Goal: Task Accomplishment & Management: Use online tool/utility

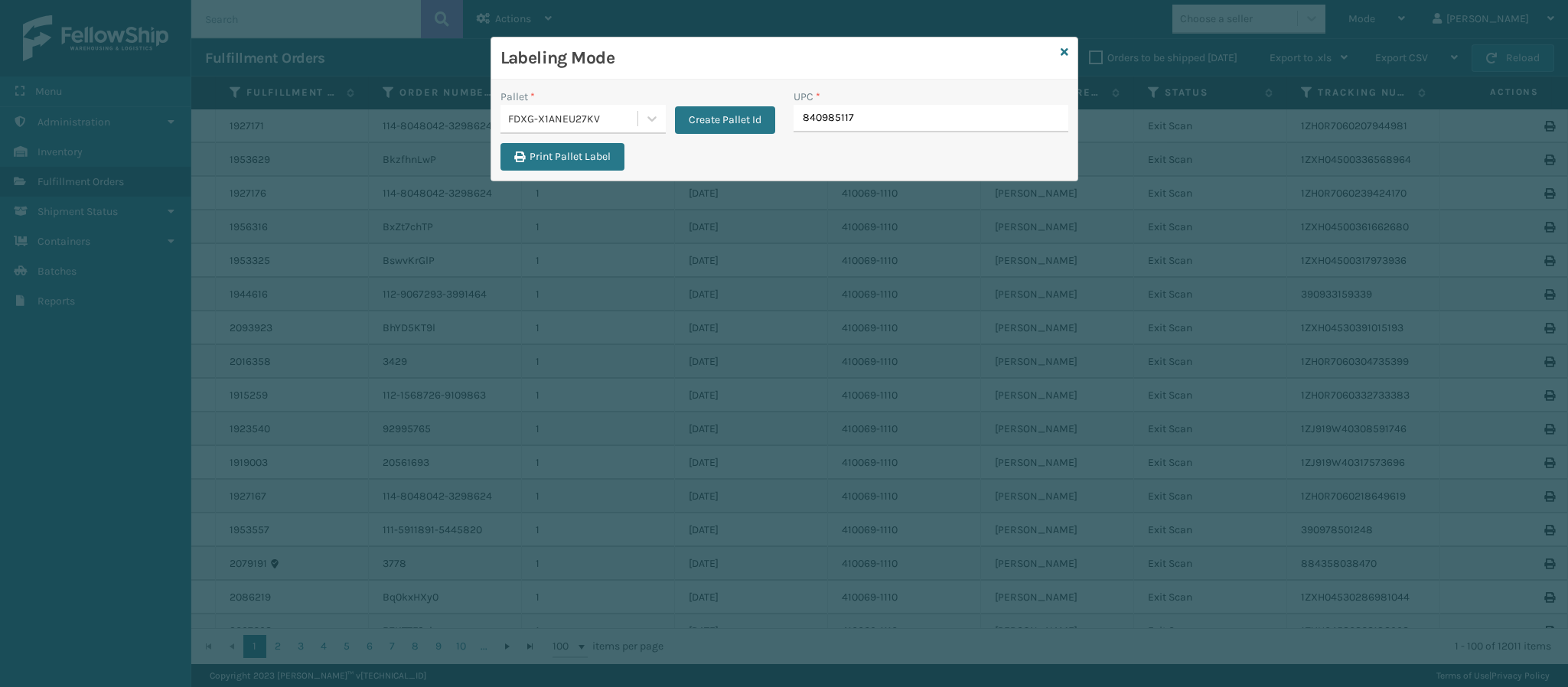
type input "8409851179"
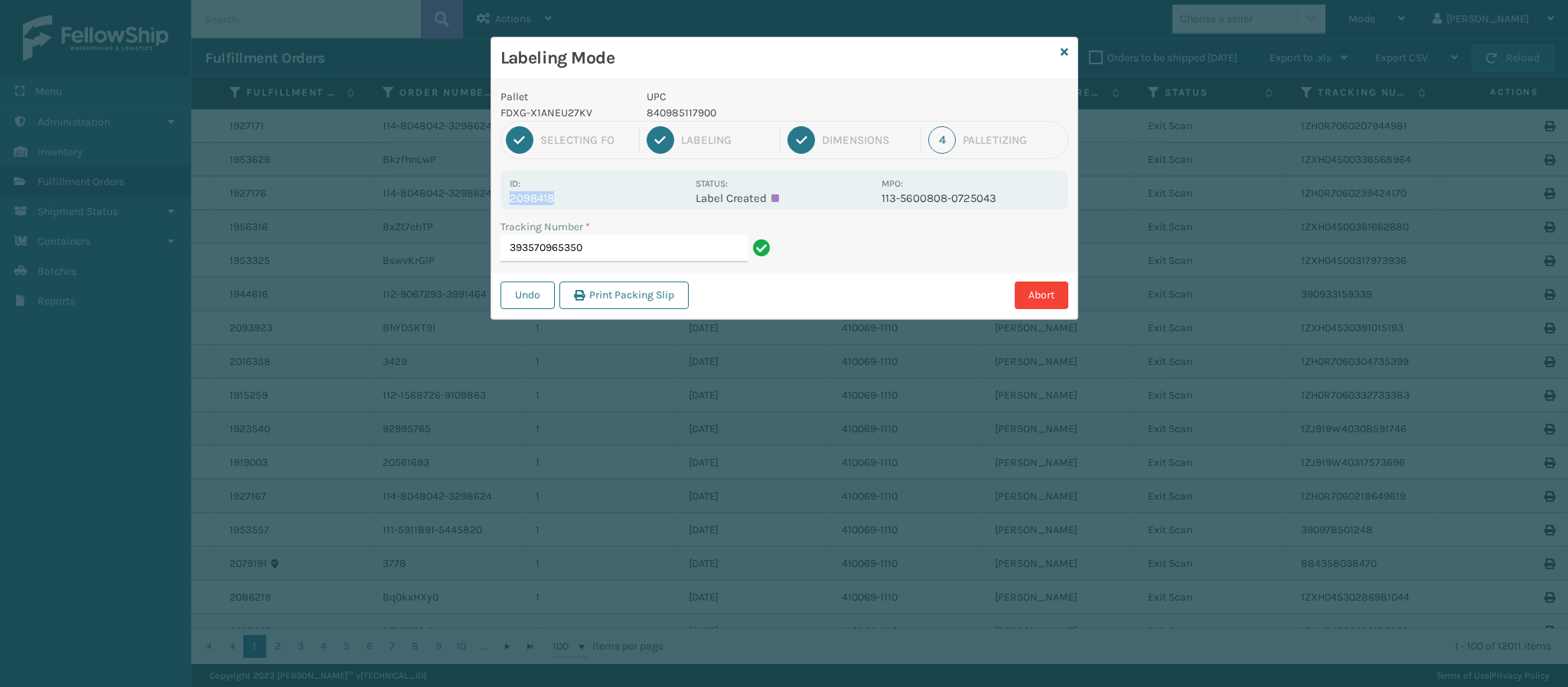
drag, startPoint x: 552, startPoint y: 198, endPoint x: 493, endPoint y: 205, distance: 59.4
click at [493, 205] on div "Pallet FDXG-X1ANEU27KV UPC 840985117900 1 Selecting FO 2 Labeling 3 Dimensions …" at bounding box center [784, 199] width 586 height 239
copy p "2098418"
click at [648, 242] on input "393570965350" at bounding box center [624, 248] width 247 height 28
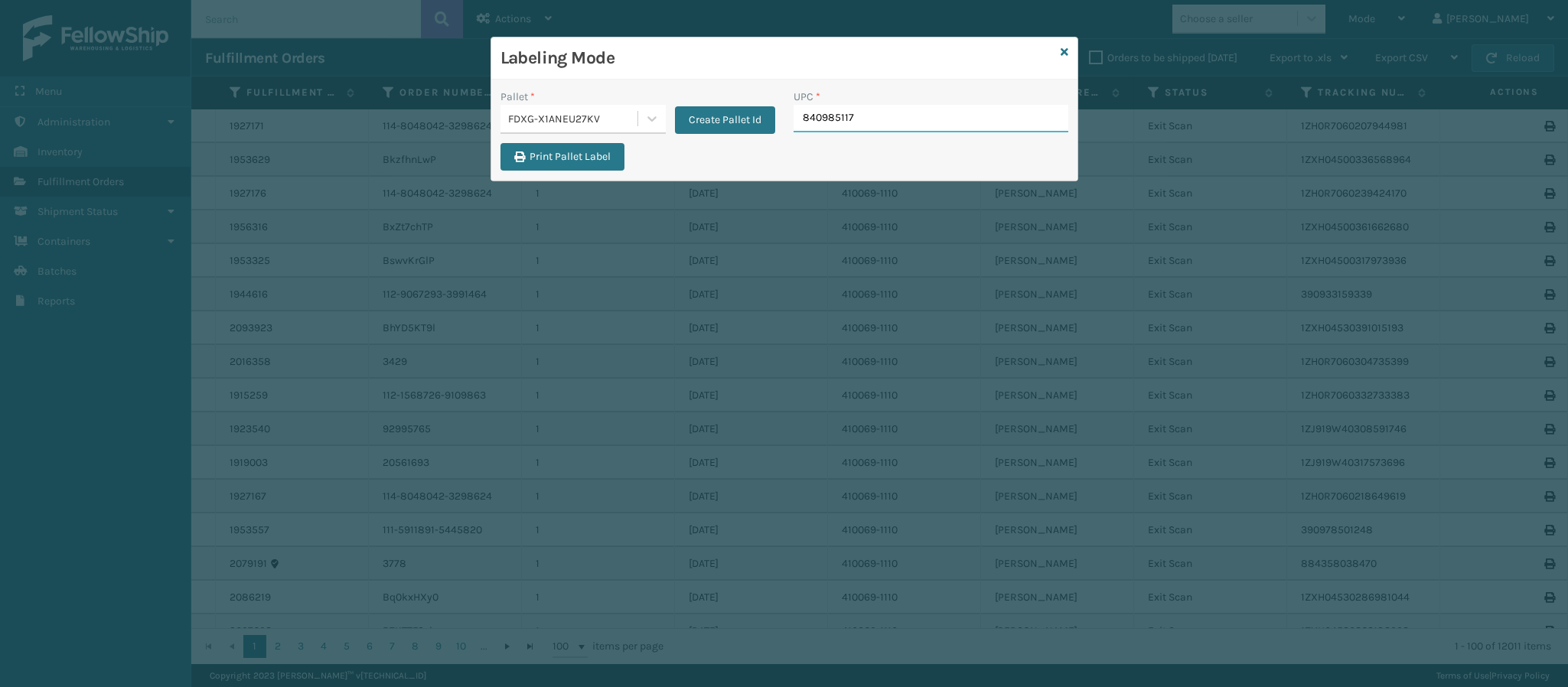
type input "8409851179"
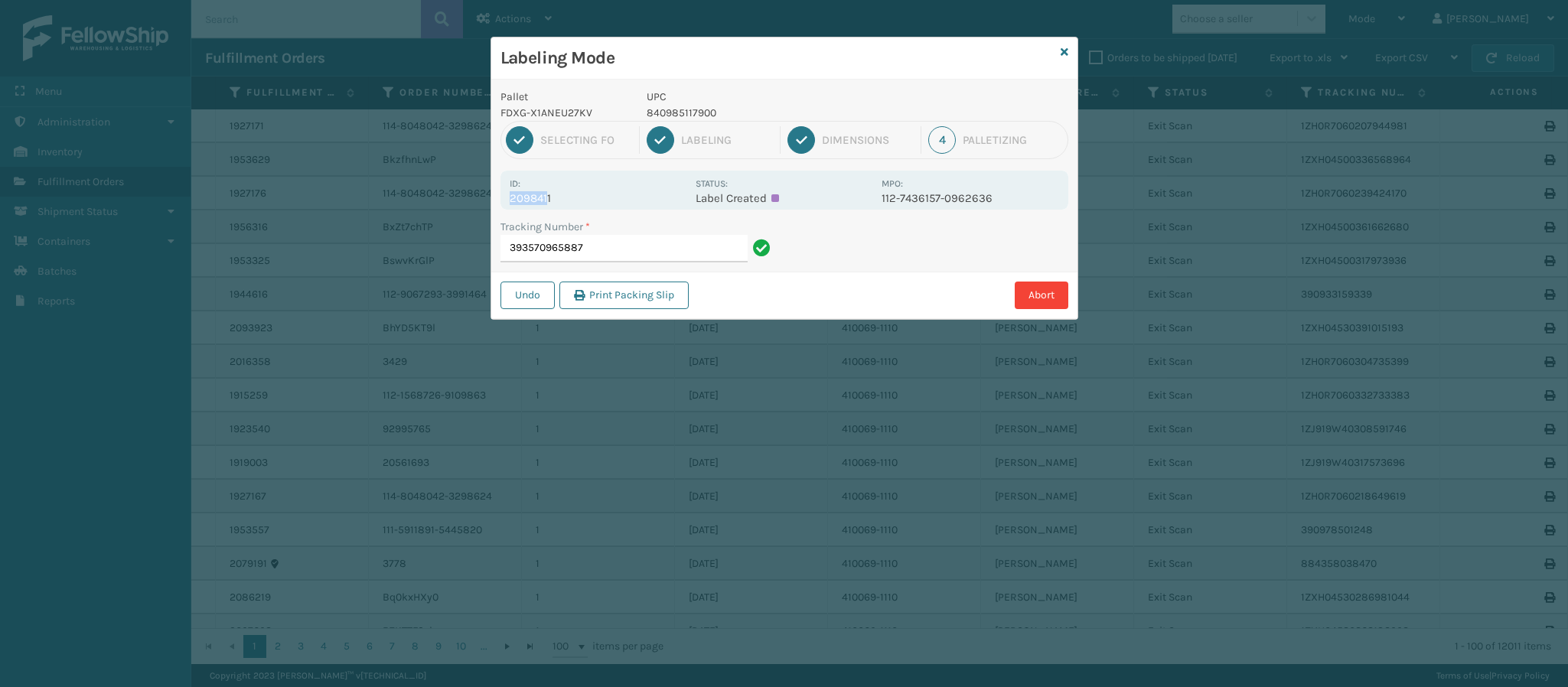
drag, startPoint x: 549, startPoint y: 197, endPoint x: 492, endPoint y: 200, distance: 57.1
click at [492, 200] on div "Pallet FDXG-X1ANEU27KV UPC 840985117900 1 Selecting FO 2 Labeling 3 Dimensions …" at bounding box center [784, 199] width 586 height 239
click at [661, 244] on input "393570965887" at bounding box center [624, 248] width 247 height 28
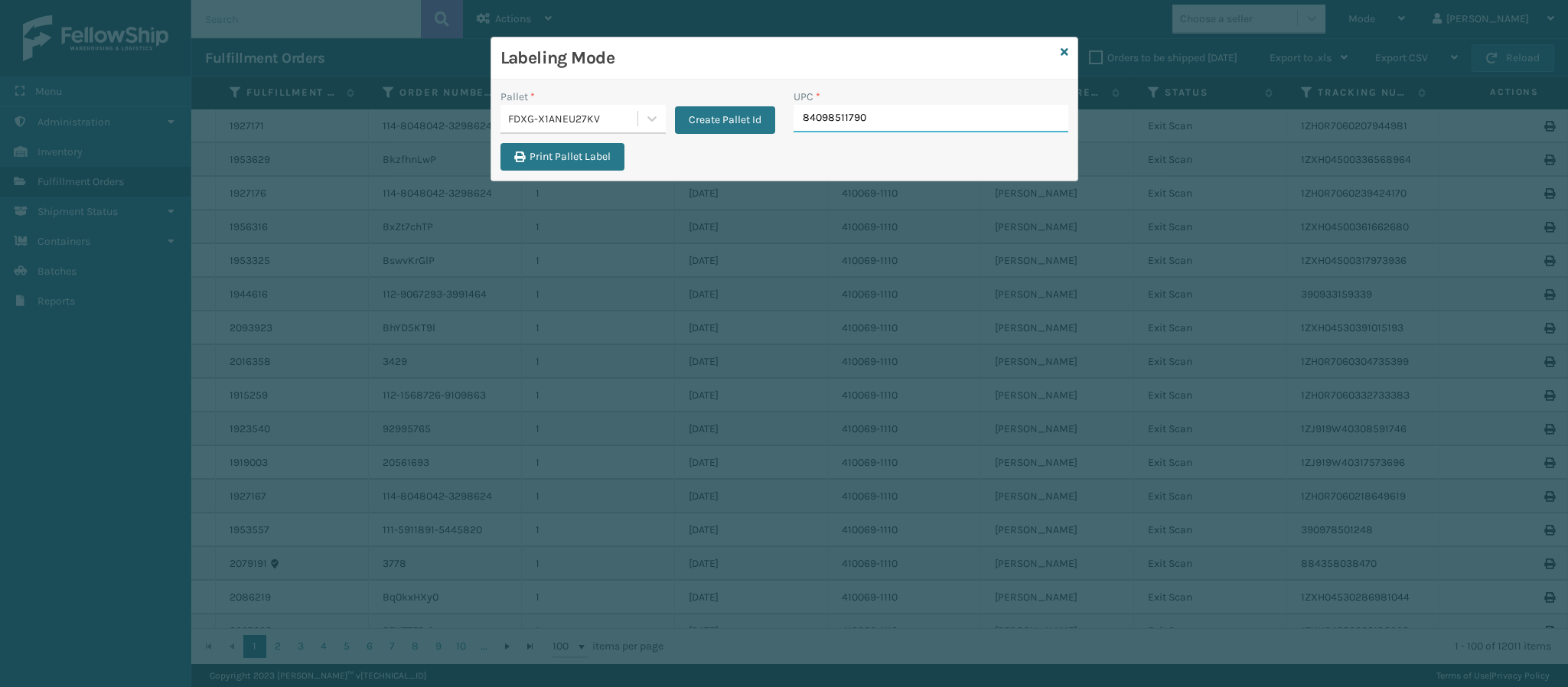
type input "840985117900"
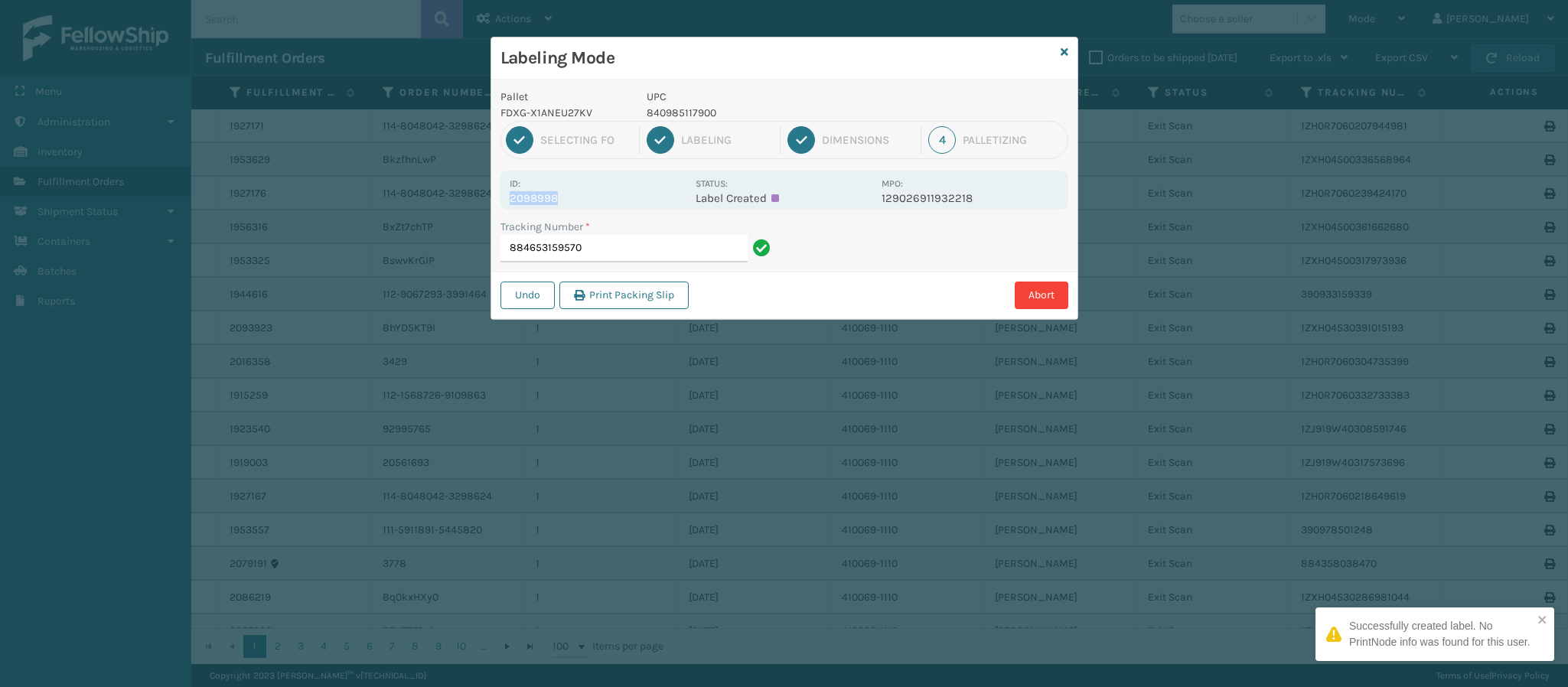
drag, startPoint x: 556, startPoint y: 201, endPoint x: 496, endPoint y: 198, distance: 60.1
click at [496, 198] on div "Pallet FDXG-X1ANEU27KV UPC 840985117900 1 Selecting FO 2 Labeling 3 Dimensions …" at bounding box center [784, 199] width 586 height 239
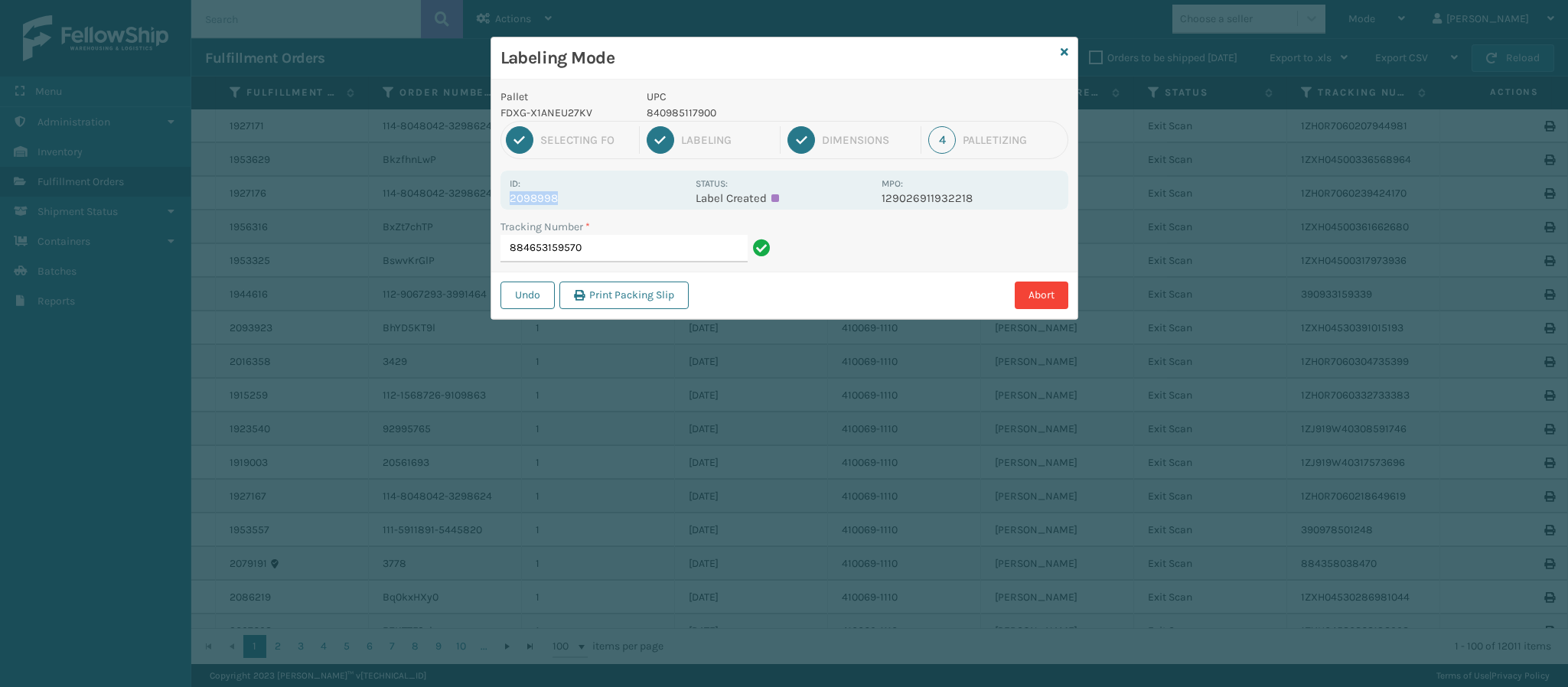
copy p "2098998"
click at [609, 242] on input "884653159570" at bounding box center [624, 248] width 247 height 28
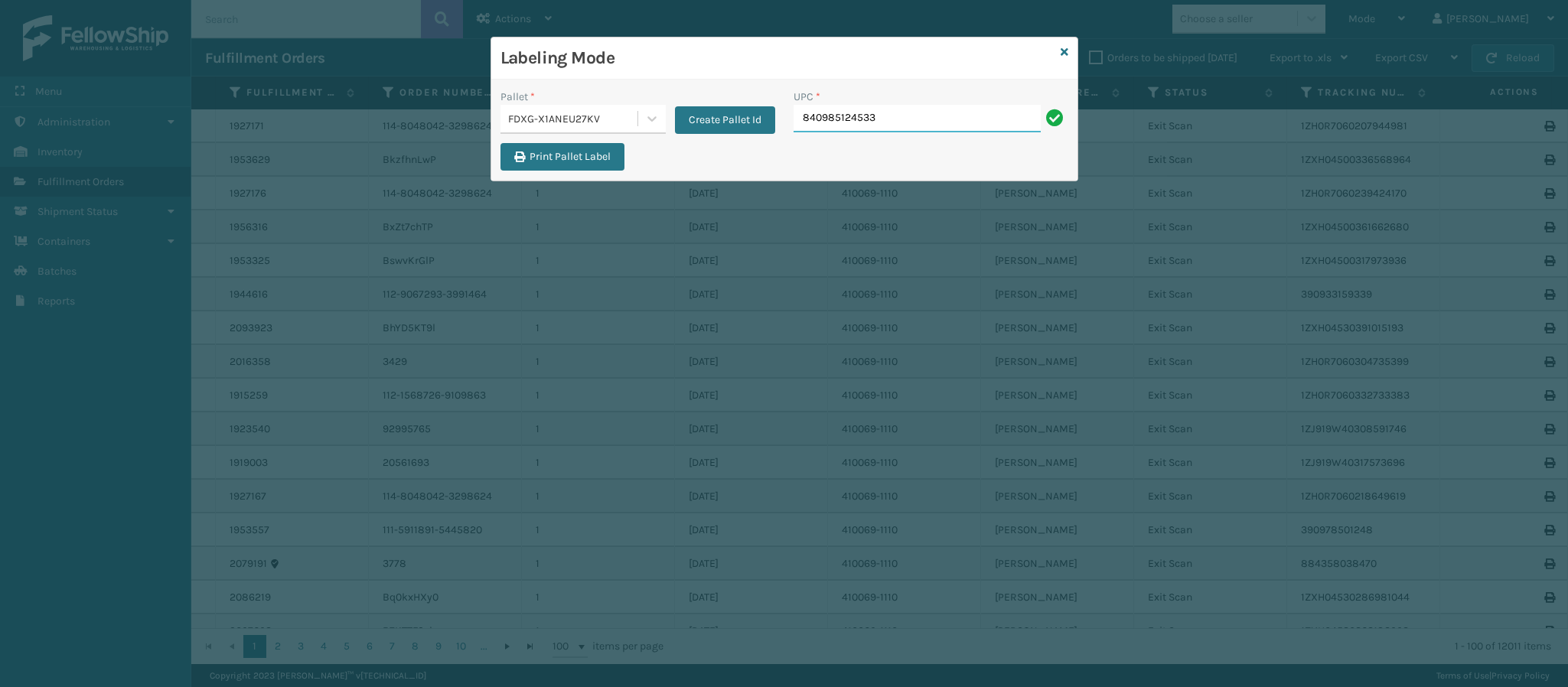
type input "840985124533"
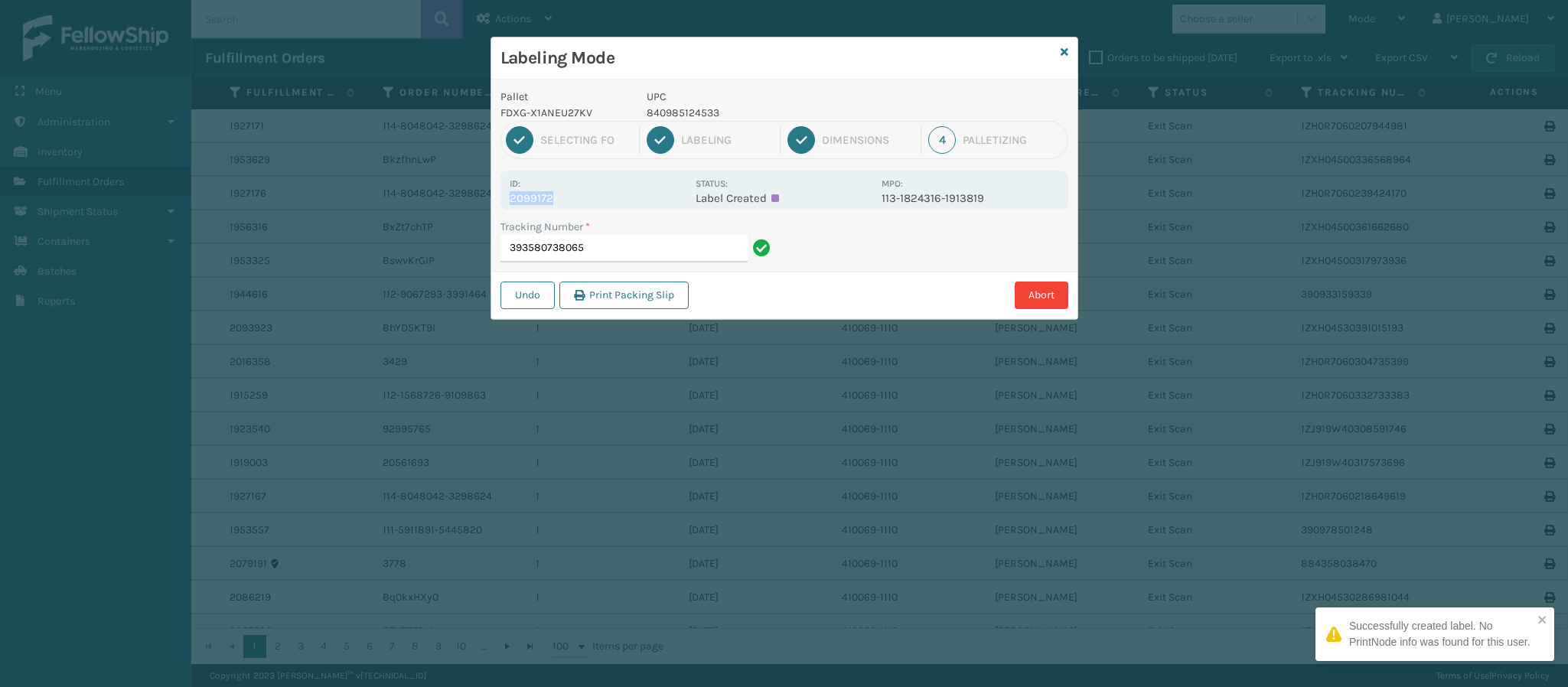
drag, startPoint x: 552, startPoint y: 198, endPoint x: 504, endPoint y: 198, distance: 48.0
click at [504, 198] on div "Id: 2099172 Status: Label Created MPO: 113-1824316-1913819" at bounding box center [784, 190] width 568 height 39
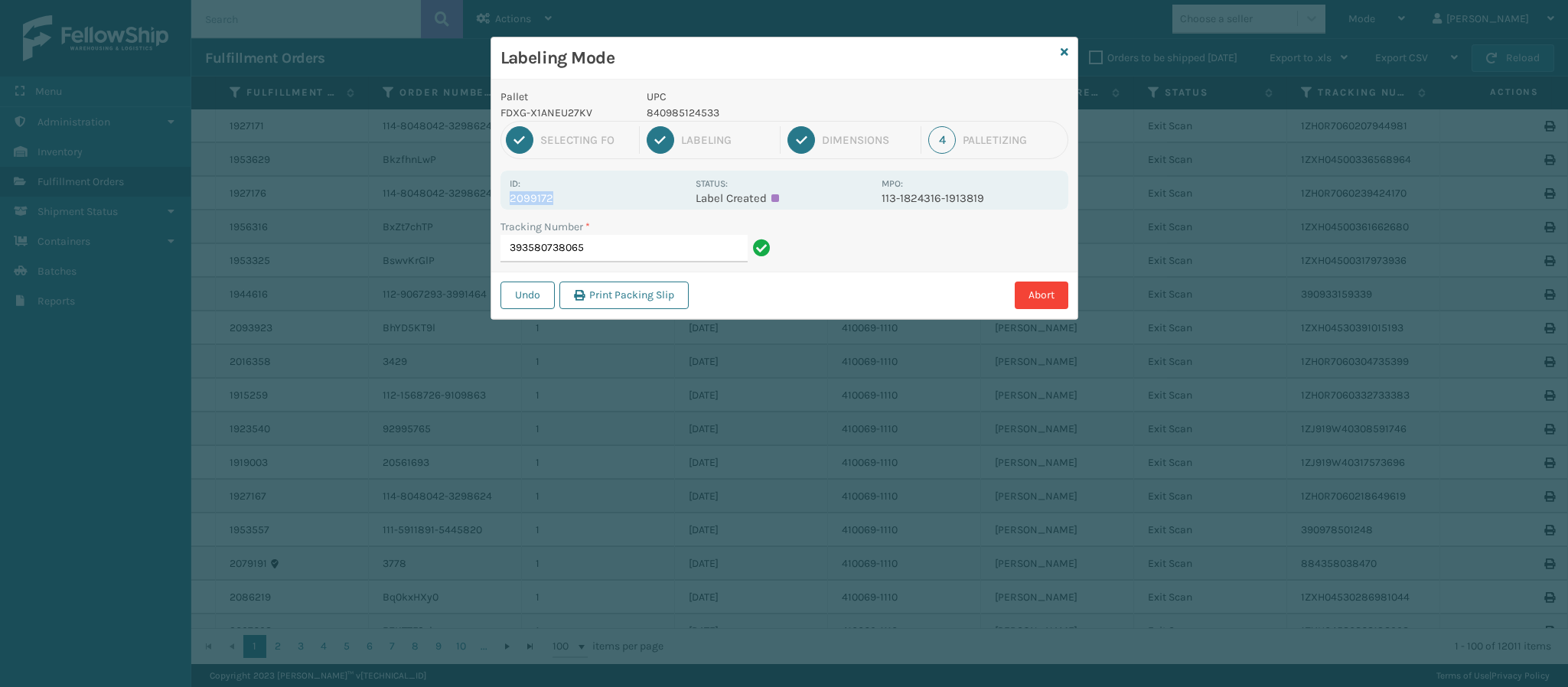
copy p "2099172"
click at [604, 243] on input "393580738065" at bounding box center [624, 248] width 247 height 28
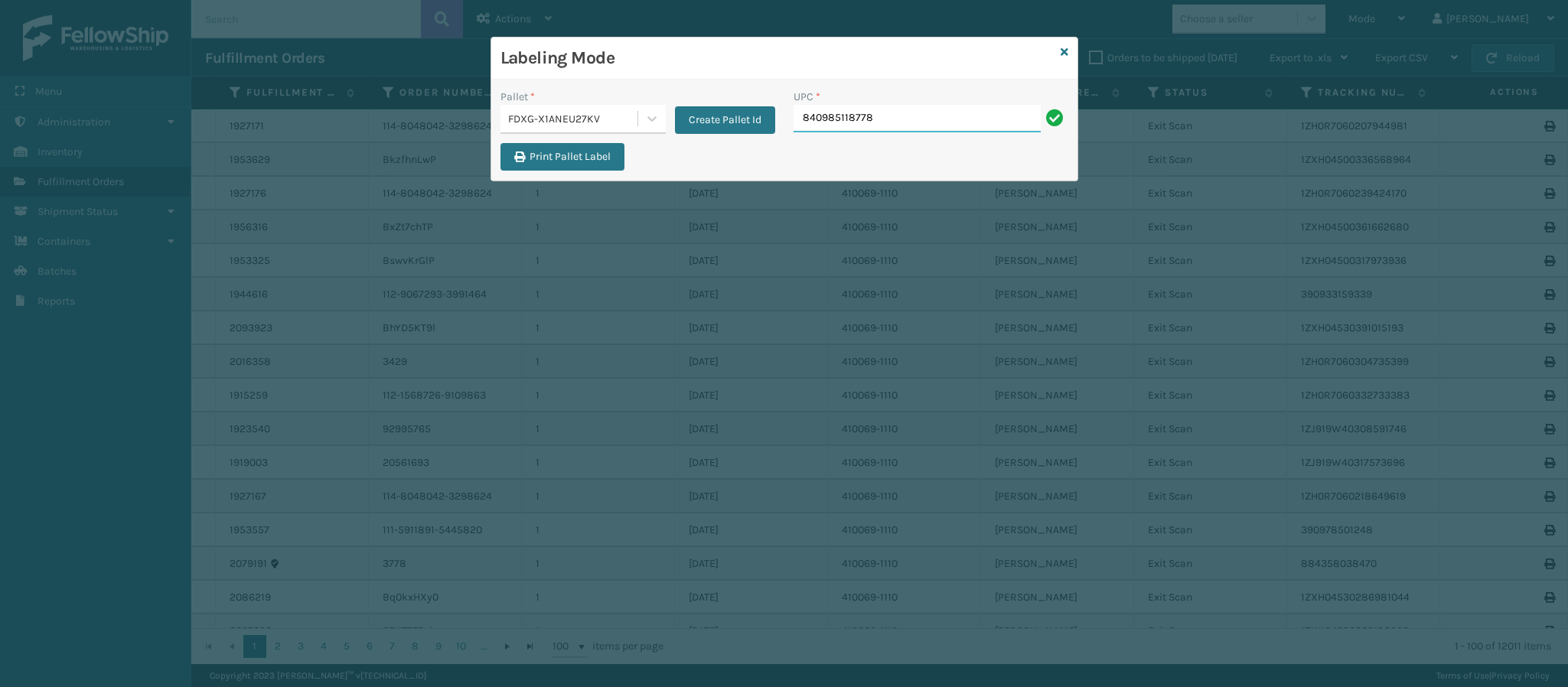
type input "840985118778"
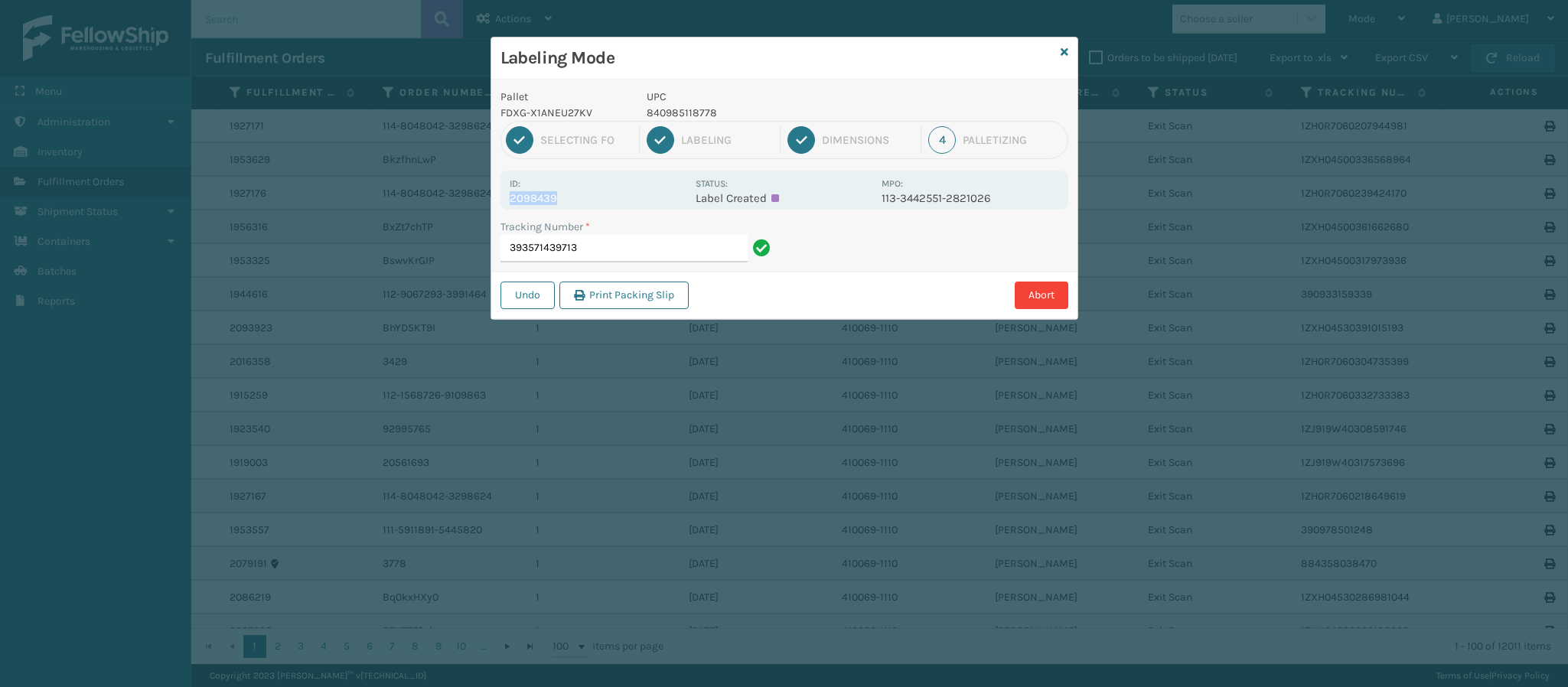
drag, startPoint x: 554, startPoint y: 200, endPoint x: 478, endPoint y: 201, distance: 76.0
click at [478, 201] on div "Labeling Mode Pallet FDXG-X1ANEU27KV UPC 840985118778 1 Selecting FO 2 Labeling…" at bounding box center [784, 343] width 1568 height 687
copy p "2098439"
click at [620, 246] on input "393571439713" at bounding box center [624, 248] width 247 height 28
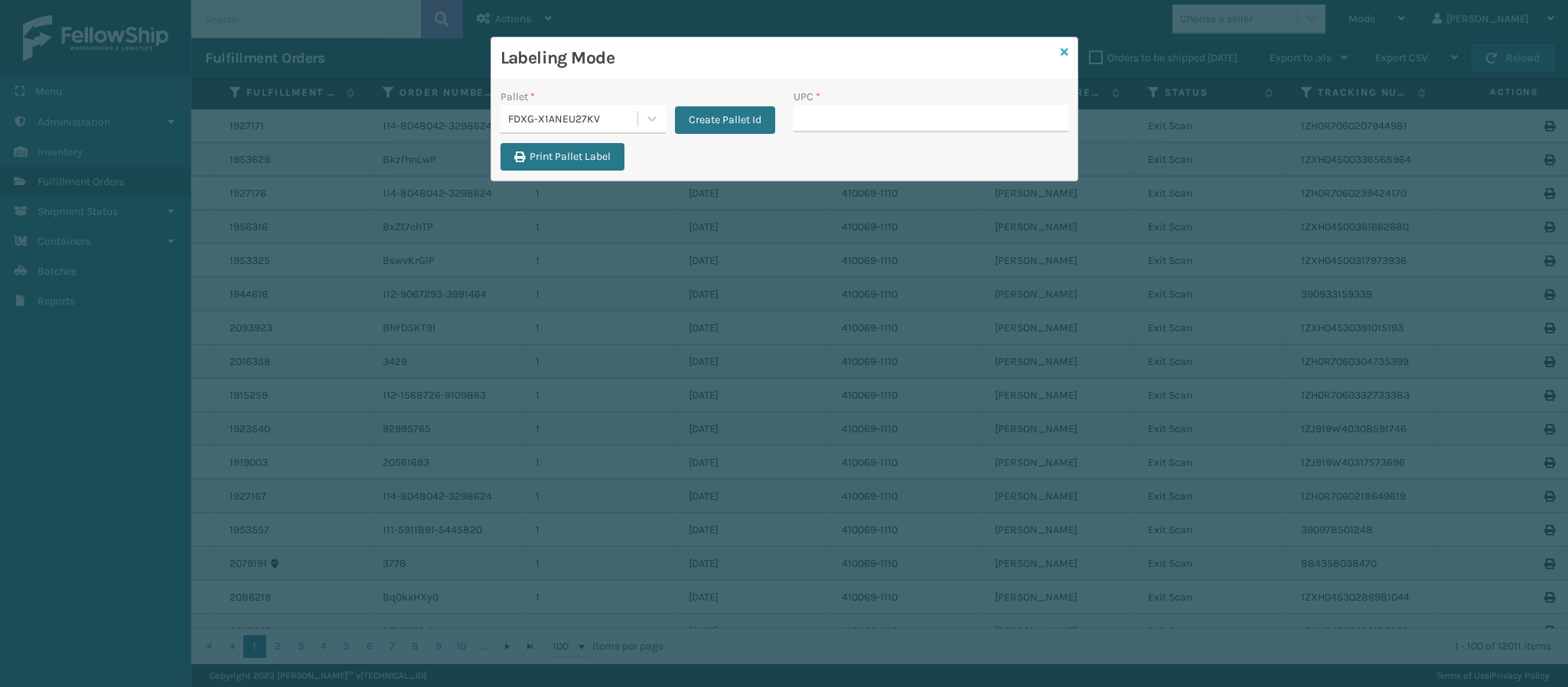
click at [1063, 54] on icon at bounding box center [1064, 52] width 8 height 11
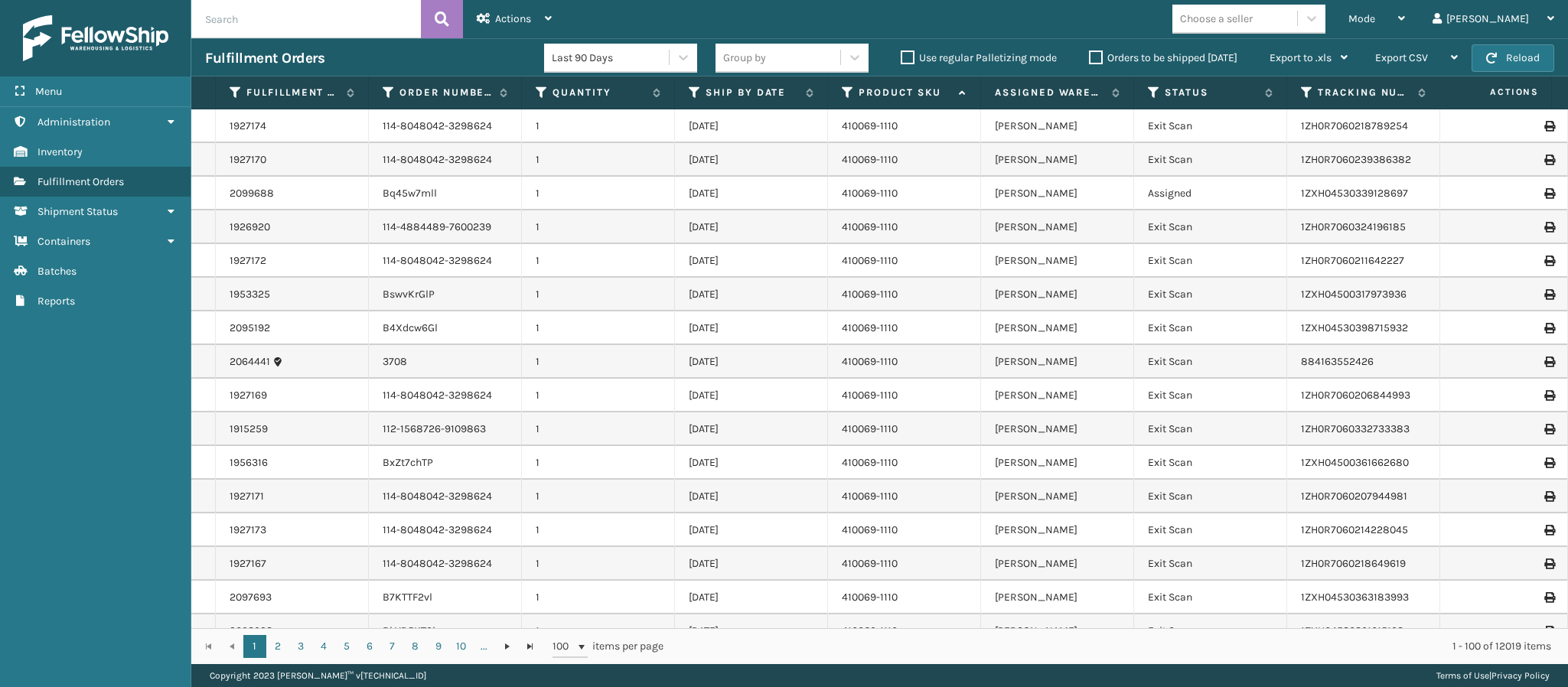
click at [1096, 56] on label "Orders to be shipped [DATE]" at bounding box center [1163, 58] width 148 height 13
click at [1090, 56] on input "Orders to be shipped [DATE]" at bounding box center [1089, 54] width 1 height 10
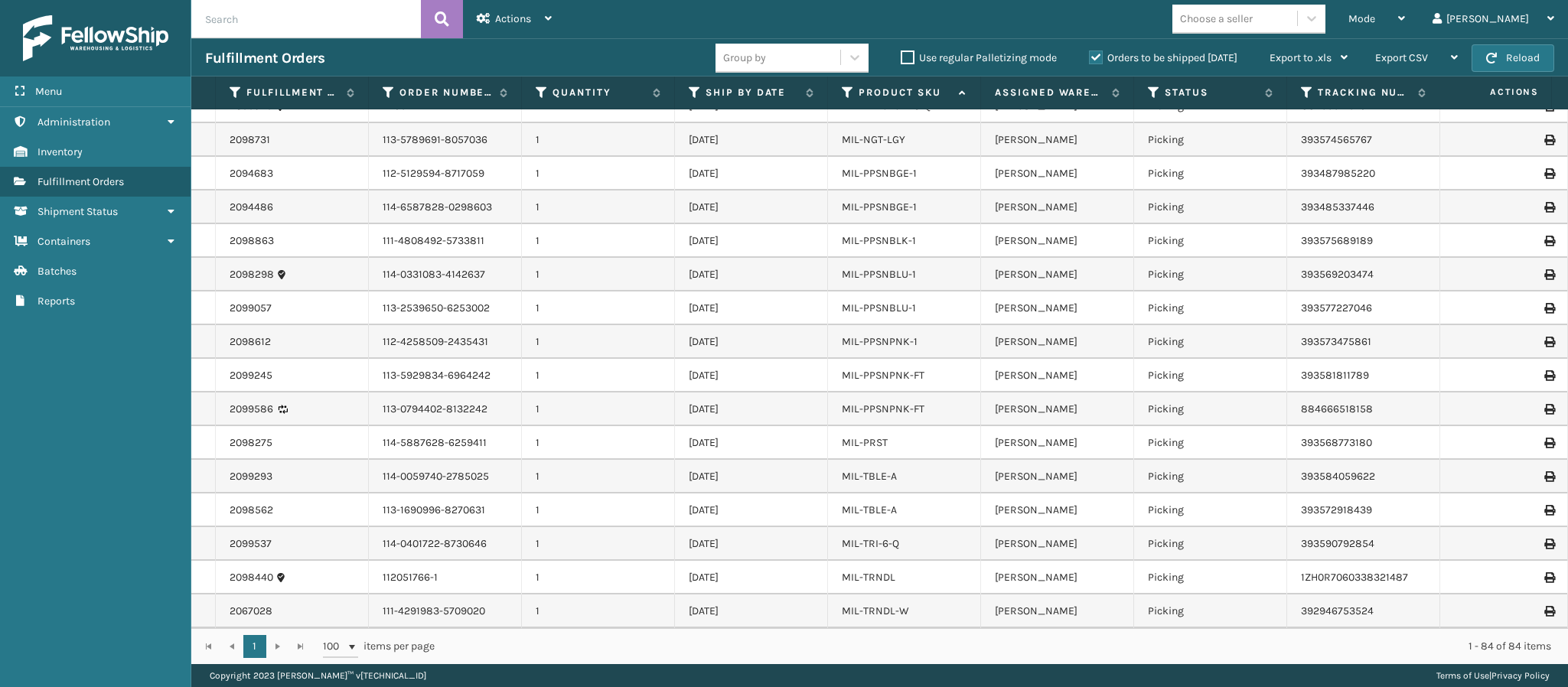
scroll to position [2324, 0]
click at [873, 436] on link "MIL-PRST" at bounding box center [865, 443] width 46 height 13
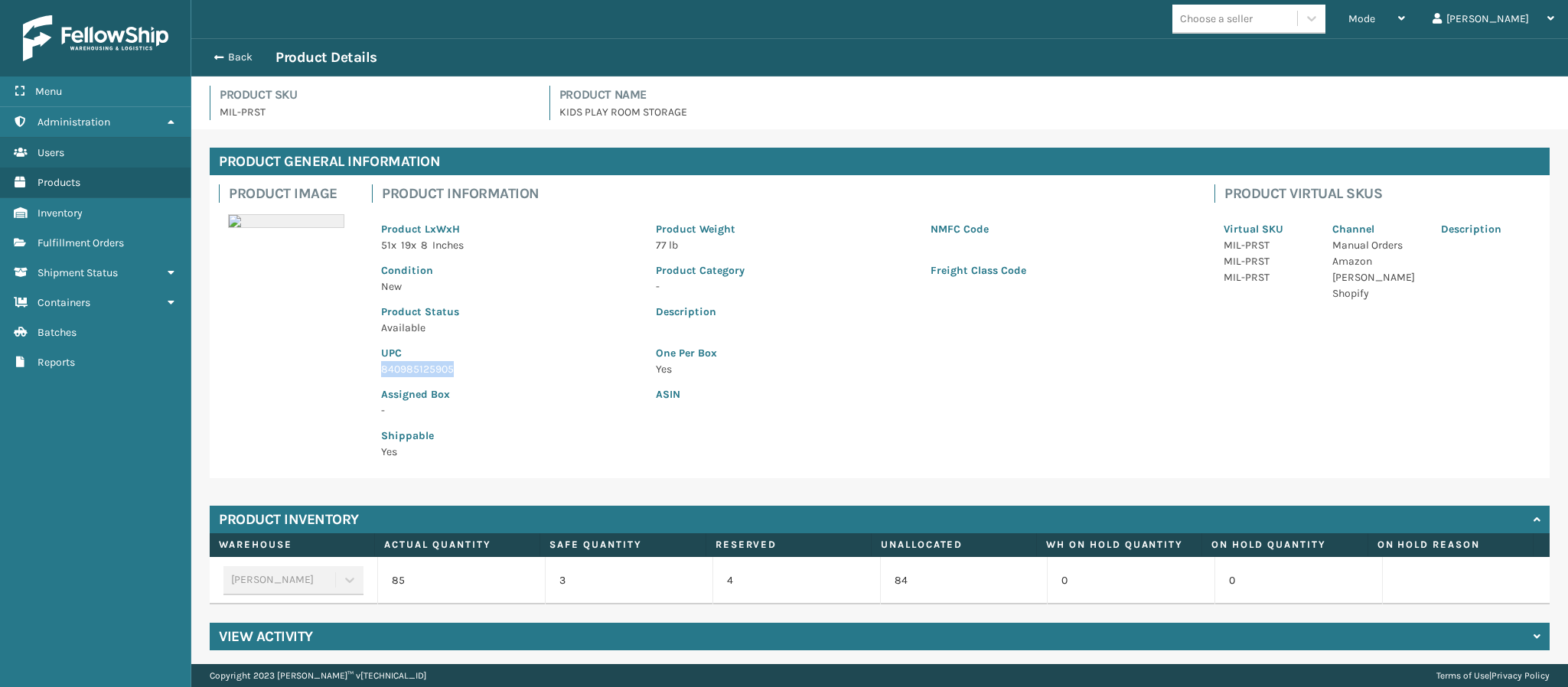
drag, startPoint x: 451, startPoint y: 370, endPoint x: 357, endPoint y: 368, distance: 94.0
click at [357, 368] on div "Product Image Product Information Product LxWxH 51 x 19 x 8 Inches Product Weig…" at bounding box center [880, 326] width 1340 height 303
copy p "840985125905"
click at [540, 370] on p "840985125905" at bounding box center [509, 369] width 257 height 16
click at [241, 61] on button "Back" at bounding box center [239, 58] width 70 height 13
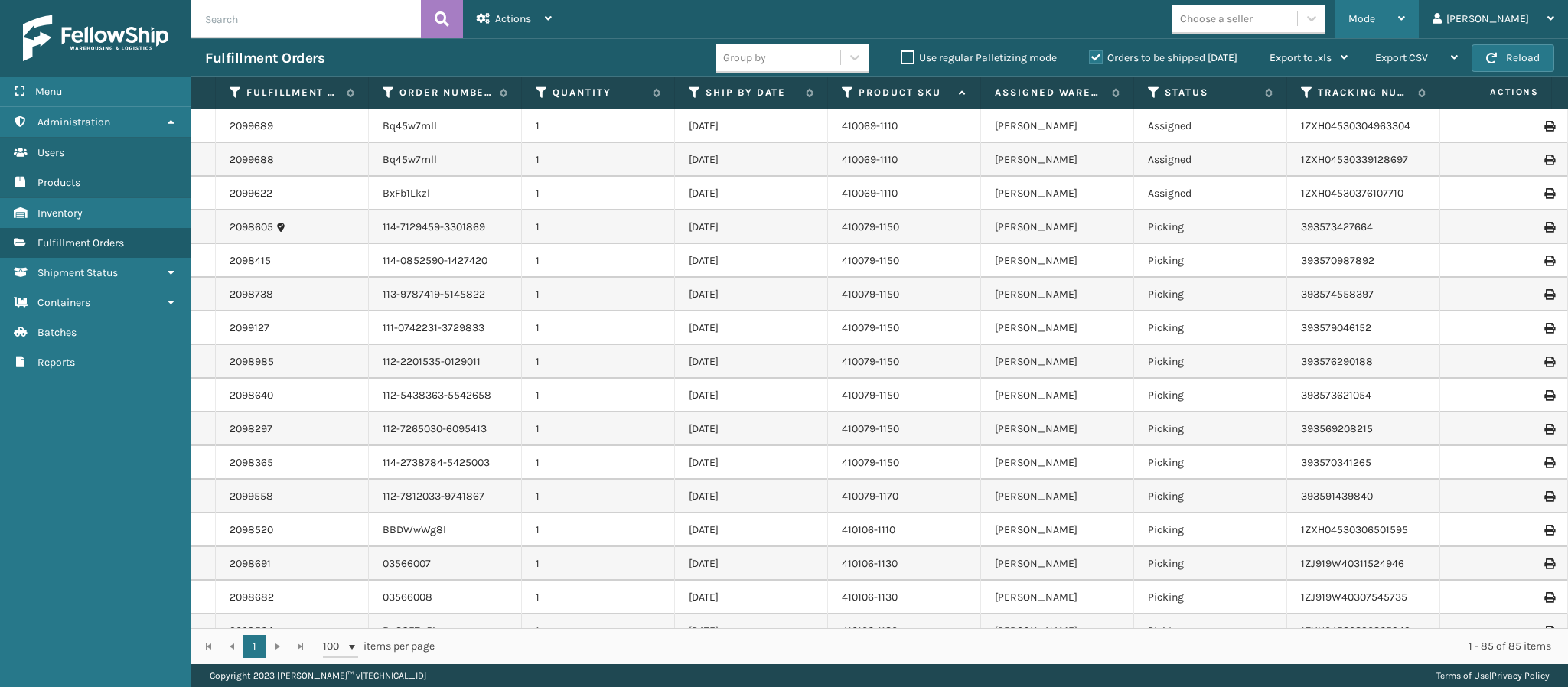
click at [1406, 17] on div "Mode" at bounding box center [1377, 19] width 57 height 38
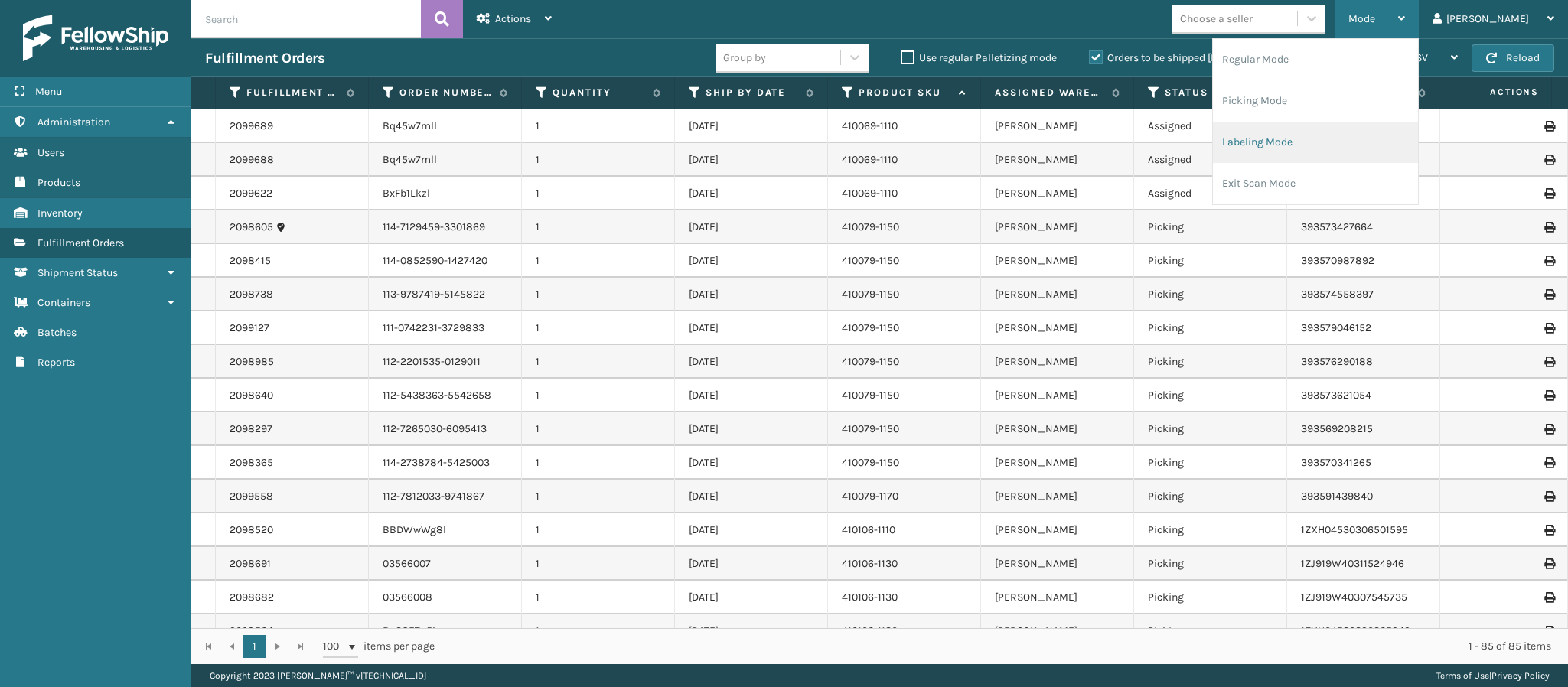
click at [1339, 152] on li "Labeling Mode" at bounding box center [1315, 142] width 205 height 41
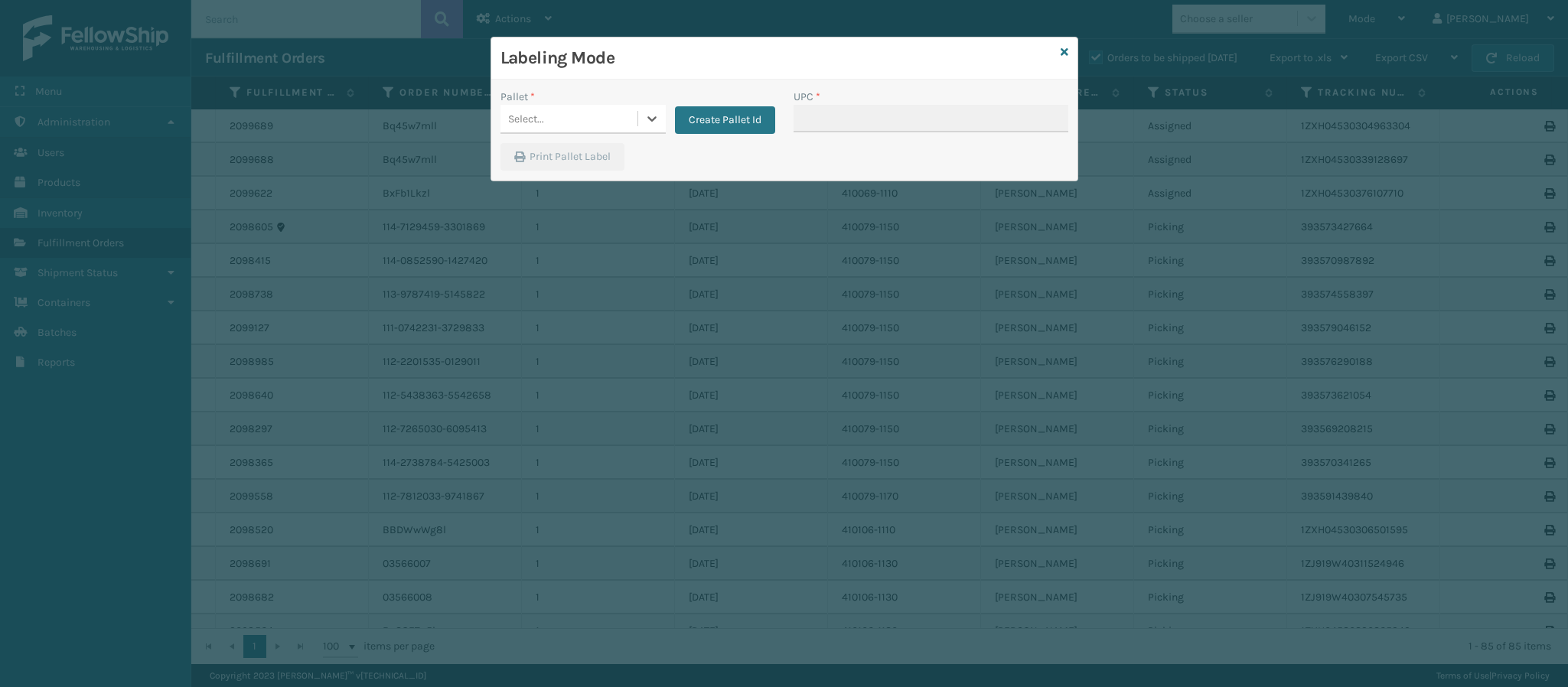
click at [597, 122] on div "Select..." at bounding box center [569, 119] width 137 height 25
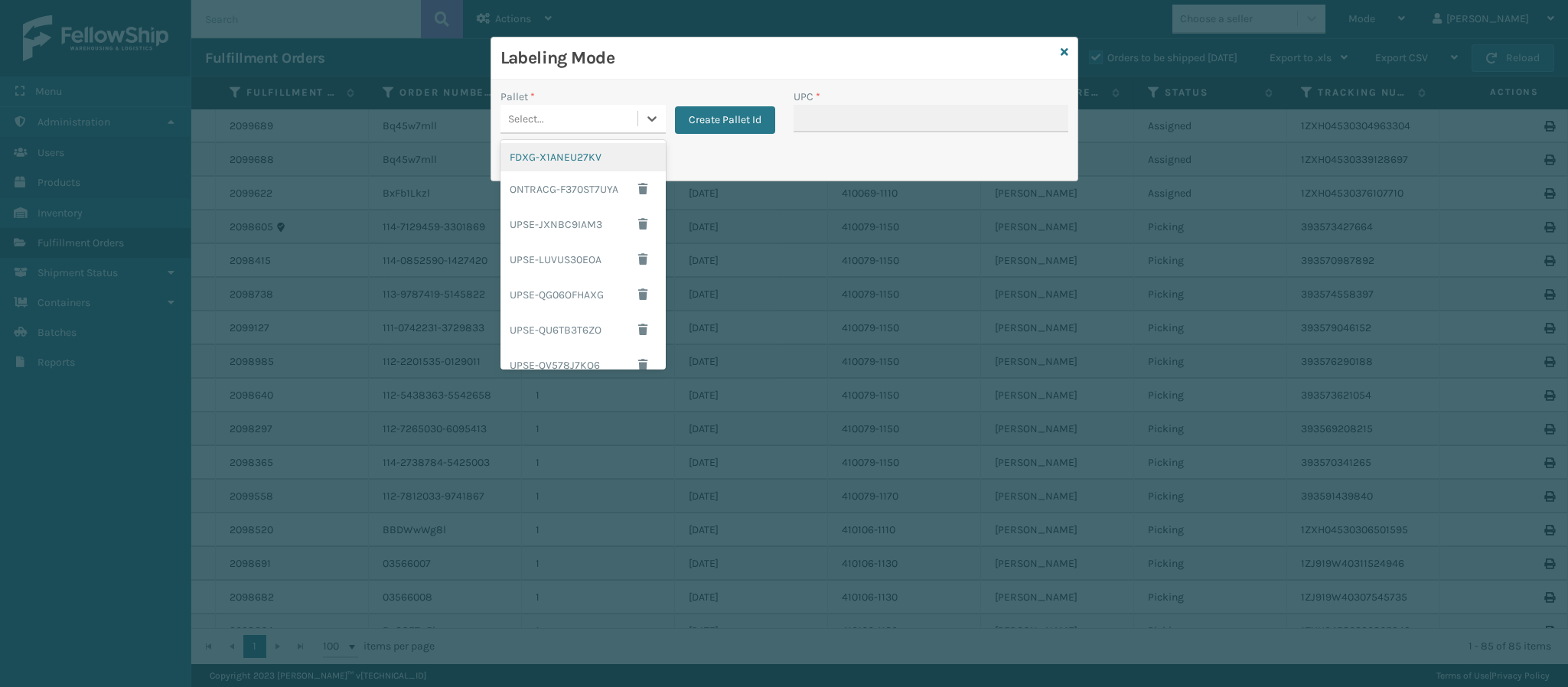
click at [584, 163] on div "FDXG-X1ANEU27KV" at bounding box center [584, 157] width 165 height 28
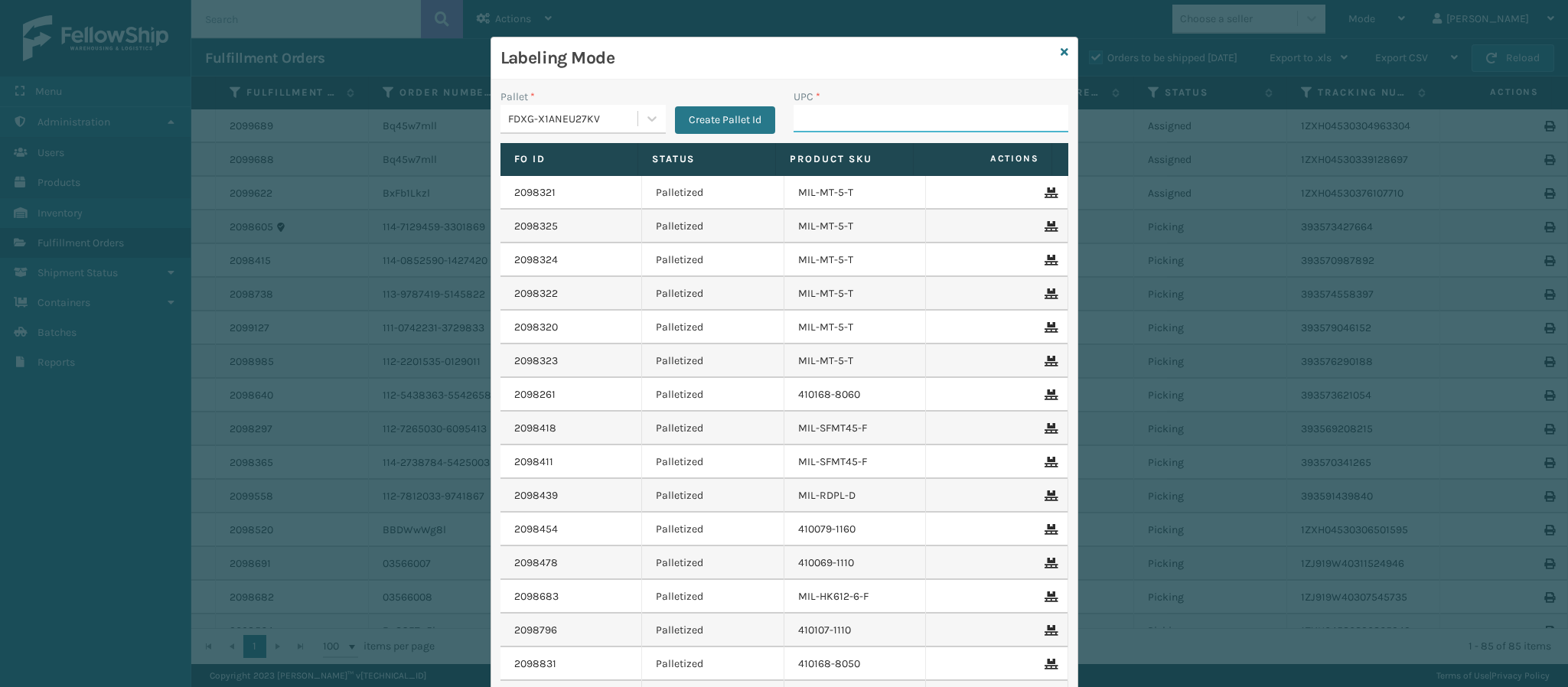
click at [850, 122] on input "UPC *" at bounding box center [932, 118] width 275 height 28
paste input "840985125905"
type input "840985125905"
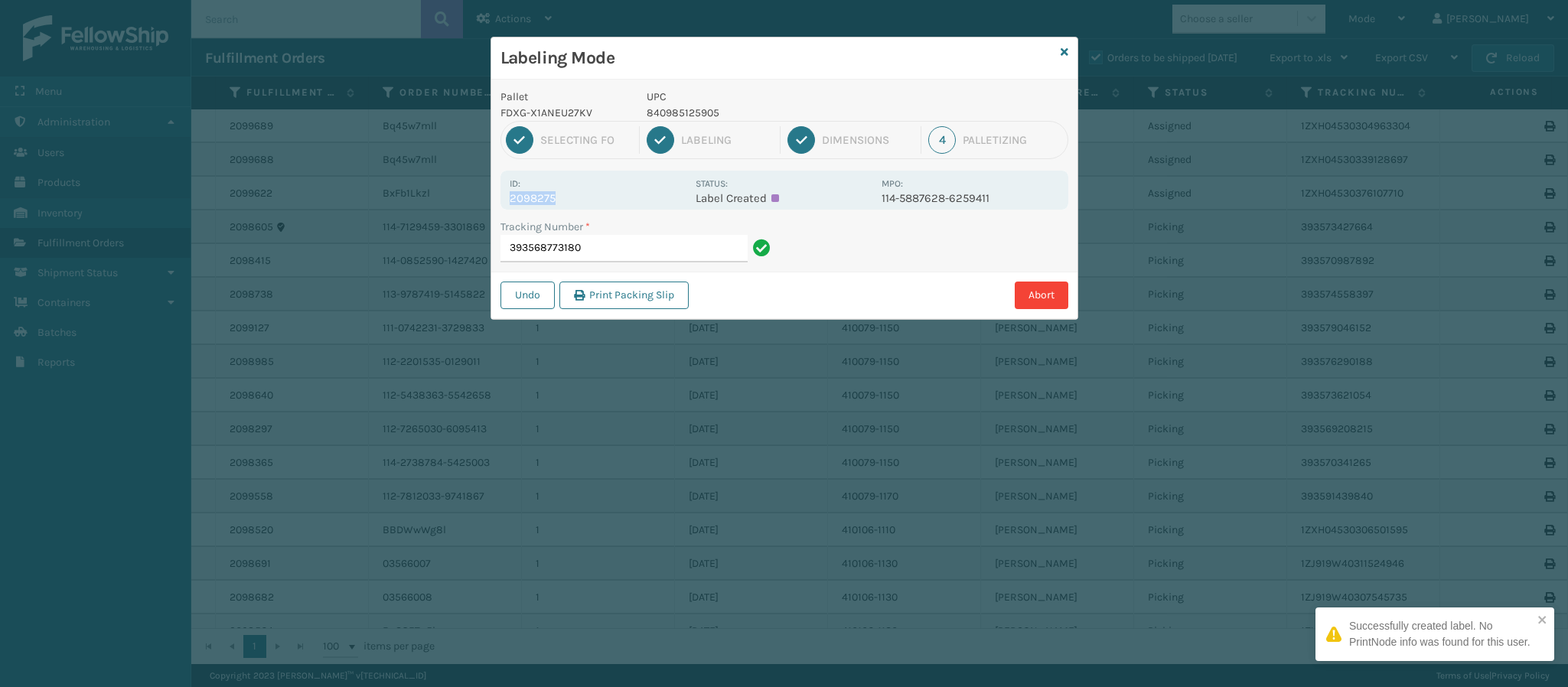
drag, startPoint x: 554, startPoint y: 202, endPoint x: 464, endPoint y: 203, distance: 90.0
click at [464, 203] on div "Labeling Mode Pallet FDXG-X1ANEU27KV UPC 840985125905 1 Selecting FO 2 Labeling…" at bounding box center [784, 343] width 1568 height 687
copy p "2098275"
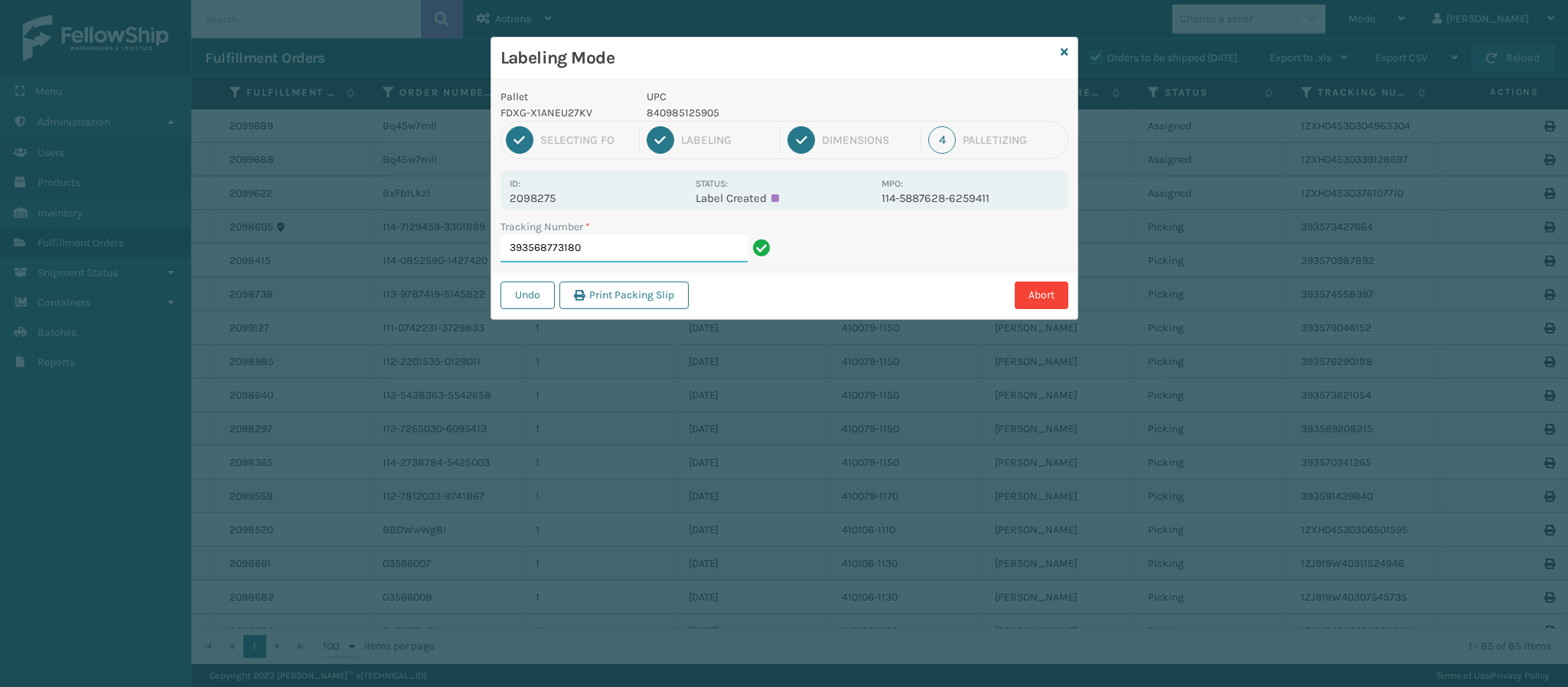
click at [627, 246] on input "393568773180" at bounding box center [624, 248] width 247 height 28
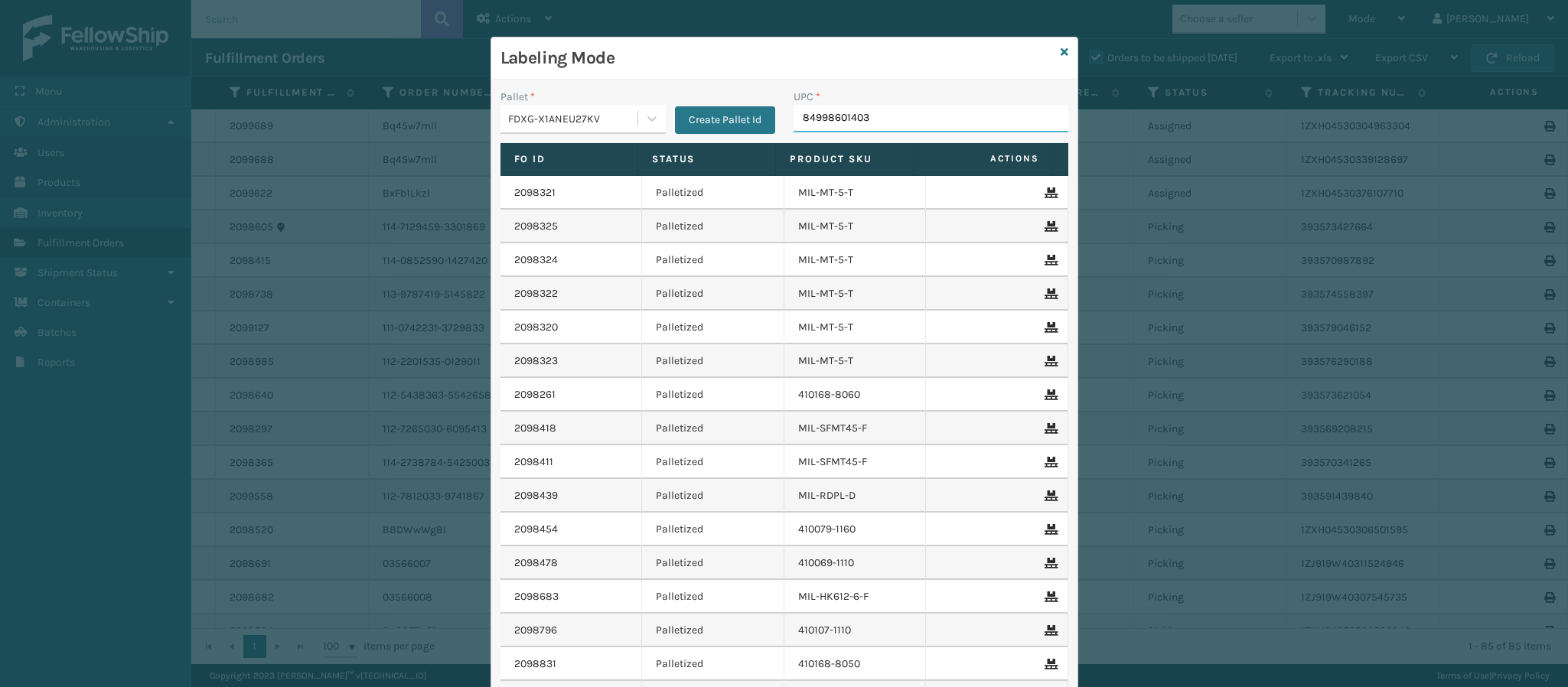
type input "849986014034"
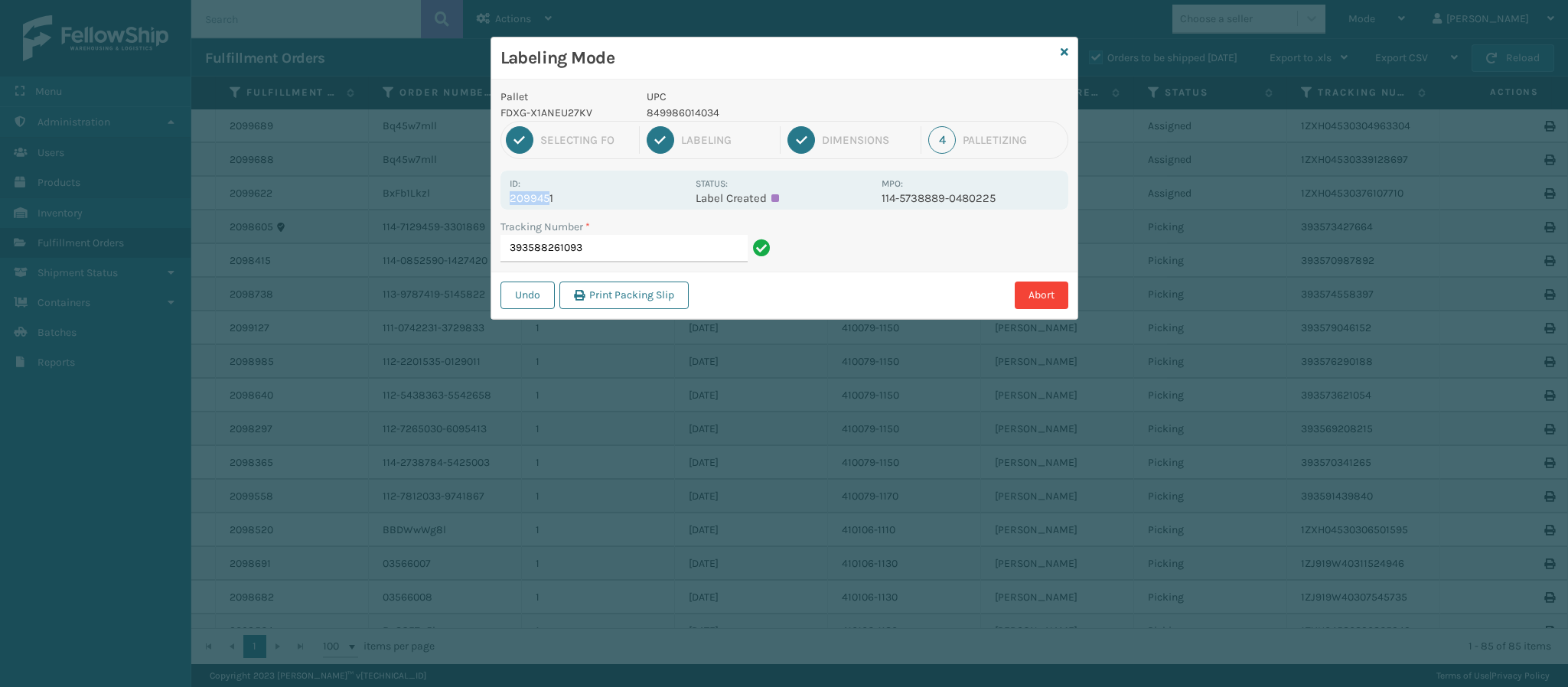
drag, startPoint x: 551, startPoint y: 198, endPoint x: 483, endPoint y: 203, distance: 68.2
click at [483, 203] on div "Labeling Mode Pallet FDXG-X1ANEU27KV UPC 849986014034 1 Selecting FO 2 Labeling…" at bounding box center [784, 343] width 1568 height 687
click at [510, 196] on p "2099451" at bounding box center [598, 198] width 177 height 13
click at [505, 200] on div "Id: 2099451 Status: Label Created MPO: 114-5738889-0480225" at bounding box center [784, 190] width 568 height 39
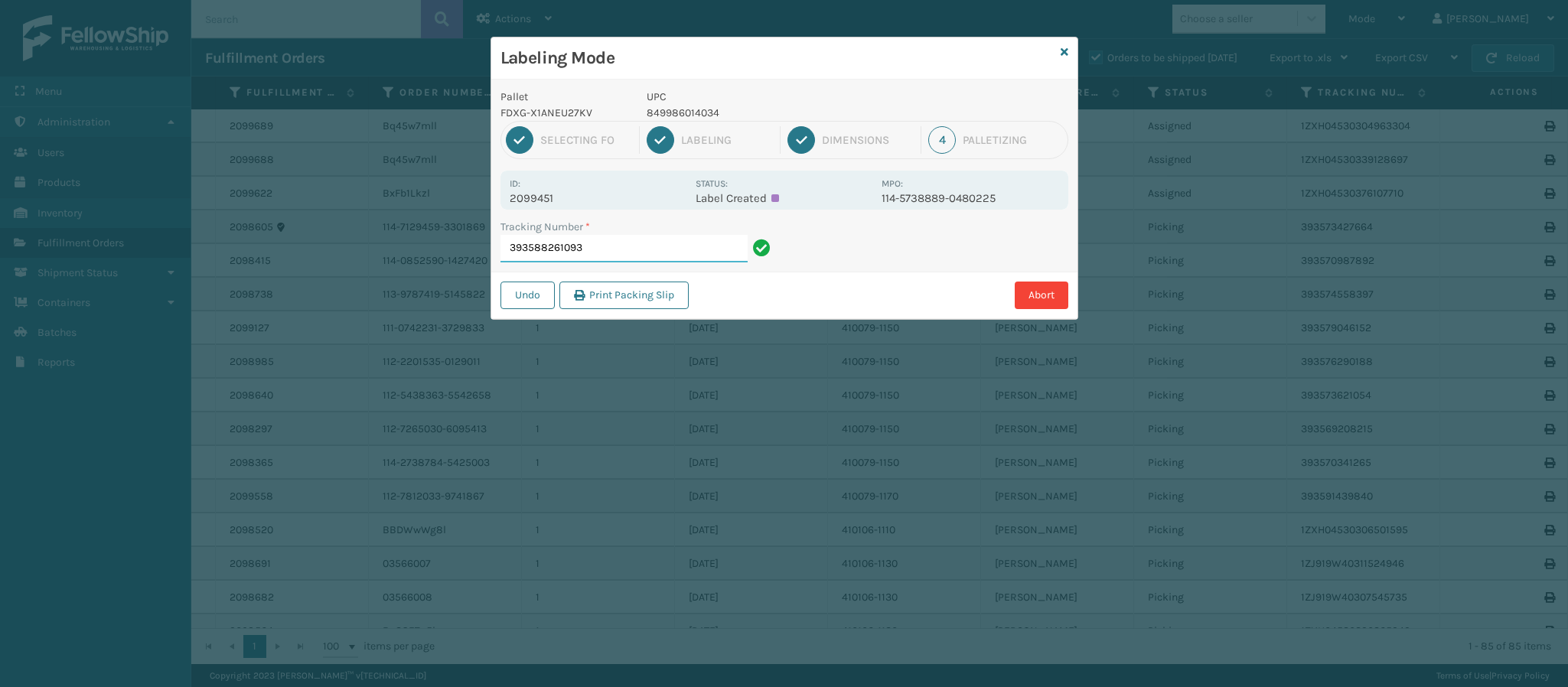
click at [661, 241] on input "393588261093" at bounding box center [624, 248] width 247 height 28
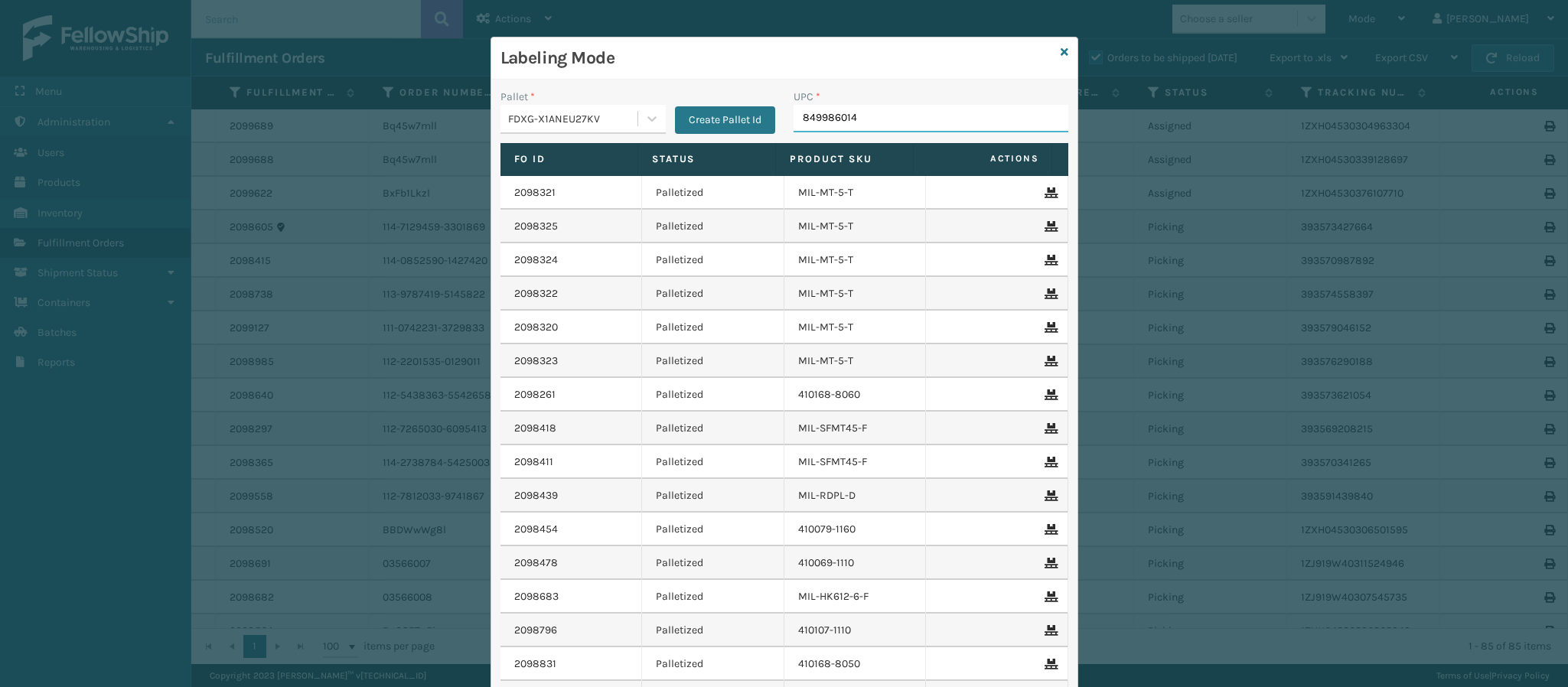
type input "8499860140"
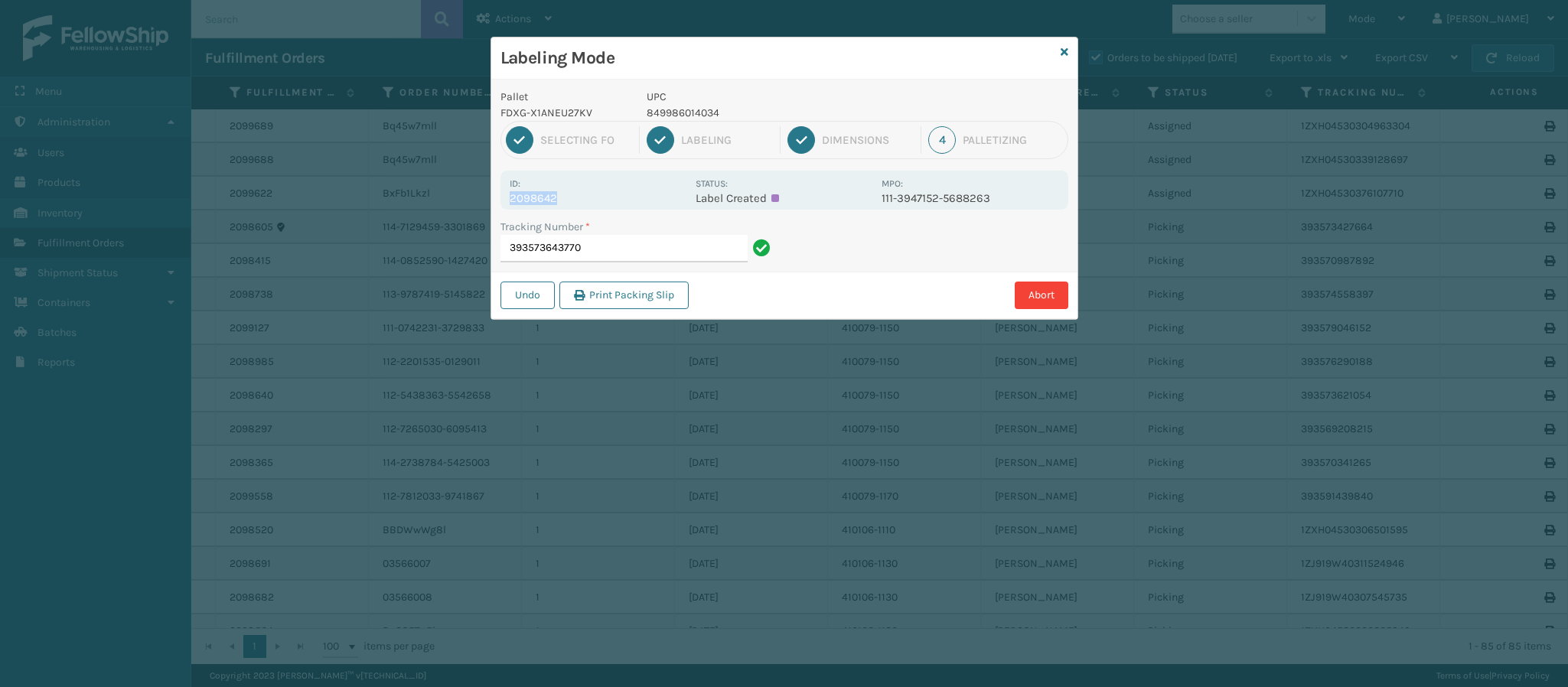
drag, startPoint x: 554, startPoint y: 202, endPoint x: 486, endPoint y: 198, distance: 68.1
click at [486, 198] on div "Labeling Mode Pallet FDXG-X1ANEU27KV UPC 849986014034 1 Selecting FO 2 Labeling…" at bounding box center [784, 343] width 1568 height 687
copy p "2098642"
click at [628, 255] on input "393573643770" at bounding box center [624, 248] width 247 height 28
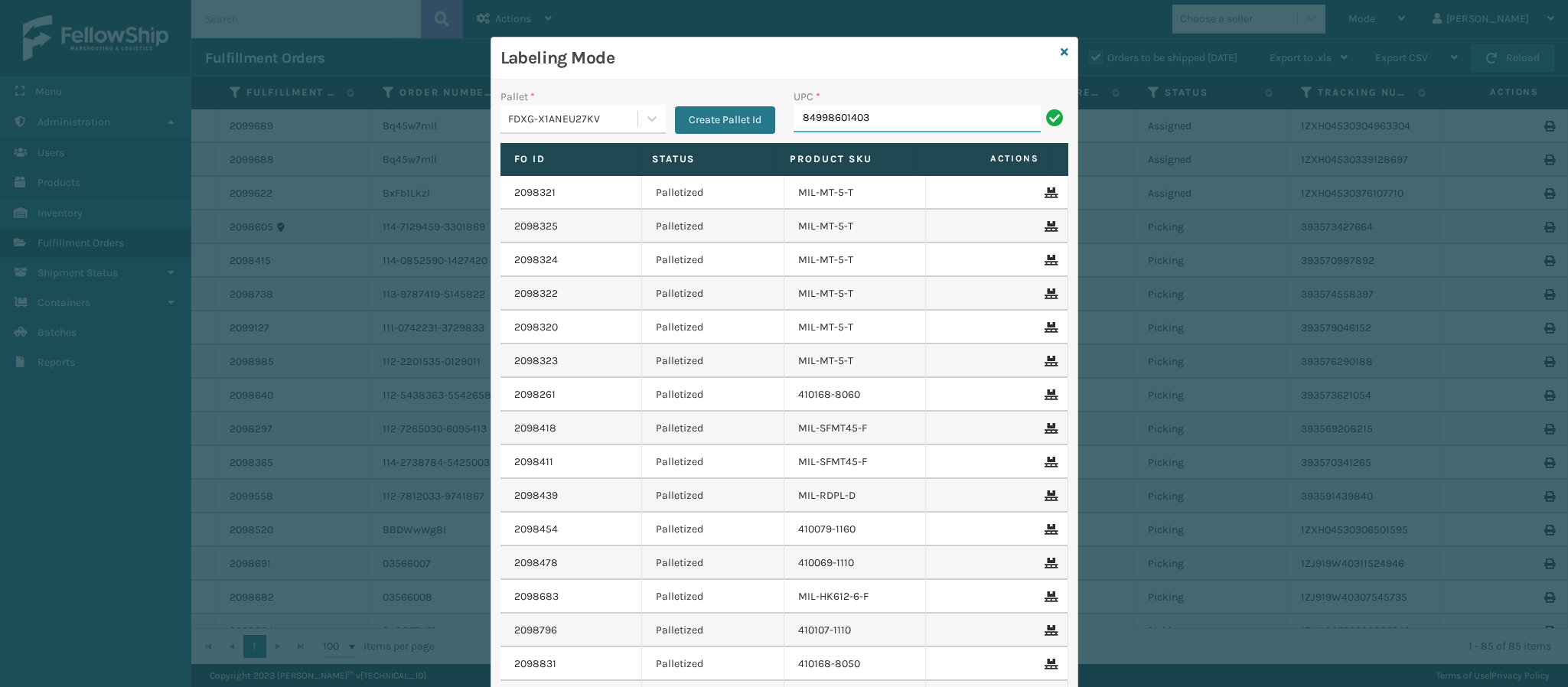
type input "849986014034"
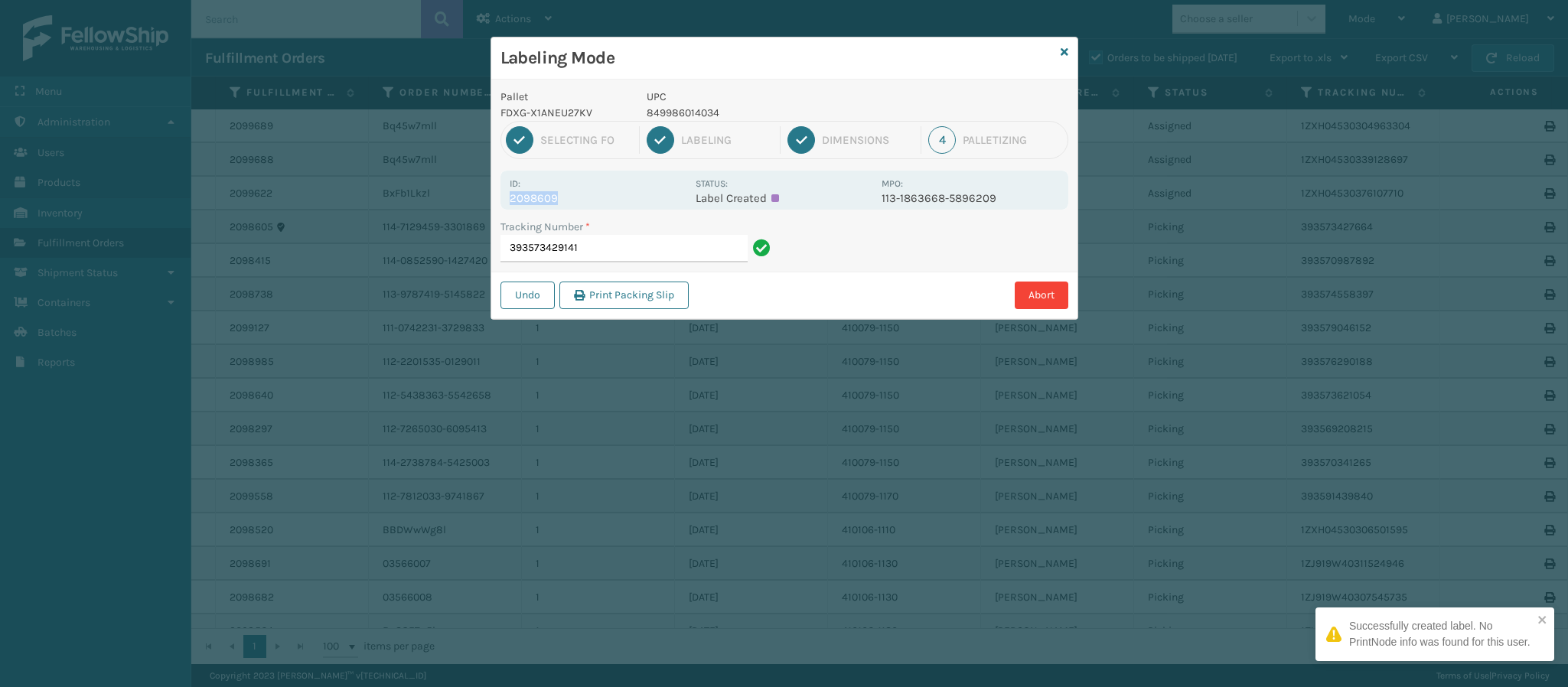
drag, startPoint x: 556, startPoint y: 201, endPoint x: 491, endPoint y: 200, distance: 65.0
click at [491, 200] on div "Pallet FDXG-X1ANEU27KV UPC 849986014034 1 Selecting FO 2 Labeling 3 Dimensions …" at bounding box center [784, 199] width 586 height 239
copy p "2098609"
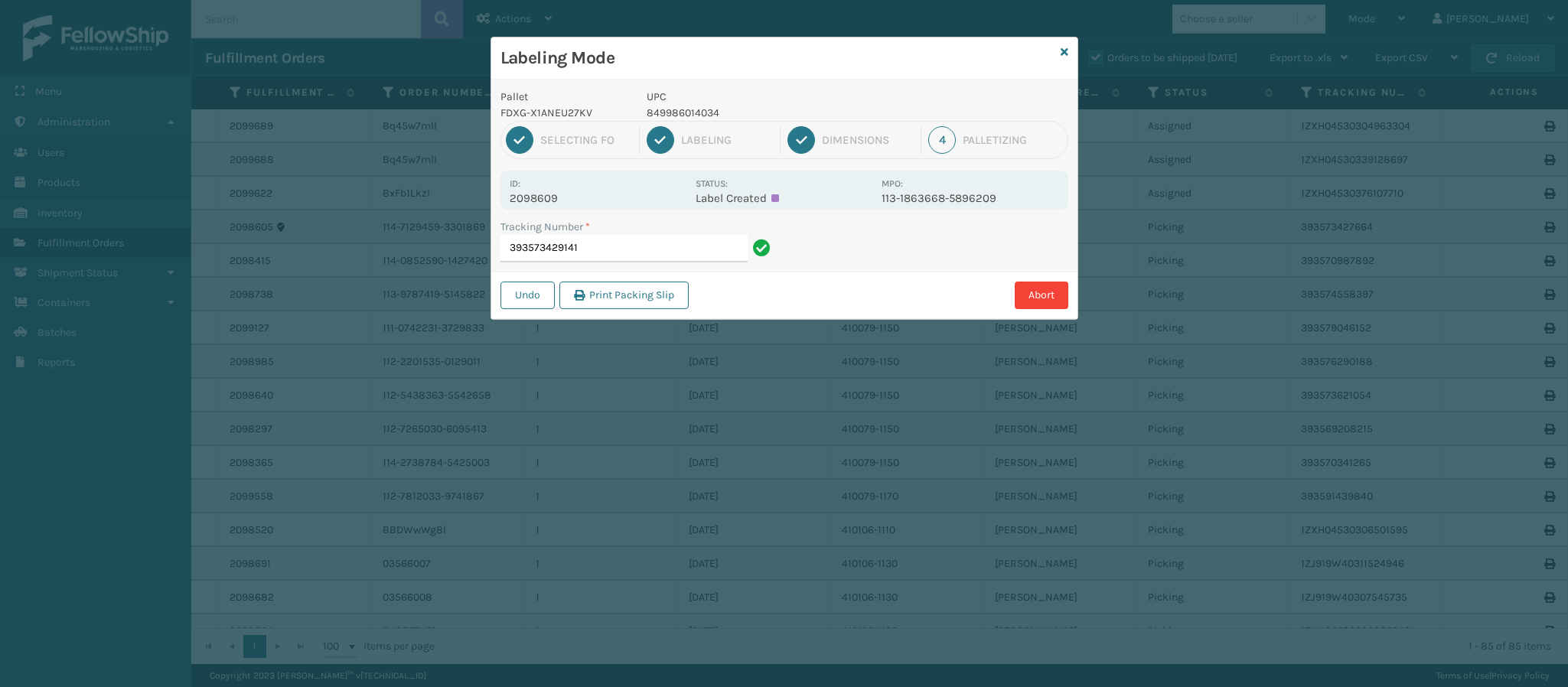
click at [638, 184] on div "Id: 2098609" at bounding box center [598, 189] width 177 height 30
click at [652, 246] on input "393573429141" at bounding box center [624, 248] width 247 height 28
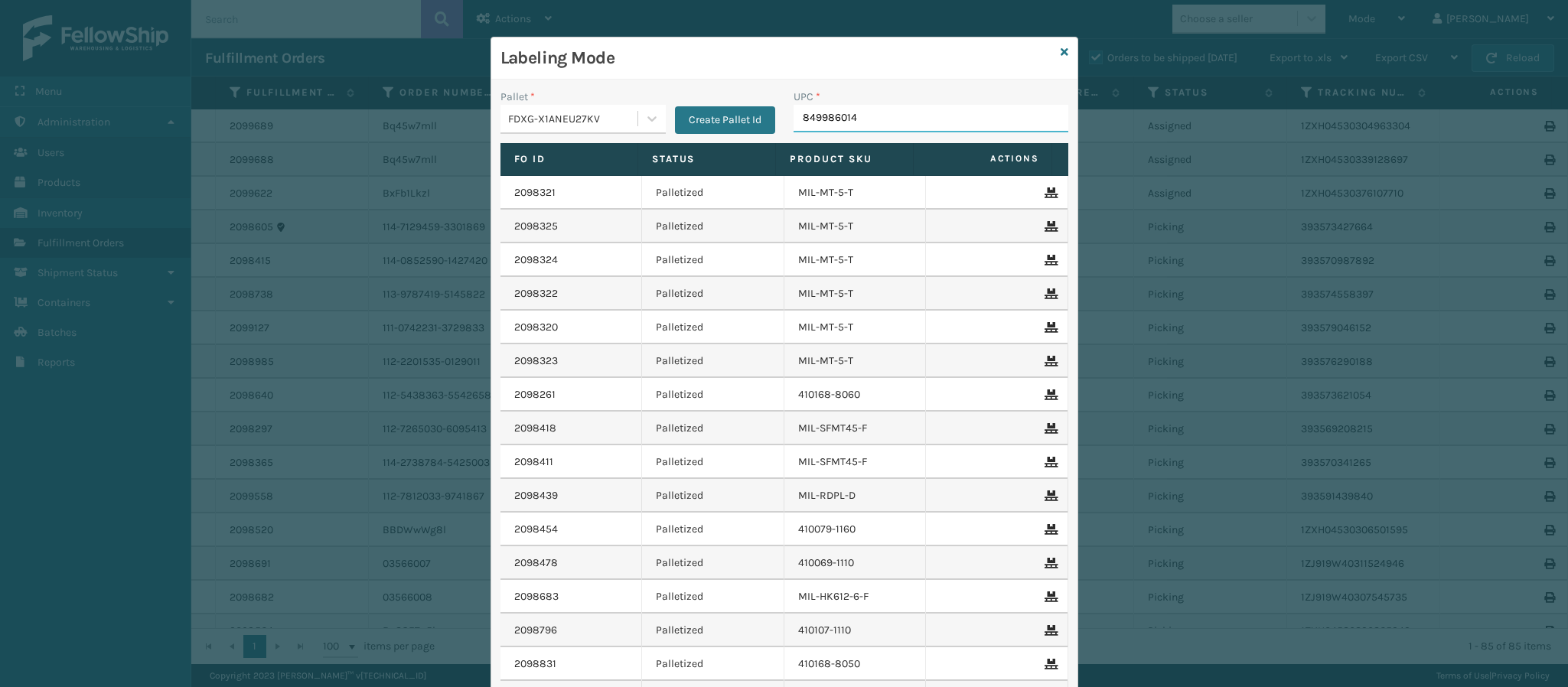
type input "8499860140"
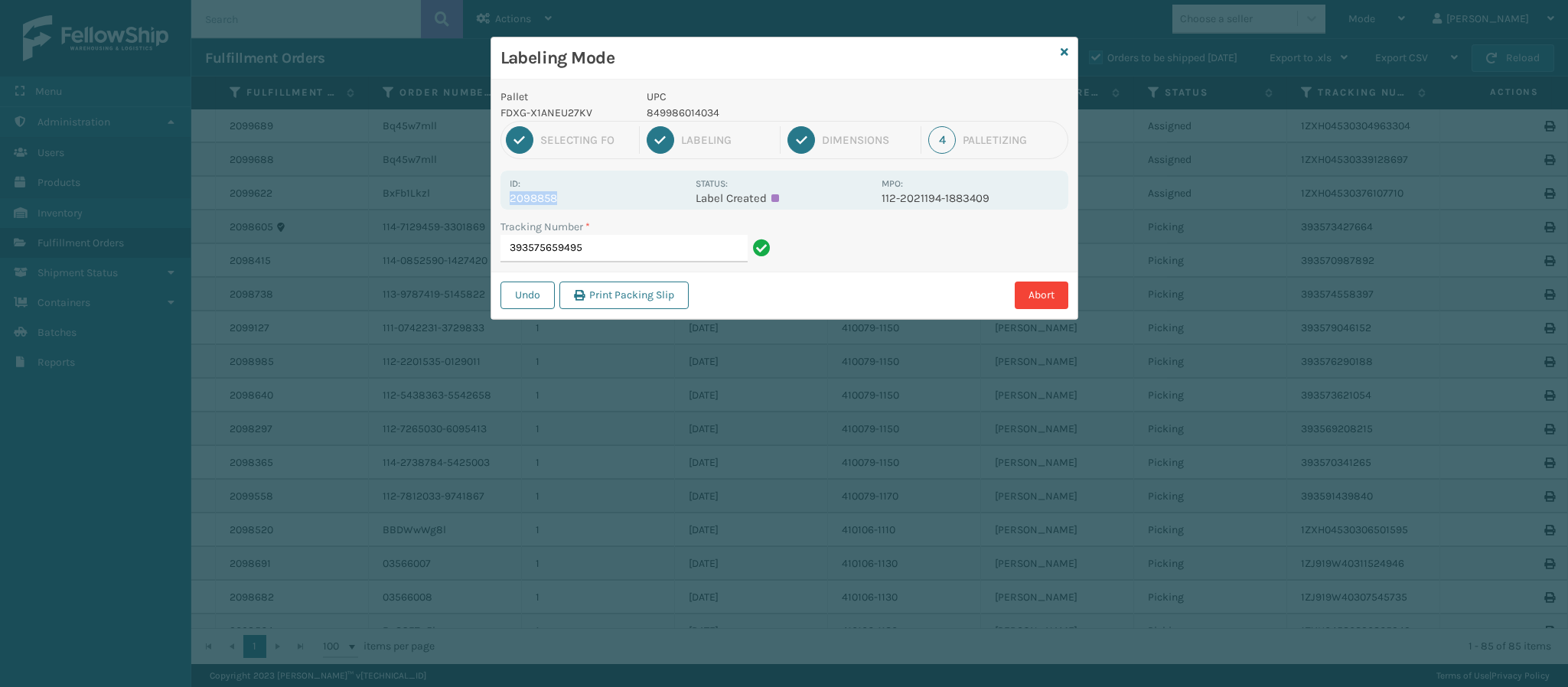
drag, startPoint x: 557, startPoint y: 197, endPoint x: 485, endPoint y: 201, distance: 72.1
click at [485, 201] on div "Labeling Mode Pallet FDXG-X1ANEU27KV UPC 849986014034 1 Selecting FO 2 Labeling…" at bounding box center [784, 343] width 1568 height 687
copy p "2098858"
click at [629, 258] on input "393575659495" at bounding box center [624, 248] width 247 height 28
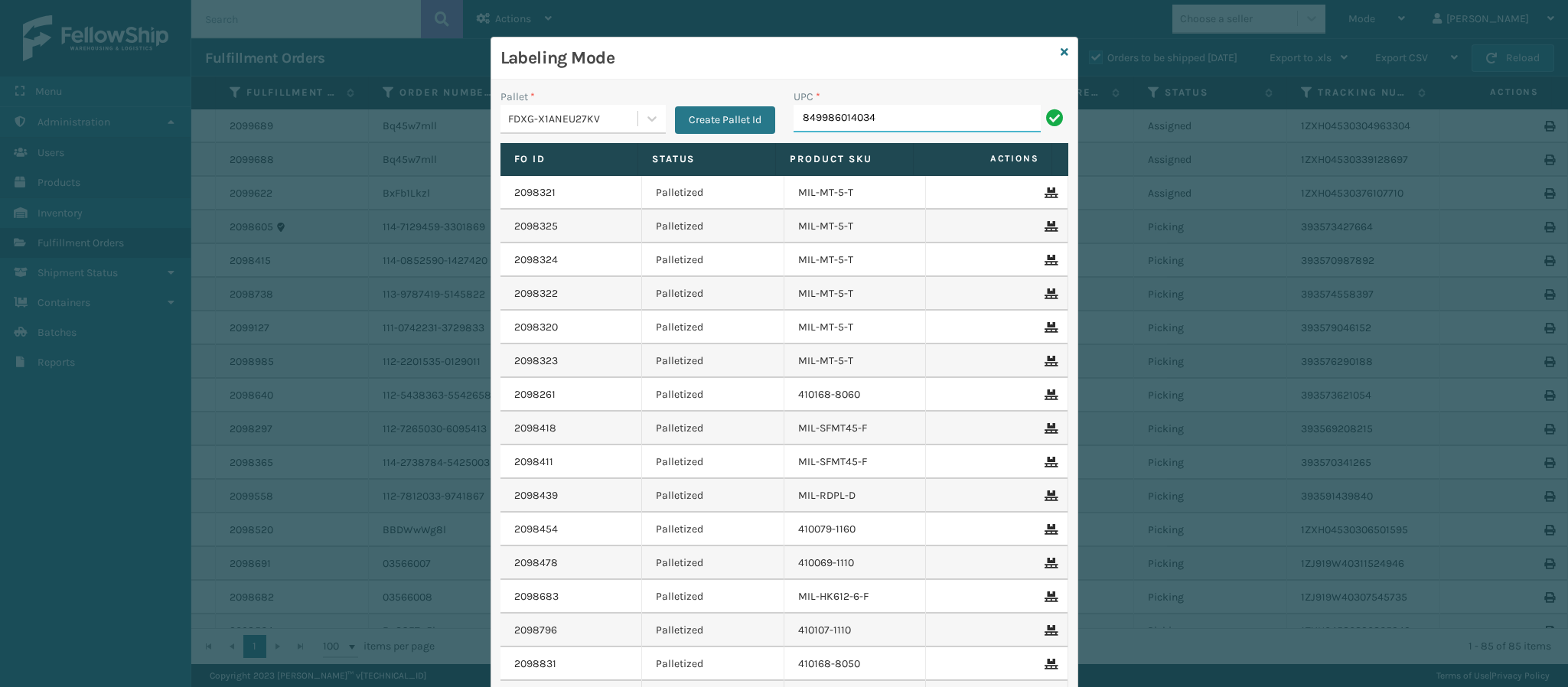
type input "849986014034"
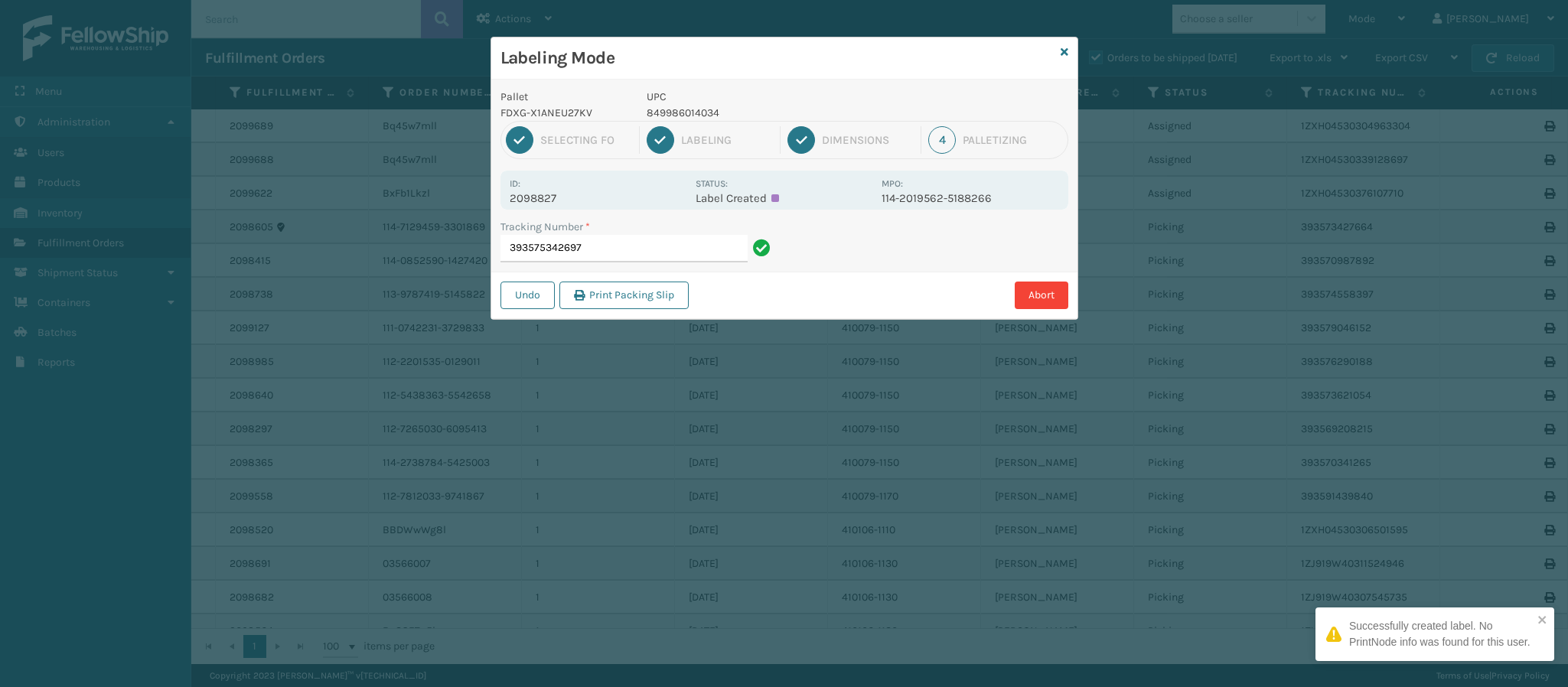
click at [556, 198] on p "2098827" at bounding box center [598, 198] width 177 height 13
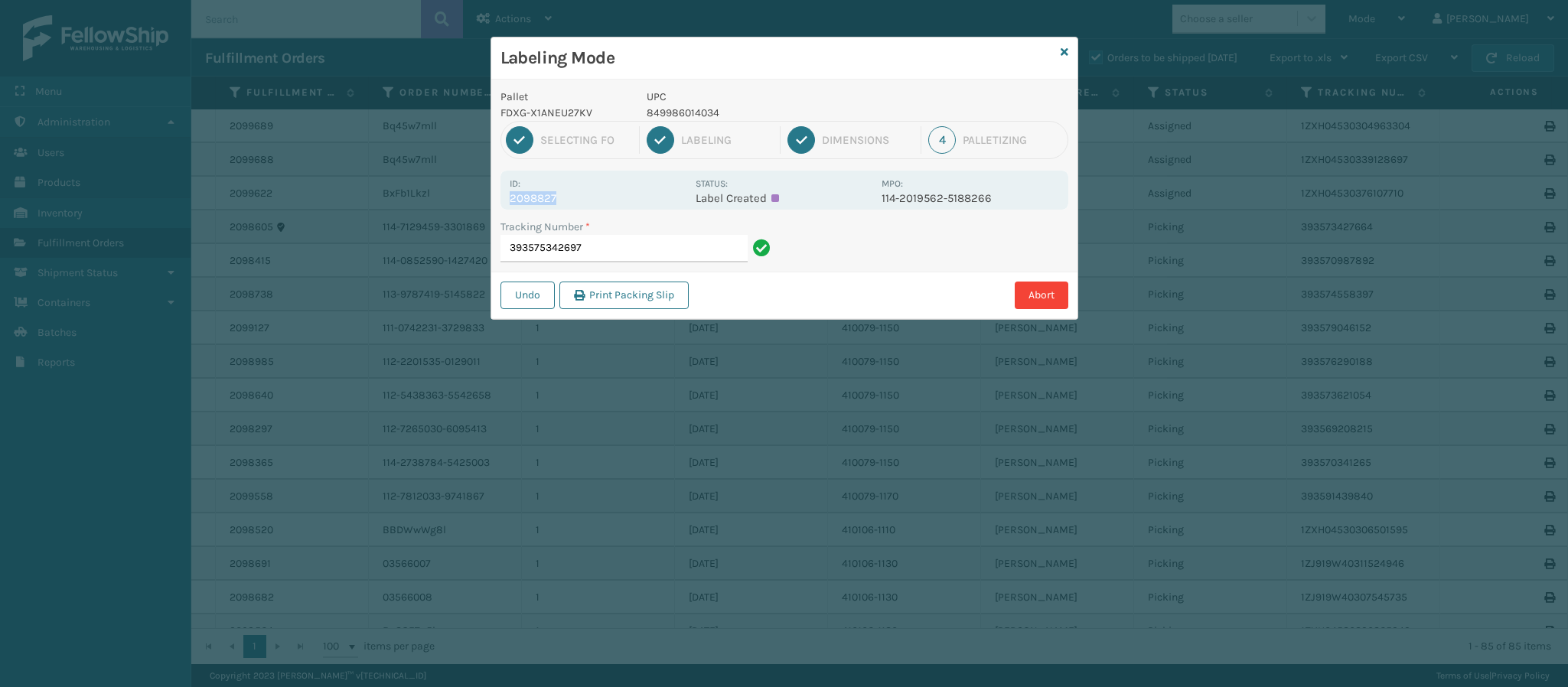
drag, startPoint x: 554, startPoint y: 198, endPoint x: 501, endPoint y: 198, distance: 53.0
click at [501, 198] on div "Id: 2098827 Status: Label Created MPO: 114-2019562-5188266" at bounding box center [784, 190] width 568 height 39
copy p "2098827"
click at [607, 254] on input "393575342697" at bounding box center [624, 248] width 247 height 28
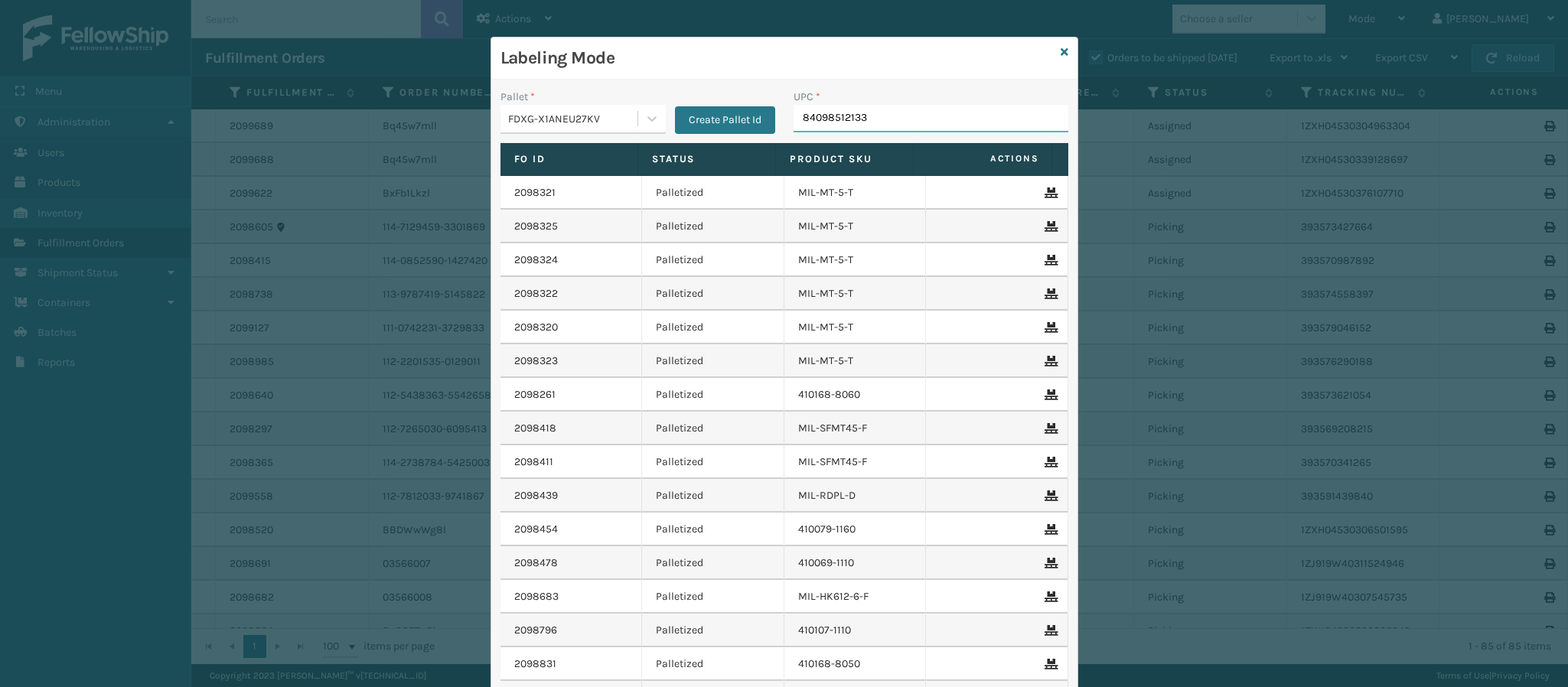
type input "840985121334"
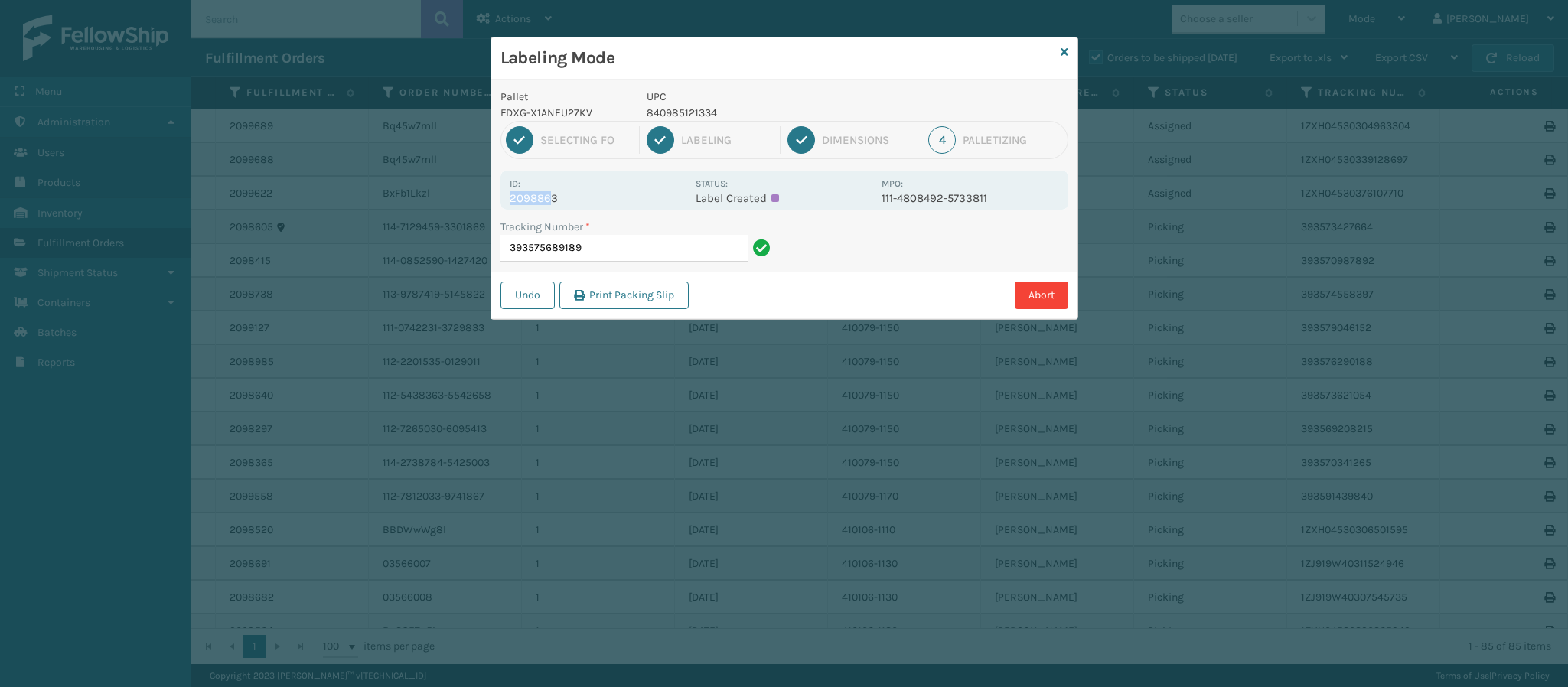
drag, startPoint x: 554, startPoint y: 198, endPoint x: 505, endPoint y: 200, distance: 49.0
click at [505, 200] on div "Id: 2098863 Status: Label Created MPO: 111-4808492-5733811" at bounding box center [784, 190] width 568 height 39
click at [605, 197] on p "2098863" at bounding box center [598, 198] width 177 height 13
click at [602, 197] on p "2098863" at bounding box center [598, 198] width 177 height 13
drag, startPoint x: 554, startPoint y: 198, endPoint x: 547, endPoint y: 189, distance: 11.4
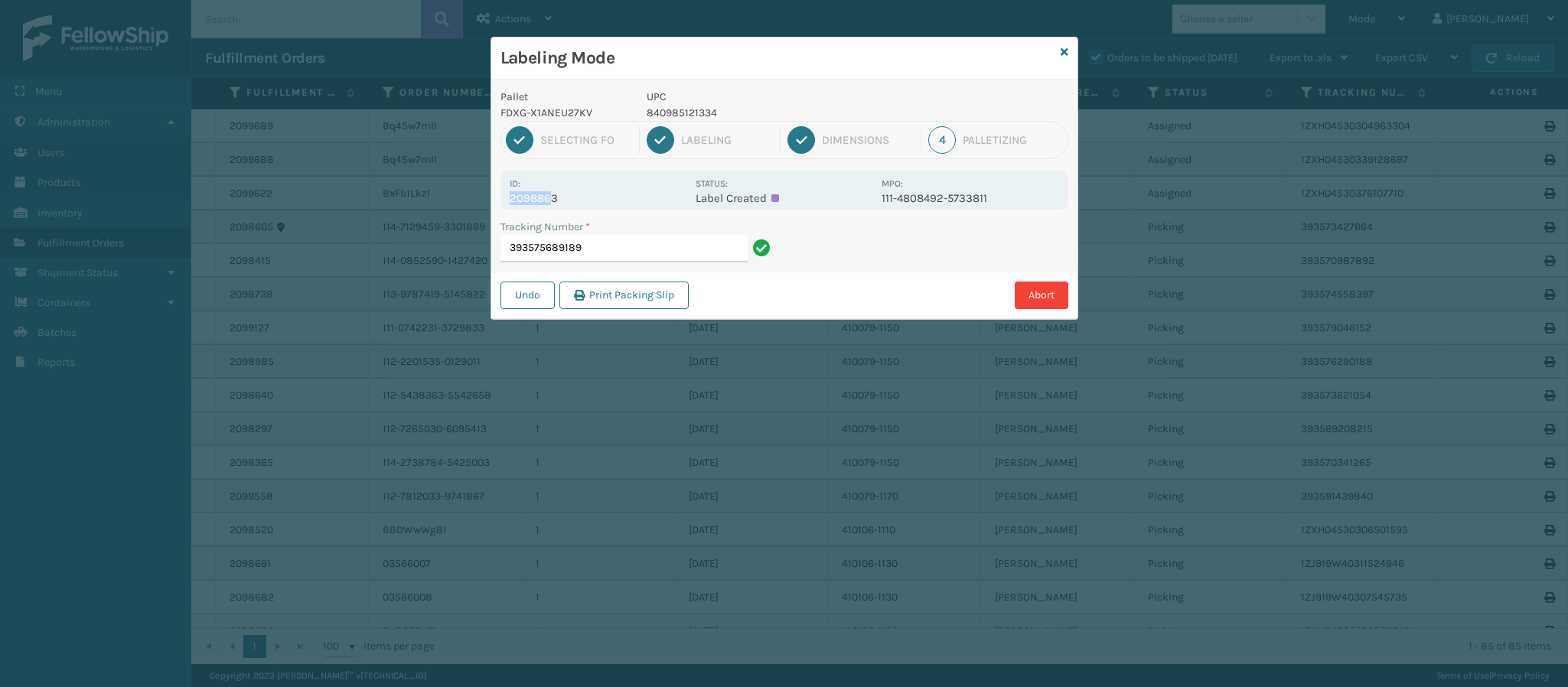
click at [492, 198] on div "Pallet FDXG-X1ANEU27KV UPC 840985121334 1 Selecting FO 2 Labeling 3 Dimensions …" at bounding box center [784, 199] width 586 height 239
click at [560, 189] on div "Id: 2098863" at bounding box center [598, 189] width 177 height 30
drag, startPoint x: 556, startPoint y: 200, endPoint x: 492, endPoint y: 201, distance: 64.0
click at [492, 201] on div "Pallet FDXG-X1ANEU27KV UPC 840985121334 1 Selecting FO 2 Labeling 3 Dimensions …" at bounding box center [784, 199] width 586 height 239
click at [666, 253] on input "393575689189" at bounding box center [624, 248] width 247 height 28
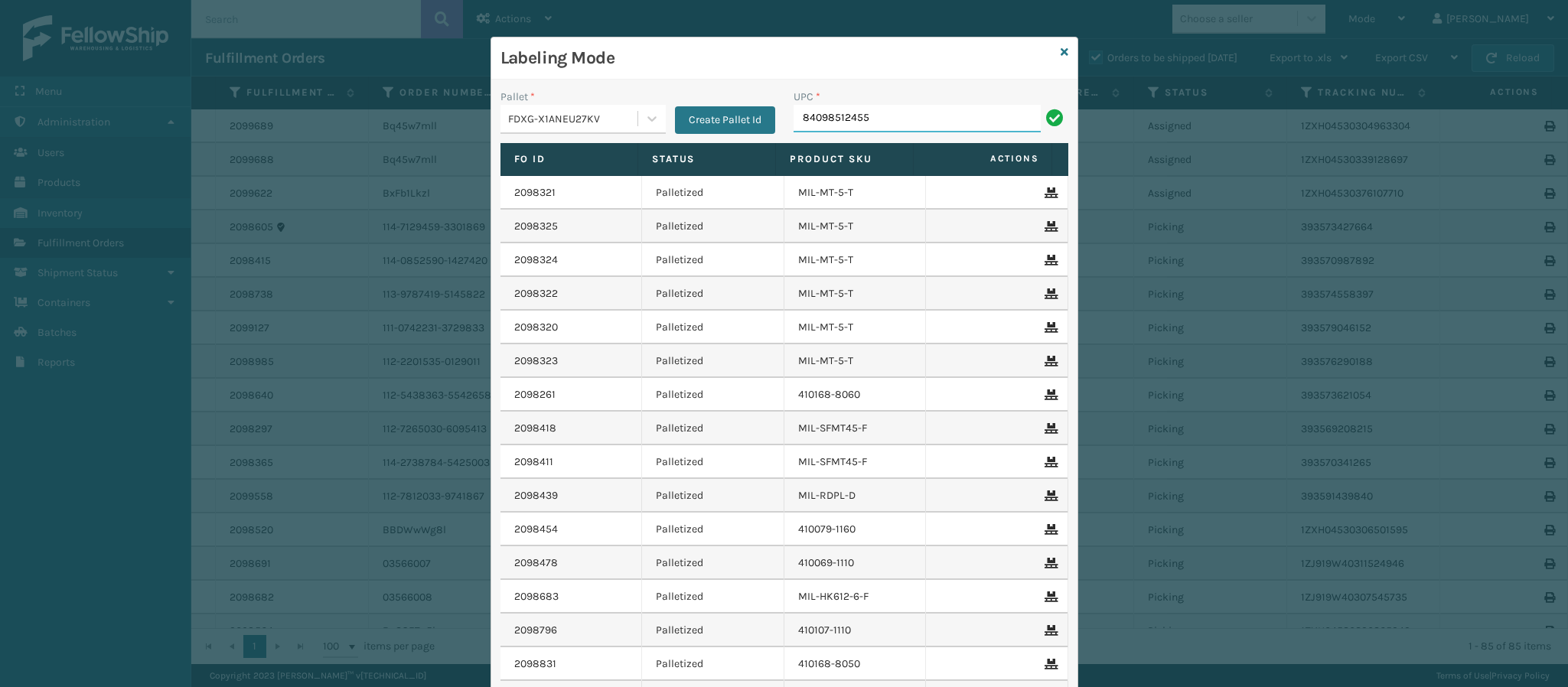
type input "840985124557"
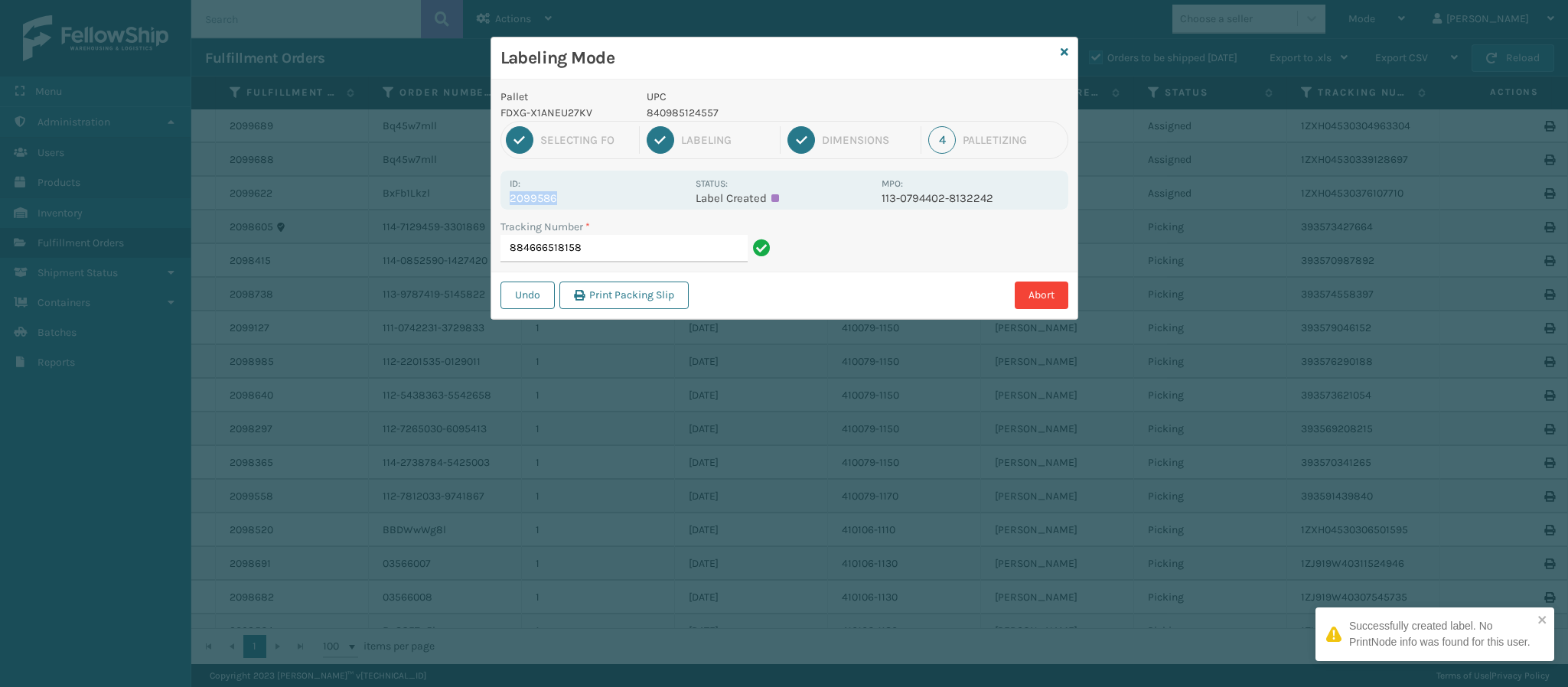
drag, startPoint x: 554, startPoint y: 201, endPoint x: 485, endPoint y: 196, distance: 69.2
click at [485, 196] on div "Labeling Mode Pallet FDXG-X1ANEU27KV UPC 840985124557 1 Selecting FO 2 Labeling…" at bounding box center [784, 343] width 1568 height 687
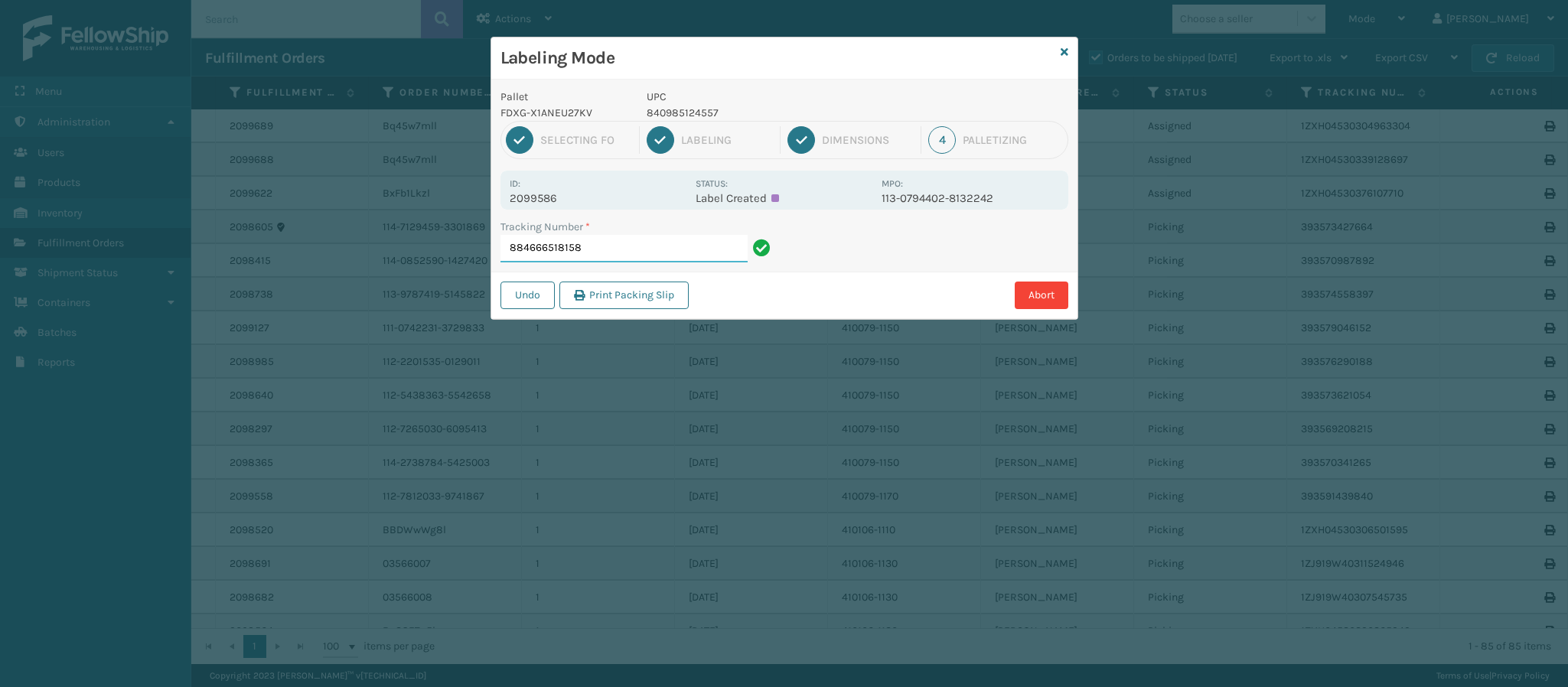
click at [629, 257] on input "884666518158" at bounding box center [624, 248] width 247 height 28
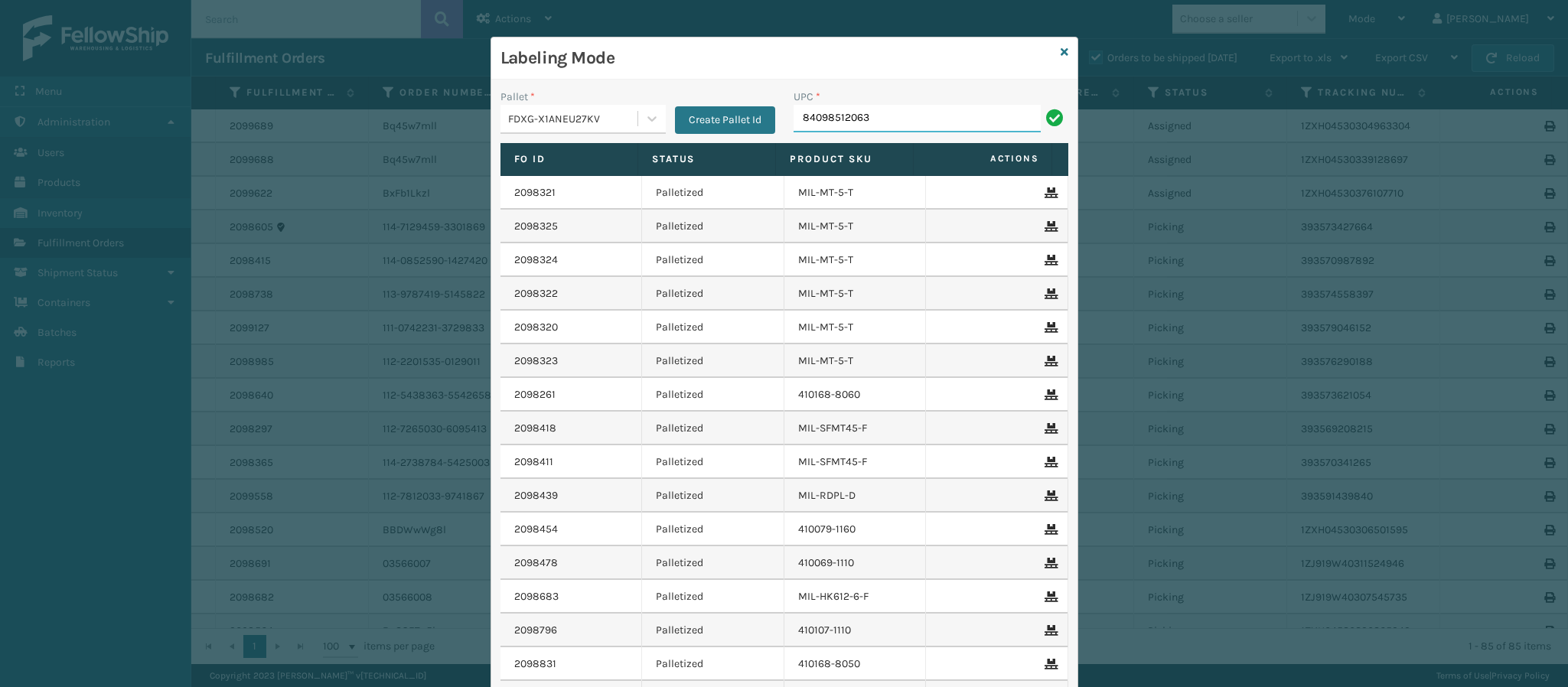
type input "840985120634"
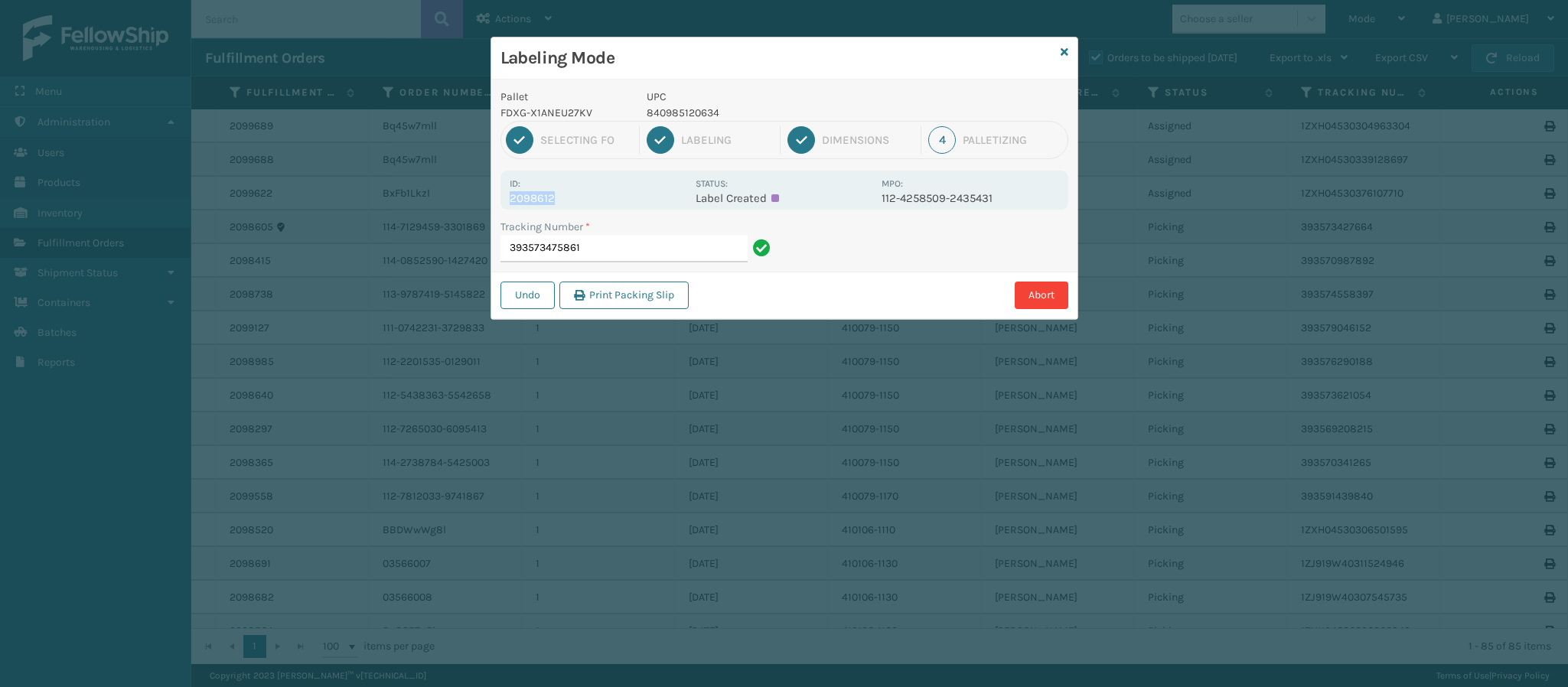
drag, startPoint x: 554, startPoint y: 198, endPoint x: 499, endPoint y: 198, distance: 55.0
click at [499, 198] on div "Pallet FDXG-X1ANEU27KV UPC 840985120634 1 Selecting FO 2 Labeling 3 Dimensions …" at bounding box center [784, 199] width 586 height 239
click at [613, 237] on input "393573475861" at bounding box center [624, 248] width 247 height 28
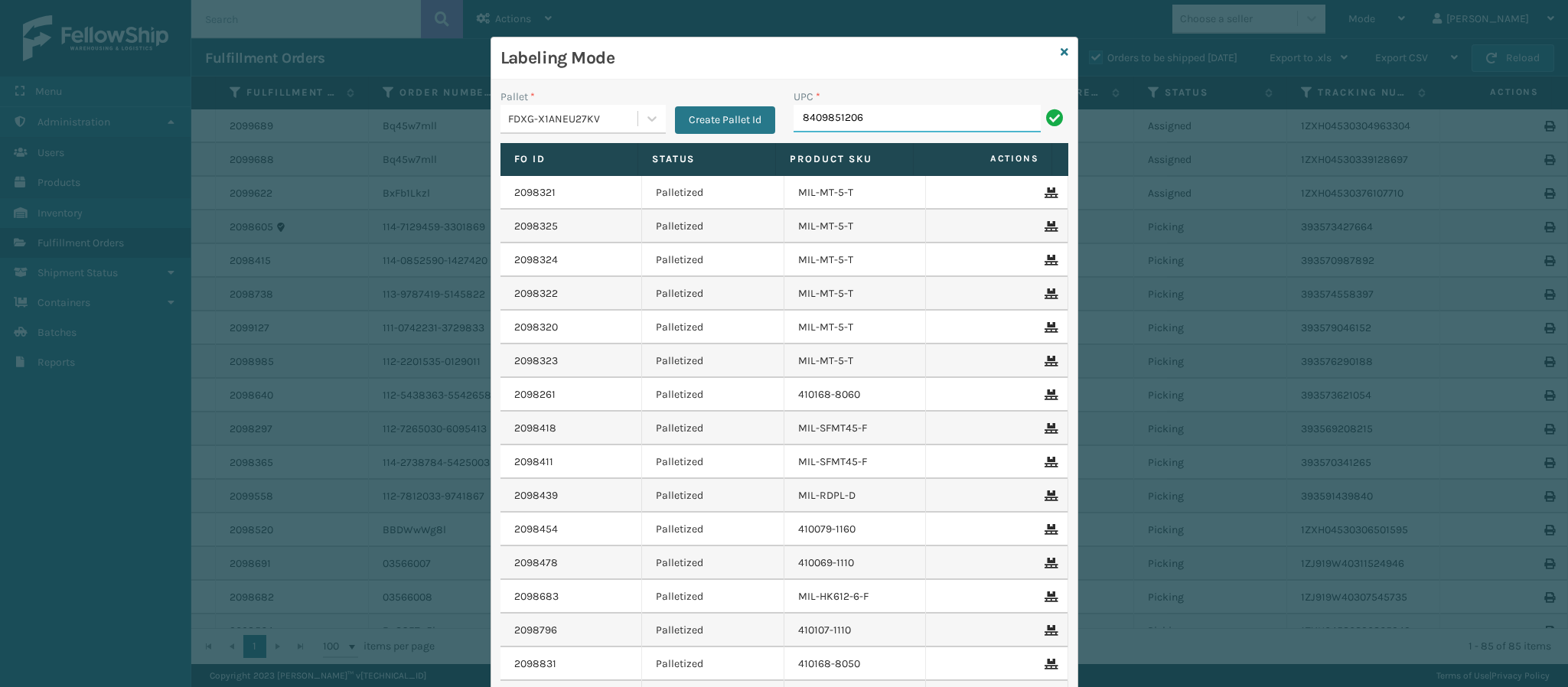
type input "84098512064"
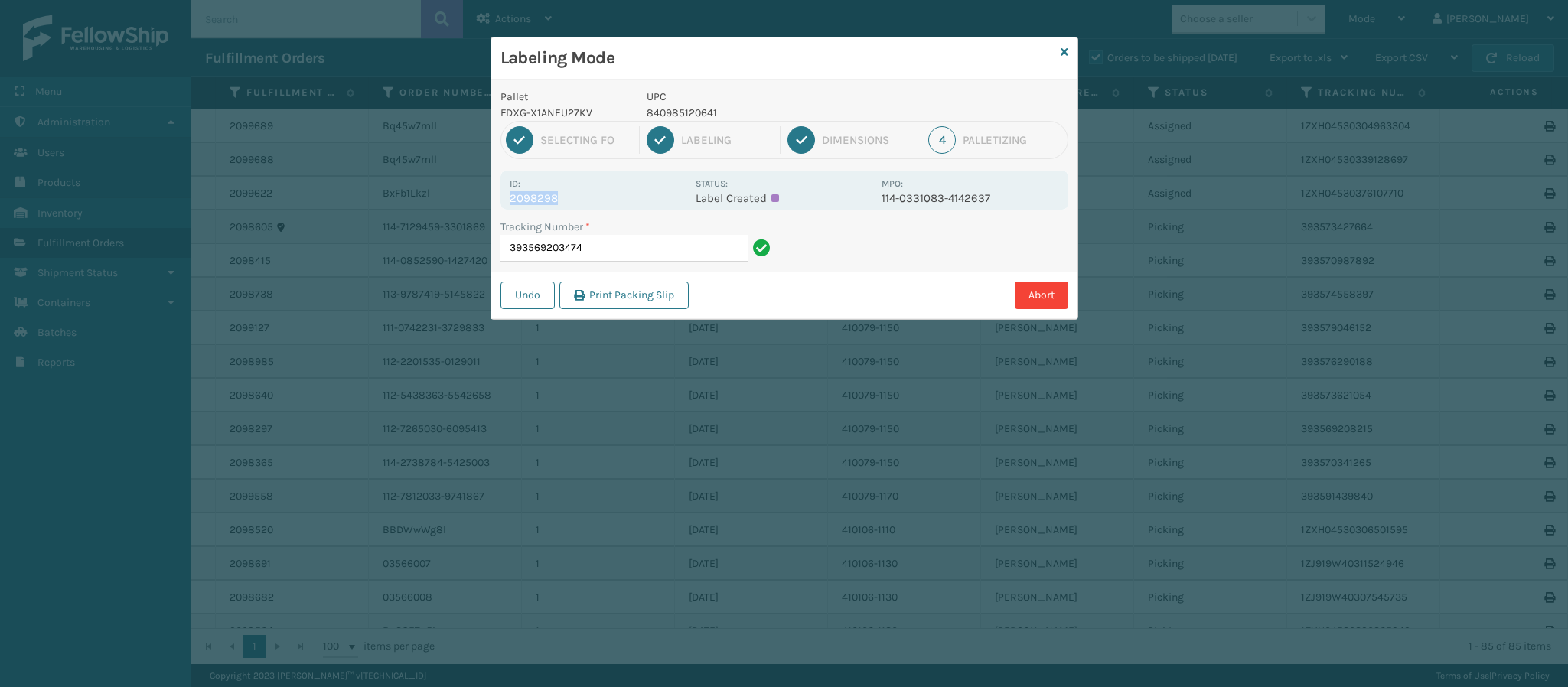
drag, startPoint x: 556, startPoint y: 197, endPoint x: 481, endPoint y: 201, distance: 75.1
click at [481, 201] on div "Labeling Mode Pallet FDXG-X1ANEU27KV UPC 840985120641 1 Selecting FO 2 Labeling…" at bounding box center [784, 343] width 1568 height 687
click at [618, 251] on input "393569203474" at bounding box center [624, 248] width 247 height 28
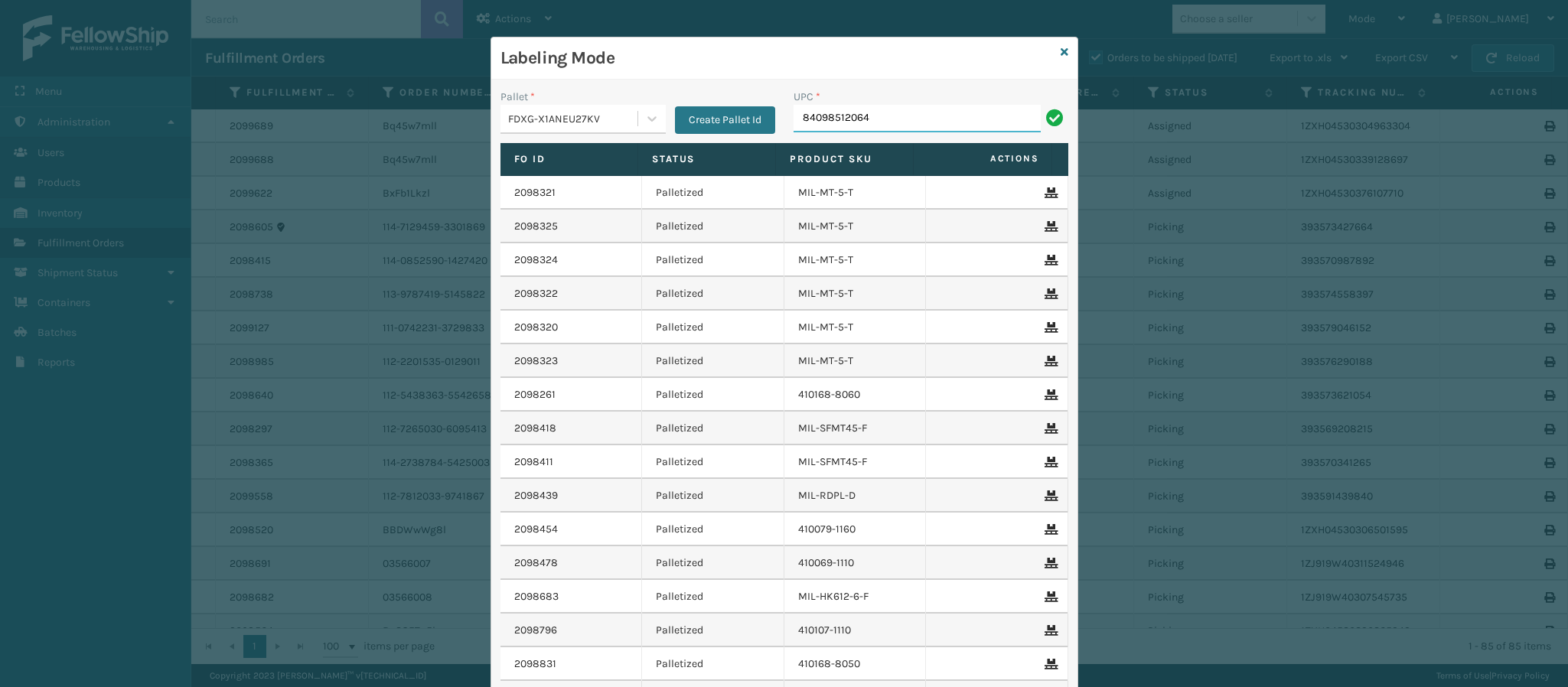
type input "840985120641"
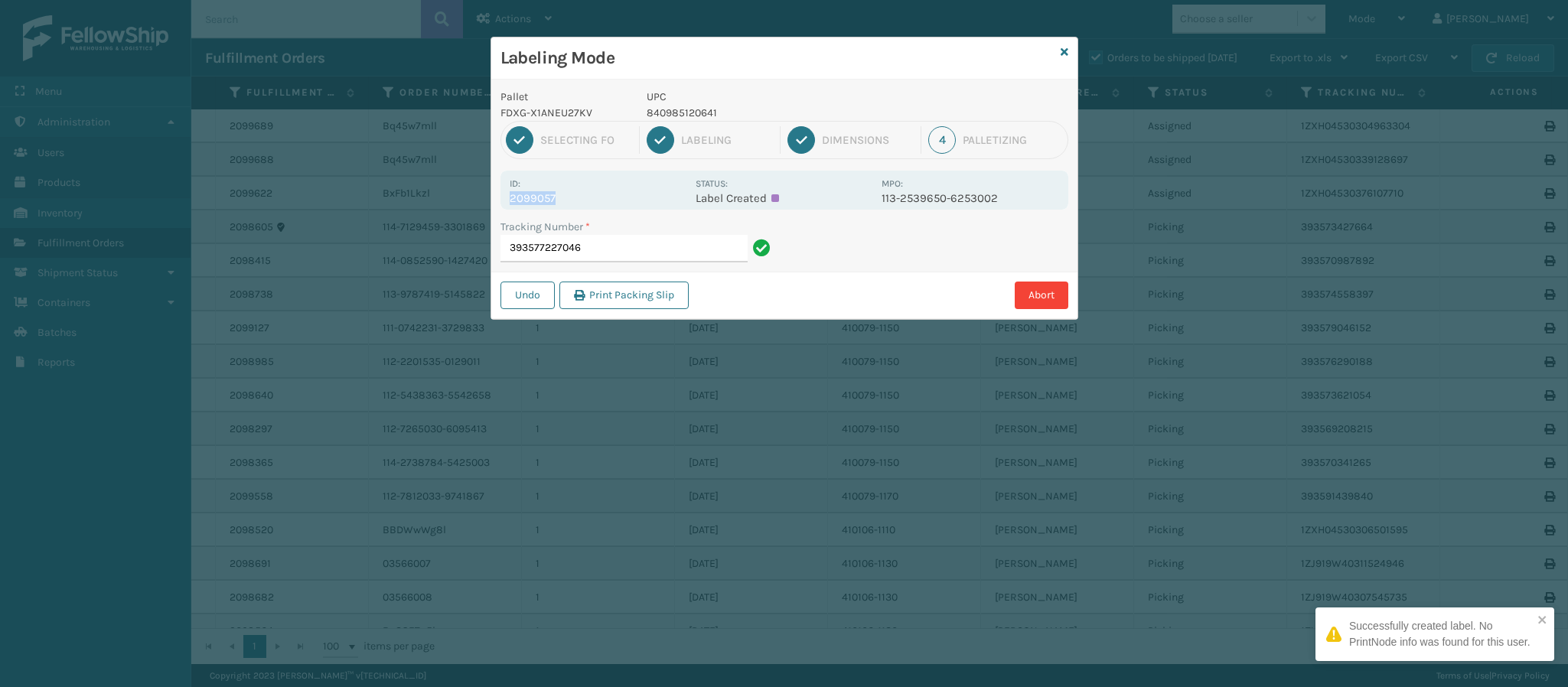
drag, startPoint x: 554, startPoint y: 197, endPoint x: 492, endPoint y: 196, distance: 62.0
click at [492, 196] on div "Pallet FDXG-X1ANEU27KV UPC 840985120641 1 Selecting FO 2 Labeling 3 Dimensions …" at bounding box center [784, 199] width 586 height 239
click at [673, 257] on input "393577227046" at bounding box center [624, 248] width 247 height 28
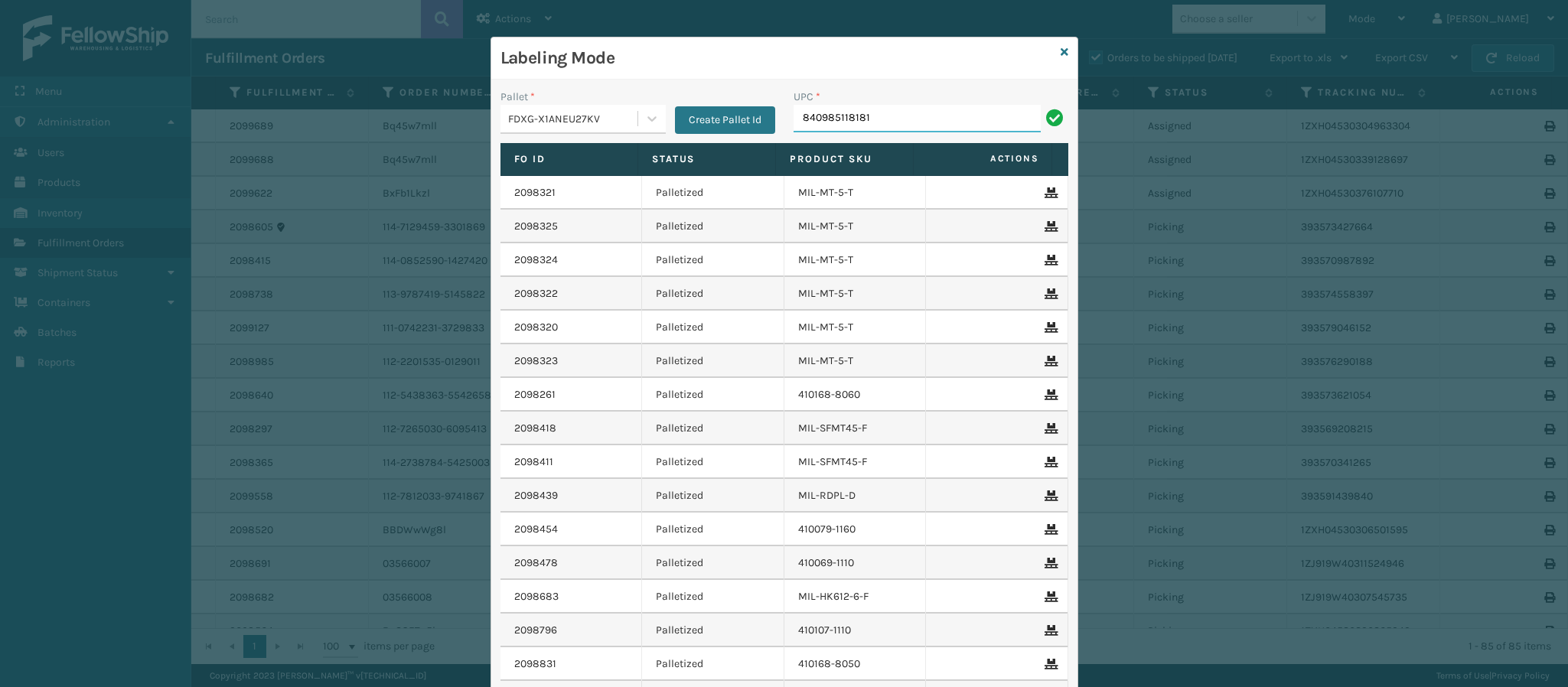
type input "840985118181"
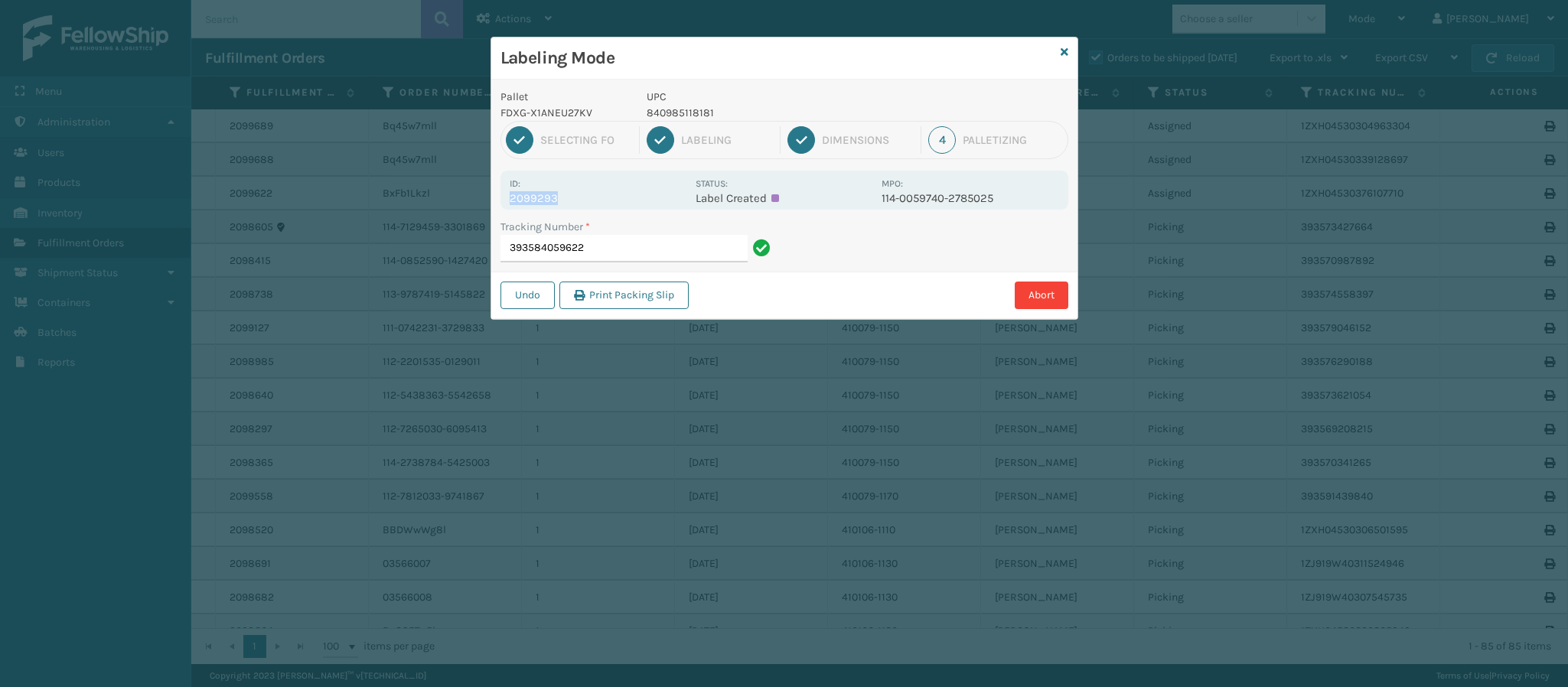
drag, startPoint x: 556, startPoint y: 197, endPoint x: 489, endPoint y: 202, distance: 67.2
click at [489, 202] on div "Labeling Mode Pallet FDXG-X1ANEU27KV UPC 840985118181 1 Selecting FO 2 Labeling…" at bounding box center [784, 343] width 1568 height 687
click at [604, 246] on input "393584059622" at bounding box center [624, 248] width 247 height 28
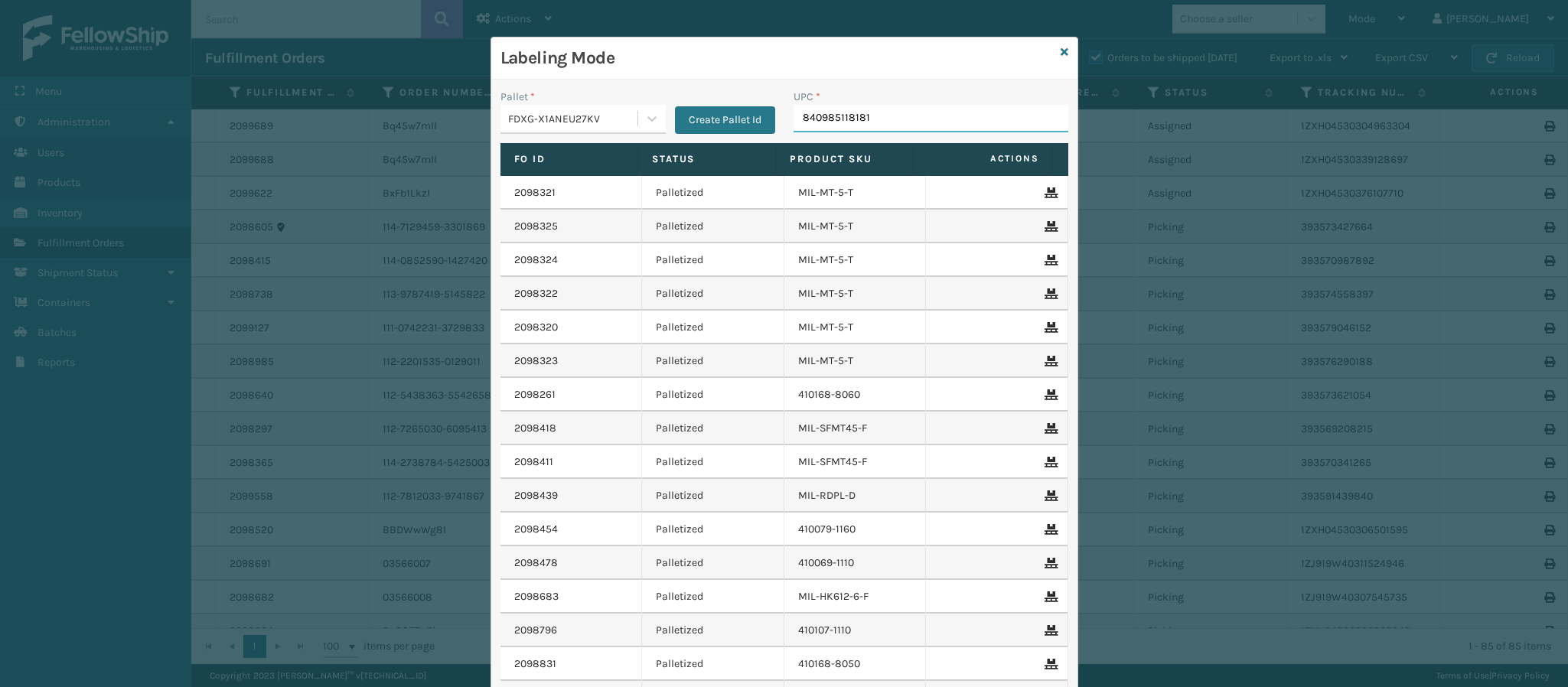
type input "840985118181"
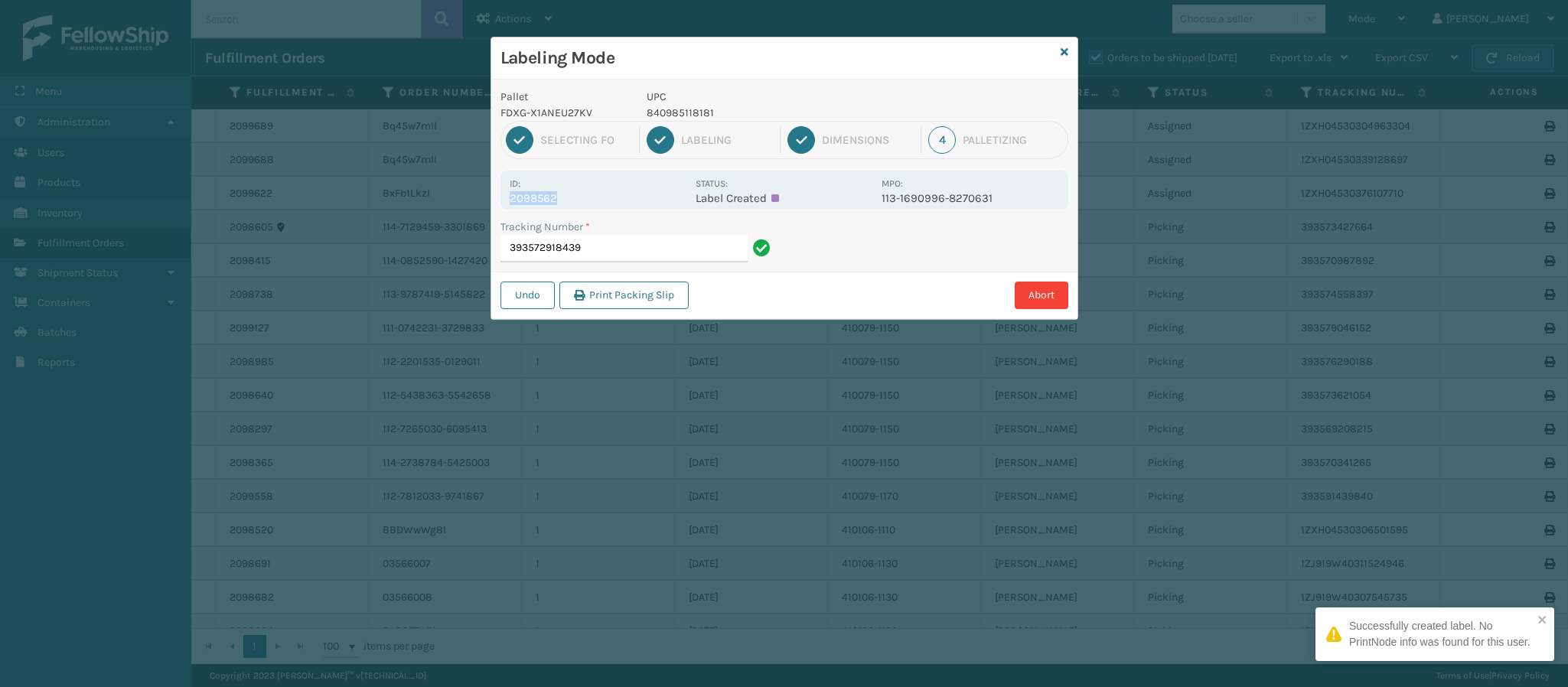
drag, startPoint x: 556, startPoint y: 200, endPoint x: 480, endPoint y: 196, distance: 76.1
click at [480, 196] on div "Labeling Mode Pallet FDXG-X1ANEU27KV UPC 840985118181 1 Selecting FO 2 Labeling…" at bounding box center [784, 343] width 1568 height 687
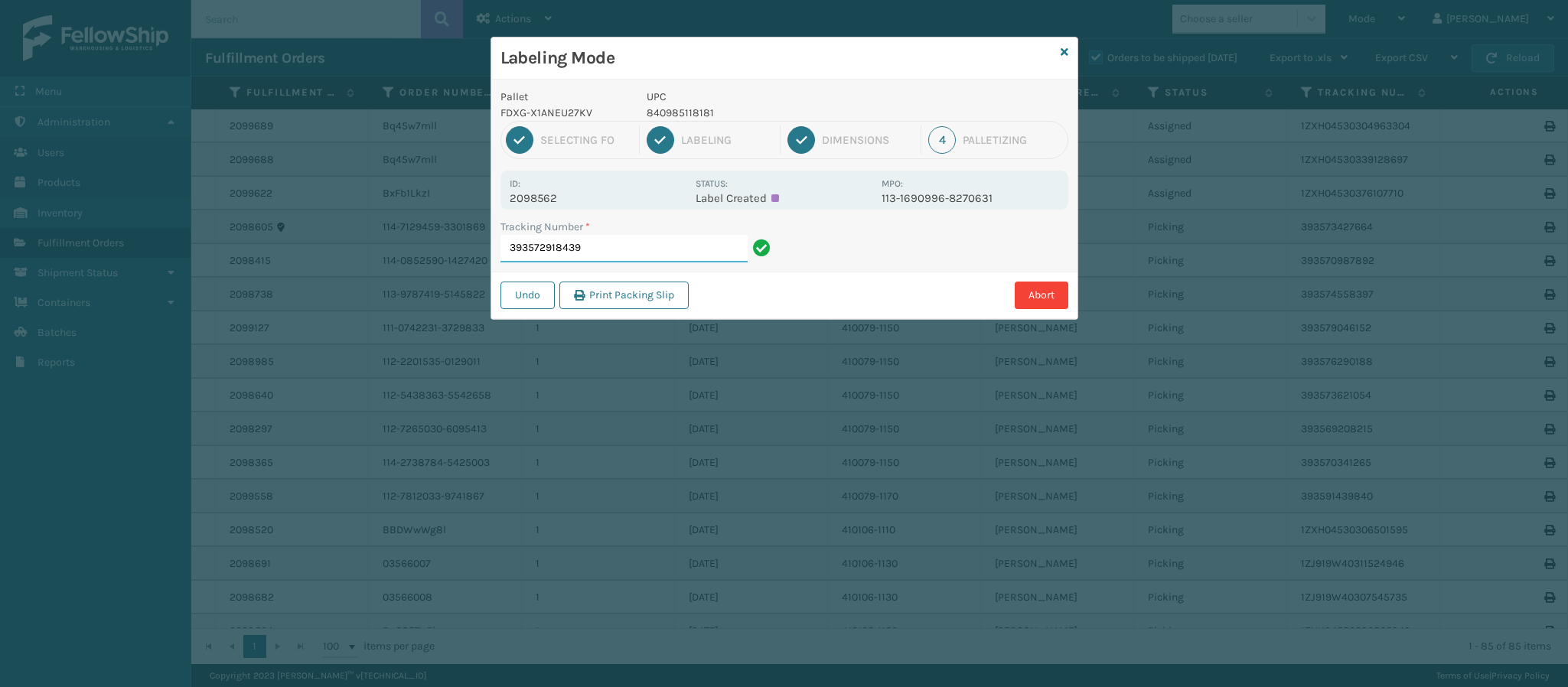
click at [650, 243] on input "393572918439" at bounding box center [624, 248] width 247 height 28
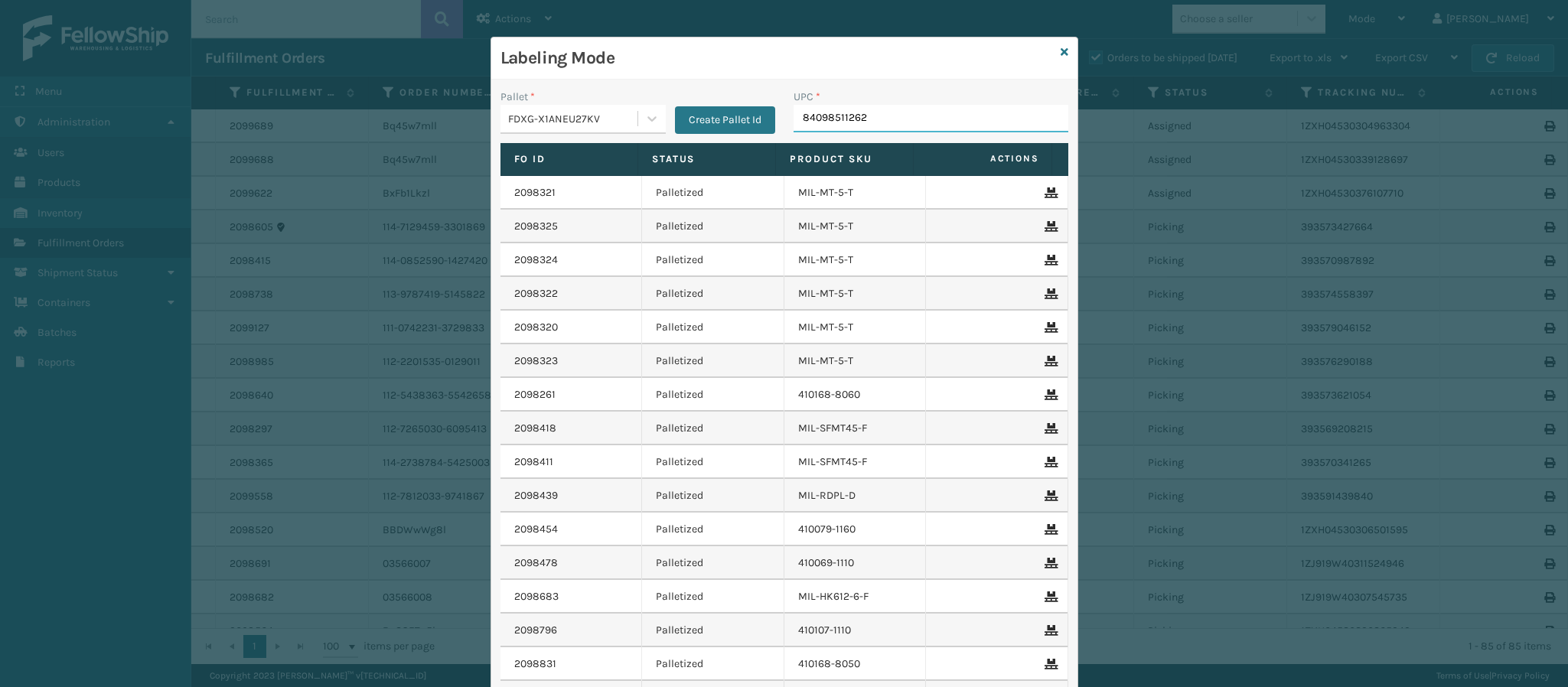
type input "840985112622"
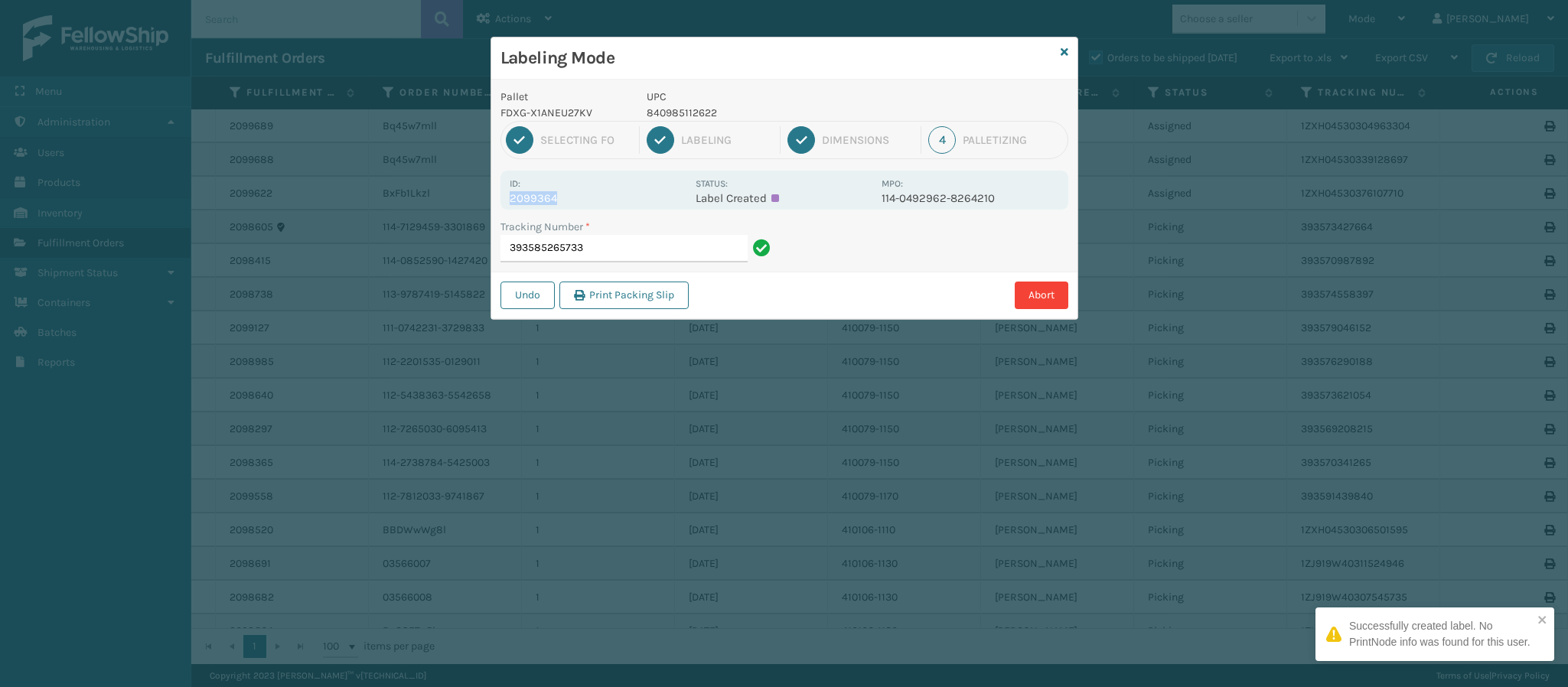
drag, startPoint x: 556, startPoint y: 198, endPoint x: 487, endPoint y: 197, distance: 69.0
click at [487, 197] on div "Labeling Mode Pallet FDXG-X1ANEU27KV UPC 840985112622 1 Selecting FO 2 Labeling…" at bounding box center [784, 343] width 1568 height 687
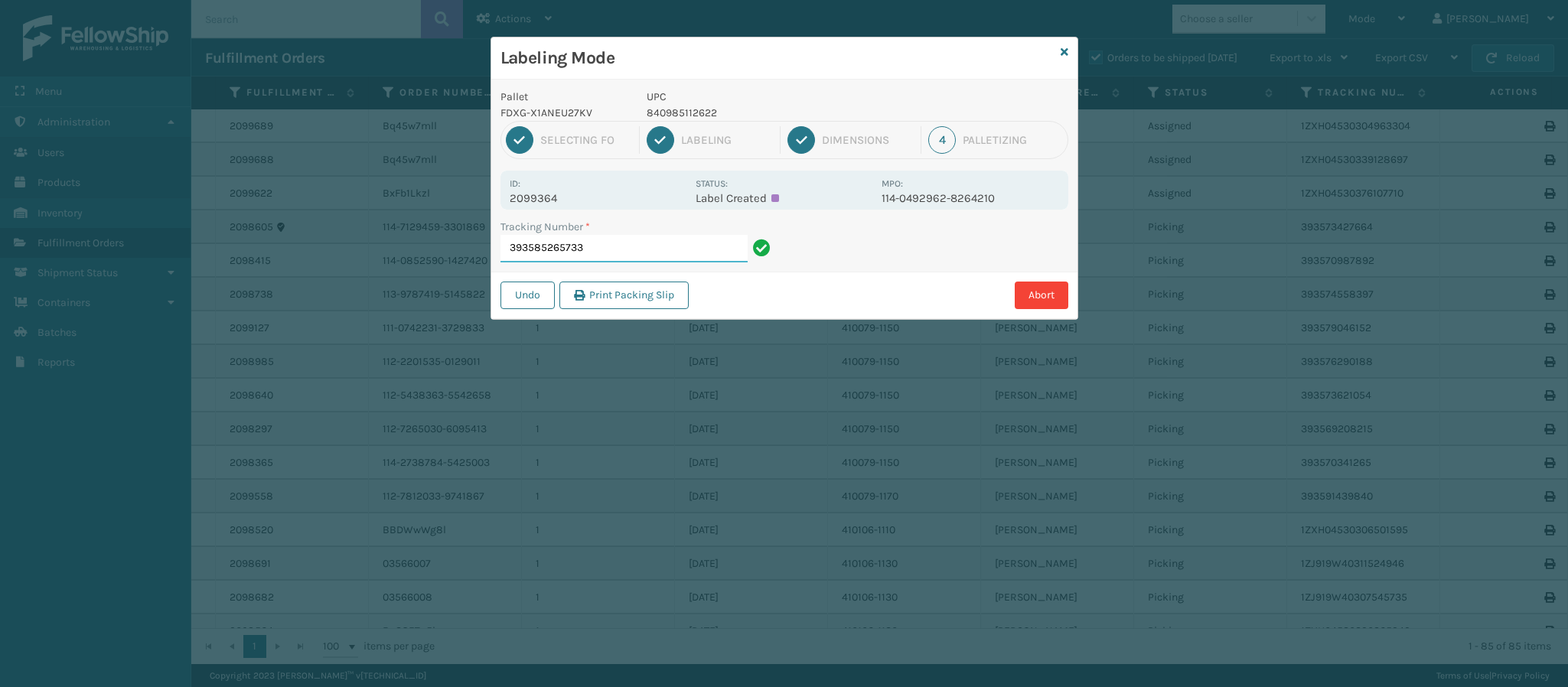
click at [621, 250] on input "393585265733" at bounding box center [624, 248] width 247 height 28
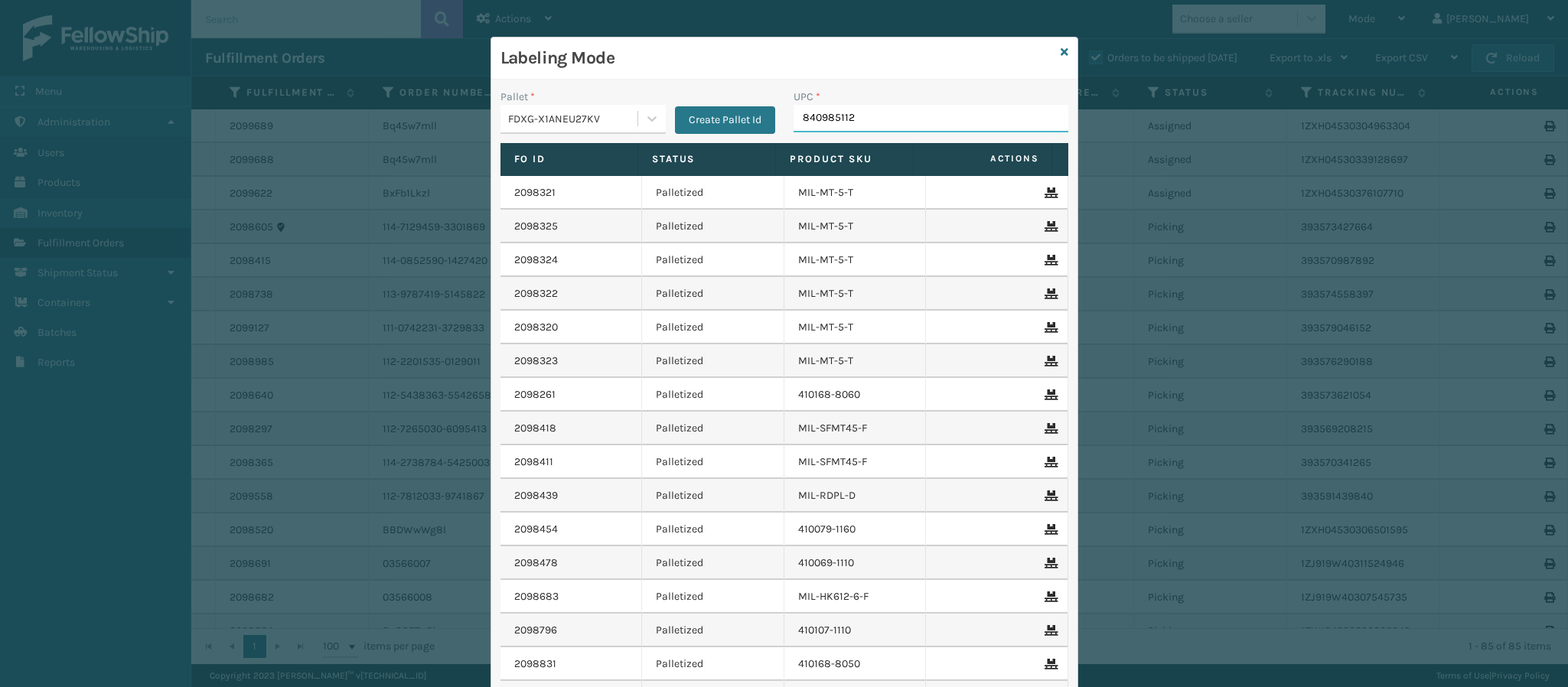
type input "8409851126"
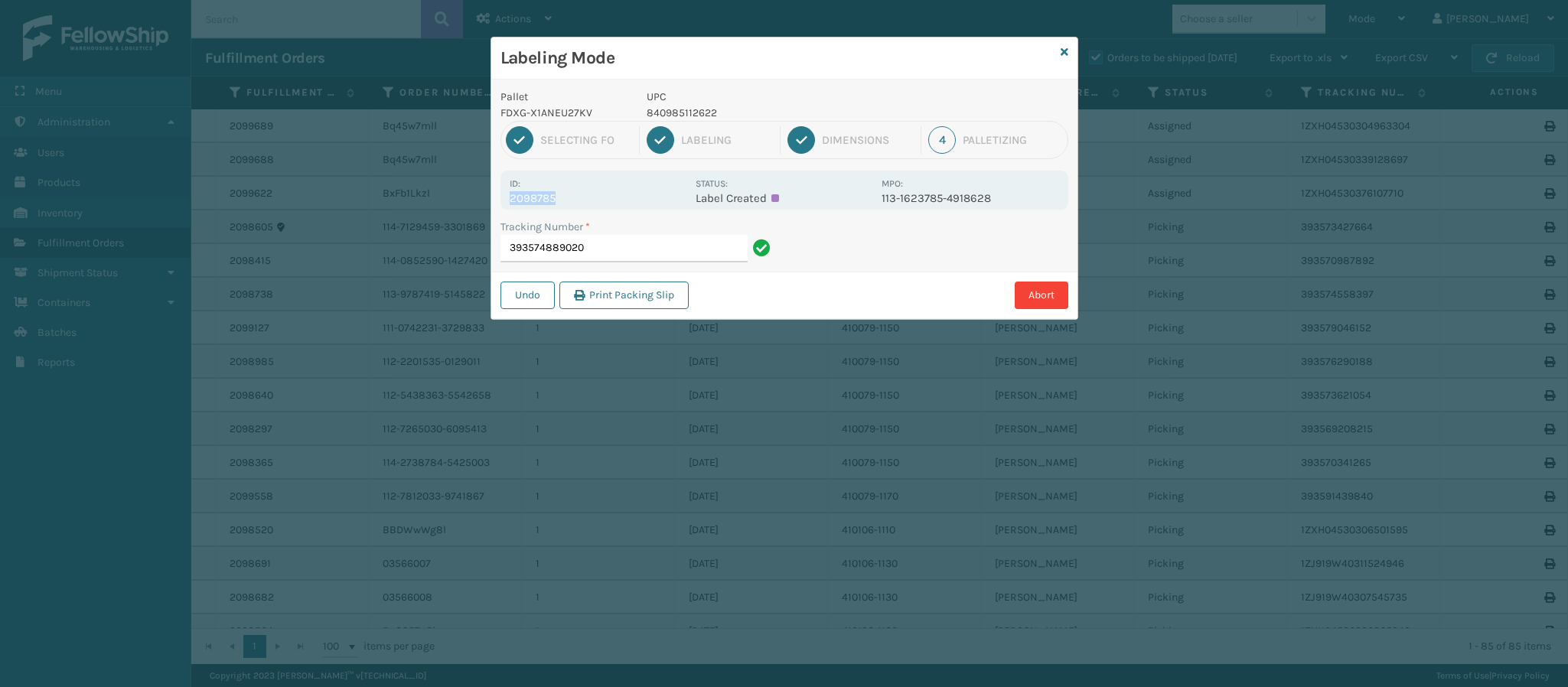
drag, startPoint x: 554, startPoint y: 200, endPoint x: 479, endPoint y: 202, distance: 75.0
click at [479, 202] on div "Labeling Mode Pallet FDXG-X1ANEU27KV UPC 840985112622 1 Selecting FO 2 Labeling…" at bounding box center [784, 343] width 1568 height 687
click at [613, 246] on input "393574889020" at bounding box center [624, 248] width 247 height 28
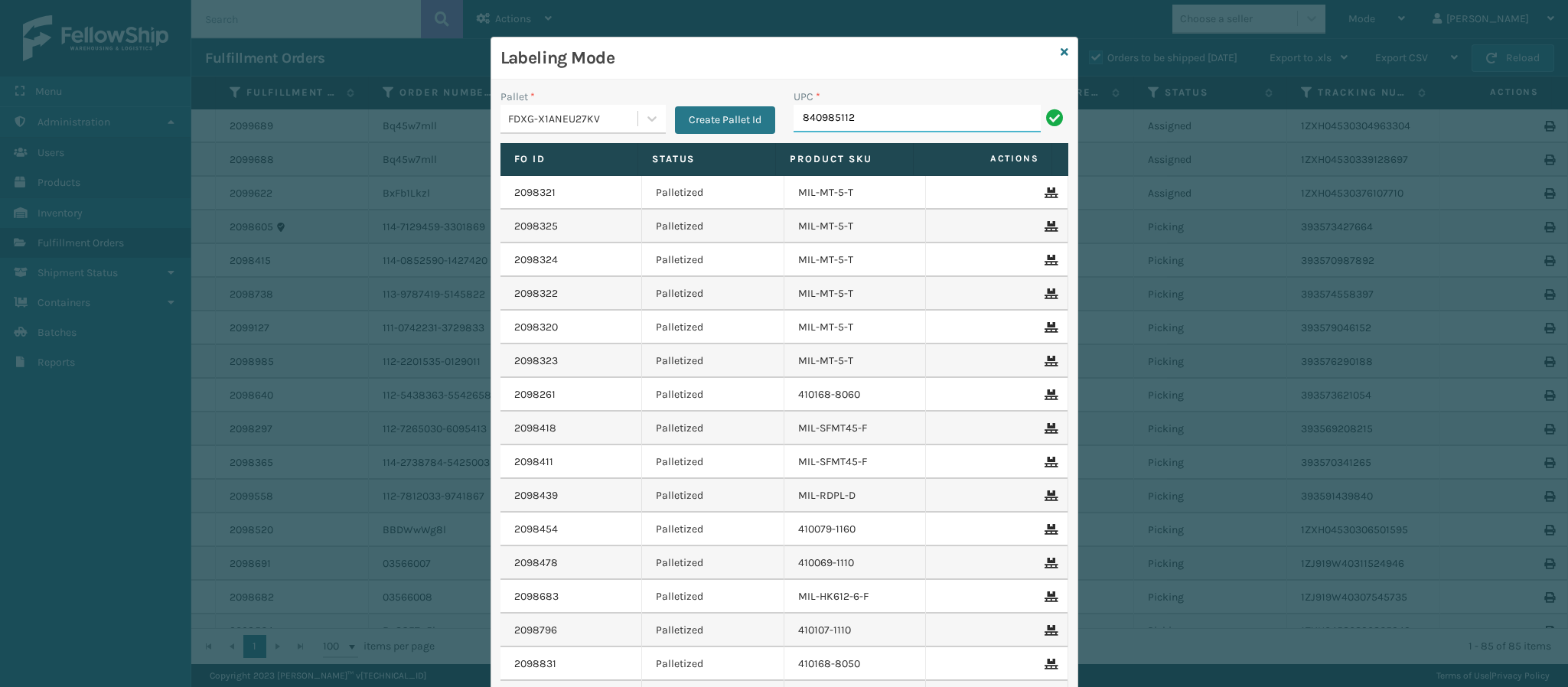
type input "8409851126"
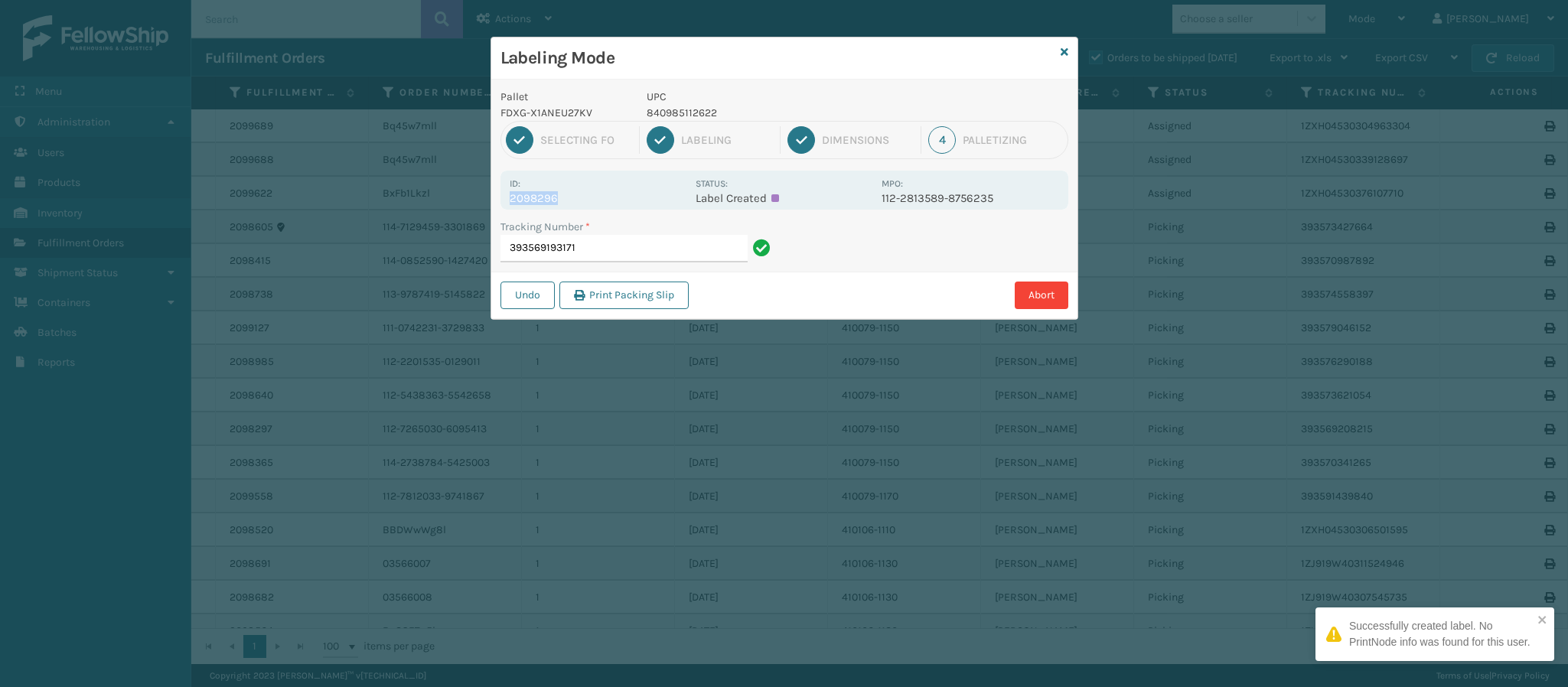
drag, startPoint x: 556, startPoint y: 200, endPoint x: 493, endPoint y: 200, distance: 63.0
click at [493, 200] on div "Pallet FDXG-X1ANEU27KV UPC 840985112622 1 Selecting FO 2 Labeling 3 Dimensions …" at bounding box center [784, 199] width 586 height 239
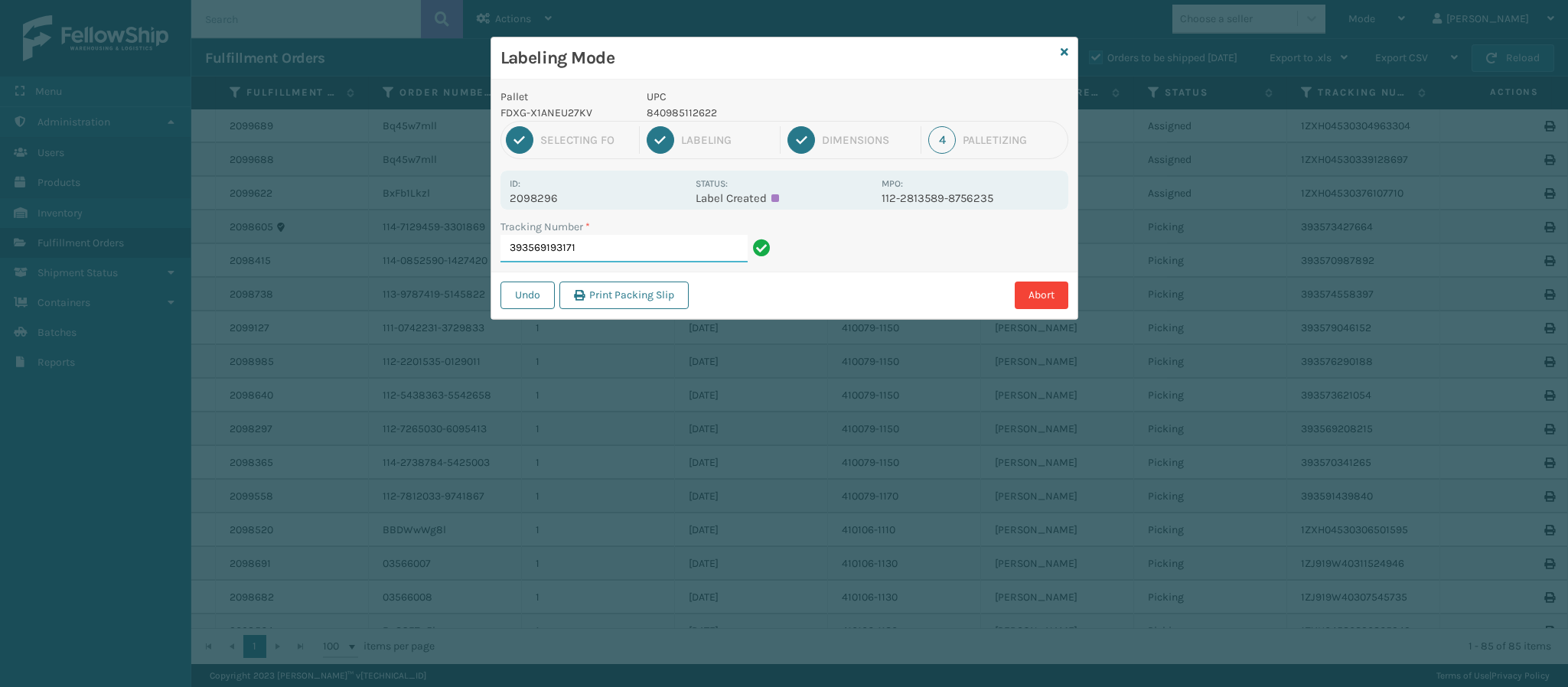
click at [648, 254] on input "393569193171" at bounding box center [624, 248] width 247 height 28
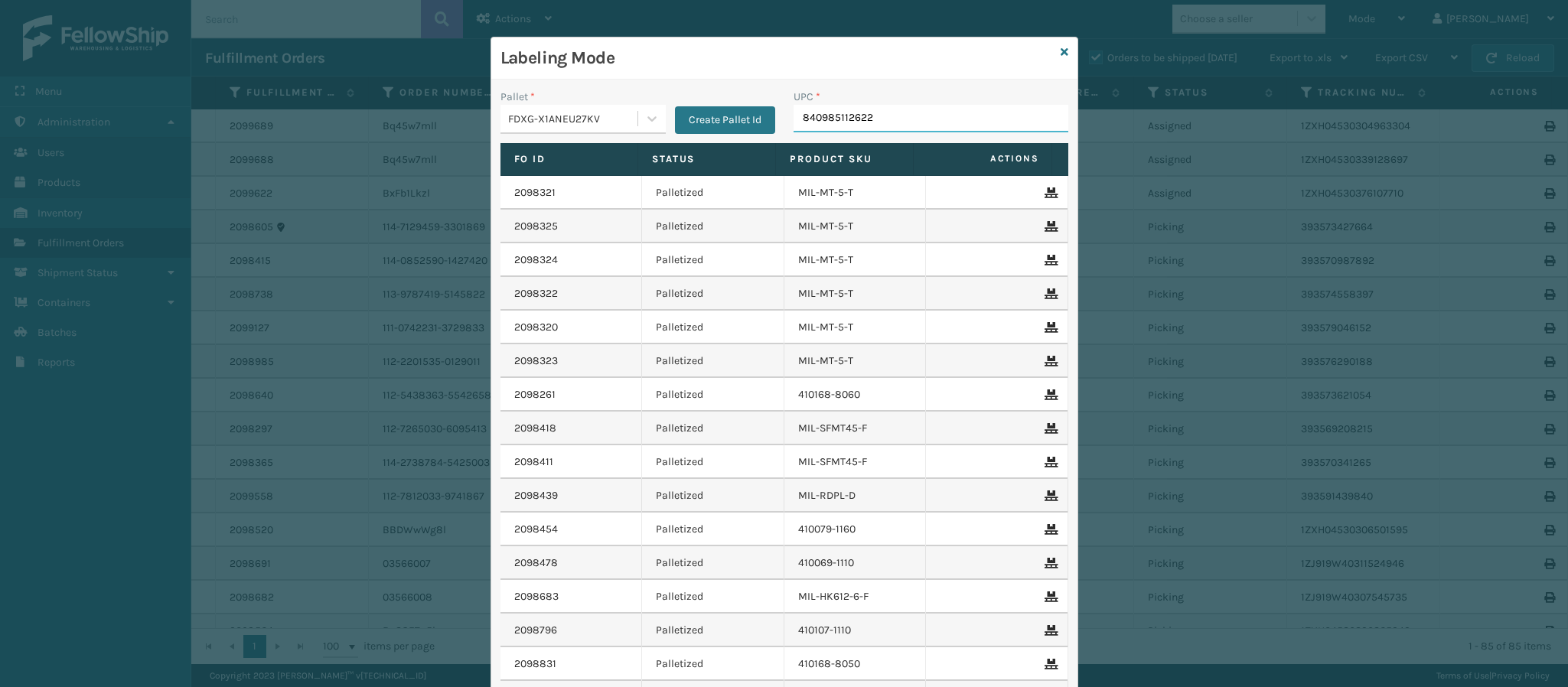
type input "840985112622"
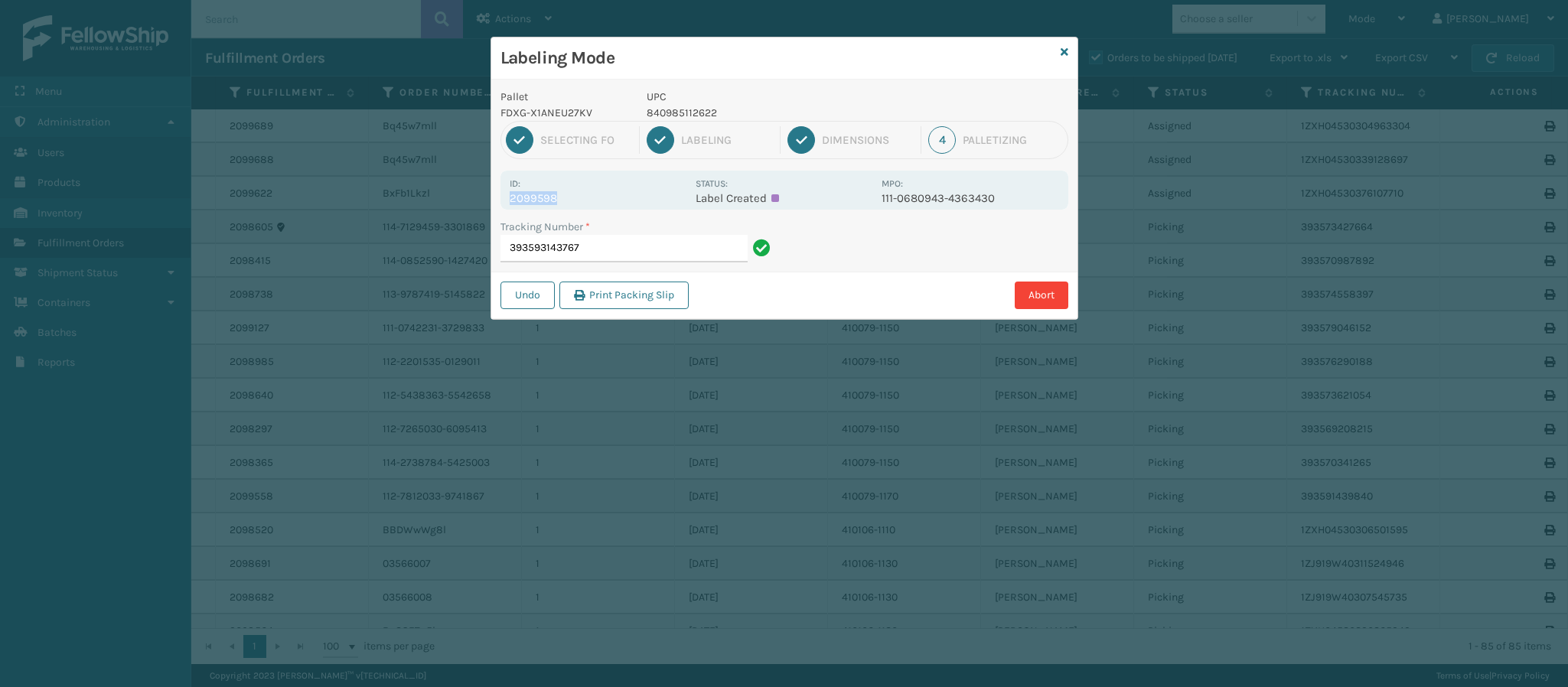
drag, startPoint x: 556, startPoint y: 200, endPoint x: 486, endPoint y: 208, distance: 70.5
click at [486, 208] on div "Labeling Mode Pallet FDXG-X1ANEU27KV UPC 840985112622 1 Selecting FO 2 Labeling…" at bounding box center [784, 343] width 1568 height 687
click at [636, 255] on input "393593143767" at bounding box center [624, 248] width 247 height 28
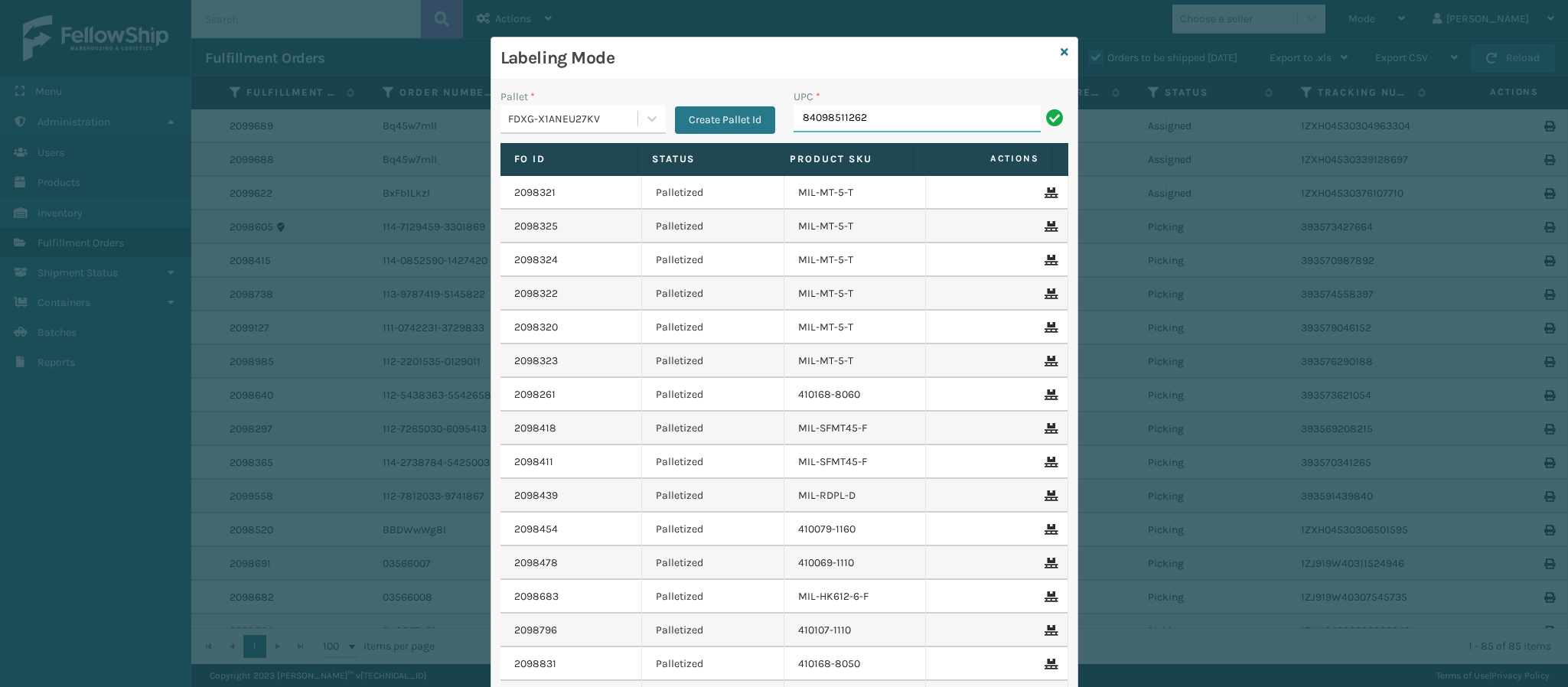
type input "840985112622"
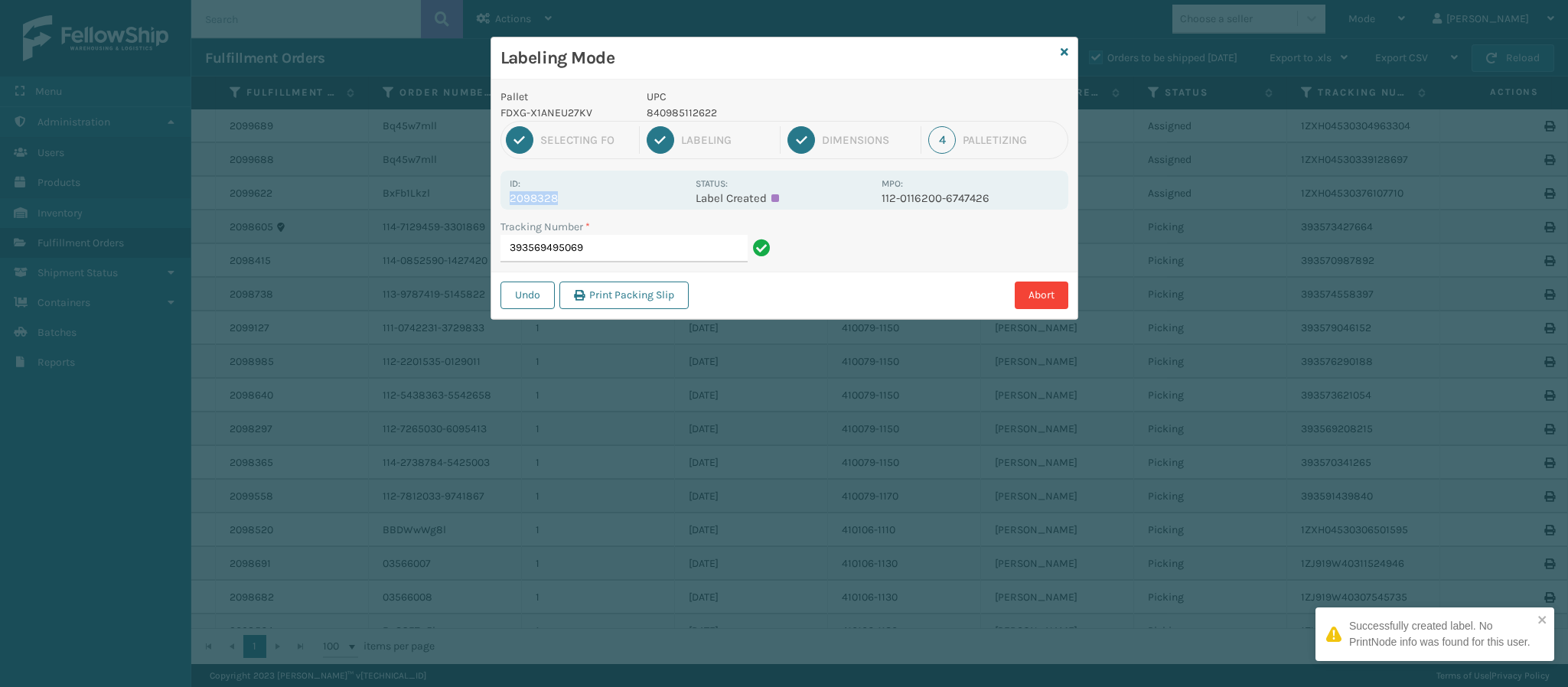
drag, startPoint x: 557, startPoint y: 203, endPoint x: 492, endPoint y: 205, distance: 65.0
click at [492, 205] on div "Pallet FDXG-X1ANEU27KV UPC 840985112622 1 Selecting FO 2 Labeling 3 Dimensions …" at bounding box center [784, 199] width 586 height 239
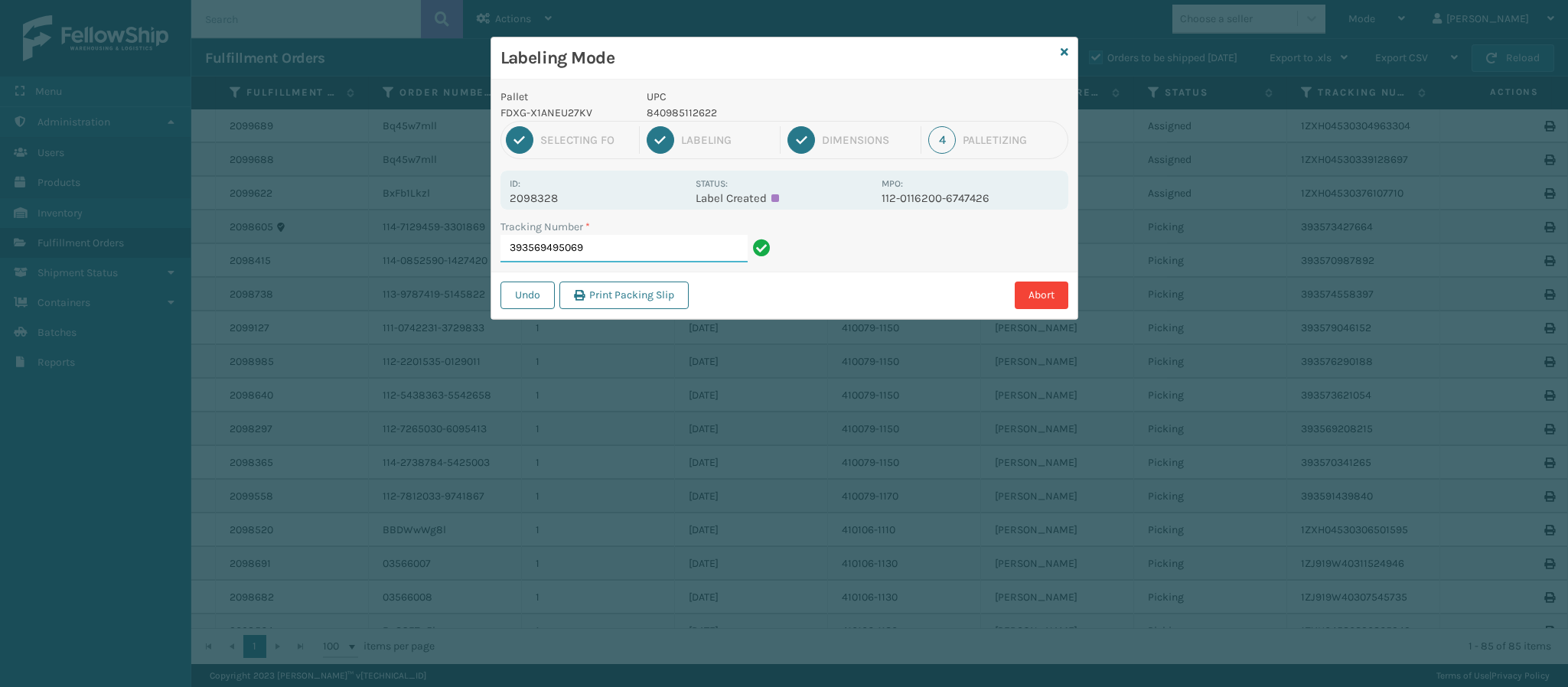
click at [610, 258] on input "393569495069" at bounding box center [624, 248] width 247 height 28
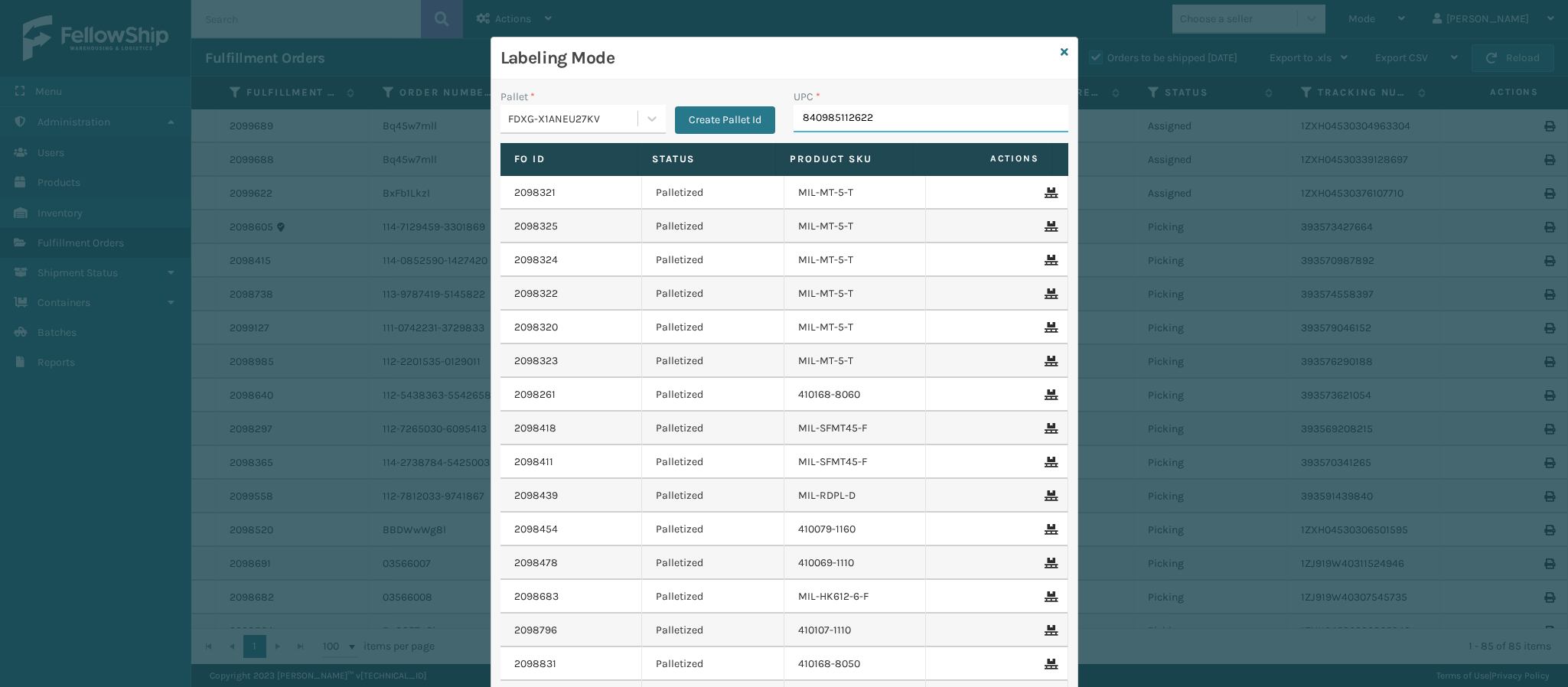
type input "840985112622"
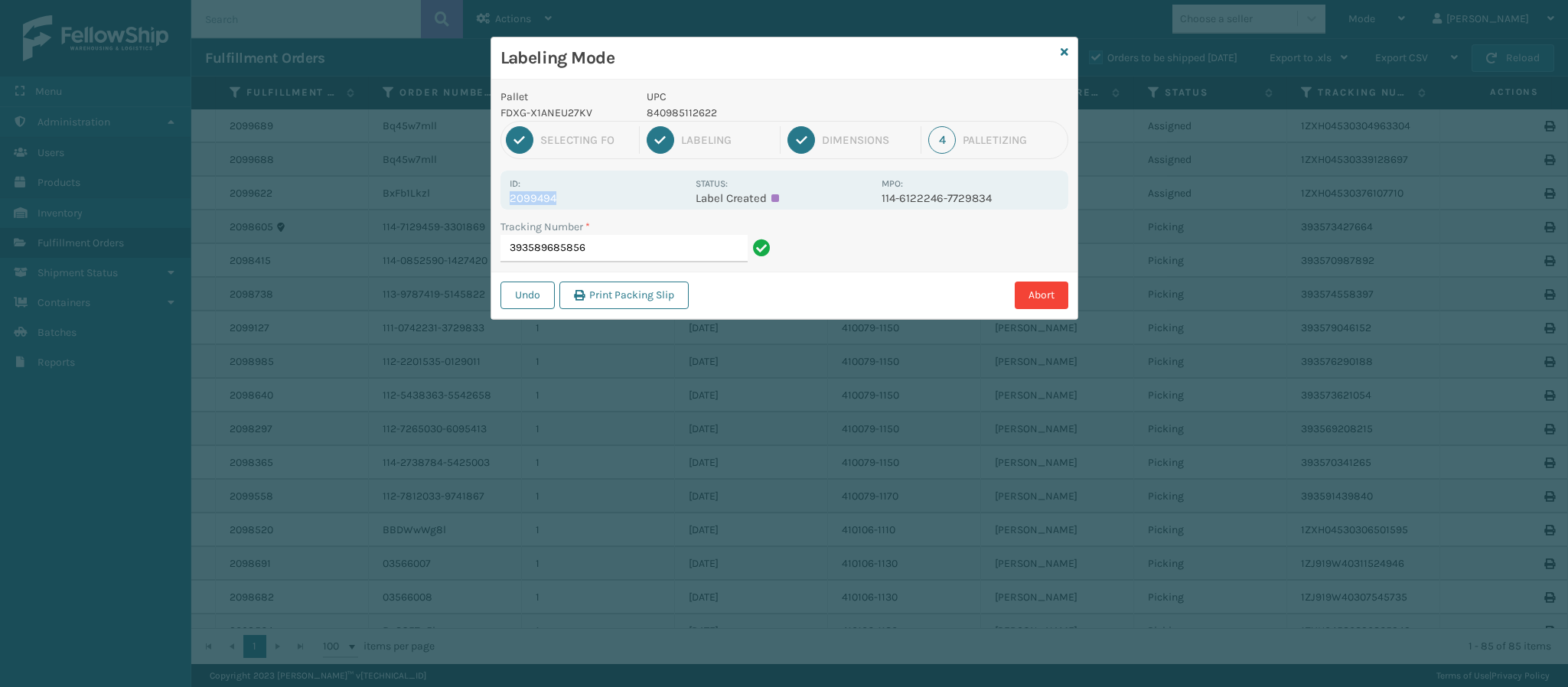
drag, startPoint x: 554, startPoint y: 198, endPoint x: 492, endPoint y: 197, distance: 62.0
click at [492, 197] on div "Pallet FDXG-X1ANEU27KV UPC 840985112622 1 Selecting FO 2 Labeling 3 Dimensions …" at bounding box center [784, 199] width 586 height 239
click at [710, 239] on input "393589685856" at bounding box center [624, 248] width 247 height 28
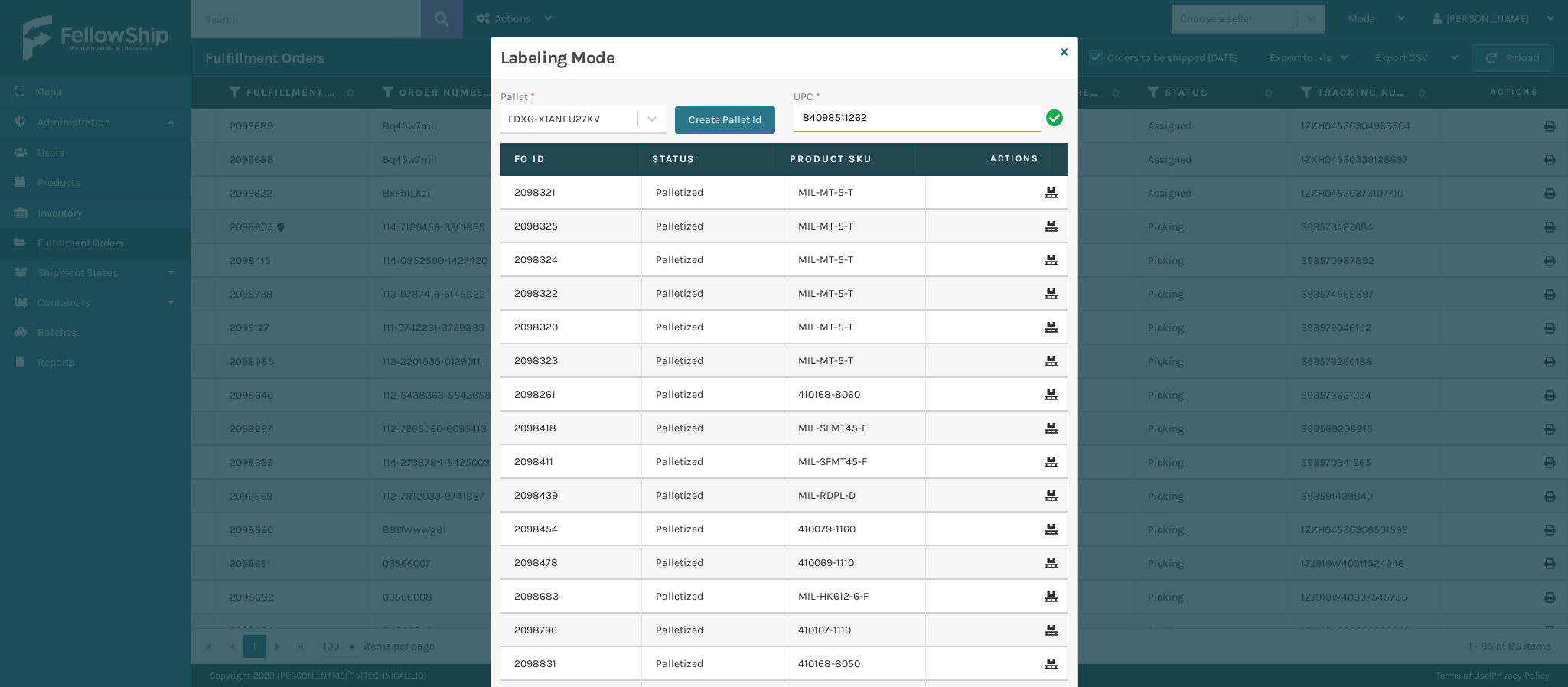
type input "840985112622"
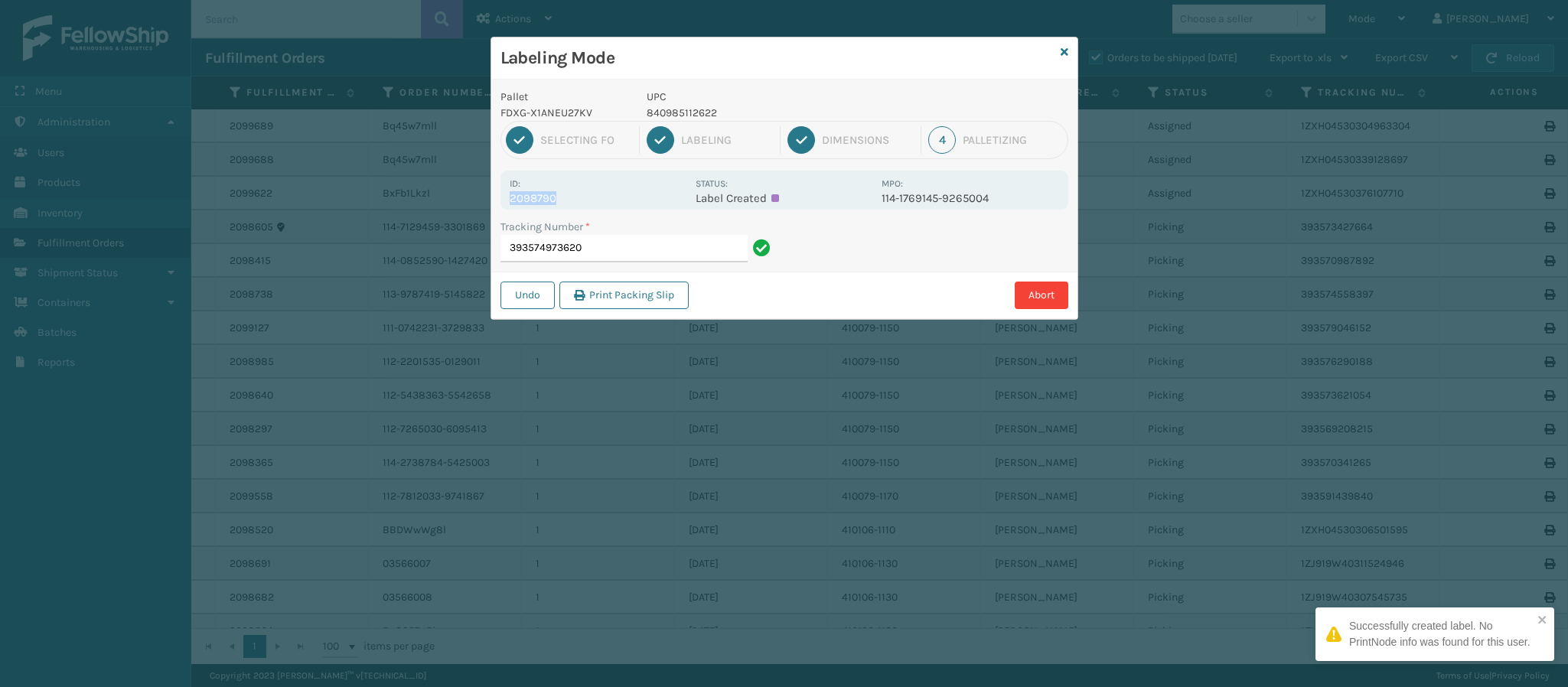
drag, startPoint x: 554, startPoint y: 202, endPoint x: 474, endPoint y: 200, distance: 80.0
click at [474, 200] on div "Labeling Mode Pallet FDXG-X1ANEU27KV UPC 840985112622 1 Selecting FO 2 Labeling…" at bounding box center [784, 343] width 1568 height 687
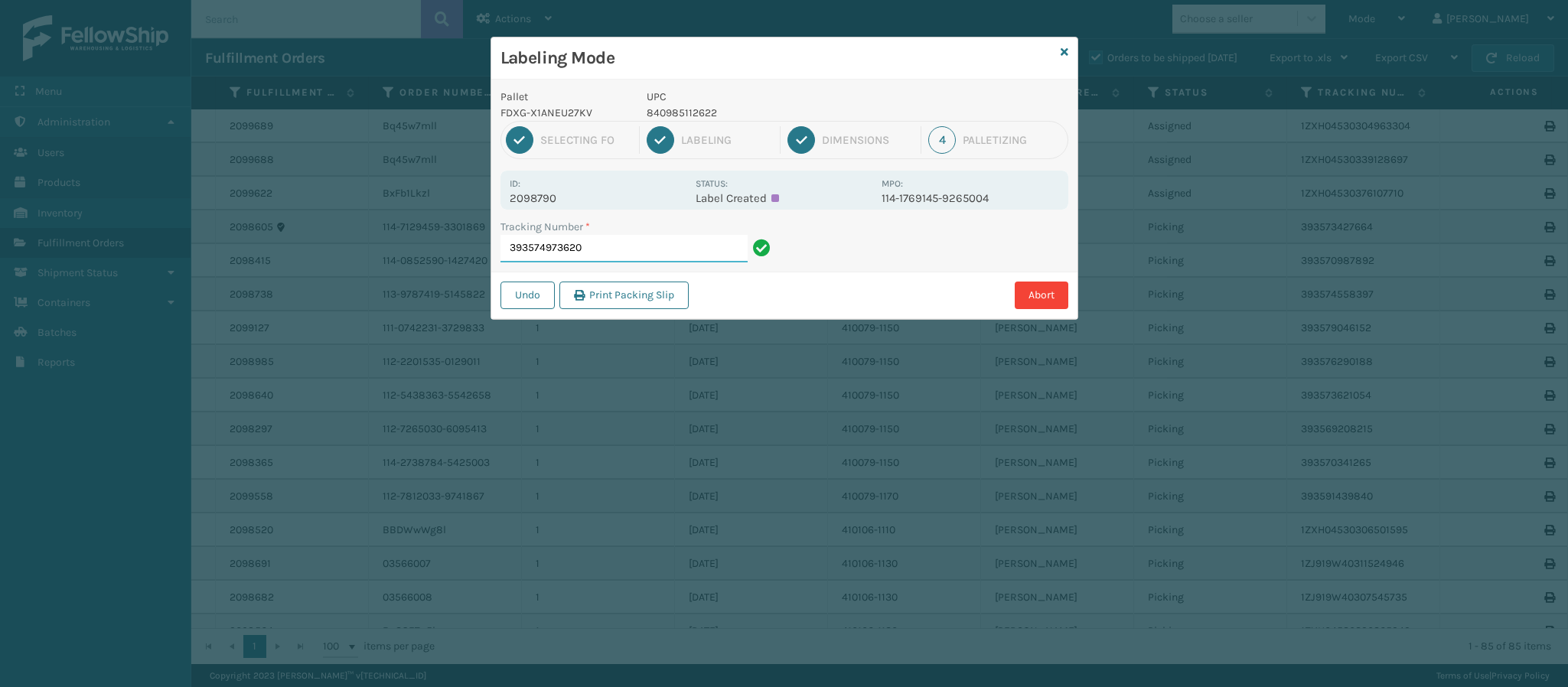
drag, startPoint x: 634, startPoint y: 256, endPoint x: 641, endPoint y: 260, distance: 8.1
click at [641, 260] on input "393574973620" at bounding box center [624, 248] width 247 height 28
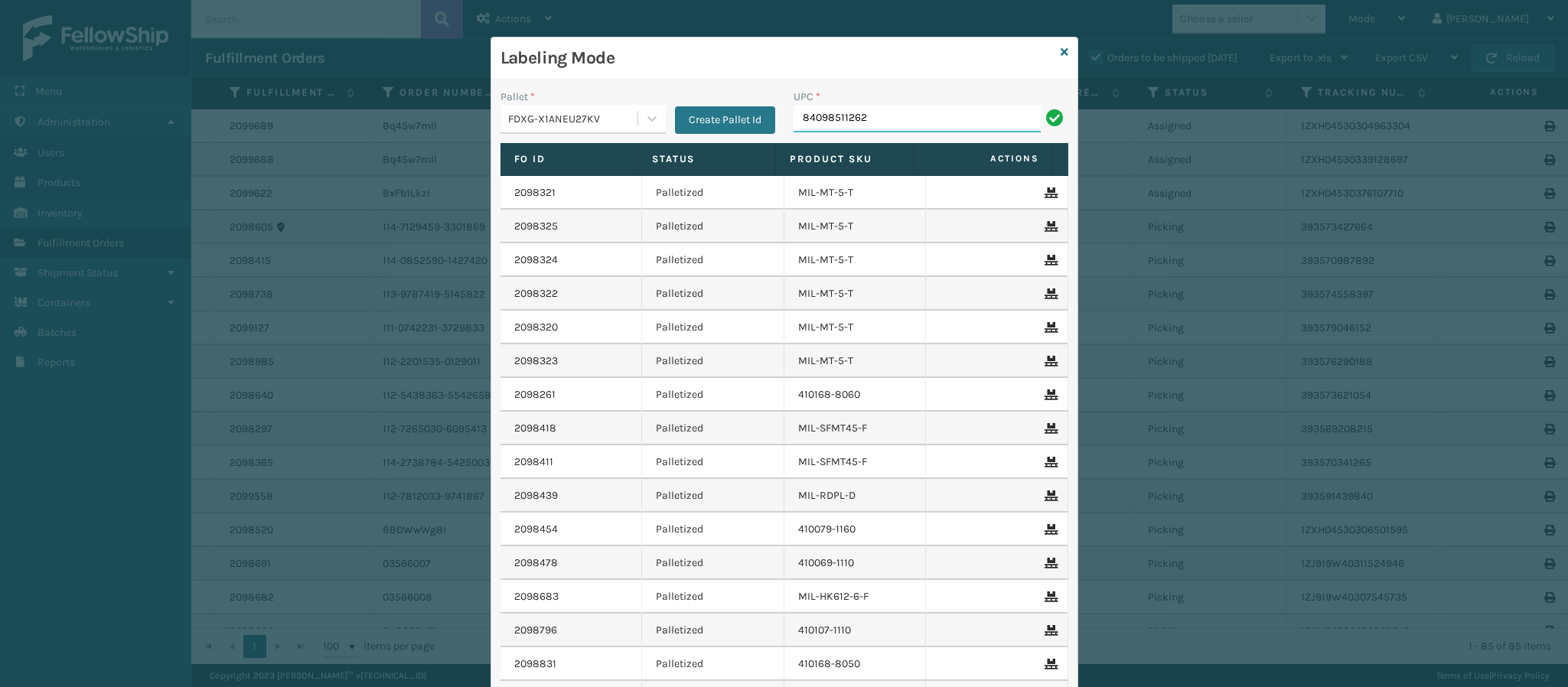
type input "840985112622"
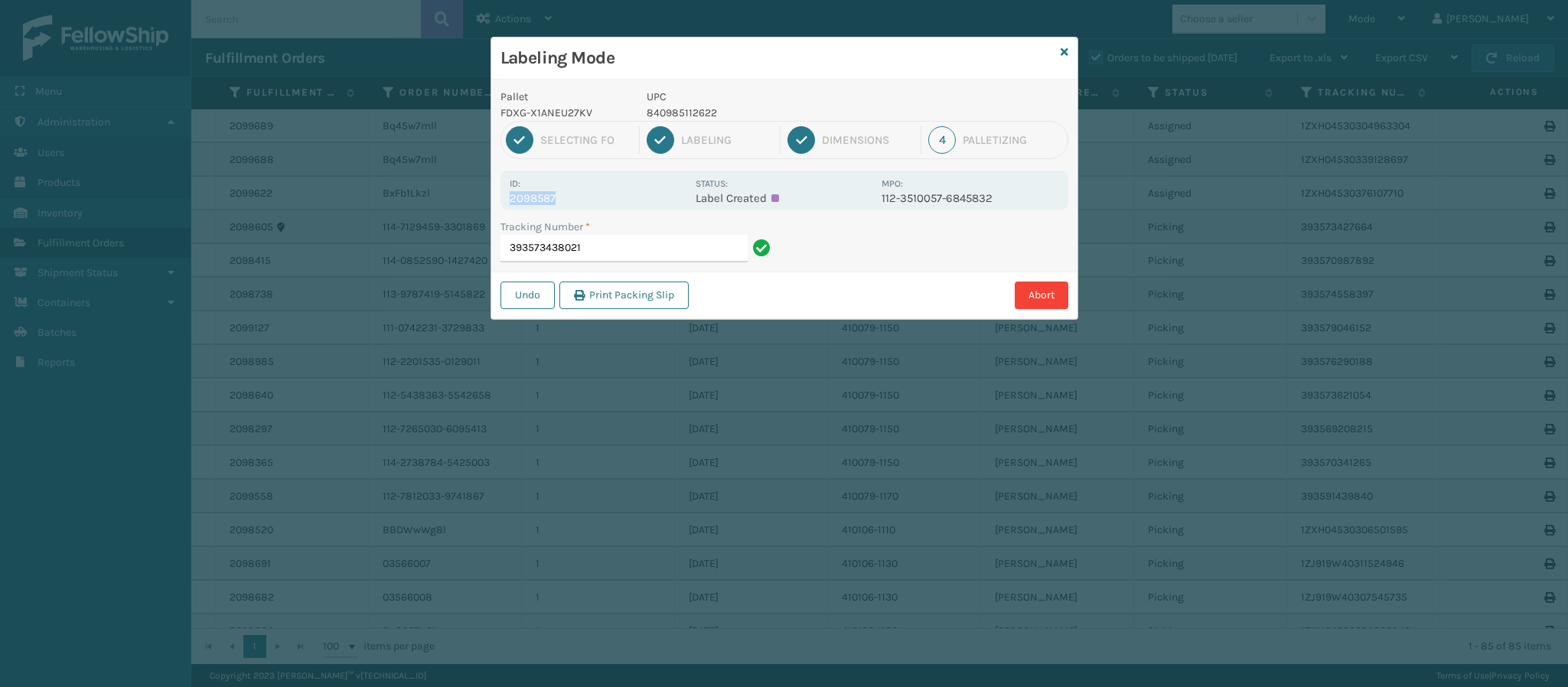
drag, startPoint x: 554, startPoint y: 198, endPoint x: 485, endPoint y: 202, distance: 69.1
click at [485, 202] on div "Labeling Mode Pallet FDXG-X1ANEU27KV UPC 840985112622 1 Selecting FO 2 Labeling…" at bounding box center [784, 343] width 1568 height 687
click at [627, 254] on input "393573438021" at bounding box center [624, 248] width 247 height 28
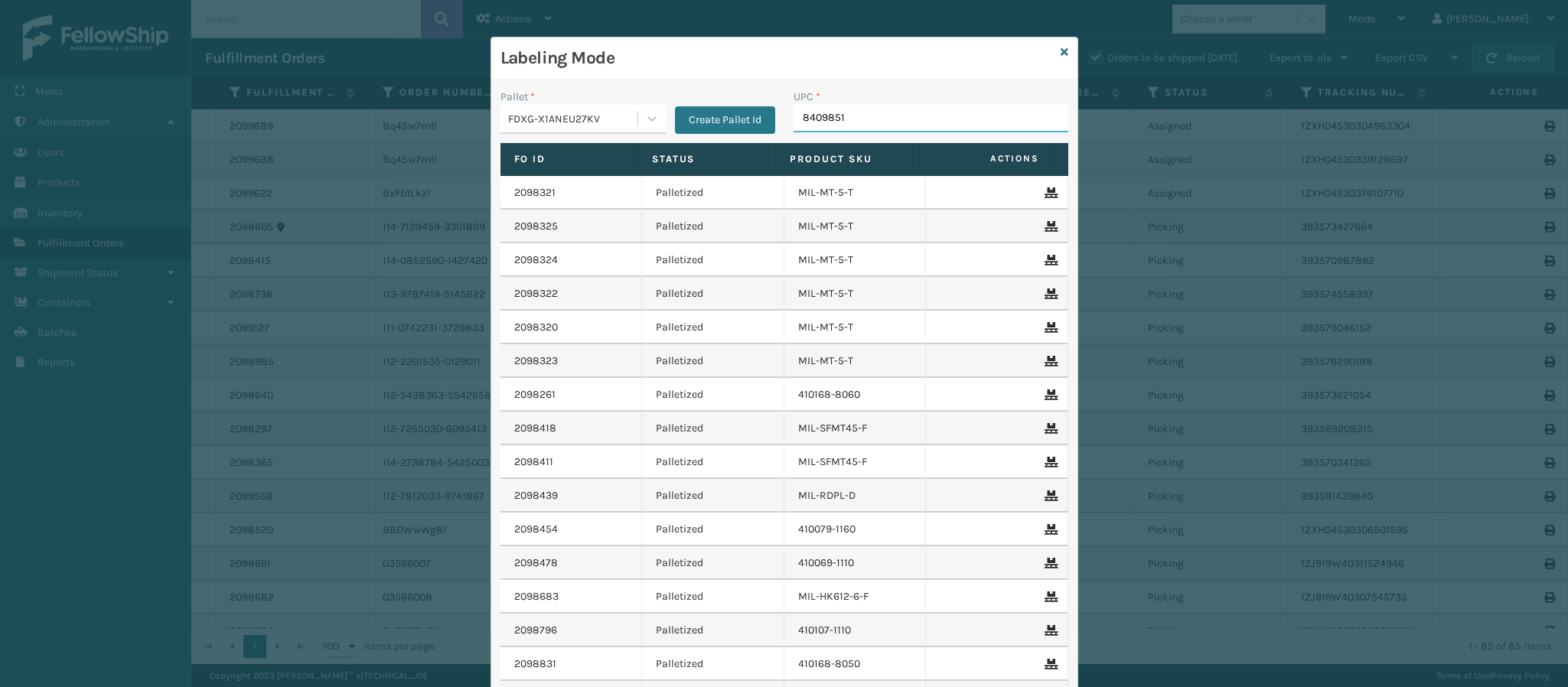
type input "84098511"
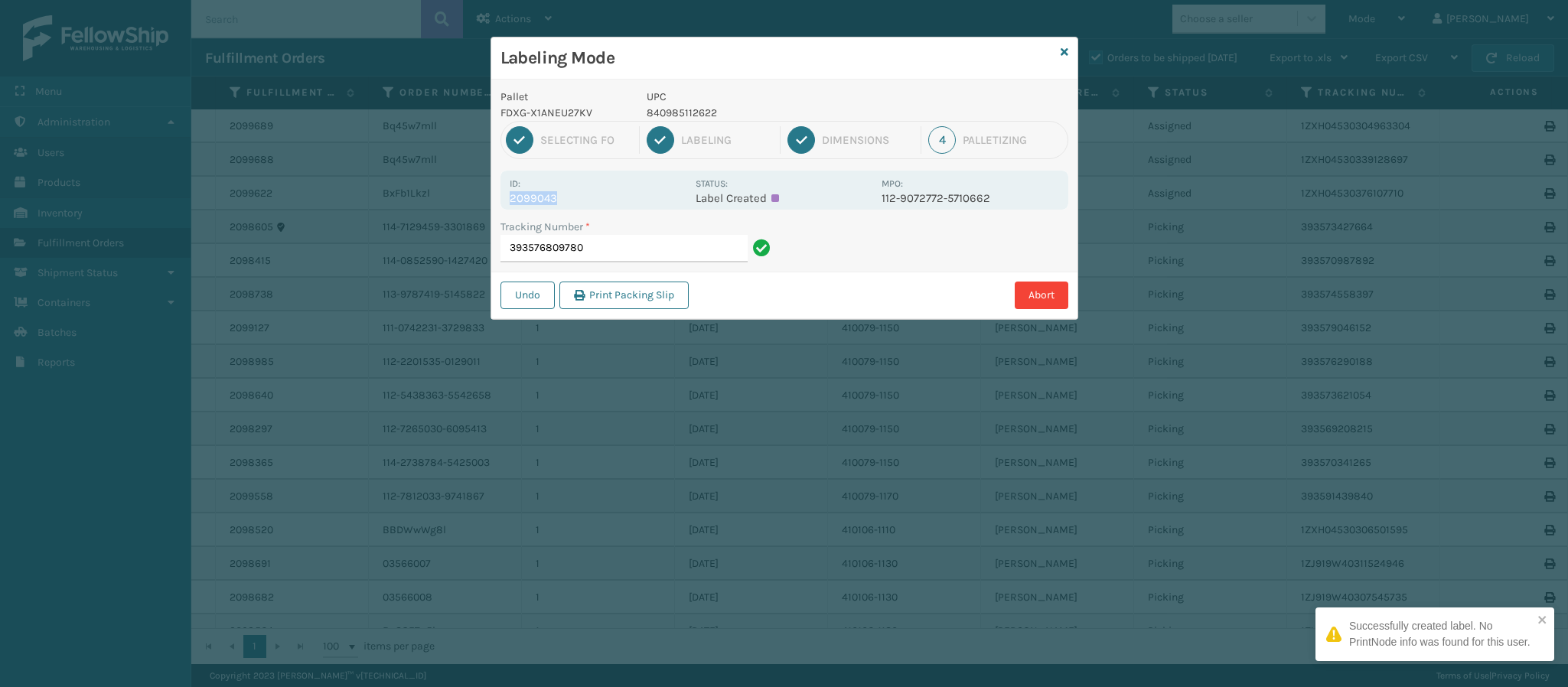
drag, startPoint x: 556, startPoint y: 200, endPoint x: 490, endPoint y: 198, distance: 66.0
click at [490, 198] on div "Labeling Mode Pallet FDXG-X1ANEU27KV UPC 840985112622 1 Selecting FO 2 Labeling…" at bounding box center [784, 178] width 587 height 283
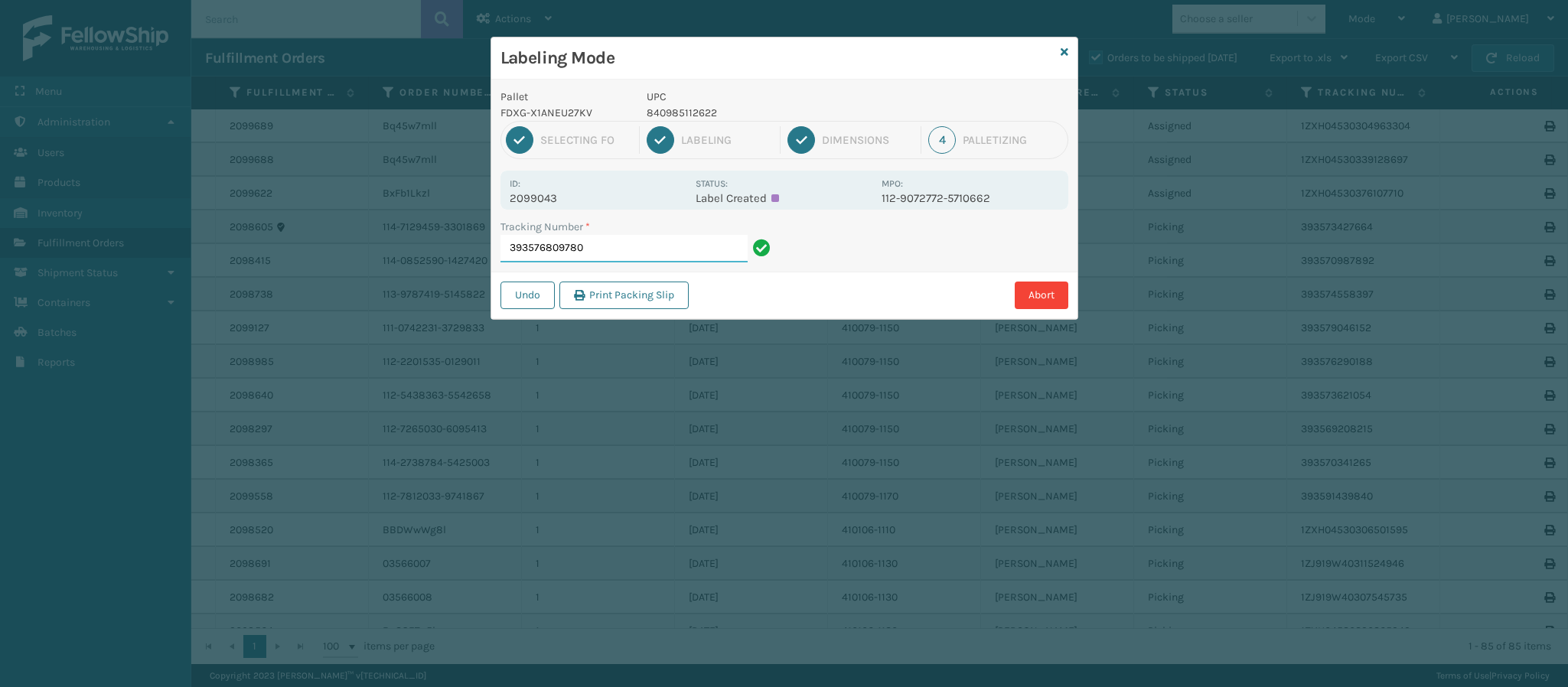
click at [640, 257] on input "393576809780" at bounding box center [624, 248] width 247 height 28
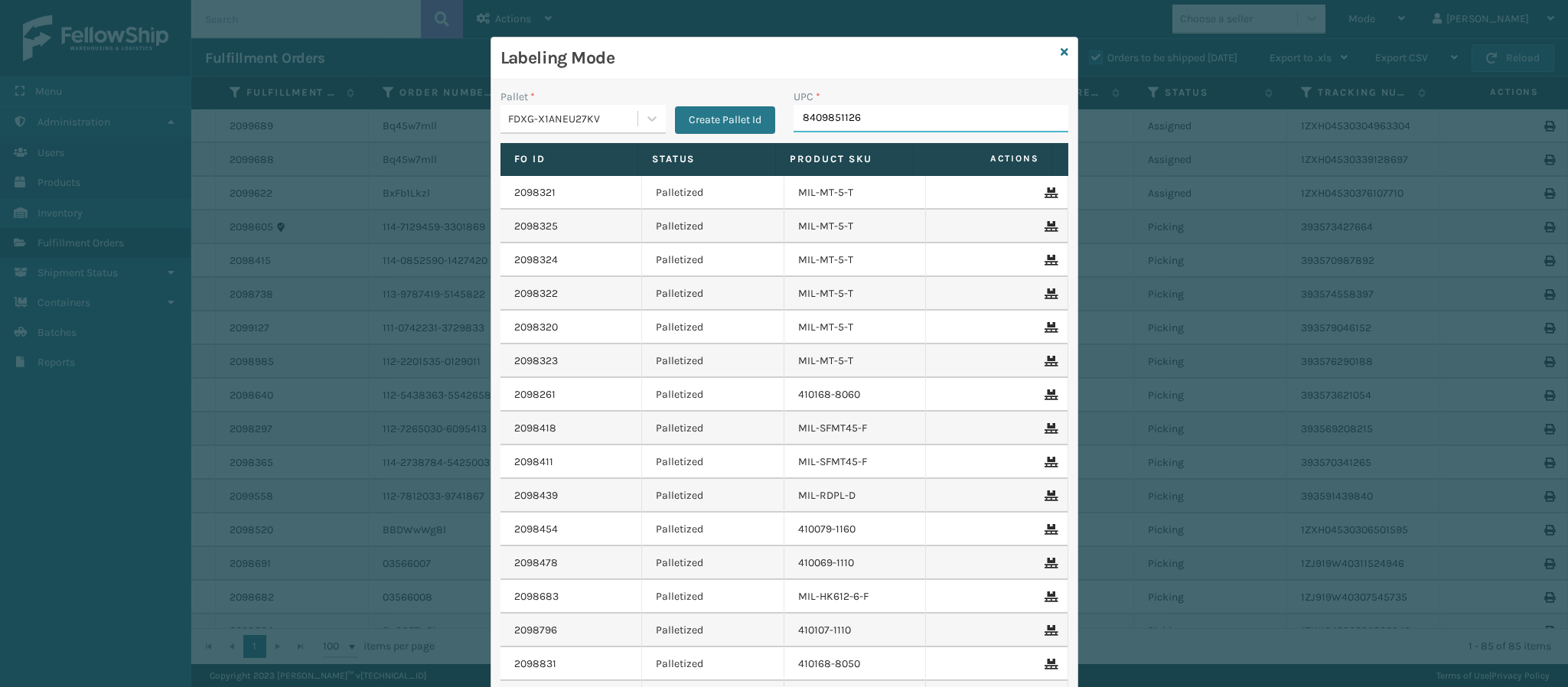
type input "84098511262"
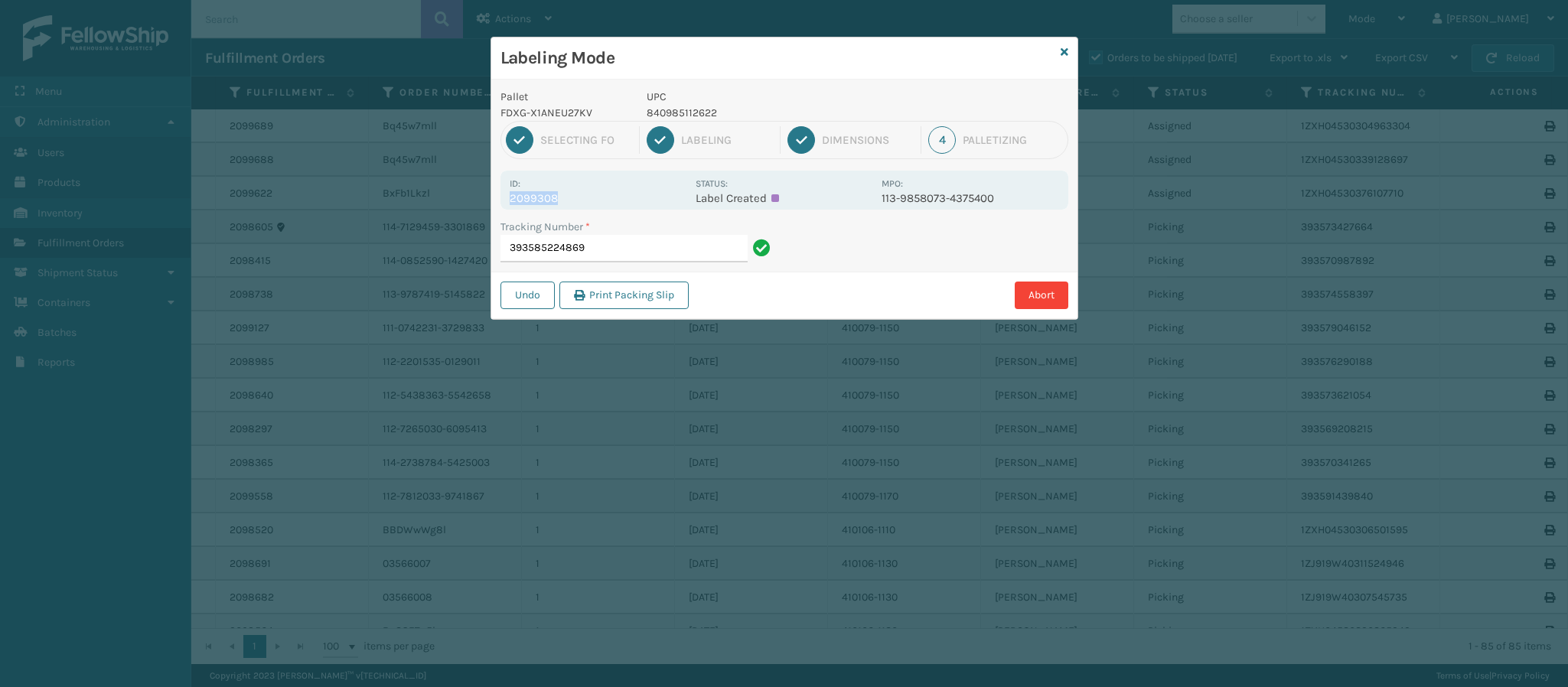
drag, startPoint x: 556, startPoint y: 202, endPoint x: 498, endPoint y: 200, distance: 58.0
click at [498, 200] on div "Pallet FDXG-X1ANEU27KV UPC 840985112622 1 Selecting FO 2 Labeling 3 Dimensions …" at bounding box center [784, 199] width 586 height 239
click at [645, 255] on input "393585224869" at bounding box center [624, 248] width 247 height 28
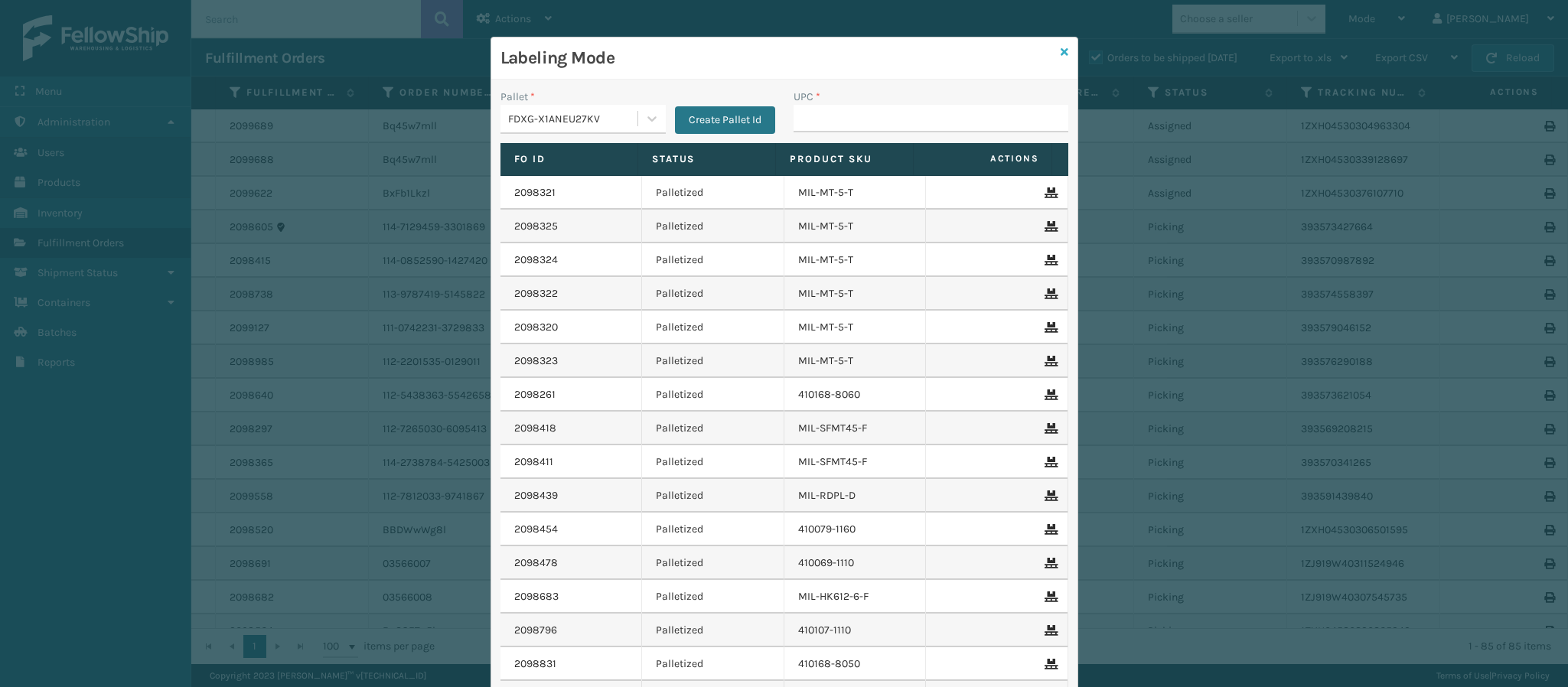
click at [1060, 51] on icon at bounding box center [1064, 52] width 8 height 11
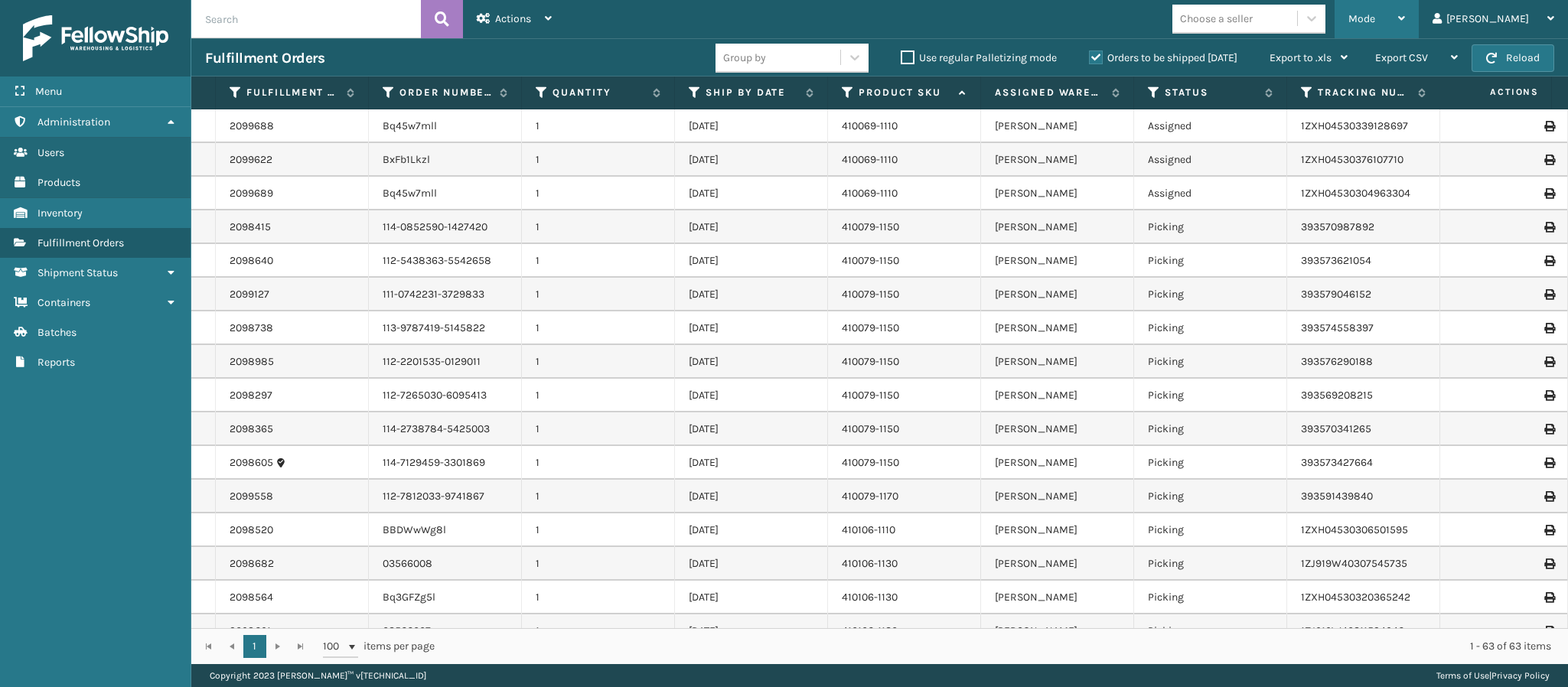
click at [1376, 23] on span "Mode" at bounding box center [1362, 19] width 27 height 13
drag, startPoint x: 1047, startPoint y: 25, endPoint x: 1063, endPoint y: 35, distance: 18.9
click at [1048, 25] on div "Mode Regular Mode Picking Mode Labeling Mode Exit Scan Mode Choose a seller [PE…" at bounding box center [1066, 19] width 1003 height 38
click at [1101, 60] on label "Orders to be shipped [DATE]" at bounding box center [1163, 58] width 148 height 13
click at [1090, 59] on input "Orders to be shipped [DATE]" at bounding box center [1089, 54] width 1 height 10
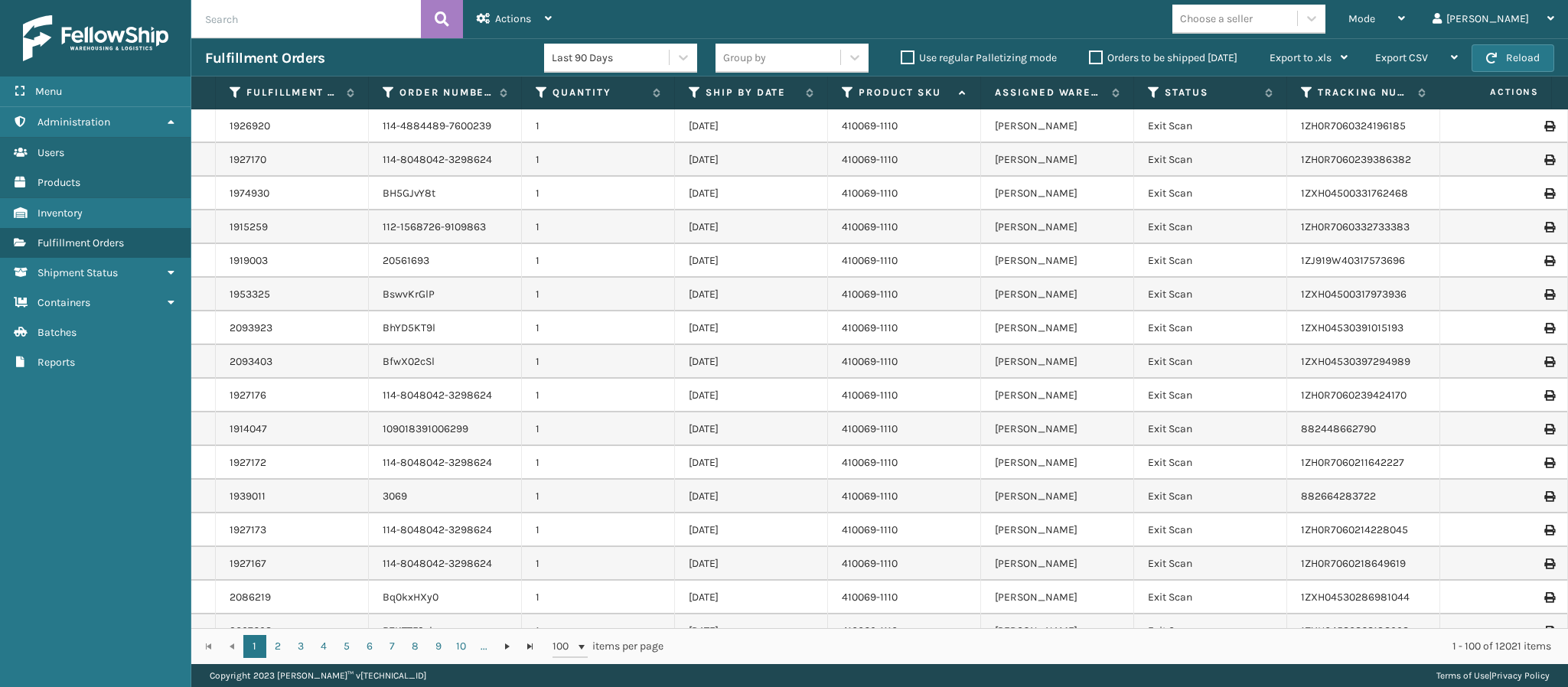
click at [370, 10] on input "text" at bounding box center [306, 19] width 230 height 38
paste input "2099308"
type input "2099308"
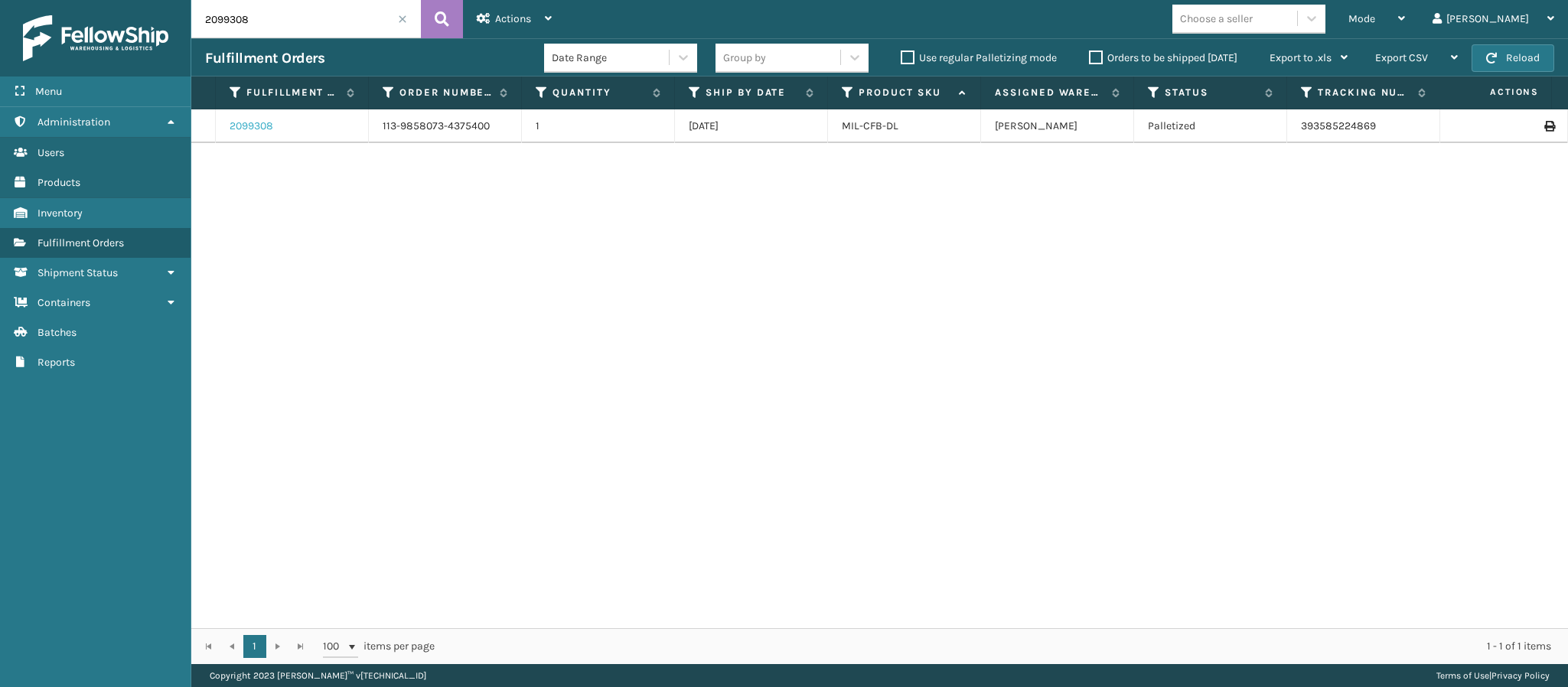
click at [246, 122] on link "2099308" at bounding box center [251, 126] width 43 height 15
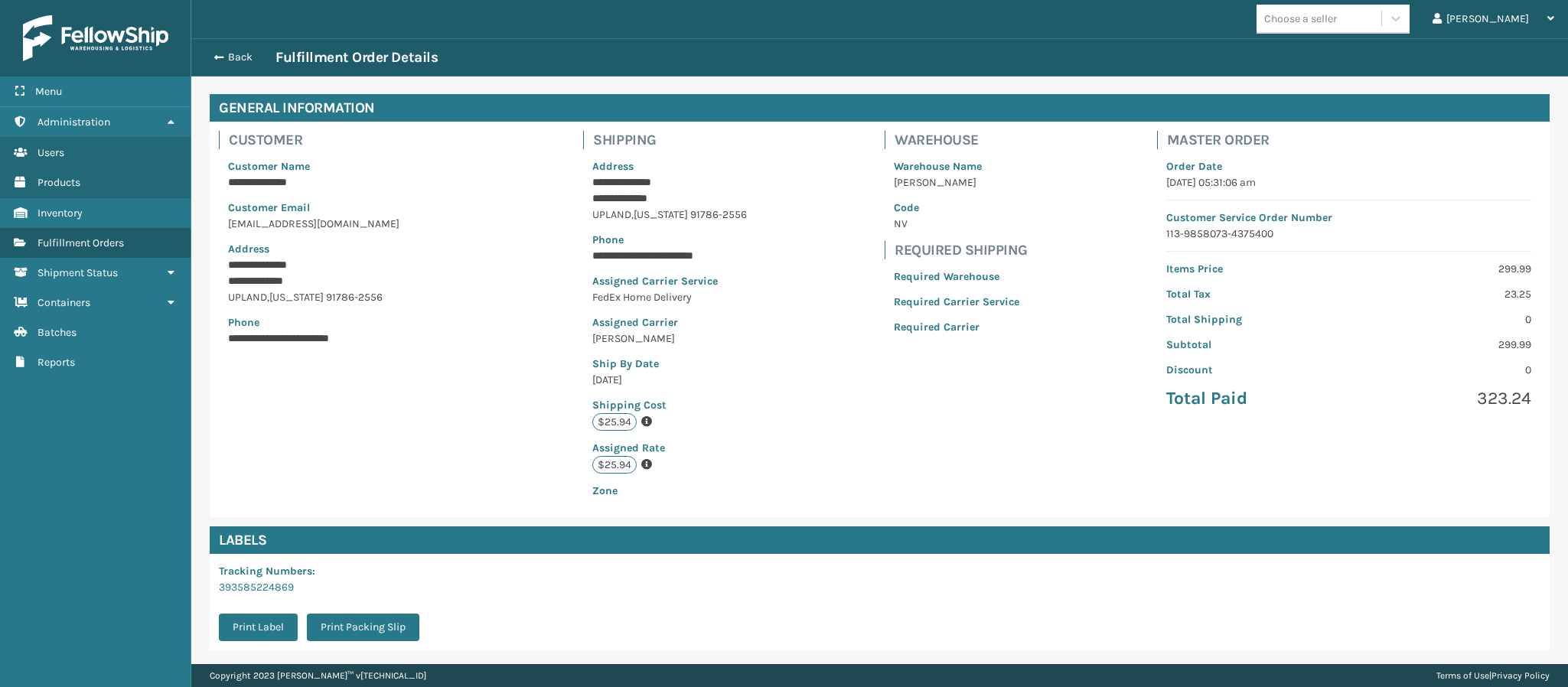
scroll to position [53, 0]
click at [256, 617] on button "Print Label" at bounding box center [259, 627] width 79 height 28
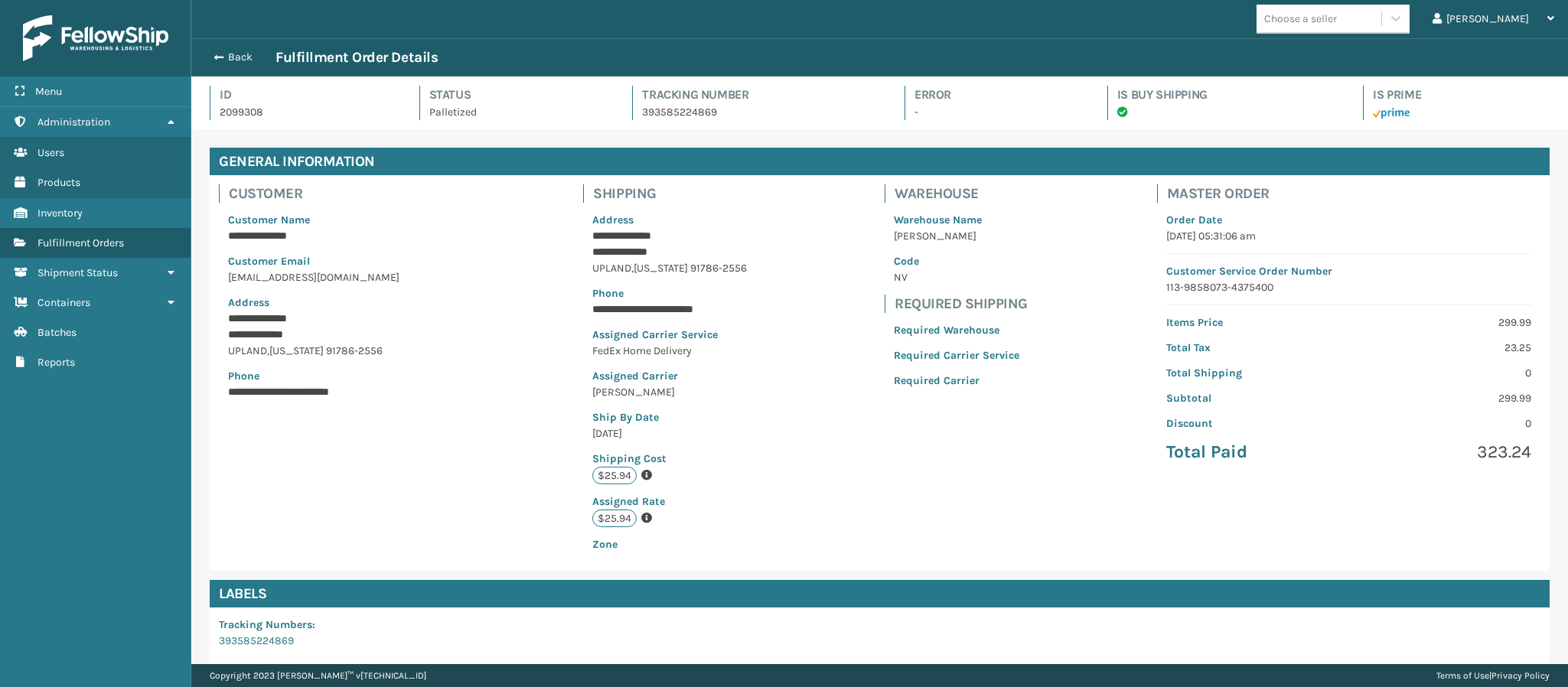
scroll to position [37, 1378]
click at [242, 51] on button "Back" at bounding box center [239, 58] width 70 height 13
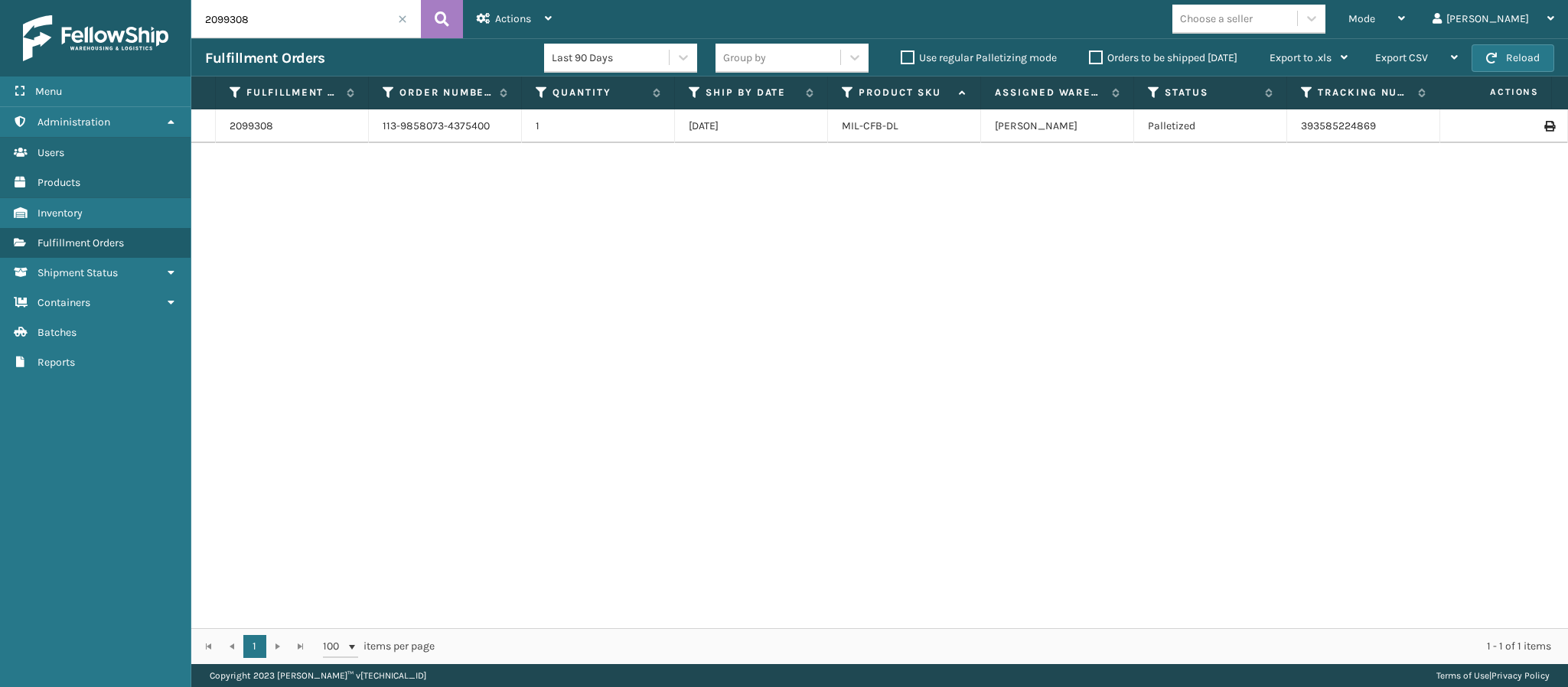
click at [400, 16] on span at bounding box center [403, 19] width 10 height 10
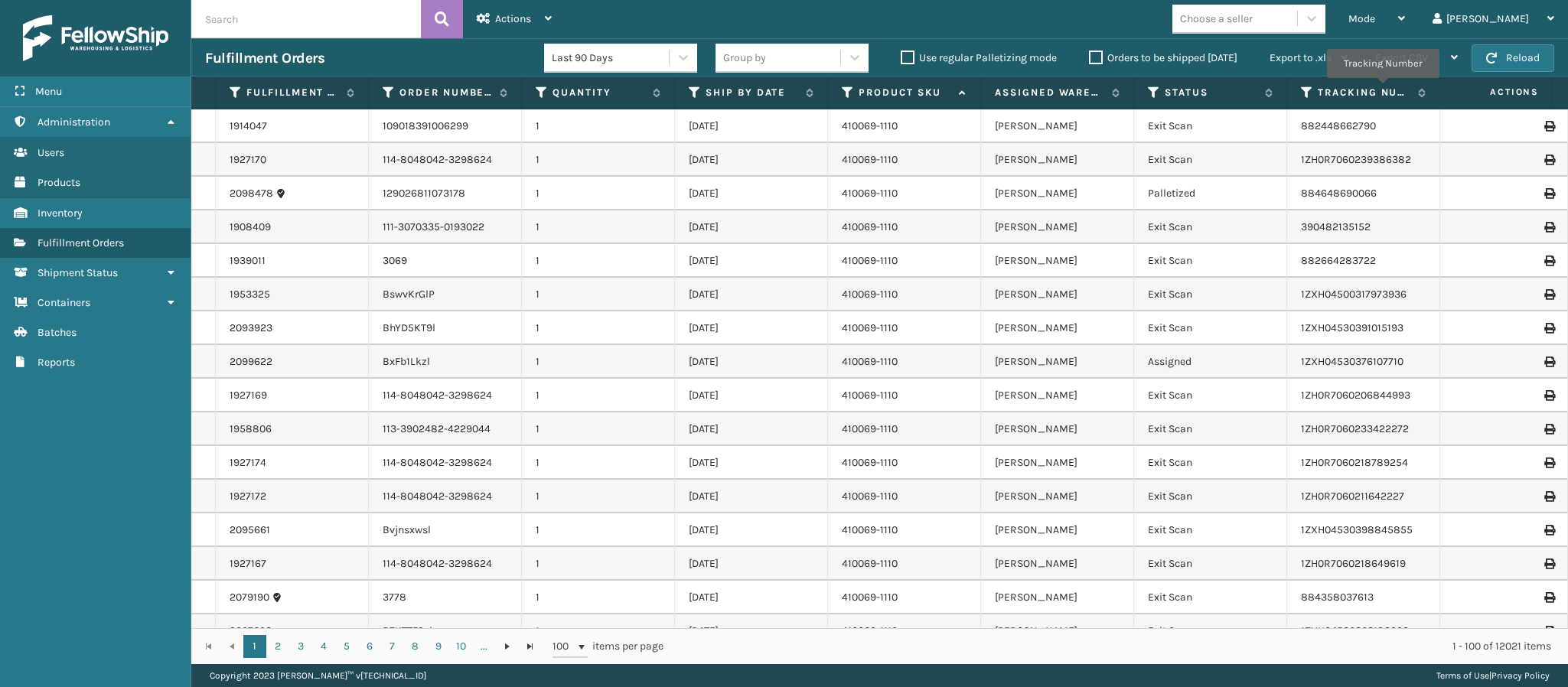
click at [1091, 55] on label "Orders to be shipped [DATE]" at bounding box center [1163, 58] width 148 height 13
click at [1090, 55] on input "Orders to be shipped [DATE]" at bounding box center [1089, 54] width 1 height 10
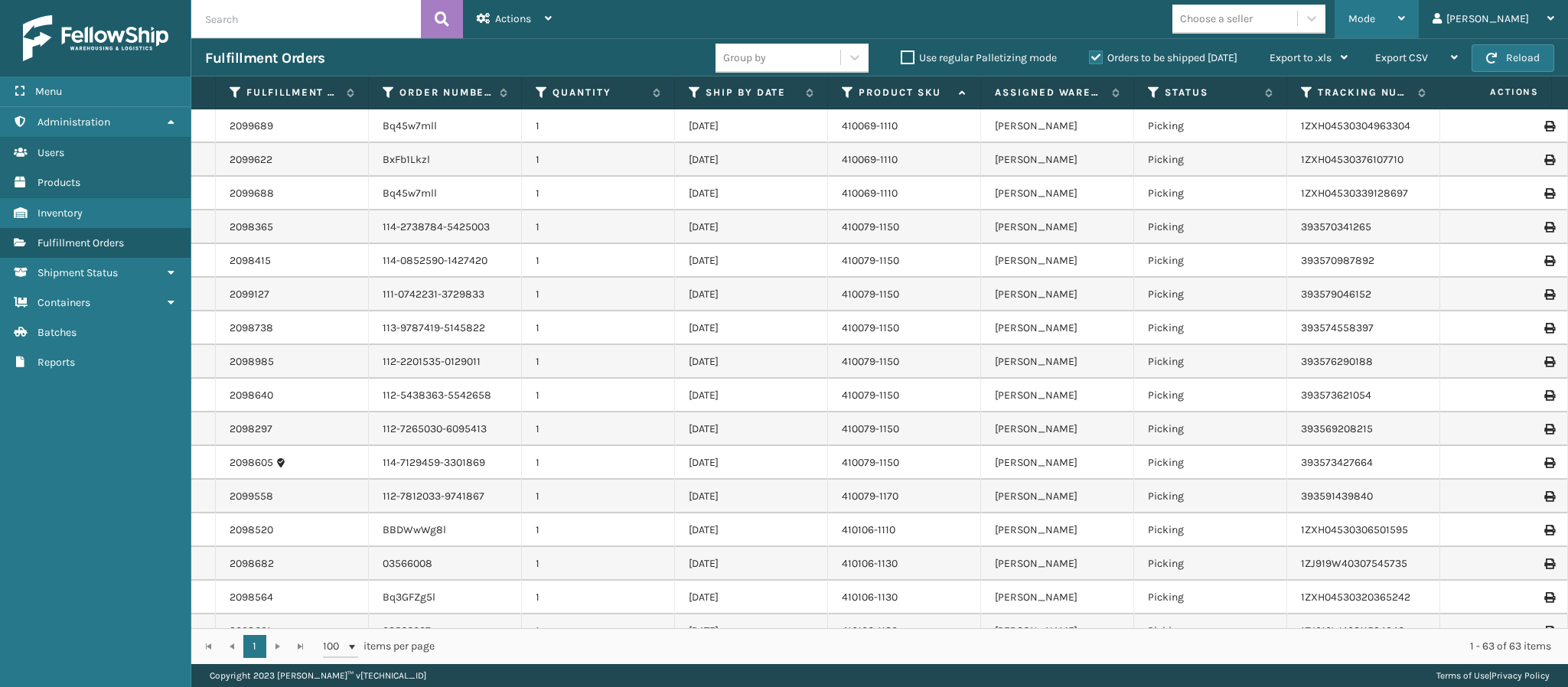
click at [1403, 28] on div "Mode" at bounding box center [1377, 19] width 57 height 38
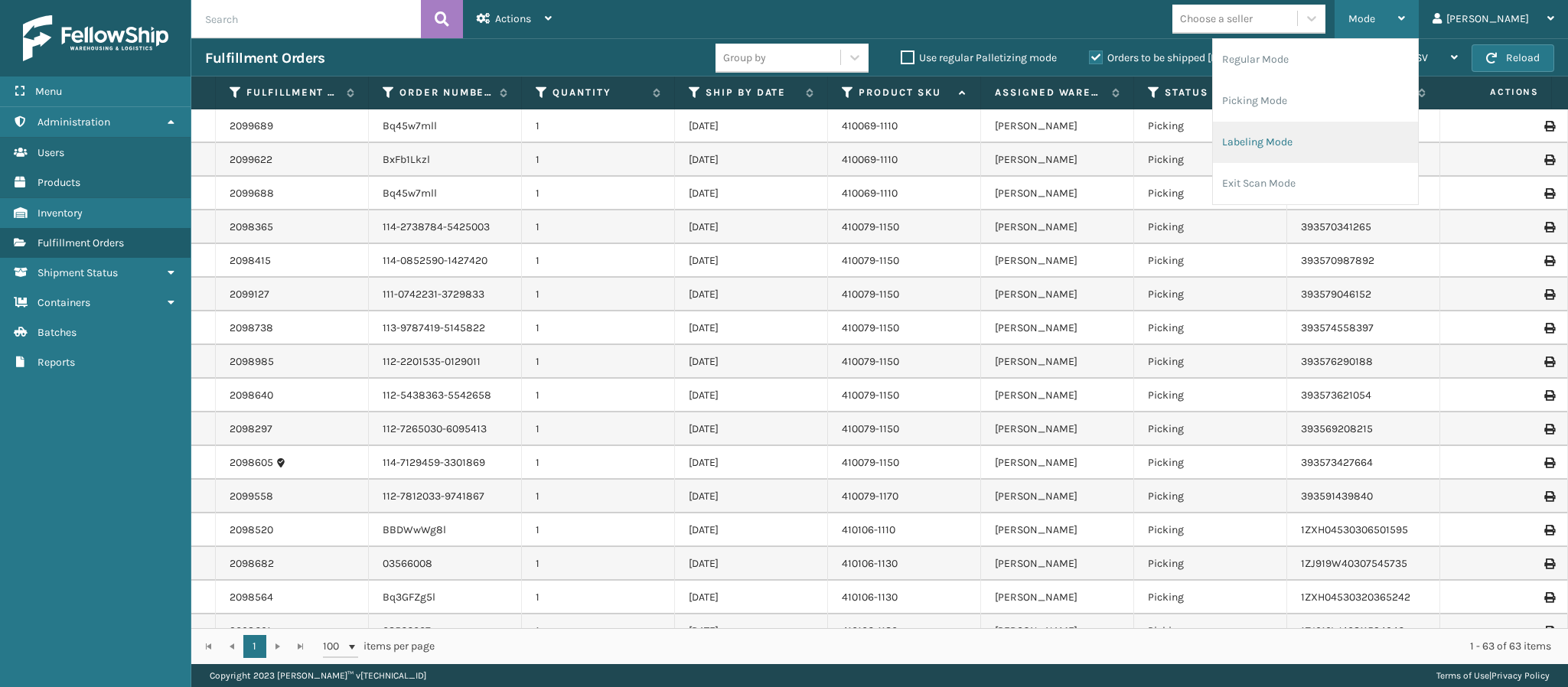
click at [1285, 150] on li "Labeling Mode" at bounding box center [1315, 142] width 205 height 41
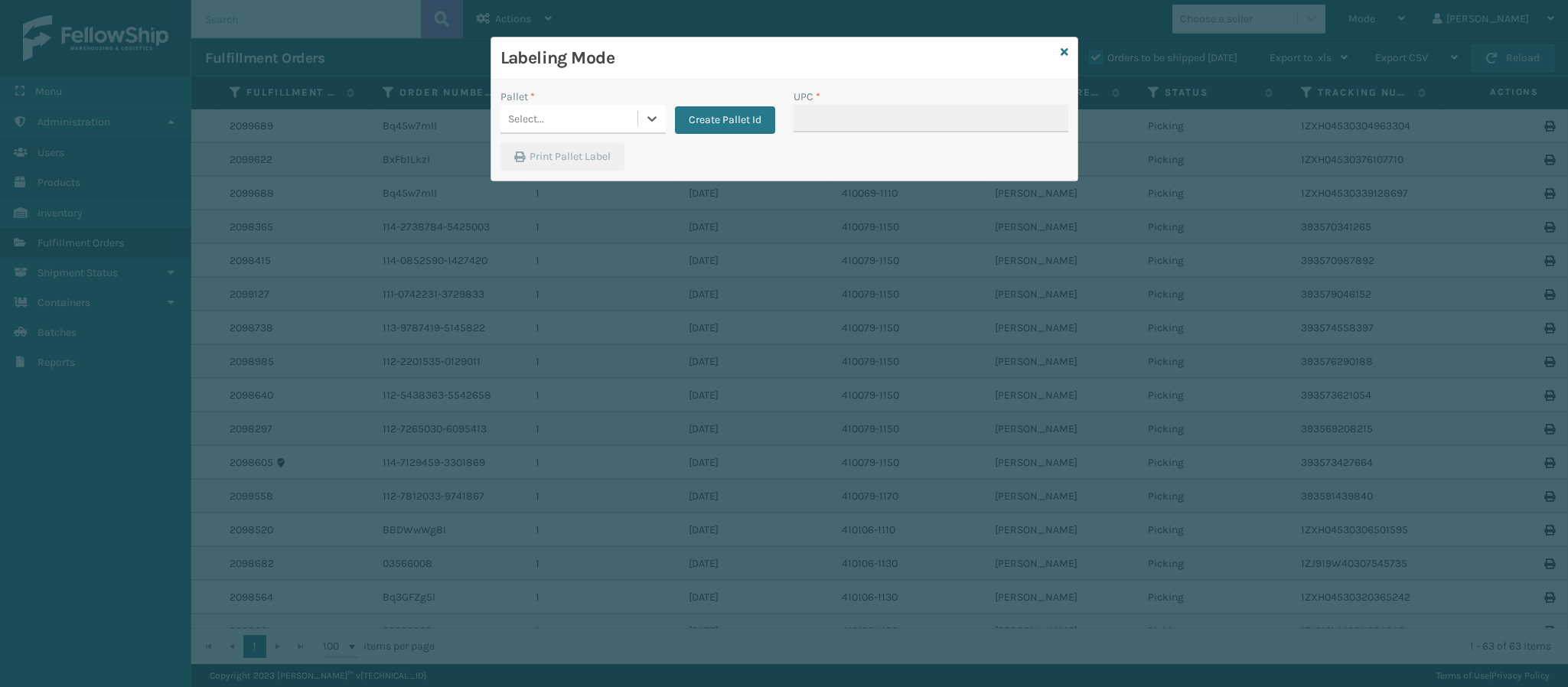
click at [628, 113] on div "Select..." at bounding box center [569, 119] width 137 height 25
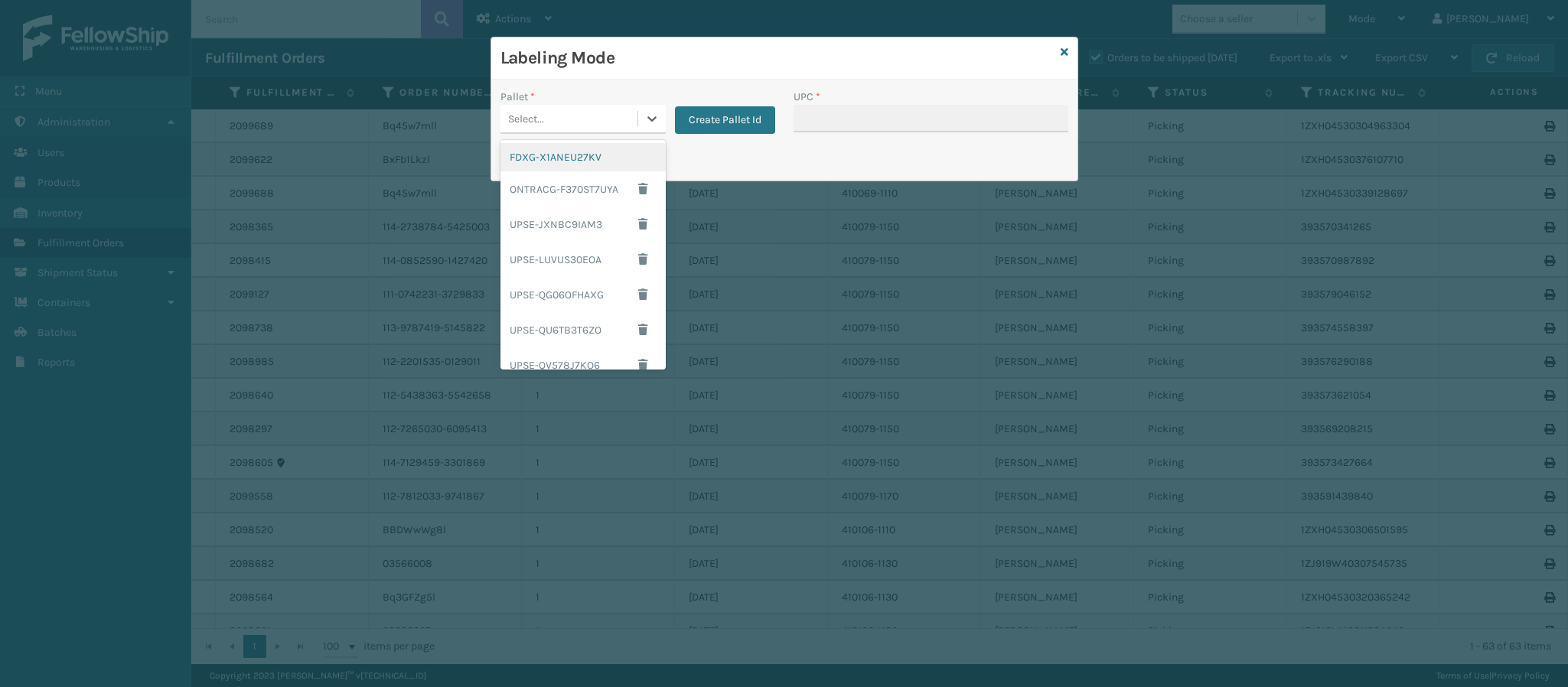
click at [610, 154] on div "FDXG-X1ANEU27KV" at bounding box center [584, 157] width 165 height 28
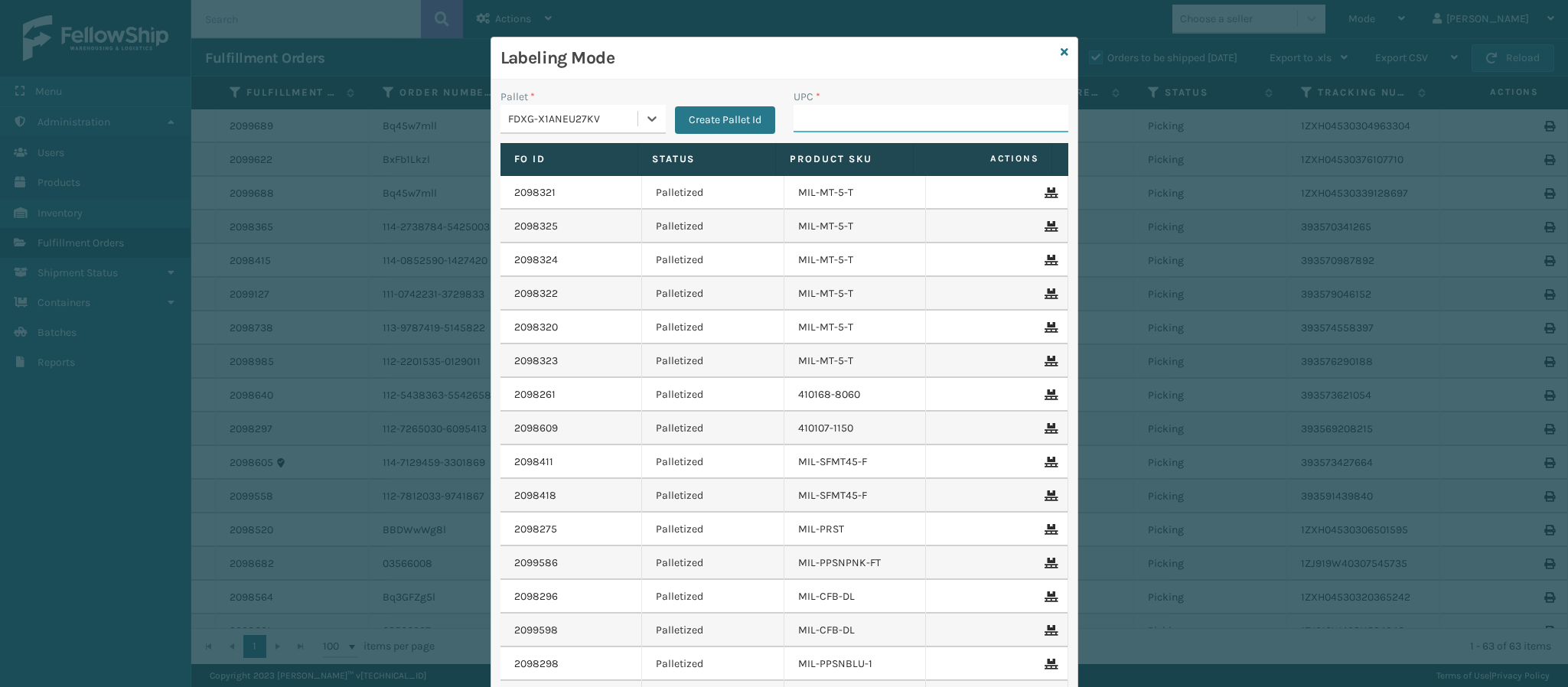
click at [884, 117] on input "UPC *" at bounding box center [932, 118] width 275 height 28
type input "849986009"
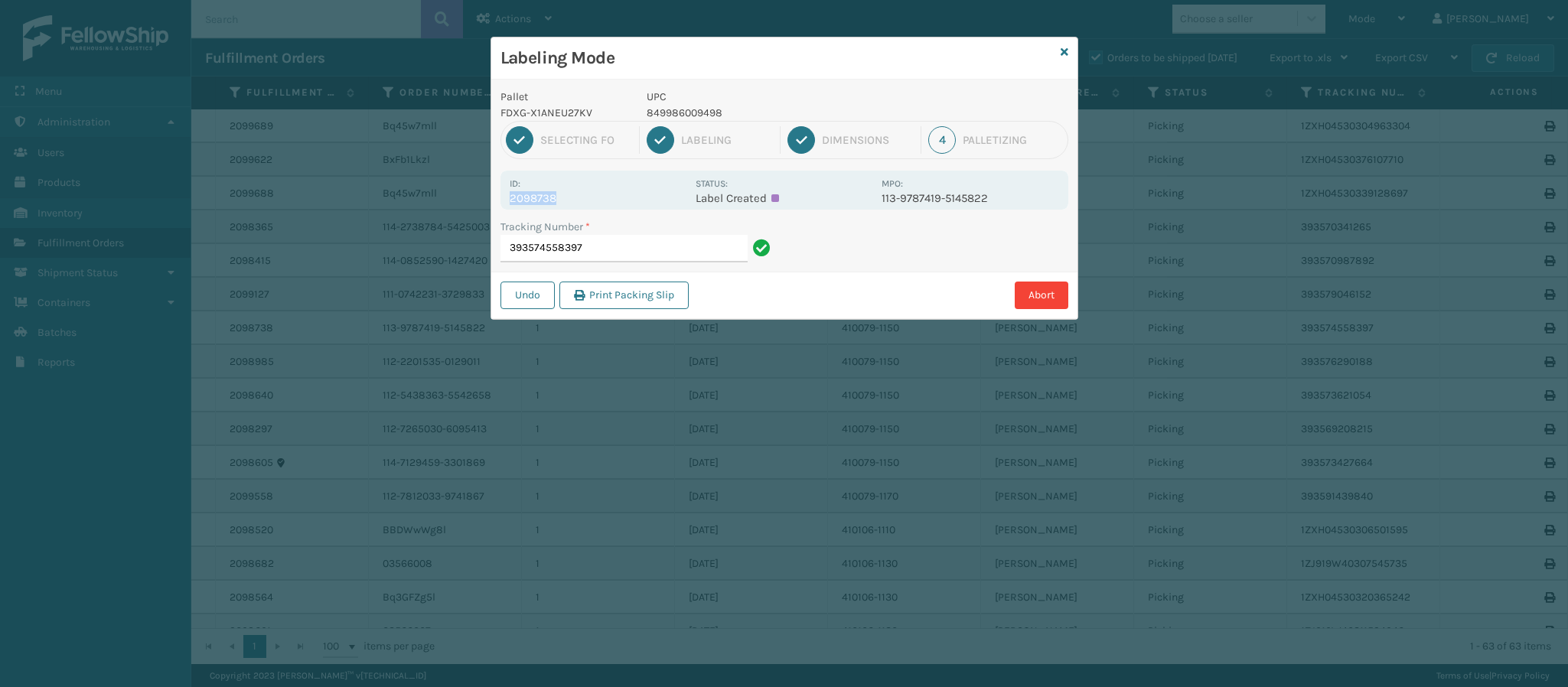
drag, startPoint x: 556, startPoint y: 200, endPoint x: 491, endPoint y: 201, distance: 65.0
click at [491, 201] on div "Pallet FDXG-X1ANEU27KV UPC 849986009498 1 Selecting FO 2 Labeling 3 Dimensions …" at bounding box center [784, 199] width 586 height 239
click at [638, 253] on input "393574558397" at bounding box center [624, 248] width 247 height 28
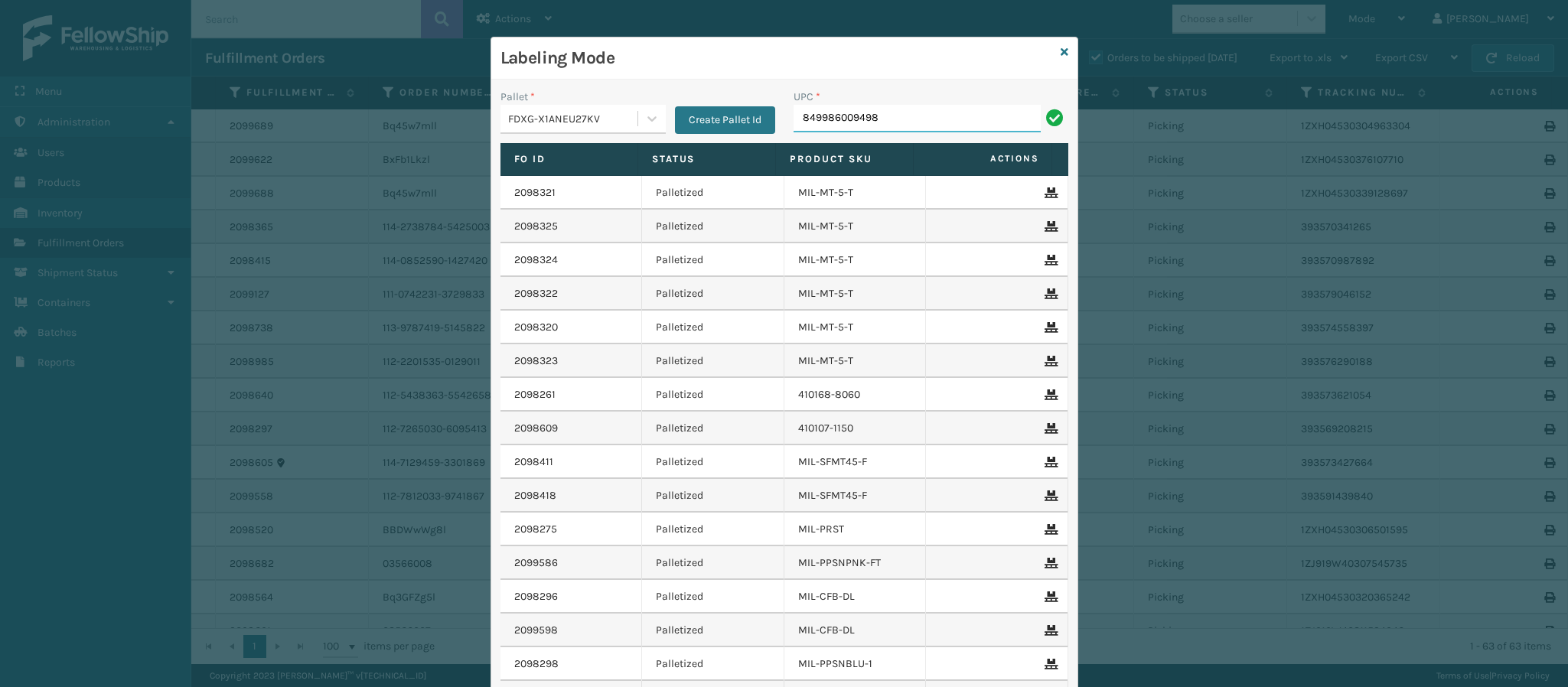
type input "849986009498"
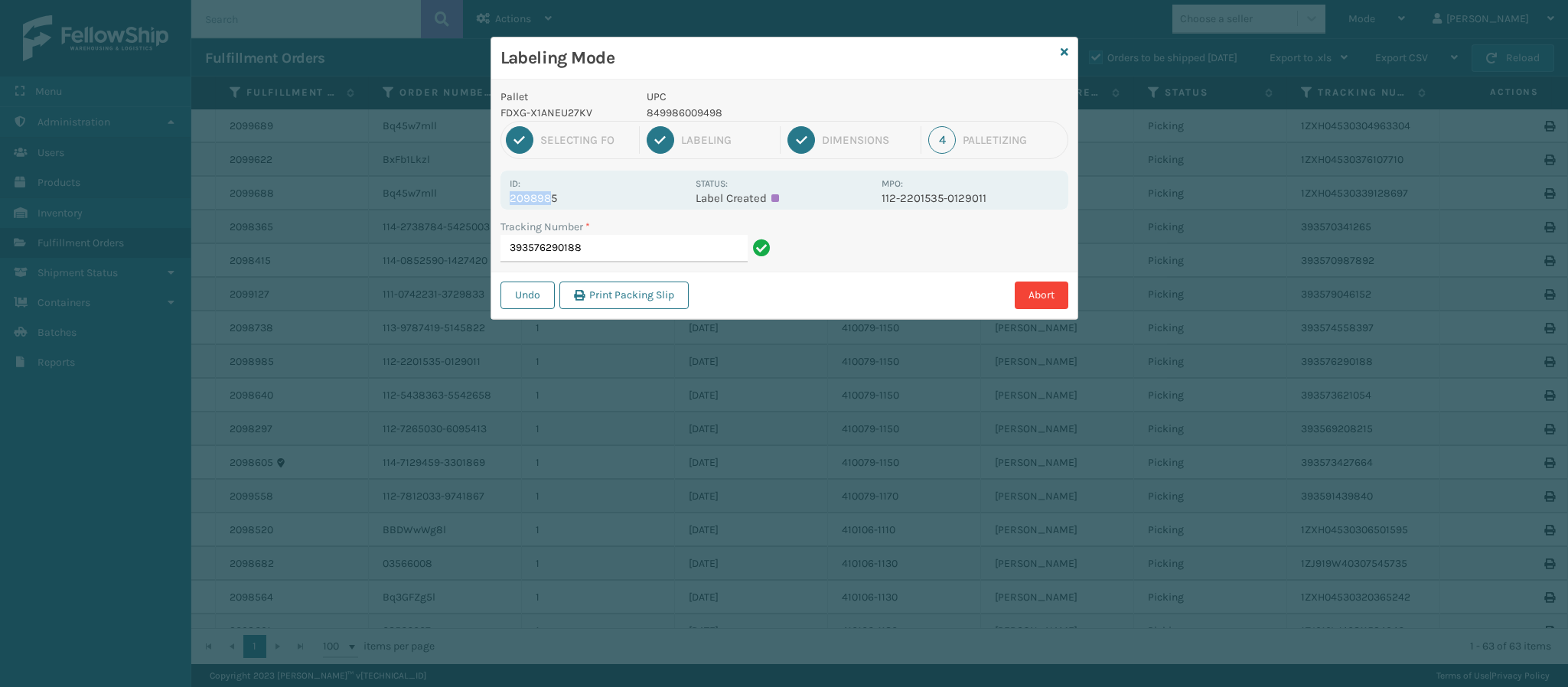
drag, startPoint x: 552, startPoint y: 200, endPoint x: 501, endPoint y: 197, distance: 51.1
click at [501, 197] on div "Id: 2098985 Status: Label Created MPO: 112-2201535-0129011" at bounding box center [784, 190] width 568 height 39
click at [587, 185] on div "Id: 2098985" at bounding box center [598, 189] width 177 height 30
click at [581, 185] on div "Id: 2098985" at bounding box center [598, 189] width 177 height 30
drag, startPoint x: 554, startPoint y: 200, endPoint x: 494, endPoint y: 202, distance: 60.0
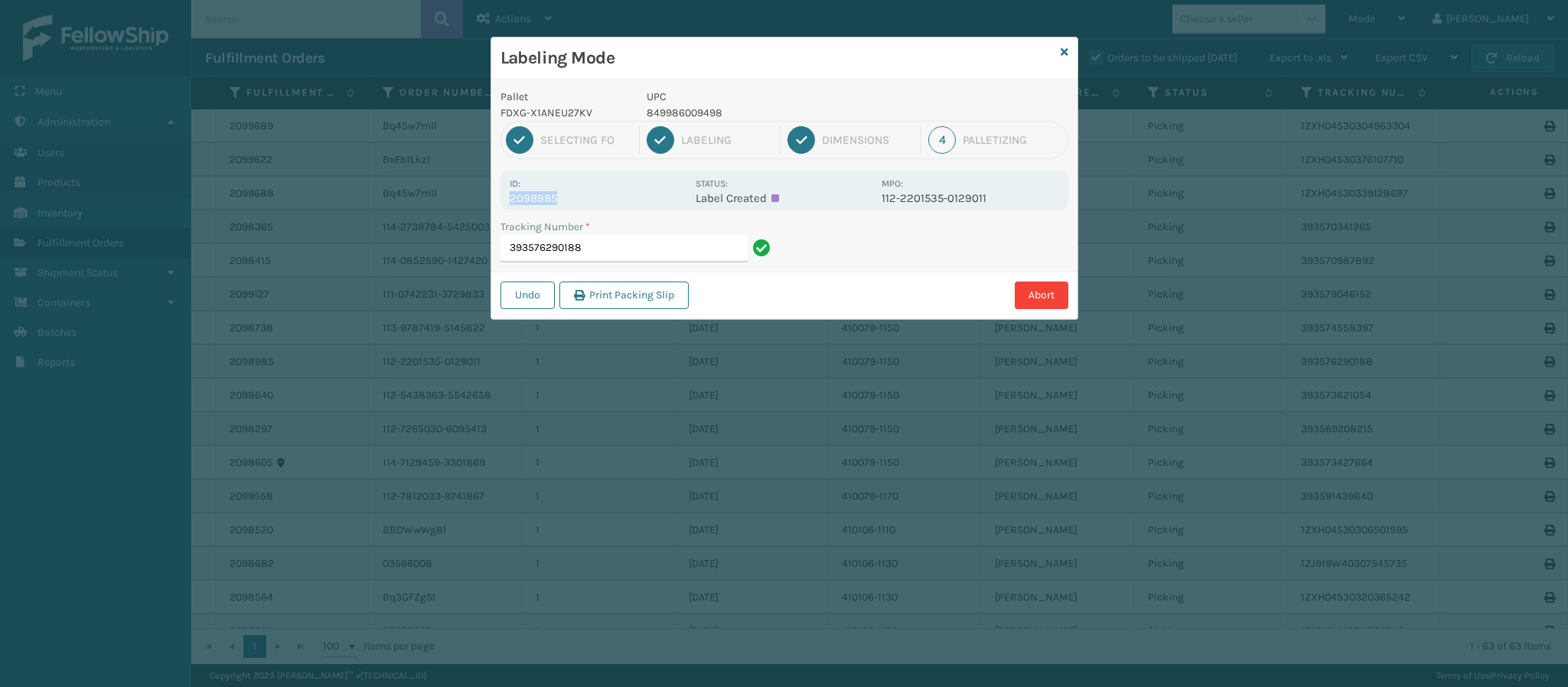
click at [494, 202] on div "Pallet FDXG-X1ANEU27KV UPC 849986009498 1 Selecting FO 2 Labeling 3 Dimensions …" at bounding box center [784, 199] width 586 height 239
click at [618, 242] on input "393576290188" at bounding box center [624, 248] width 247 height 28
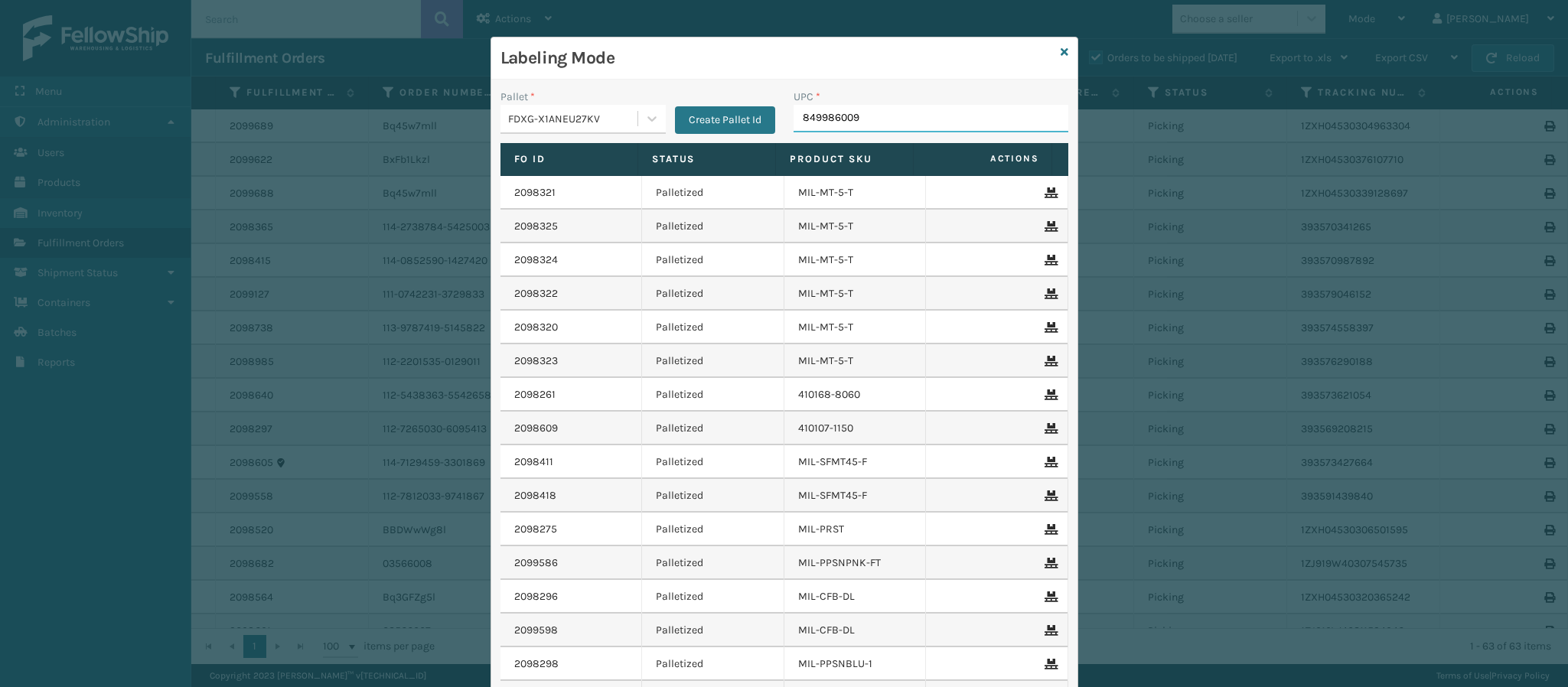
type input "8499860094"
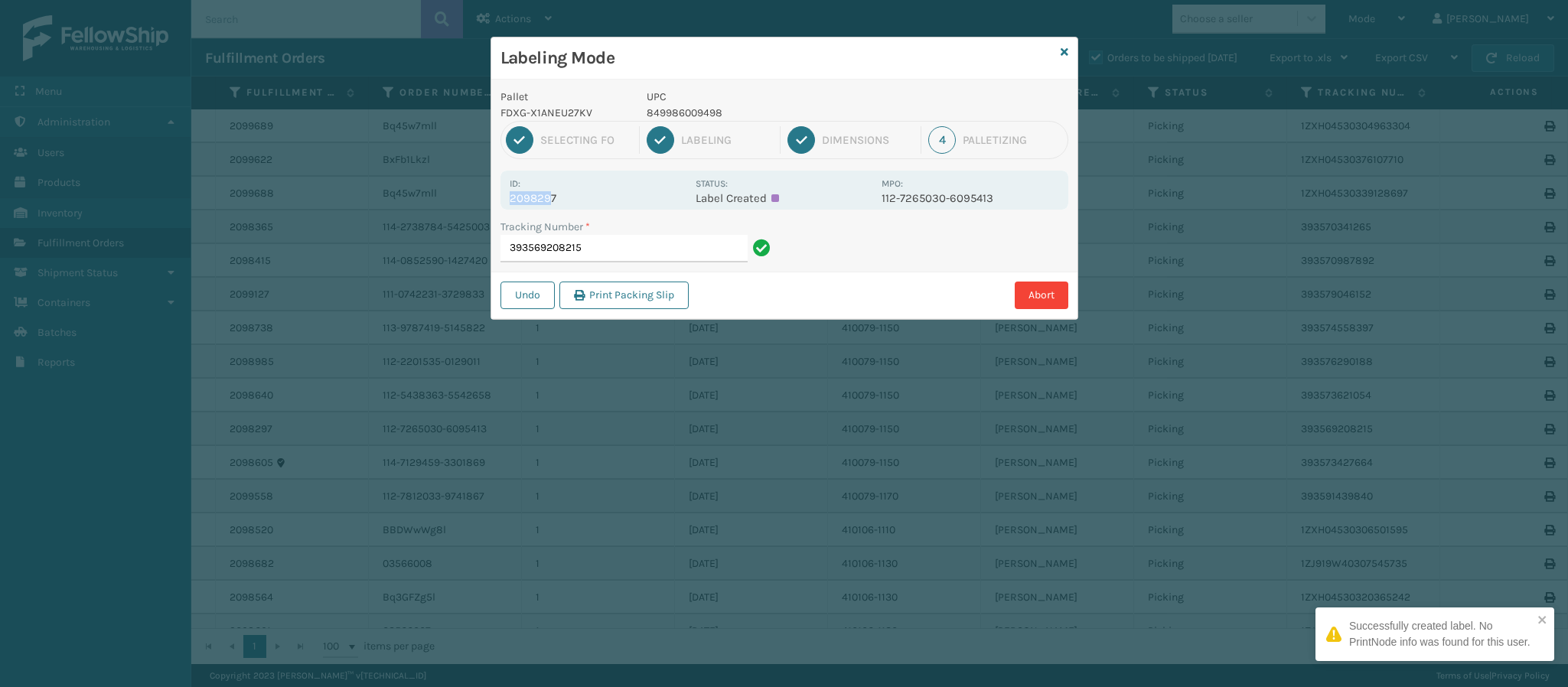
drag, startPoint x: 552, startPoint y: 196, endPoint x: 494, endPoint y: 198, distance: 58.0
click at [494, 198] on div "Pallet FDXG-X1ANEU27KV UPC 849986009498 1 Selecting FO 2 Labeling 3 Dimensions …" at bounding box center [784, 199] width 586 height 239
click at [565, 186] on div "Id: 2098297" at bounding box center [598, 189] width 177 height 30
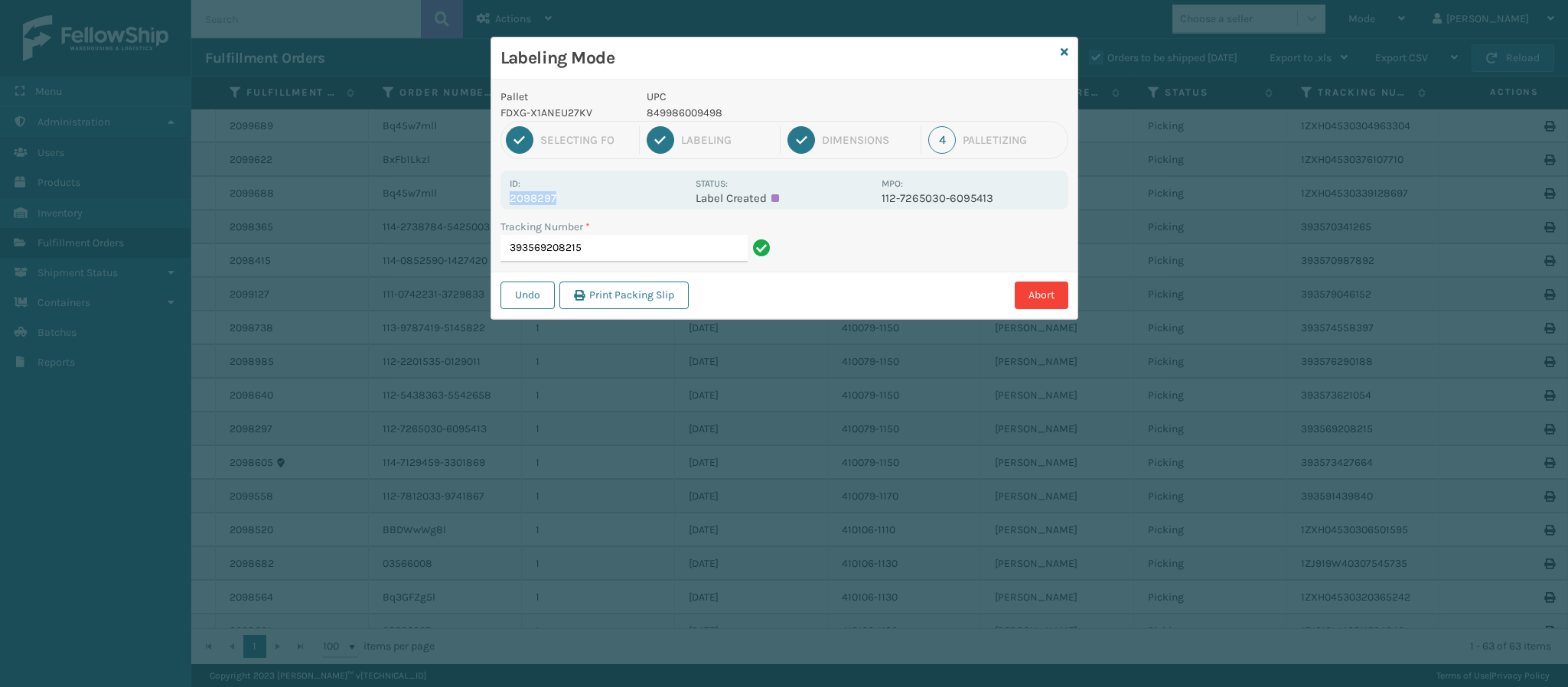
drag, startPoint x: 554, startPoint y: 196, endPoint x: 487, endPoint y: 200, distance: 67.1
click at [487, 200] on div "Labeling Mode Pallet FDXG-X1ANEU27KV UPC 849986009498 1 Selecting FO 2 Labeling…" at bounding box center [784, 343] width 1568 height 687
click at [666, 258] on input "393569208215" at bounding box center [624, 248] width 247 height 28
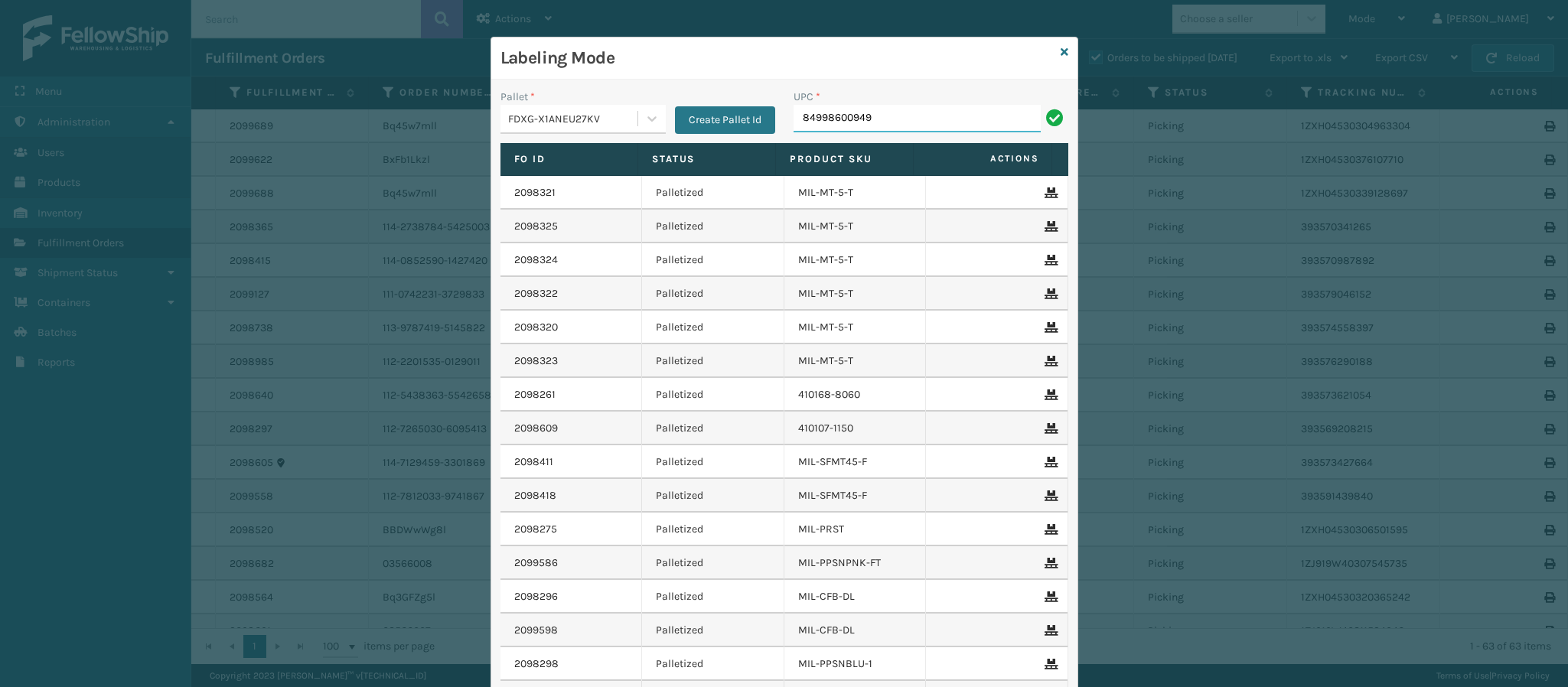
type input "849986009498"
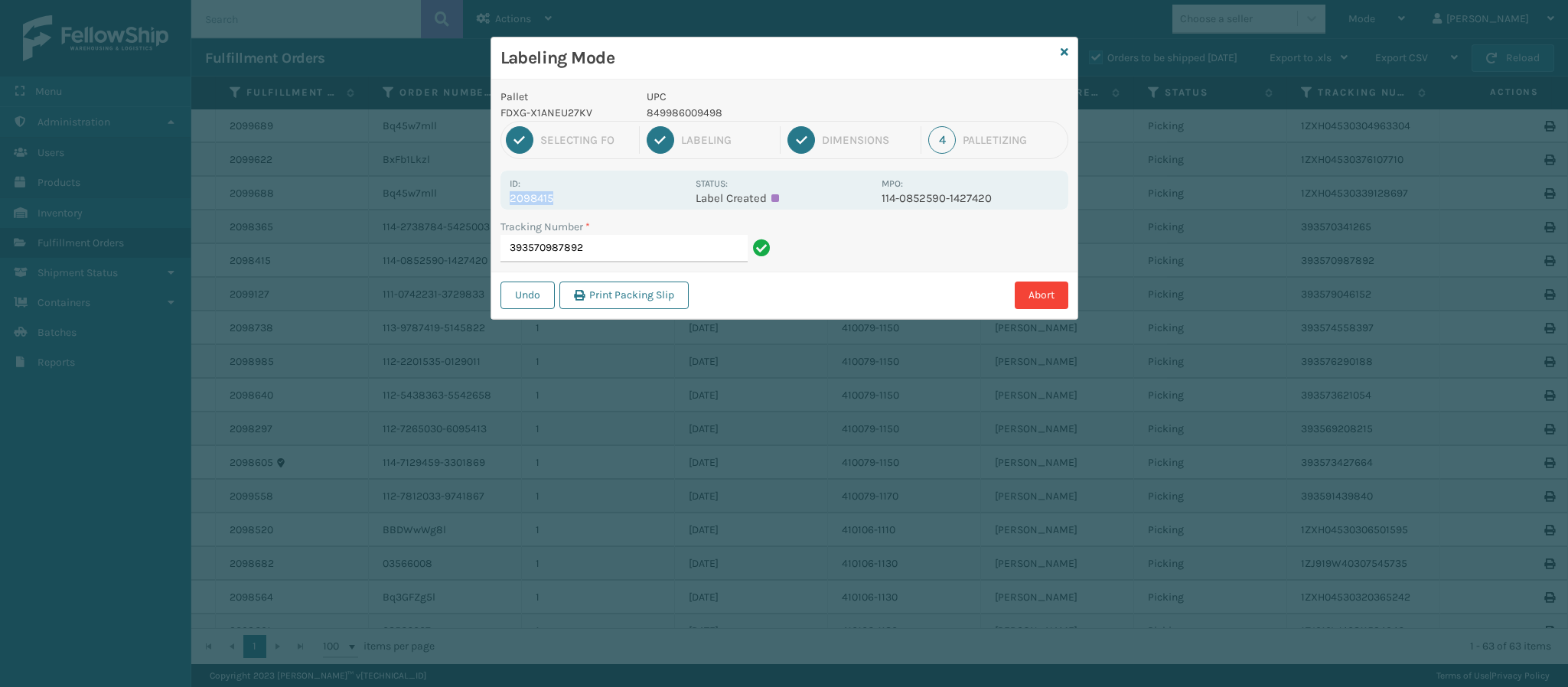
drag, startPoint x: 552, startPoint y: 198, endPoint x: 492, endPoint y: 198, distance: 60.0
click at [492, 198] on div "Pallet FDXG-X1ANEU27KV UPC 849986009498 1 Selecting FO 2 Labeling 3 Dimensions …" at bounding box center [784, 199] width 586 height 239
click at [607, 243] on input "393570987892" at bounding box center [624, 248] width 247 height 28
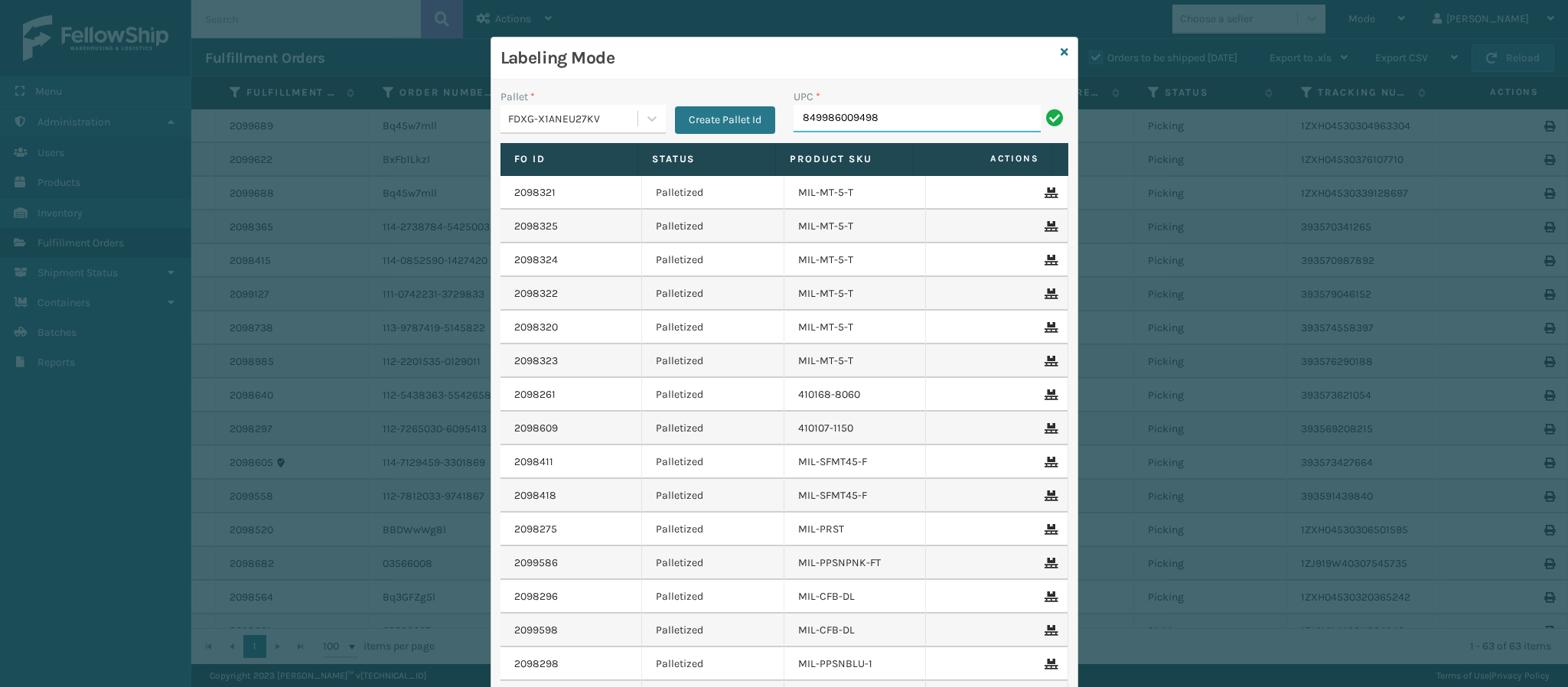
type input "849986009498"
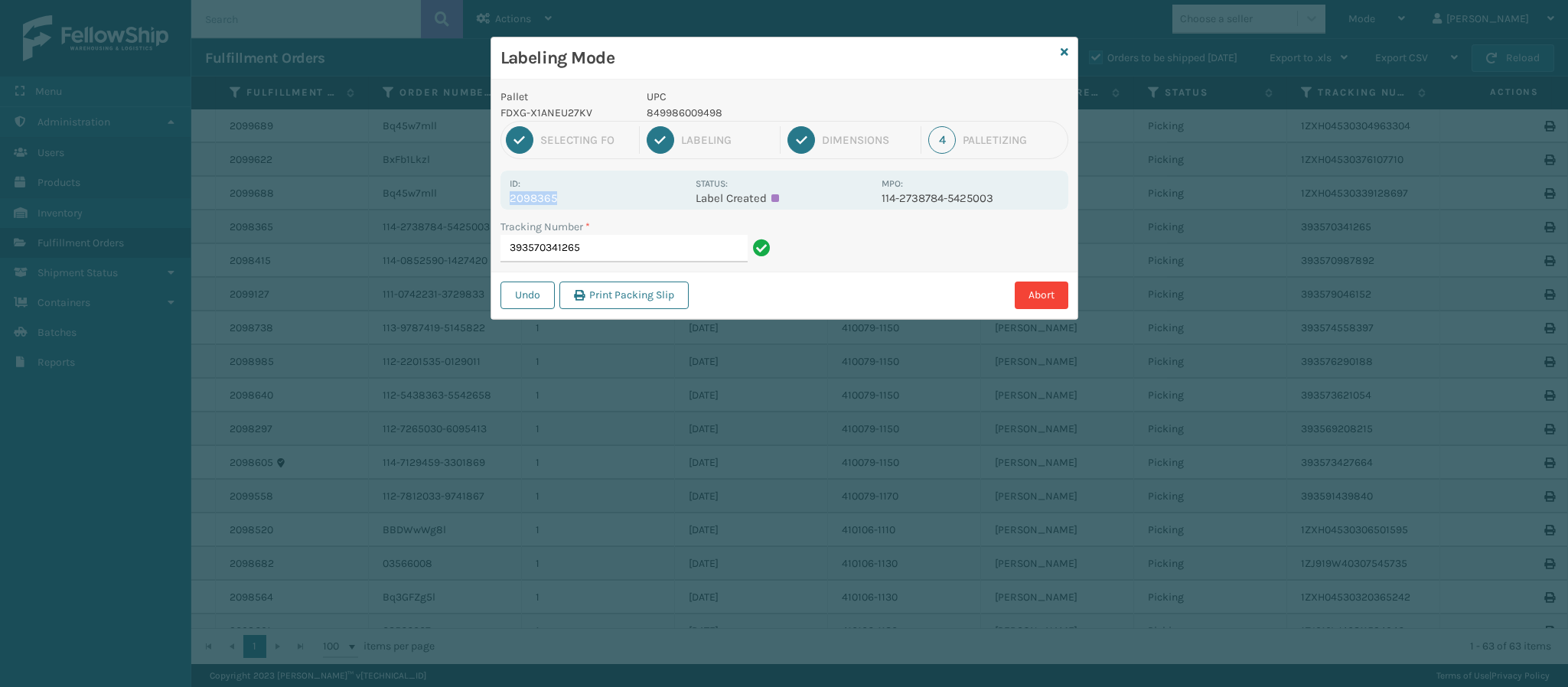
drag, startPoint x: 556, startPoint y: 198, endPoint x: 490, endPoint y: 205, distance: 66.4
click at [490, 205] on div "Labeling Mode Pallet FDXG-X1ANEU27KV UPC 849986009498 1 Selecting FO 2 Labeling…" at bounding box center [784, 178] width 587 height 283
click at [636, 246] on input "393570341265" at bounding box center [624, 248] width 247 height 28
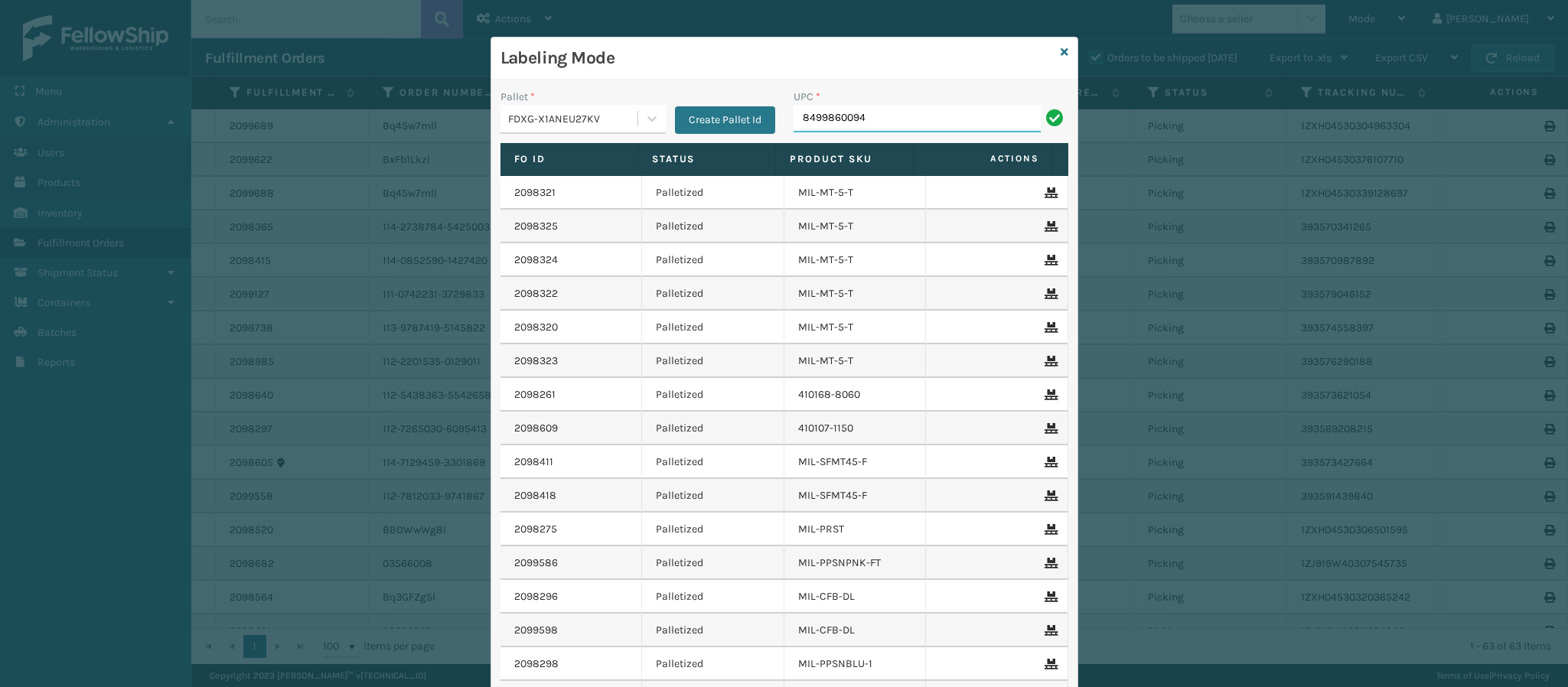
type input "84998600949"
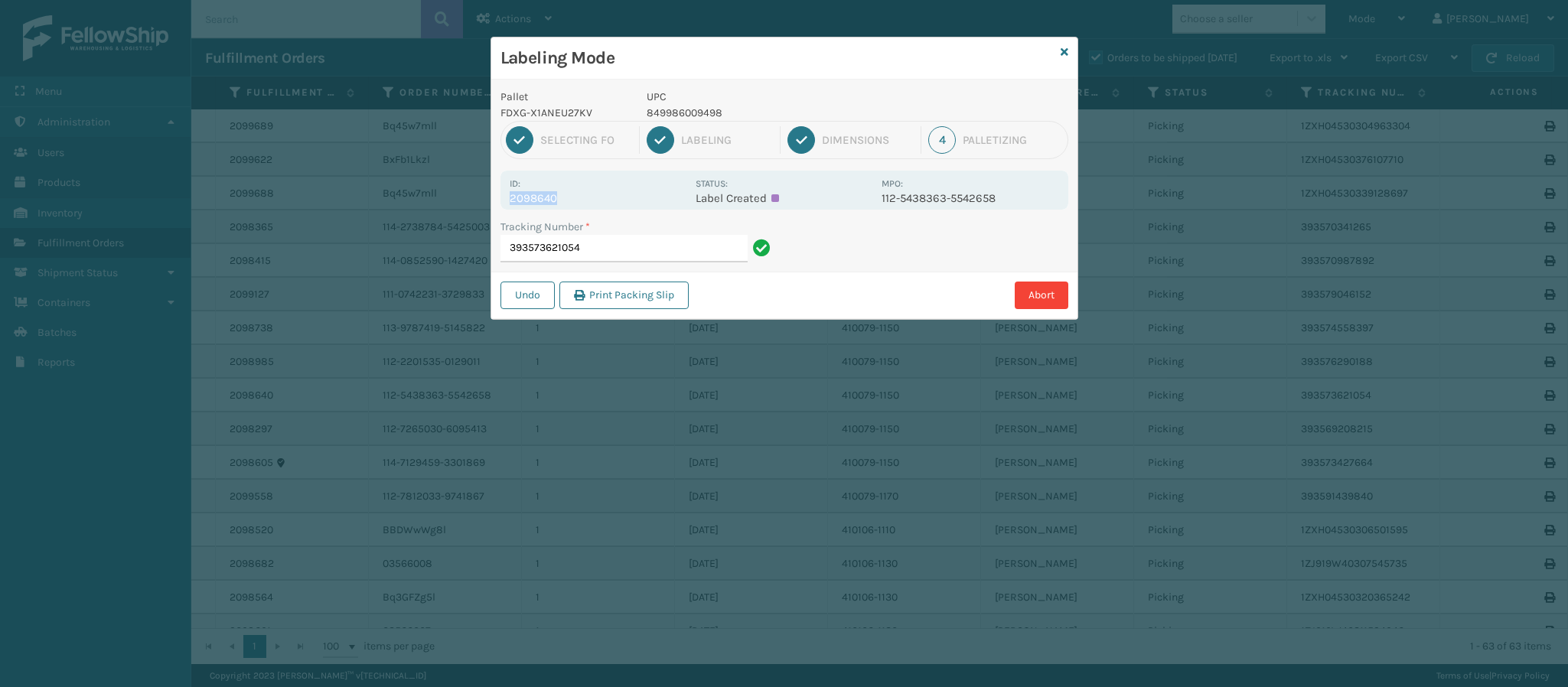
drag, startPoint x: 557, startPoint y: 197, endPoint x: 463, endPoint y: 200, distance: 94.0
click at [463, 200] on div "Labeling Mode Pallet FDXG-X1ANEU27KV UPC 849986009498 1 Selecting FO 2 Labeling…" at bounding box center [784, 343] width 1568 height 687
click at [625, 251] on input "393573621054" at bounding box center [624, 248] width 247 height 28
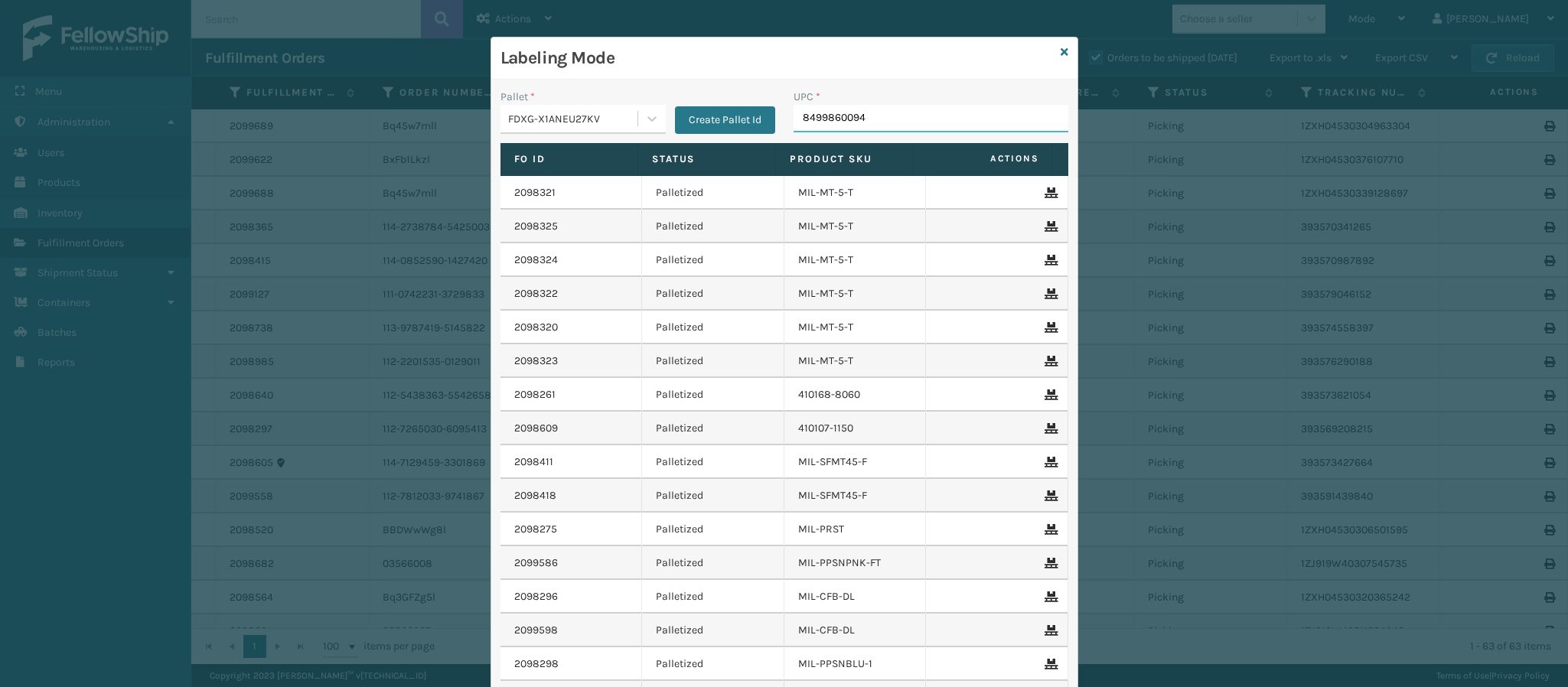
type input "84998600949"
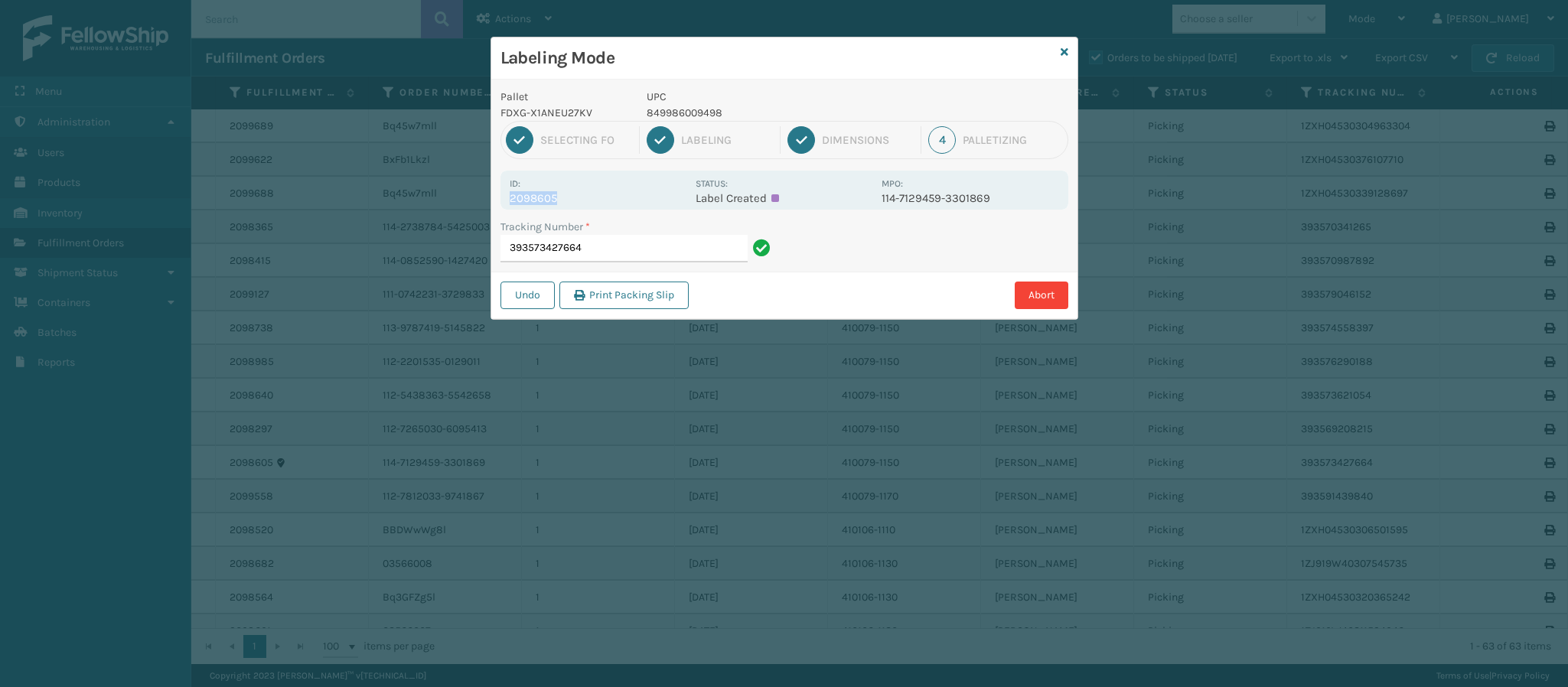
drag, startPoint x: 556, startPoint y: 198, endPoint x: 491, endPoint y: 197, distance: 65.0
click at [491, 197] on div "Pallet FDXG-X1ANEU27KV UPC 849986009498 1 Selecting FO 2 Labeling 3 Dimensions …" at bounding box center [784, 199] width 586 height 239
click at [605, 248] on input "393573427664" at bounding box center [624, 248] width 247 height 28
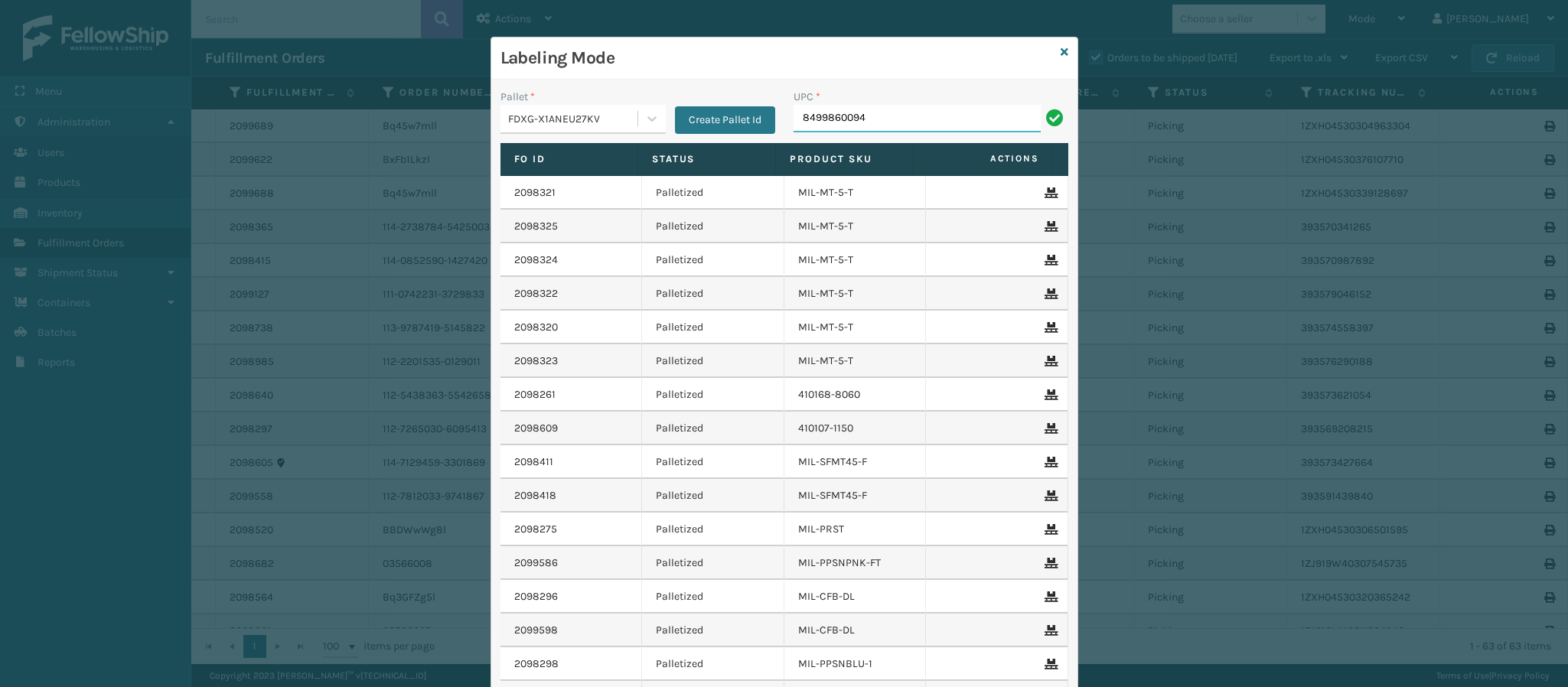
type input "84998600949"
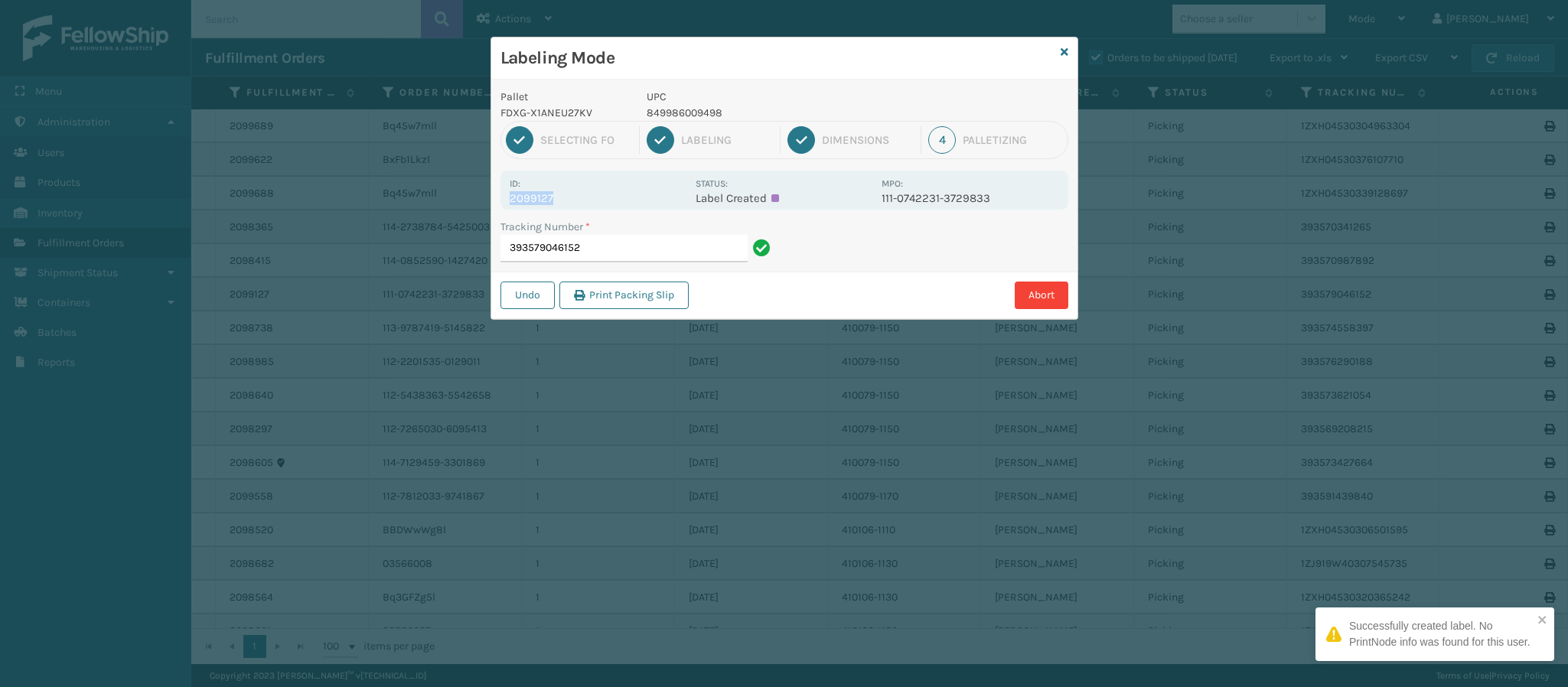
drag, startPoint x: 550, startPoint y: 196, endPoint x: 503, endPoint y: 200, distance: 47.2
click at [503, 200] on div "Id: 2099127 Status: Label Created MPO: 111-0742231-3729833" at bounding box center [784, 190] width 568 height 39
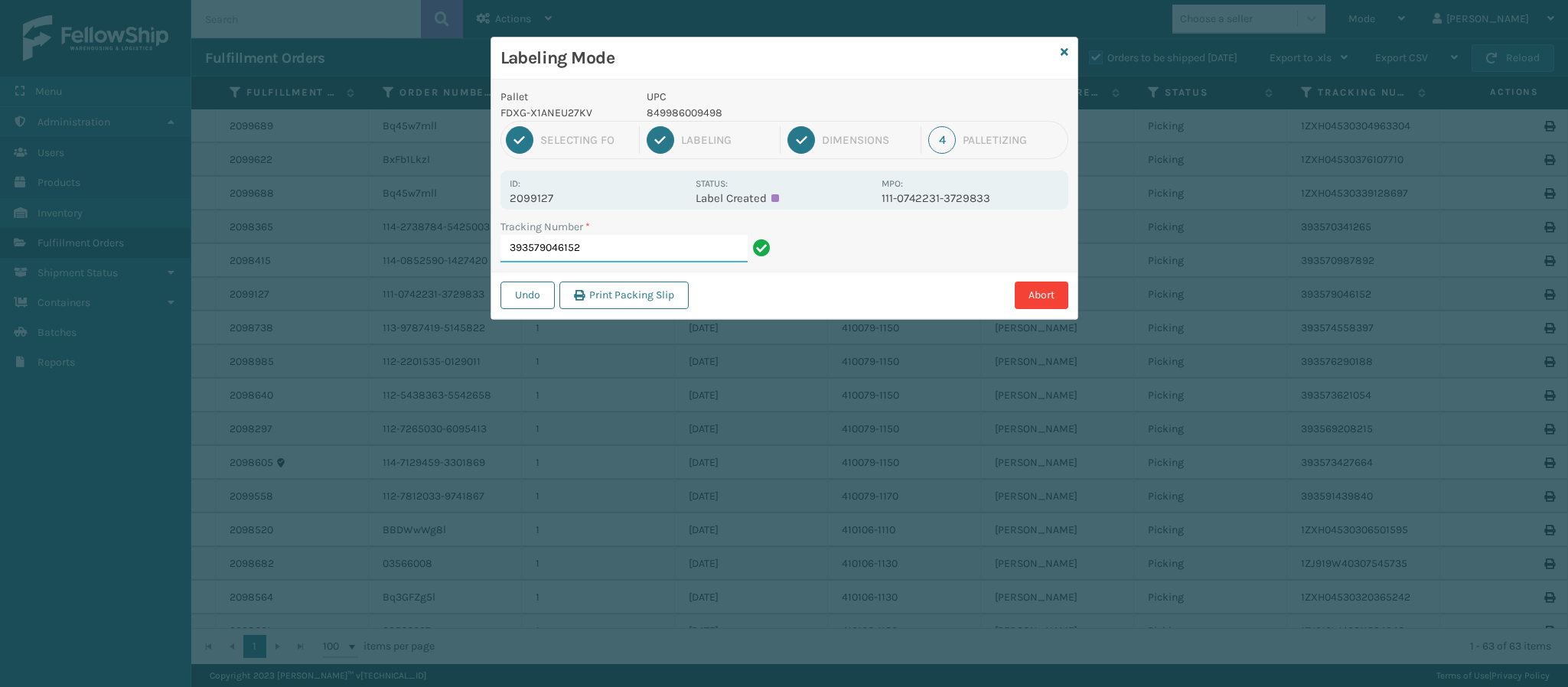
click at [597, 251] on input "393579046152" at bounding box center [624, 248] width 247 height 28
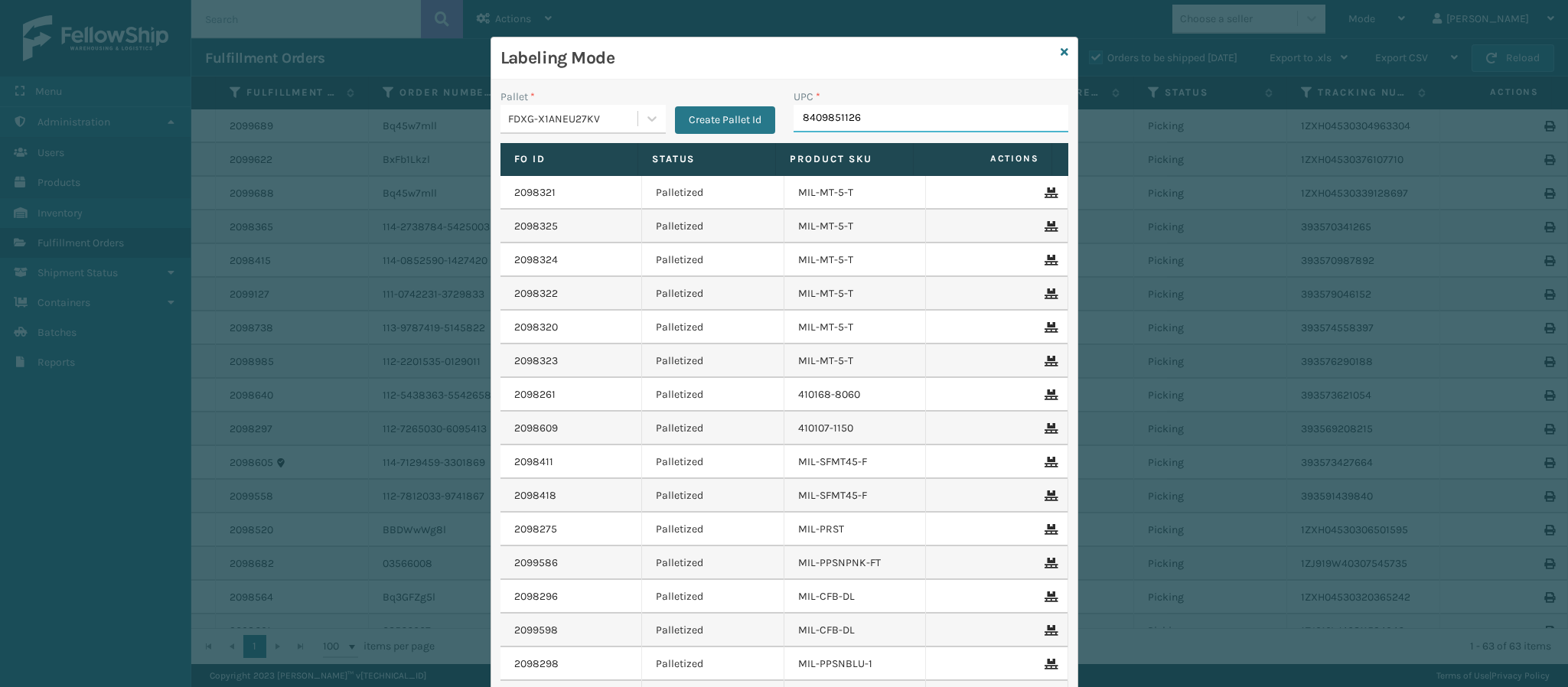
type input "84098511262"
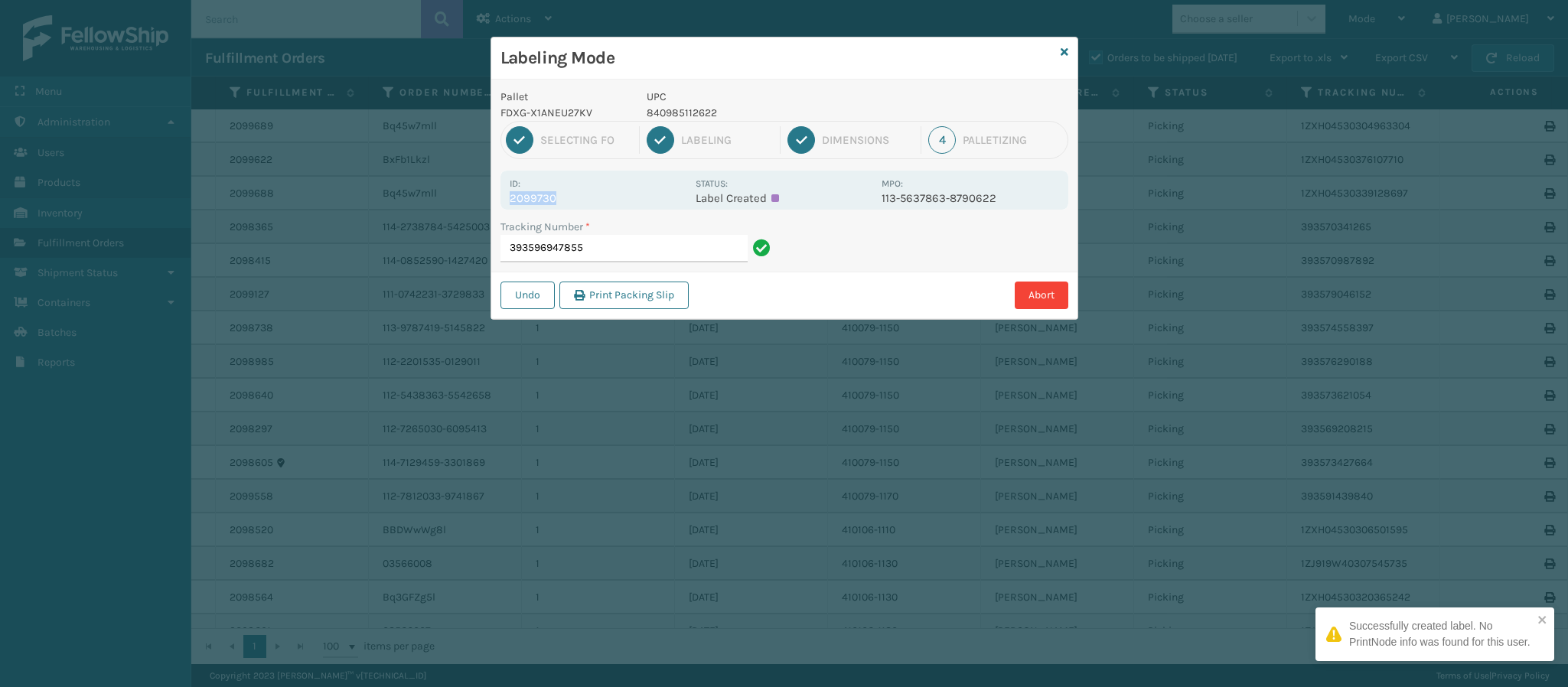
drag, startPoint x: 554, startPoint y: 198, endPoint x: 493, endPoint y: 197, distance: 61.0
click at [493, 197] on div "Pallet FDXG-X1ANEU27KV UPC 840985112622 1 Selecting FO 2 Labeling 3 Dimensions …" at bounding box center [784, 199] width 586 height 239
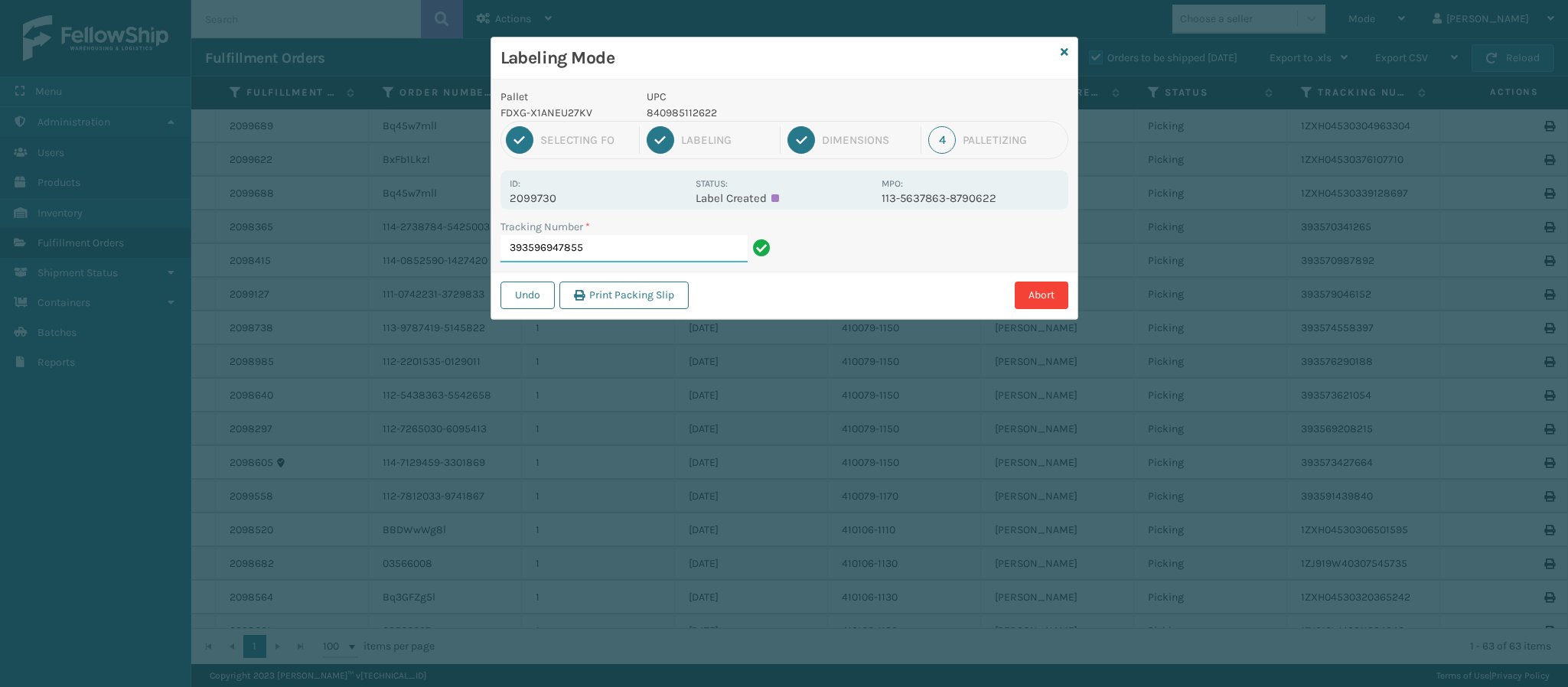
click at [611, 256] on input "393596947855" at bounding box center [624, 248] width 247 height 28
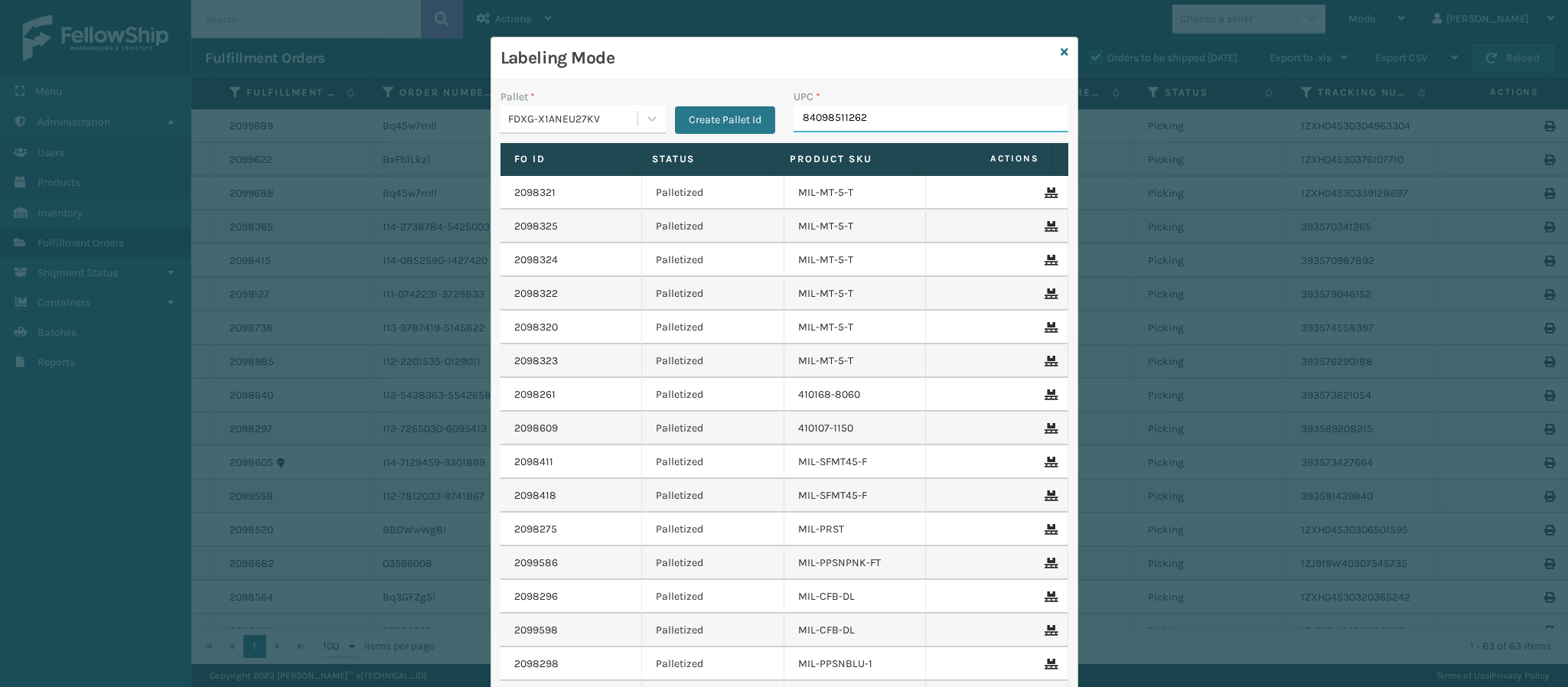
type input "840985112622"
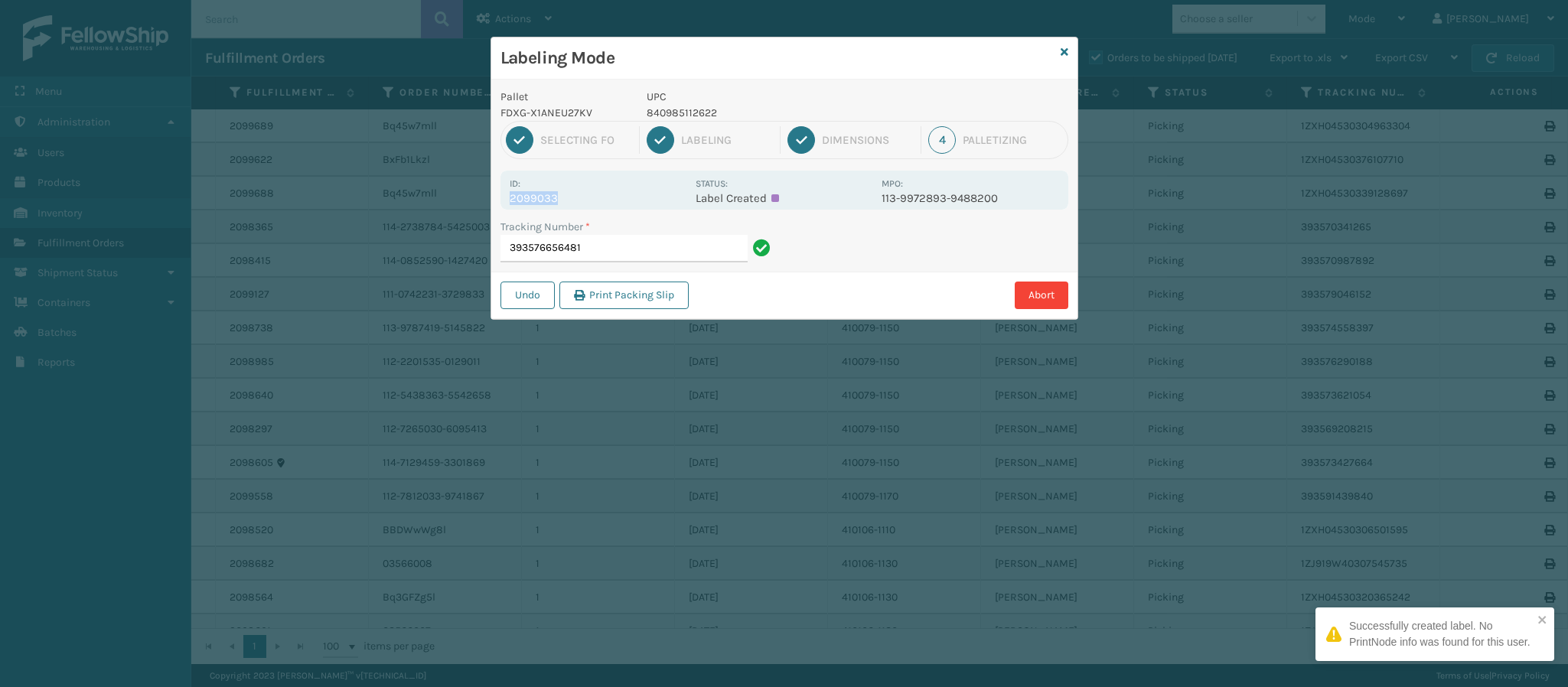
drag, startPoint x: 556, startPoint y: 200, endPoint x: 460, endPoint y: 203, distance: 96.0
click at [460, 203] on div "Labeling Mode Pallet FDXG-X1ANEU27KV UPC 840985112622 1 Selecting FO 2 Labeling…" at bounding box center [784, 343] width 1568 height 687
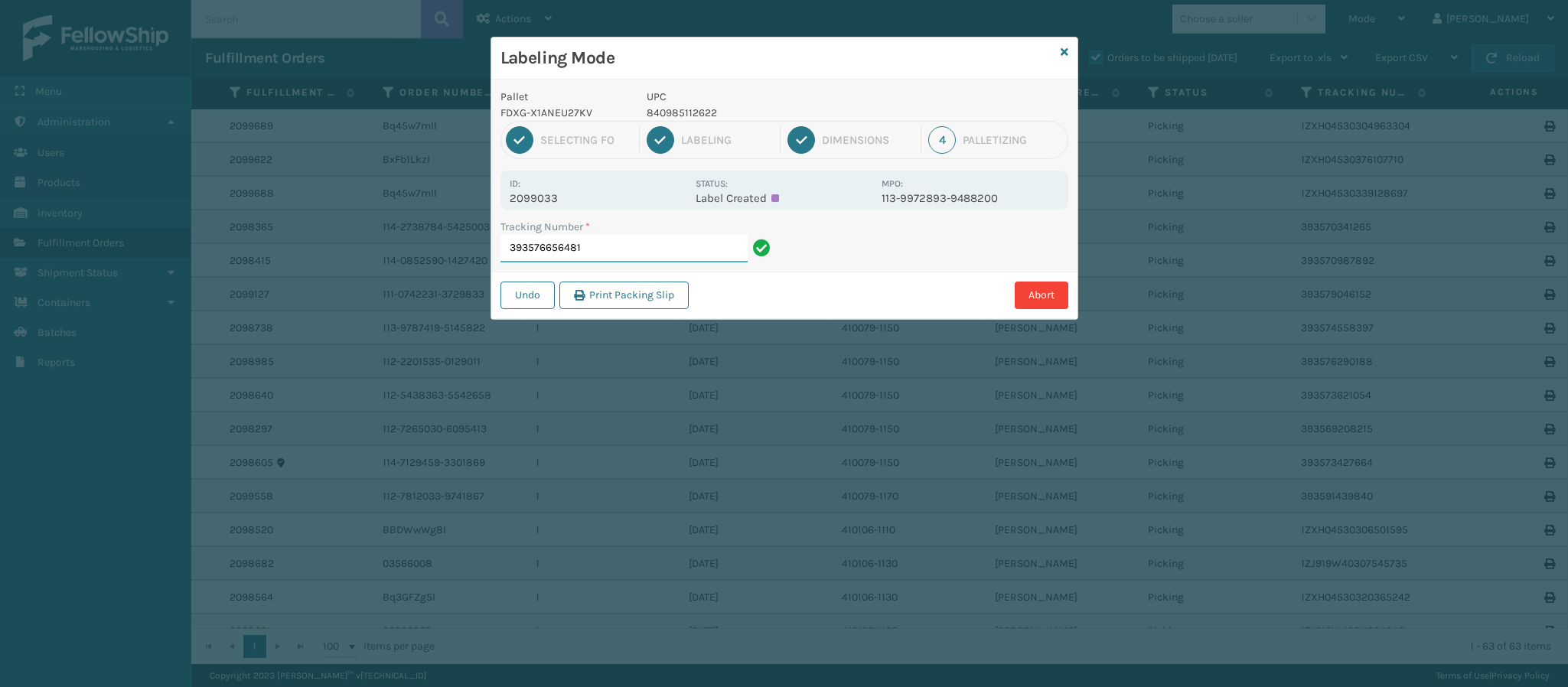
click at [627, 258] on input "393576656481" at bounding box center [624, 248] width 247 height 28
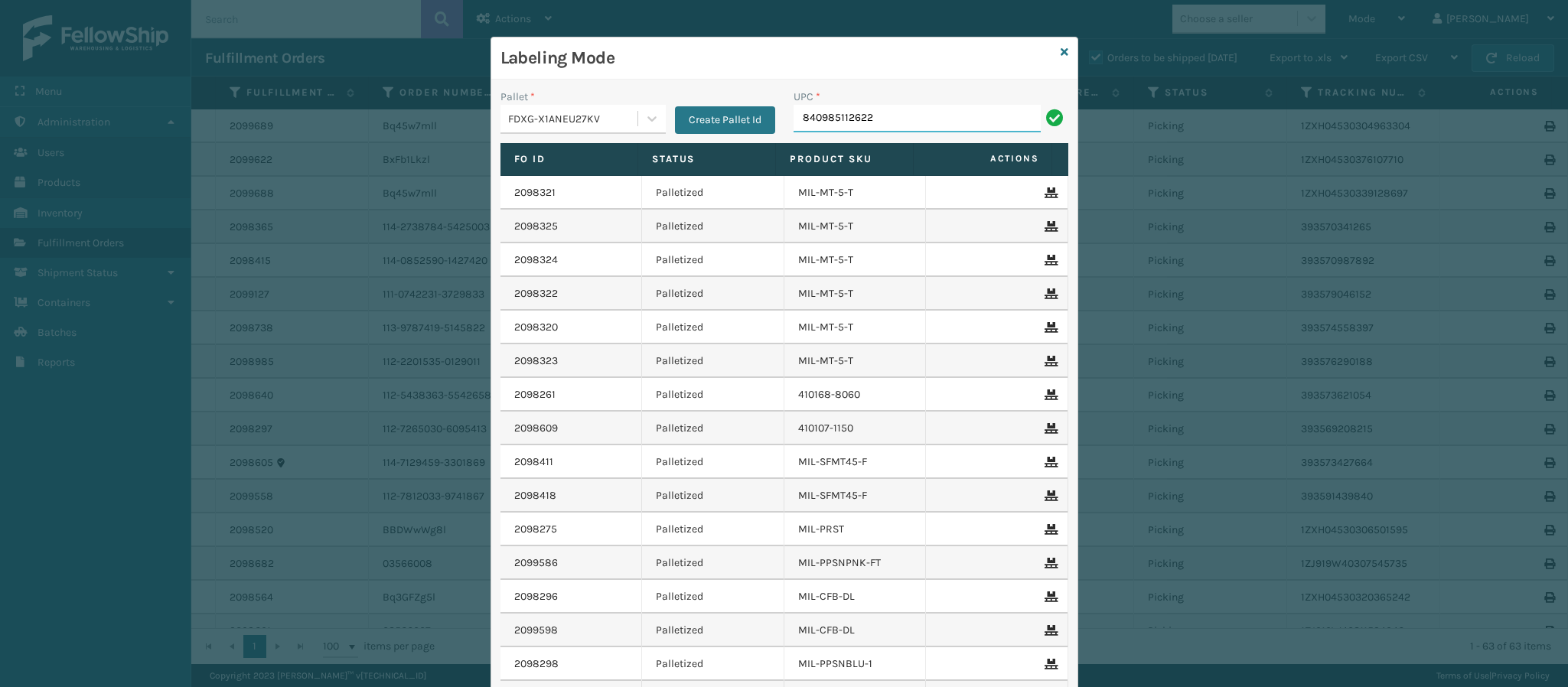
type input "840985112622"
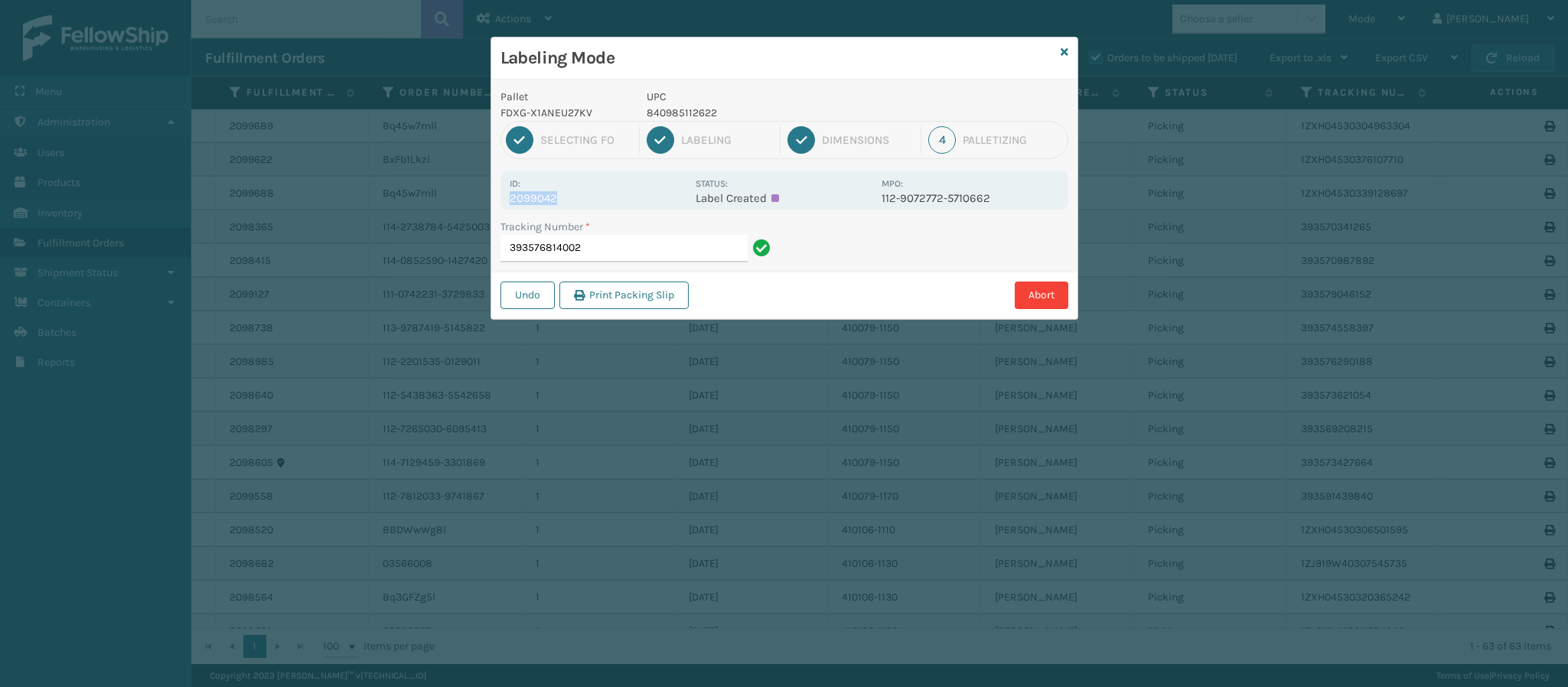
drag, startPoint x: 556, startPoint y: 201, endPoint x: 496, endPoint y: 201, distance: 60.0
click at [496, 201] on div "Pallet FDXG-X1ANEU27KV UPC 840985112622 1 Selecting FO 2 Labeling 3 Dimensions …" at bounding box center [784, 199] width 586 height 239
click at [658, 255] on input "393576814002" at bounding box center [624, 248] width 247 height 28
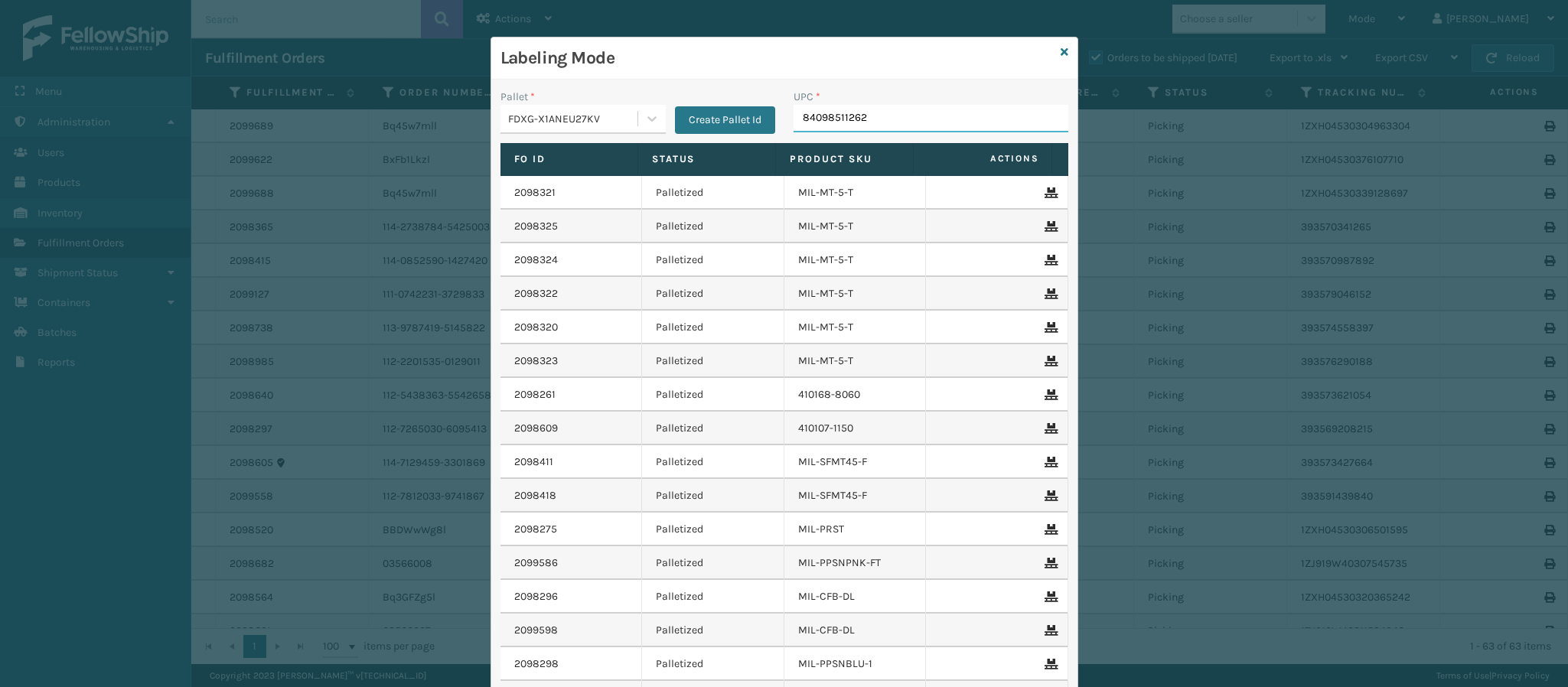
type input "840985112622"
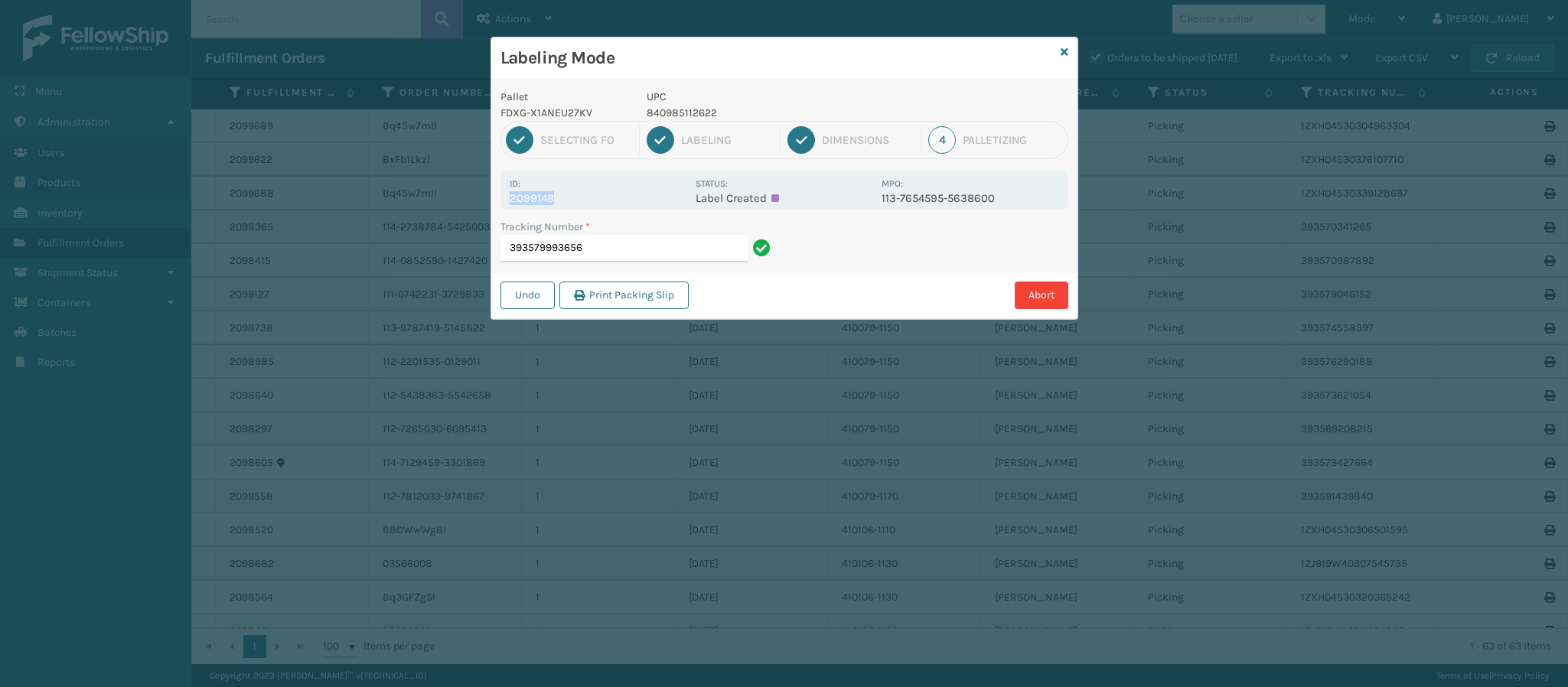
drag, startPoint x: 552, startPoint y: 197, endPoint x: 471, endPoint y: 201, distance: 81.1
click at [471, 201] on div "Labeling Mode Pallet FDXG-X1ANEU27KV UPC 840985112622 1 Selecting FO 2 Labeling…" at bounding box center [784, 343] width 1568 height 687
click at [607, 238] on input "393579993656" at bounding box center [624, 248] width 247 height 28
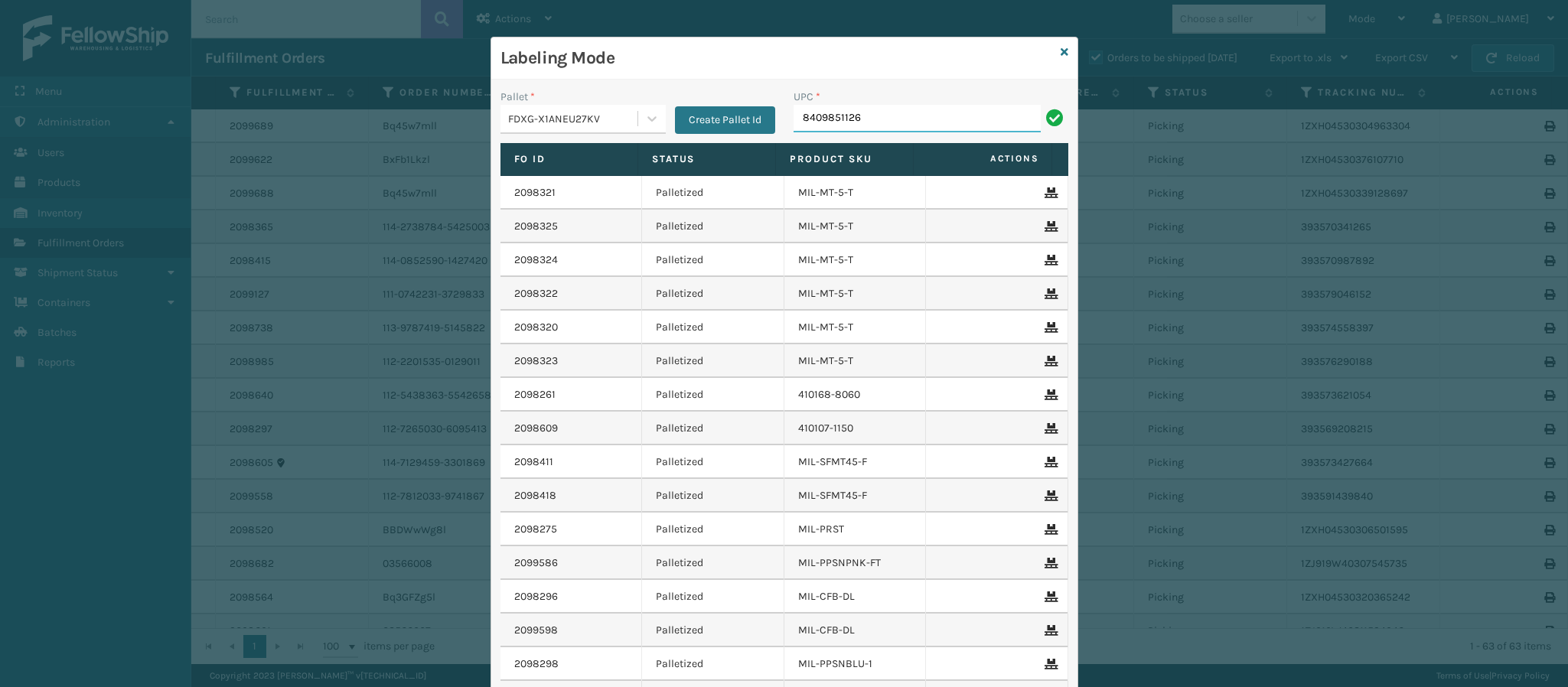
type input "84098511262"
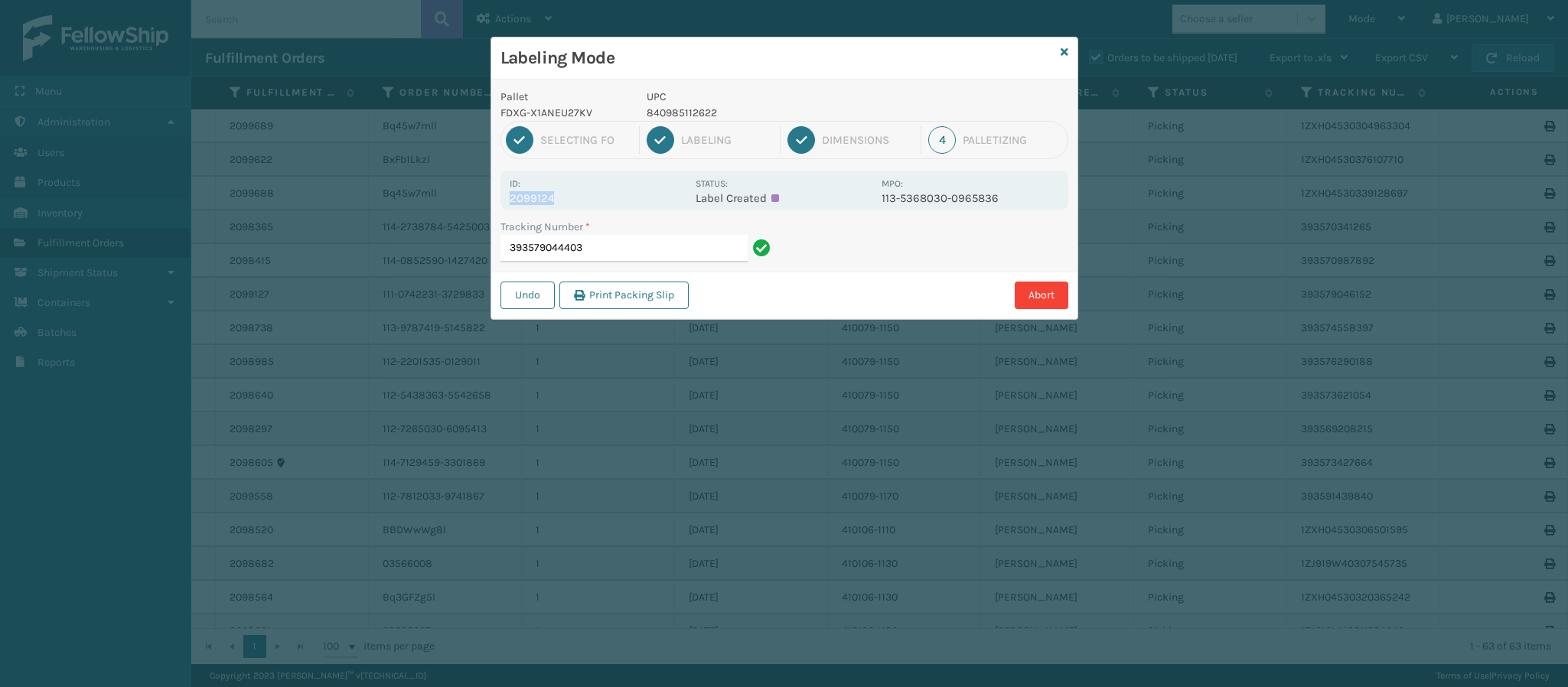
drag, startPoint x: 551, startPoint y: 198, endPoint x: 485, endPoint y: 196, distance: 66.0
click at [485, 196] on div "Labeling Mode Pallet FDXG-X1ANEU27KV UPC 840985112622 1 Selecting FO 2 Labeling…" at bounding box center [784, 343] width 1568 height 687
click at [636, 258] on input "393579044403" at bounding box center [624, 248] width 247 height 28
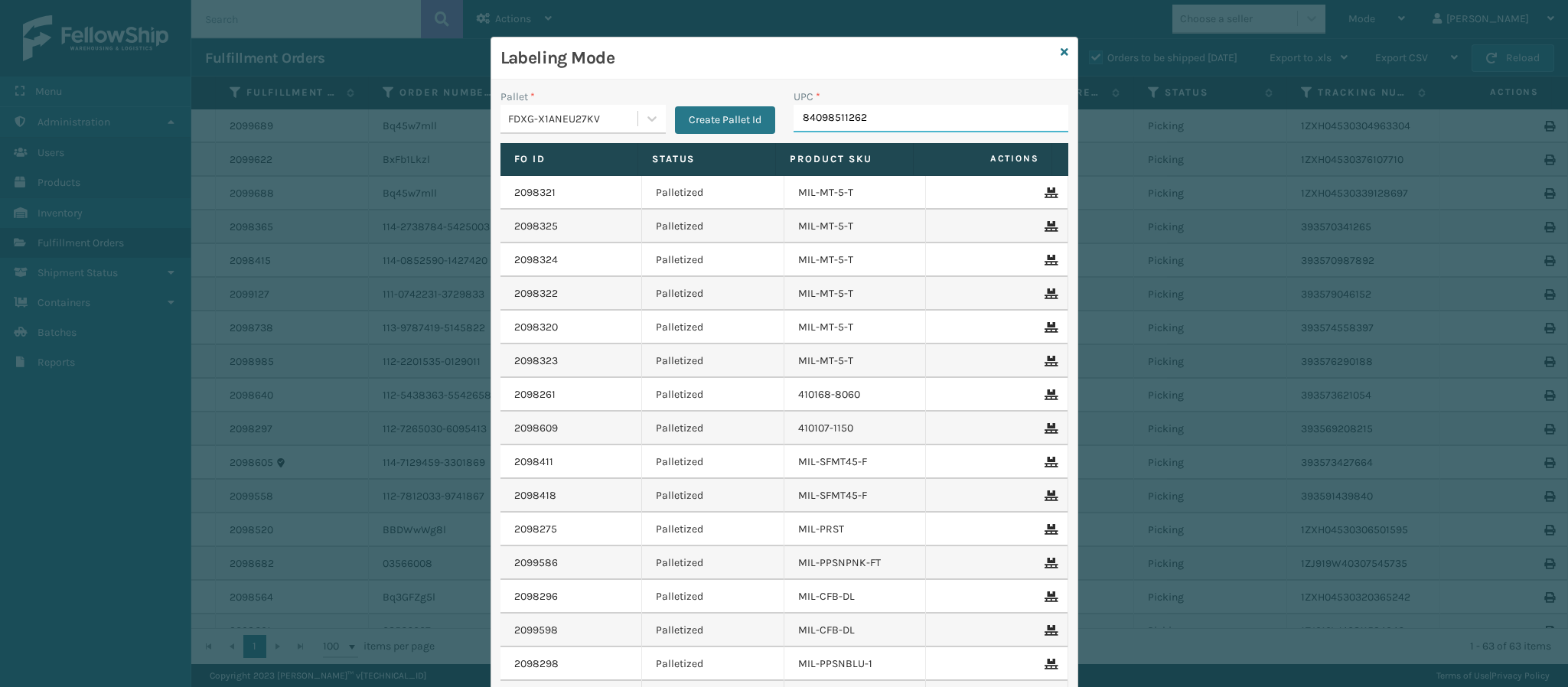
type input "840985112622"
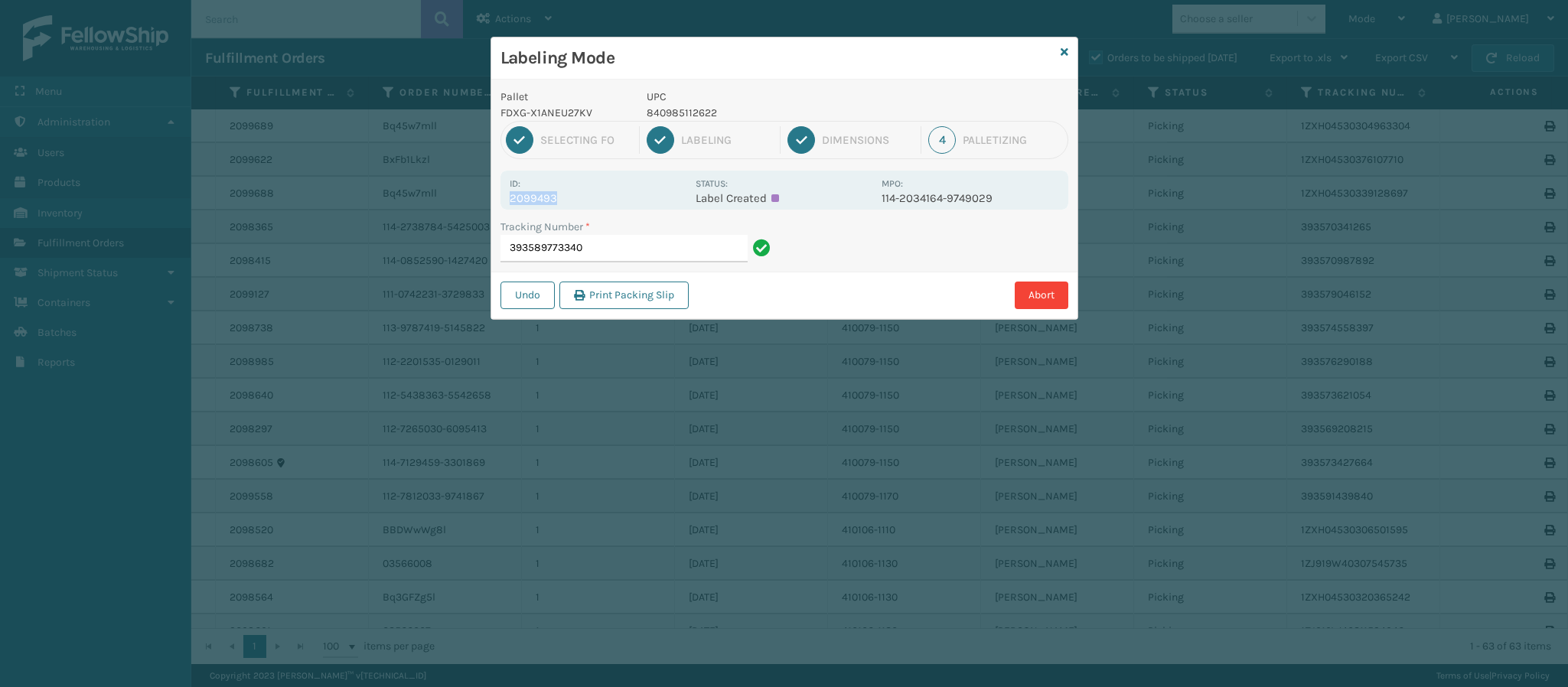
drag, startPoint x: 554, startPoint y: 200, endPoint x: 471, endPoint y: 201, distance: 83.0
click at [471, 201] on div "Labeling Mode Pallet FDXG-X1ANEU27KV UPC 840985112622 1 Selecting FO 2 Labeling…" at bounding box center [784, 343] width 1568 height 687
click at [653, 251] on input "393589773340" at bounding box center [624, 248] width 247 height 28
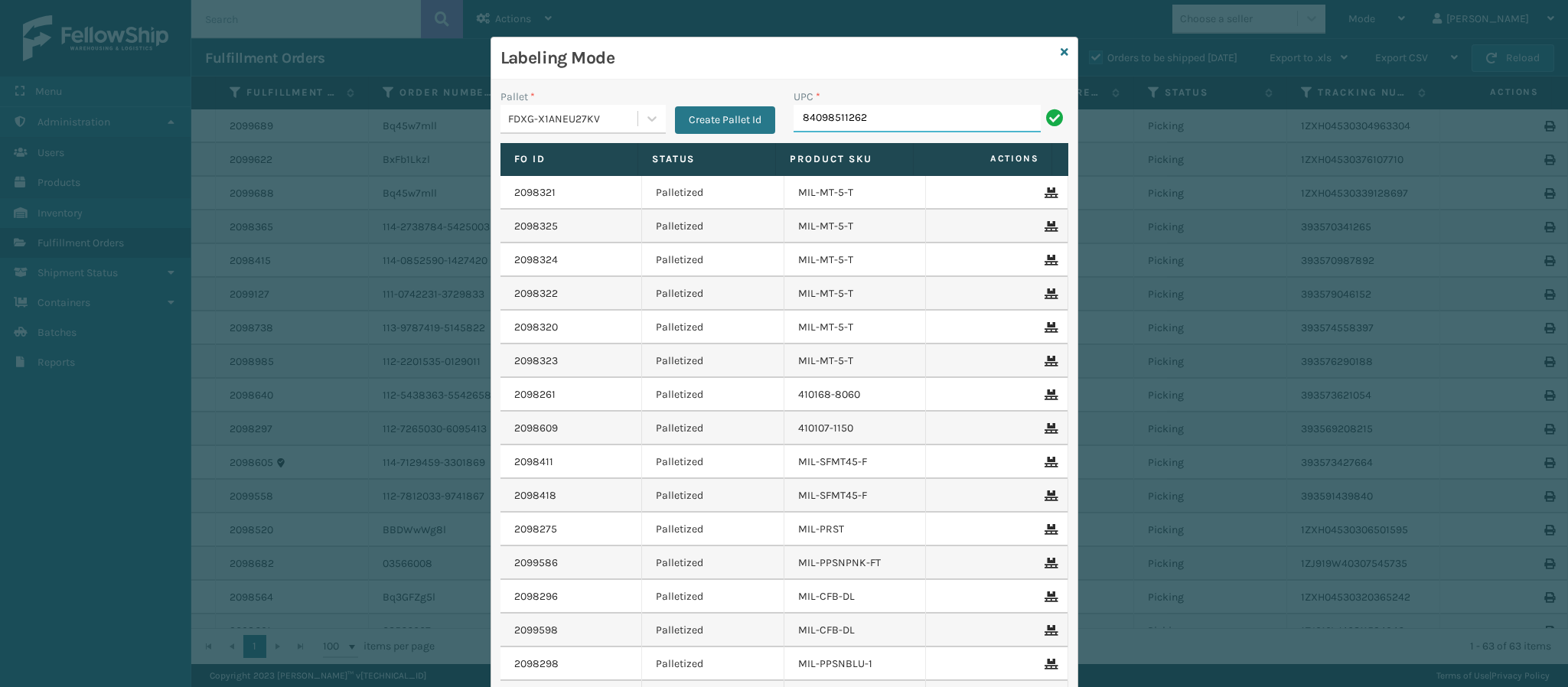
type input "840985112622"
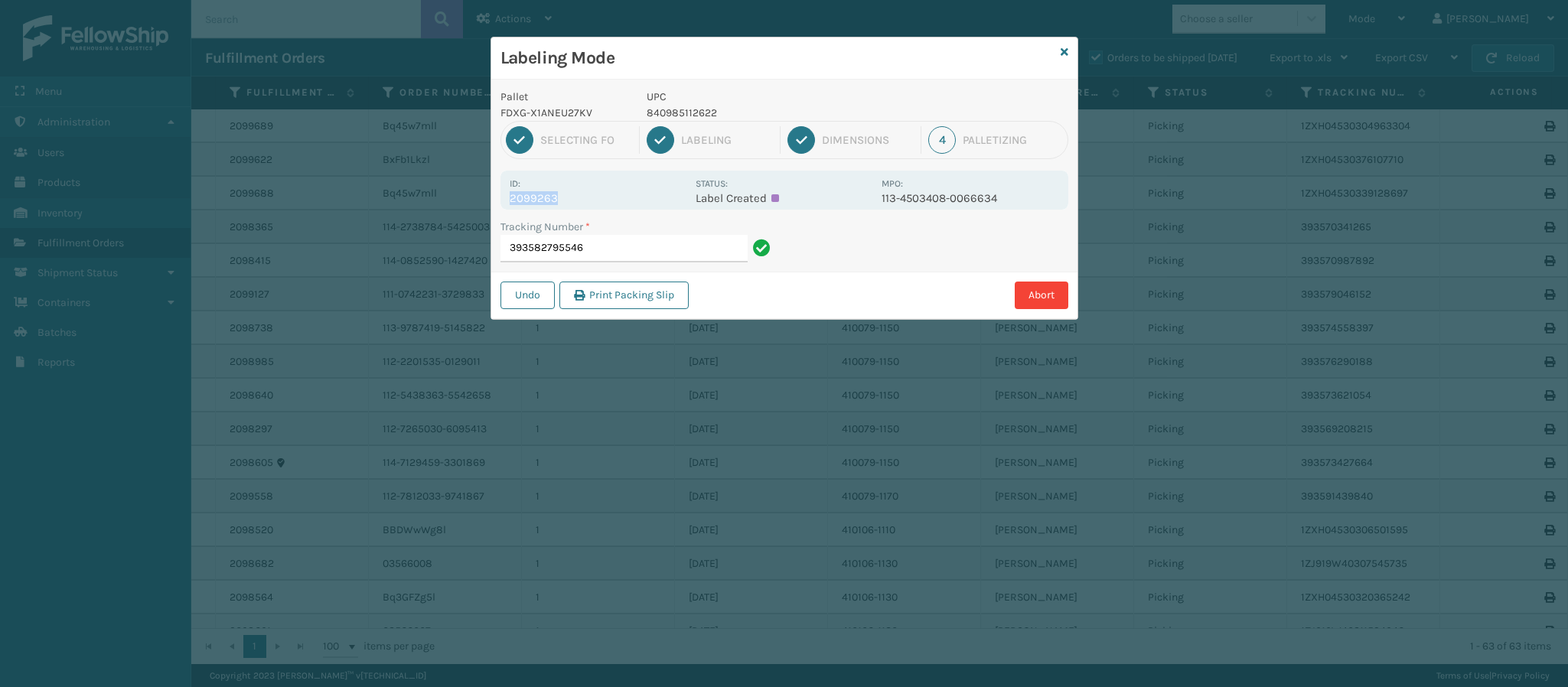
drag, startPoint x: 556, startPoint y: 200, endPoint x: 489, endPoint y: 200, distance: 67.0
click at [489, 200] on div "Labeling Mode Pallet FDXG-X1ANEU27KV UPC 840985112622 1 Selecting FO 2 Labeling…" at bounding box center [784, 343] width 1568 height 687
click at [634, 258] on input "393582795546" at bounding box center [624, 248] width 247 height 28
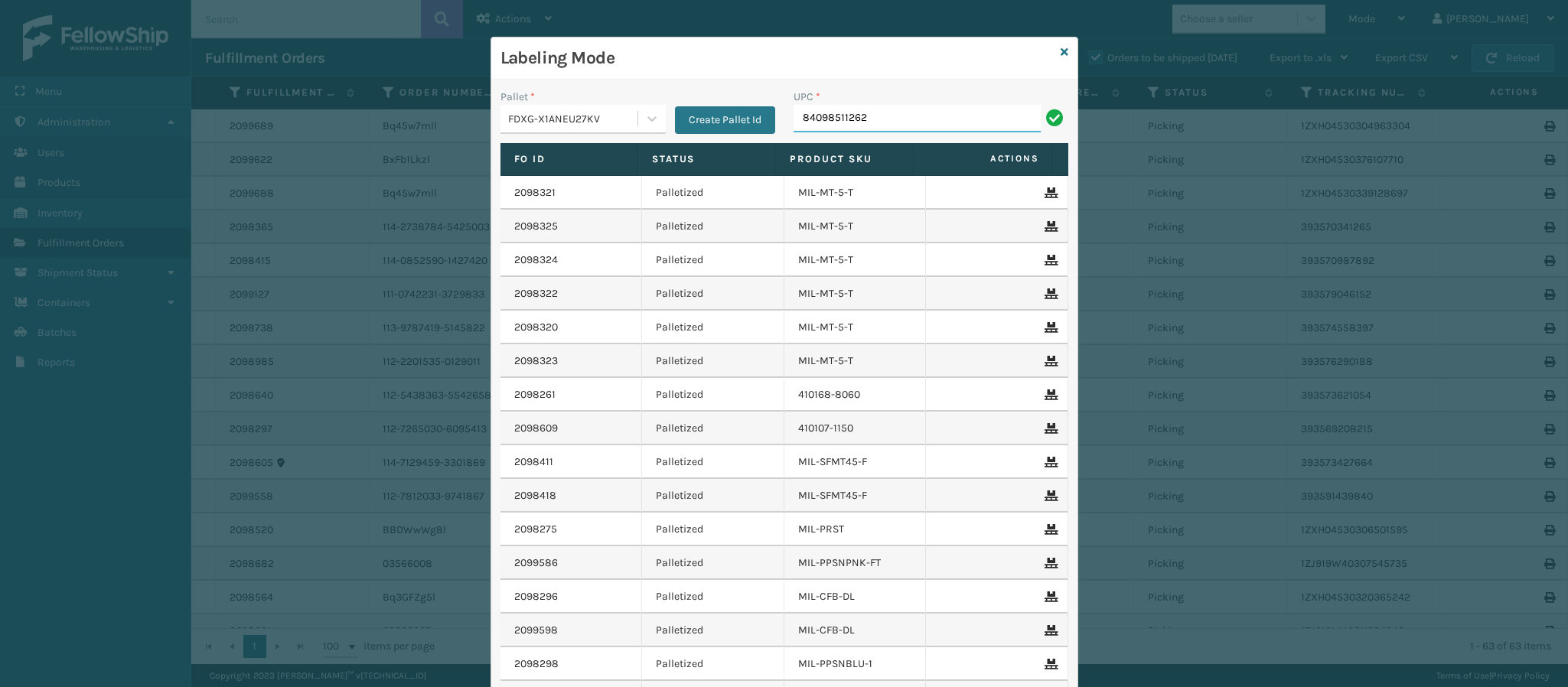
type input "840985112622"
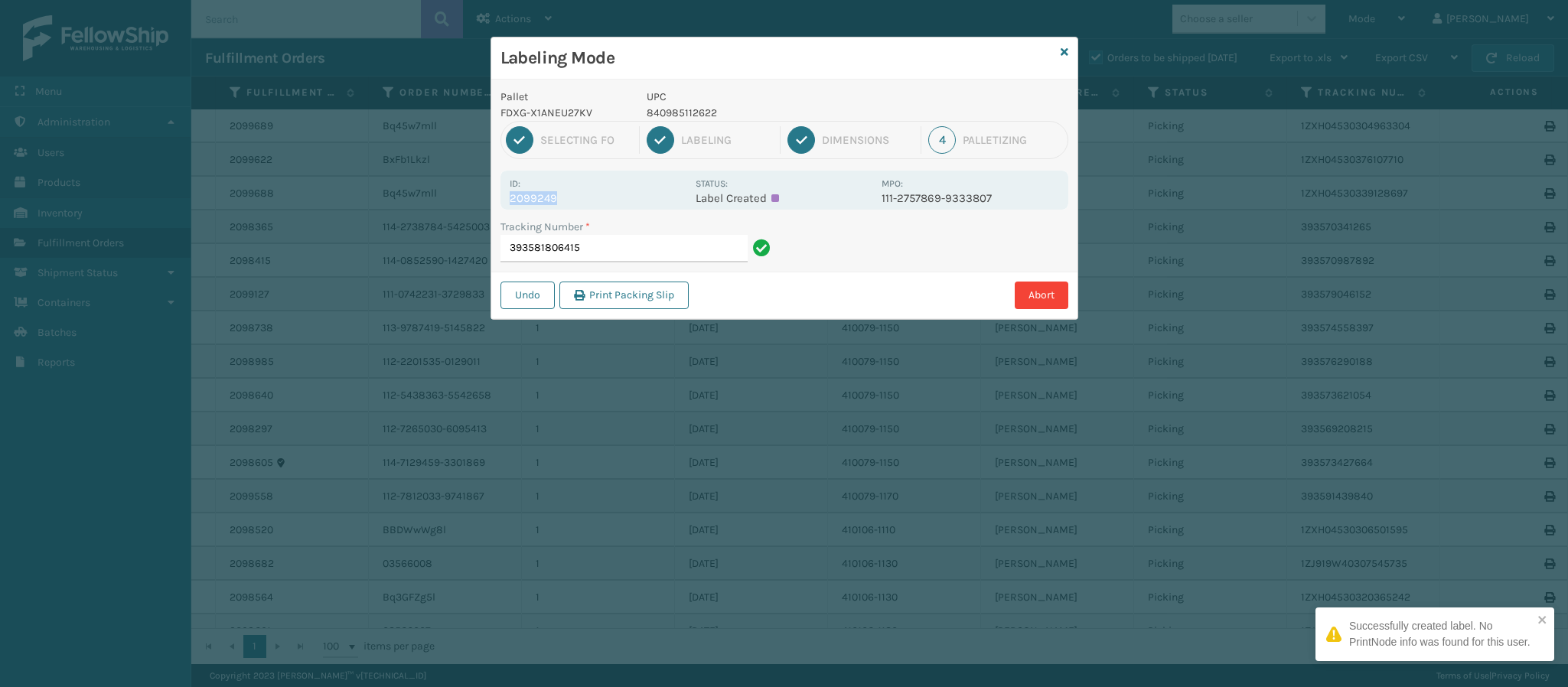
drag, startPoint x: 554, startPoint y: 198, endPoint x: 487, endPoint y: 205, distance: 67.4
click at [487, 205] on div "Labeling Mode Pallet FDXG-X1ANEU27KV UPC 840985112622 1 Selecting FO 2 Labeling…" at bounding box center [784, 343] width 1568 height 687
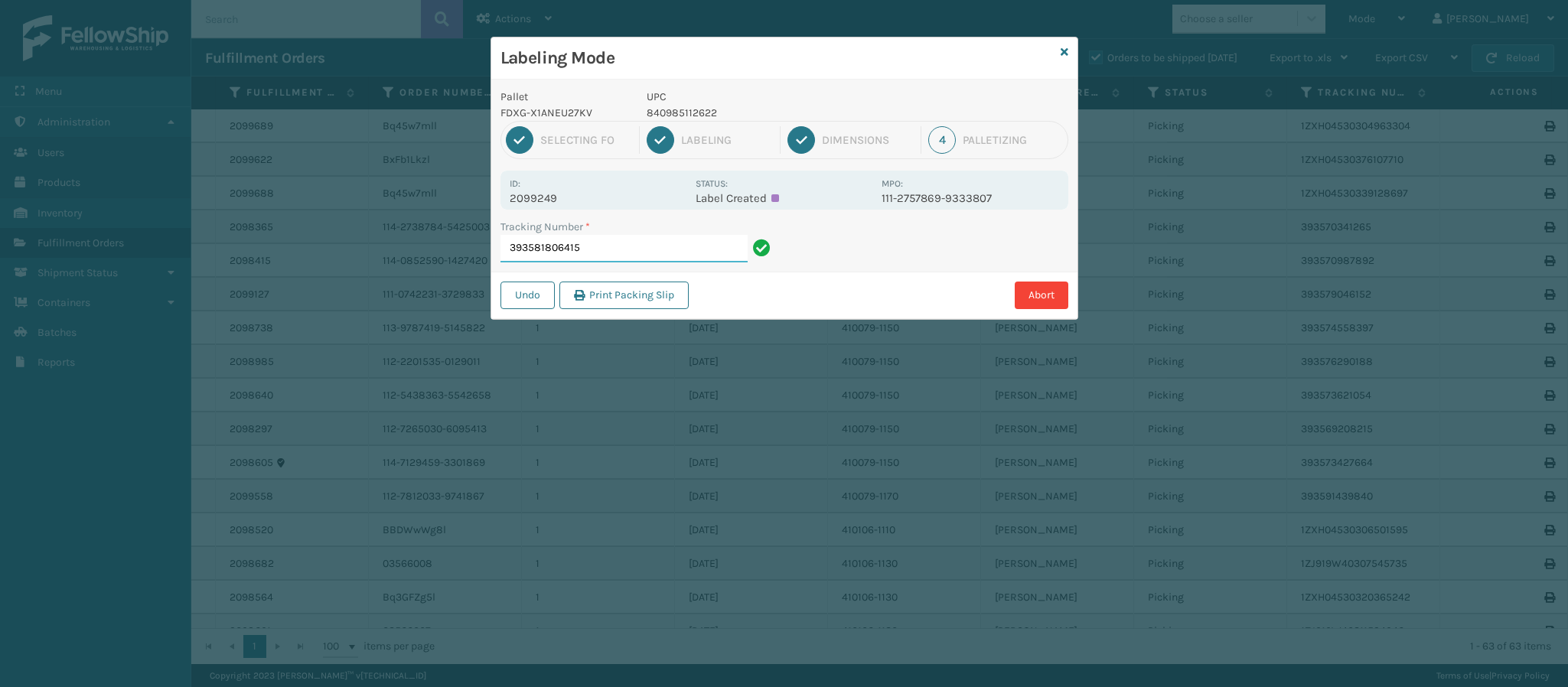
click at [615, 253] on input "393581806415" at bounding box center [624, 248] width 247 height 28
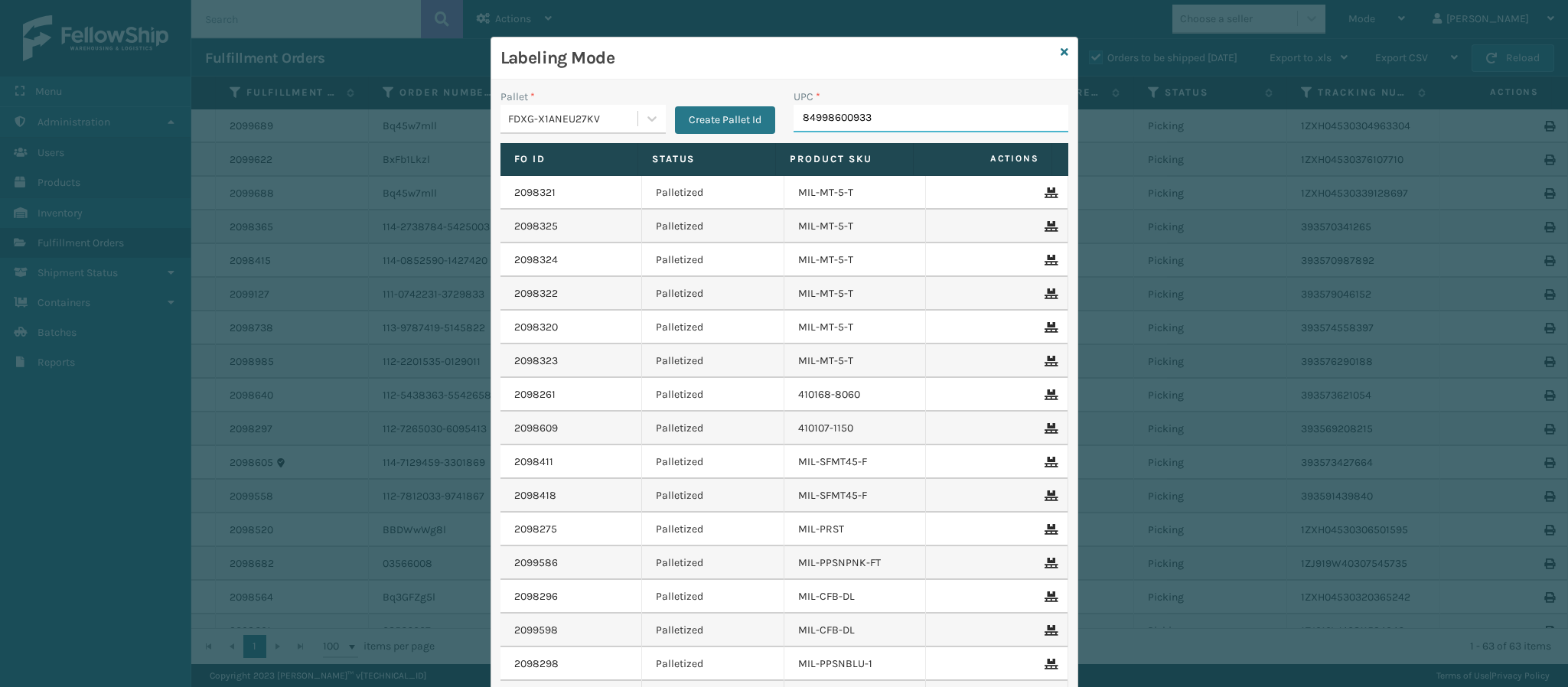
type input "849986009337"
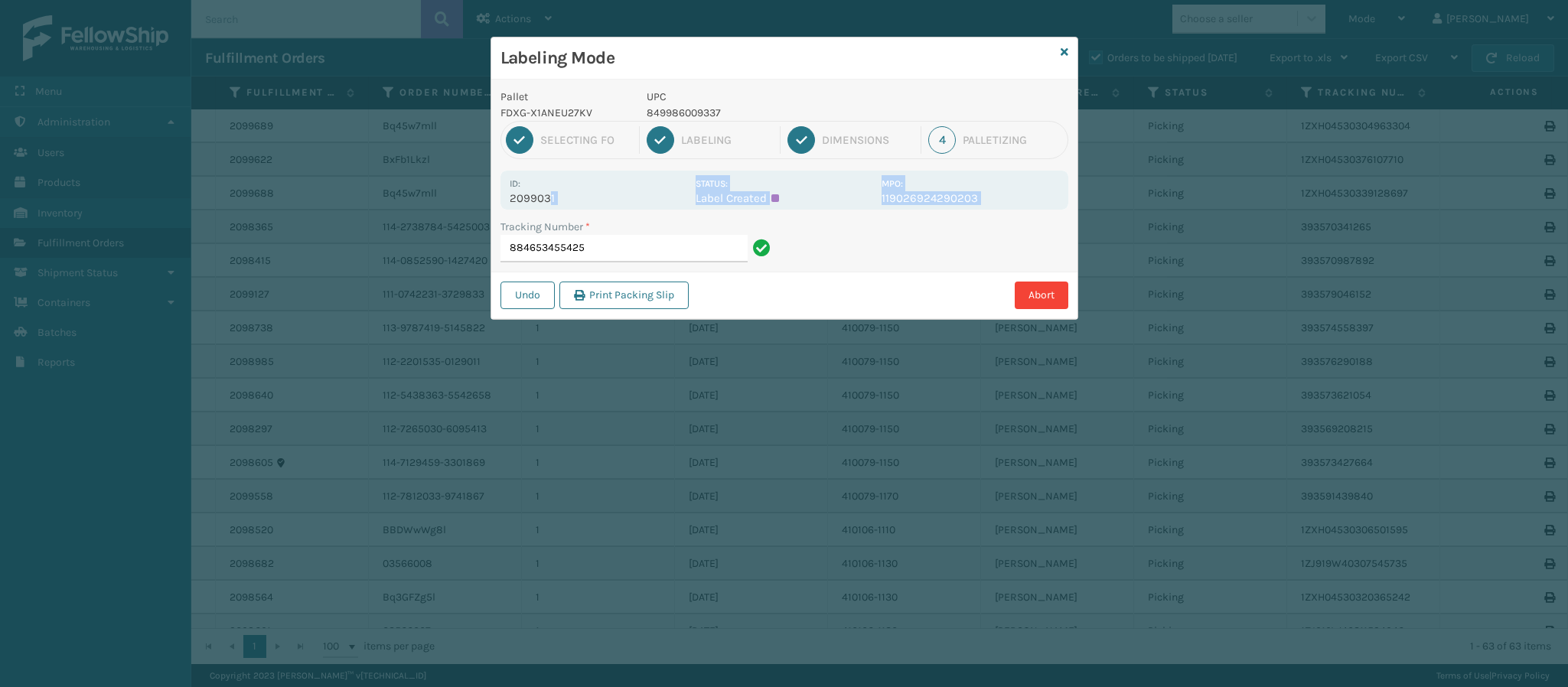
drag, startPoint x: 551, startPoint y: 197, endPoint x: 464, endPoint y: 214, distance: 88.6
click at [464, 214] on div "Labeling Mode Pallet FDXG-X1ANEU27KV UPC 849986009337 1 Selecting FO 2 Labeling…" at bounding box center [784, 343] width 1568 height 687
click at [584, 184] on div "Id: 2099031" at bounding box center [598, 189] width 177 height 30
drag, startPoint x: 554, startPoint y: 197, endPoint x: 493, endPoint y: 200, distance: 61.1
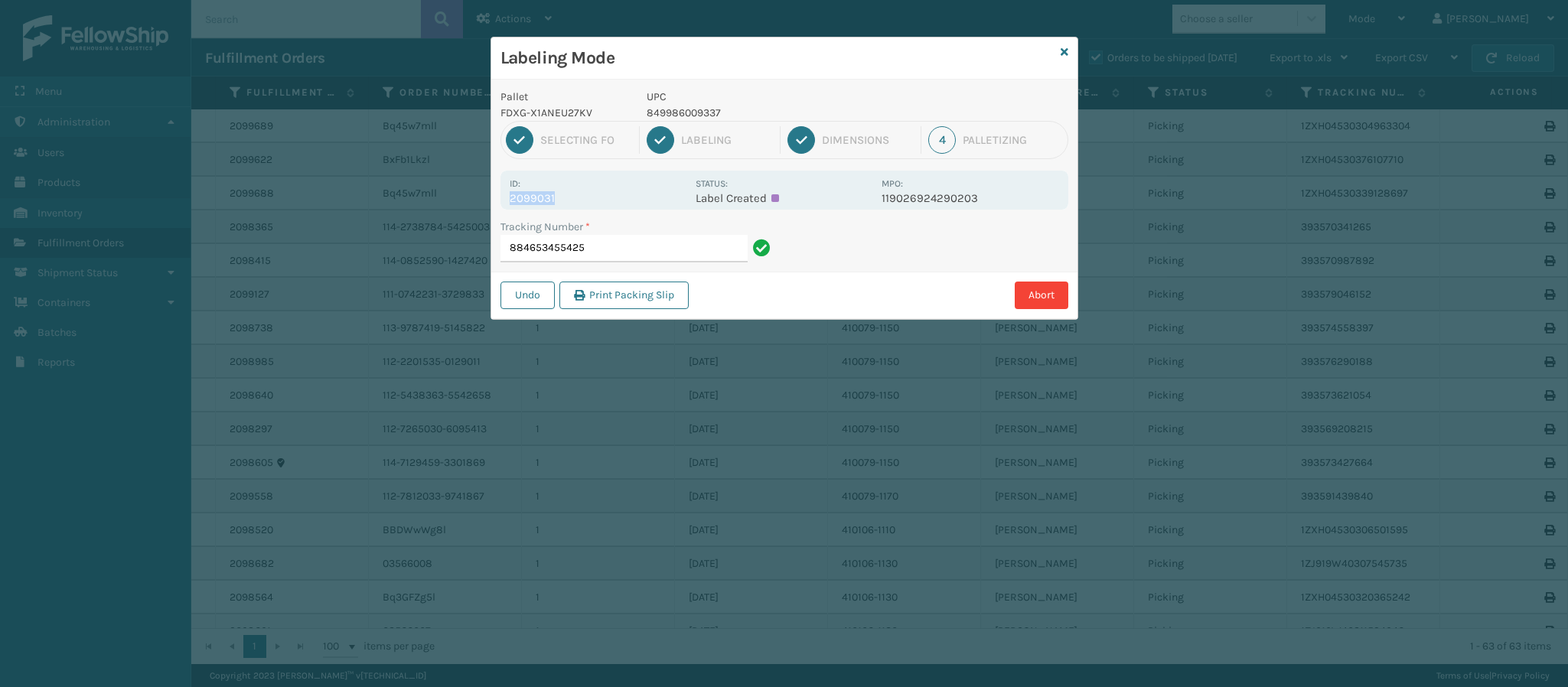
click at [493, 200] on div "Pallet FDXG-X1ANEU27KV UPC 849986009337 1 Selecting FO 2 Labeling 3 Dimensions …" at bounding box center [784, 199] width 586 height 239
click at [623, 253] on input "884653455425" at bounding box center [624, 248] width 247 height 28
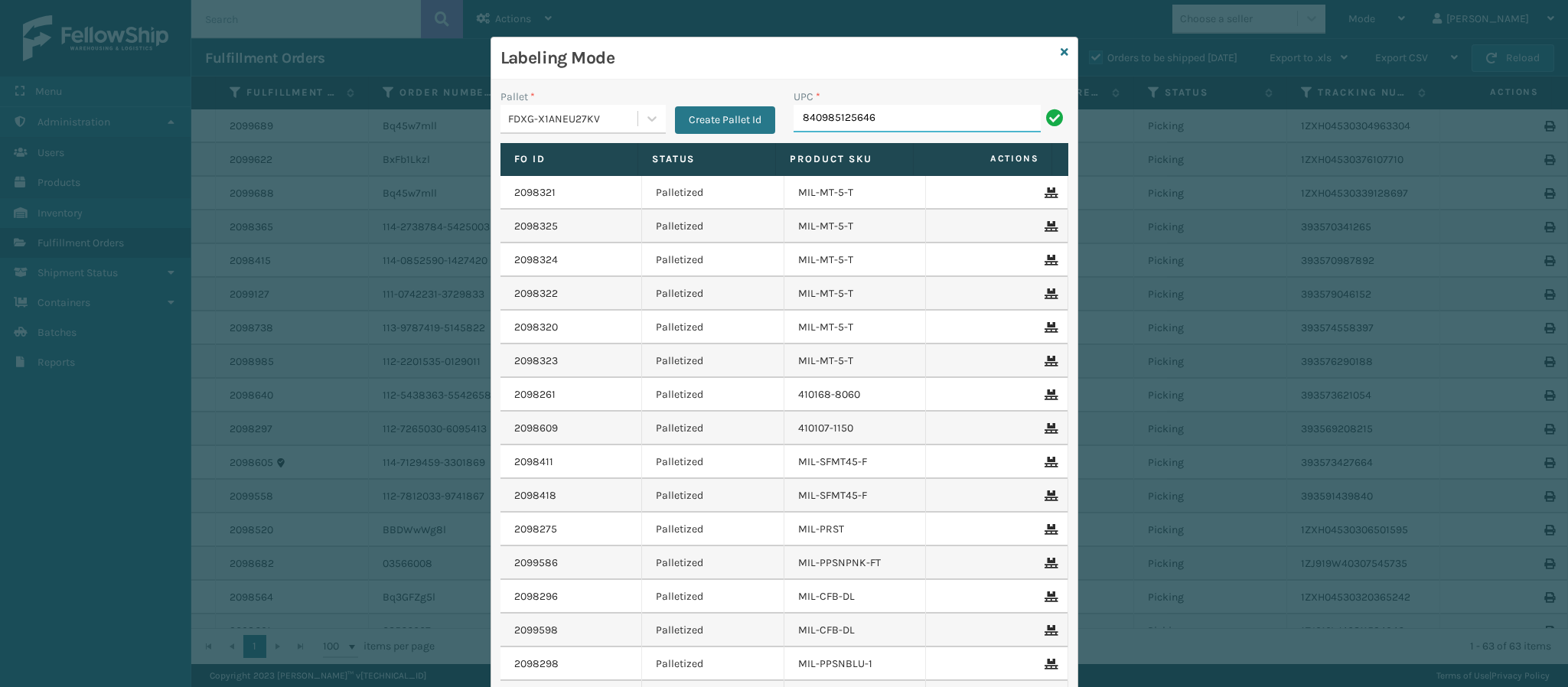
type input "840985125646"
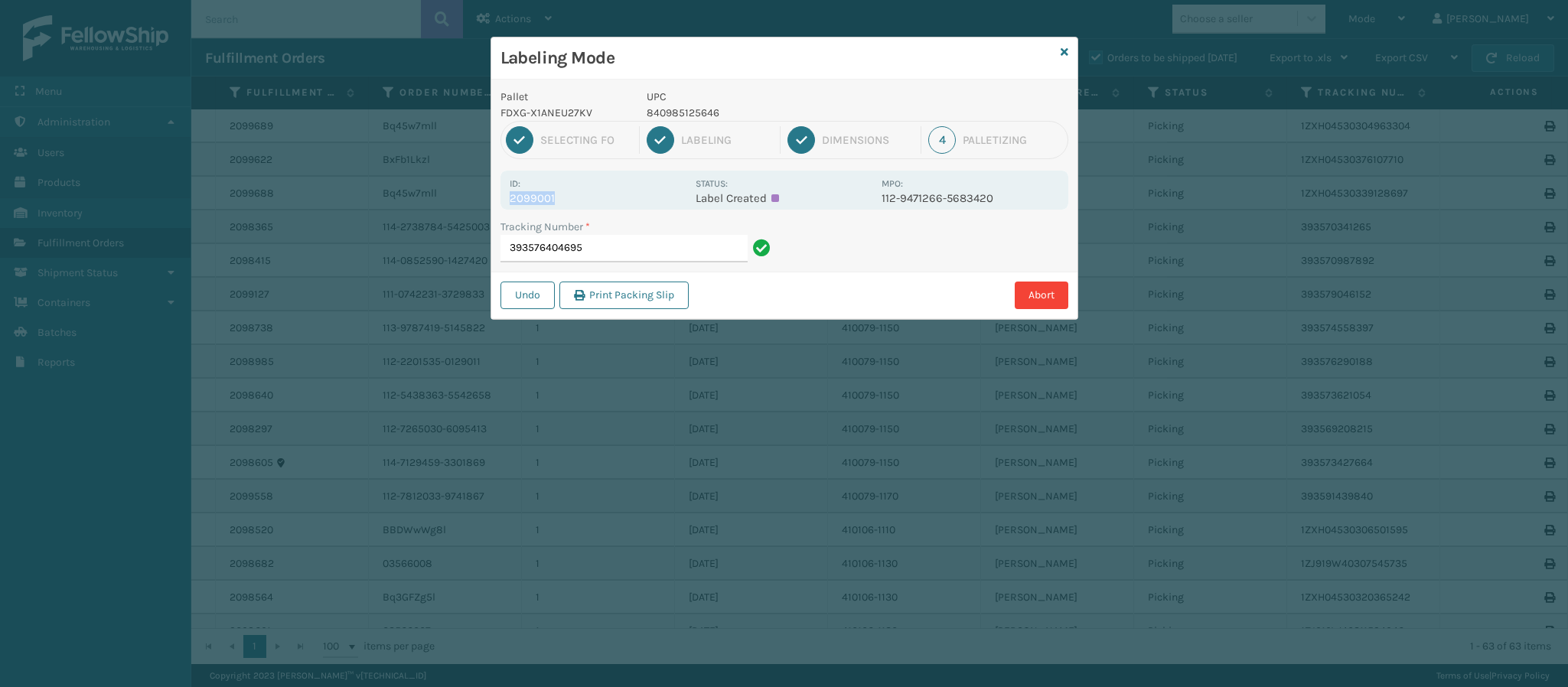
drag, startPoint x: 554, startPoint y: 200, endPoint x: 473, endPoint y: 201, distance: 81.0
click at [473, 201] on div "Labeling Mode Pallet FDXG-X1ANEU27KV UPC 840985125646 1 Selecting FO 2 Labeling…" at bounding box center [784, 343] width 1568 height 687
click at [617, 249] on input "393576404695" at bounding box center [624, 248] width 247 height 28
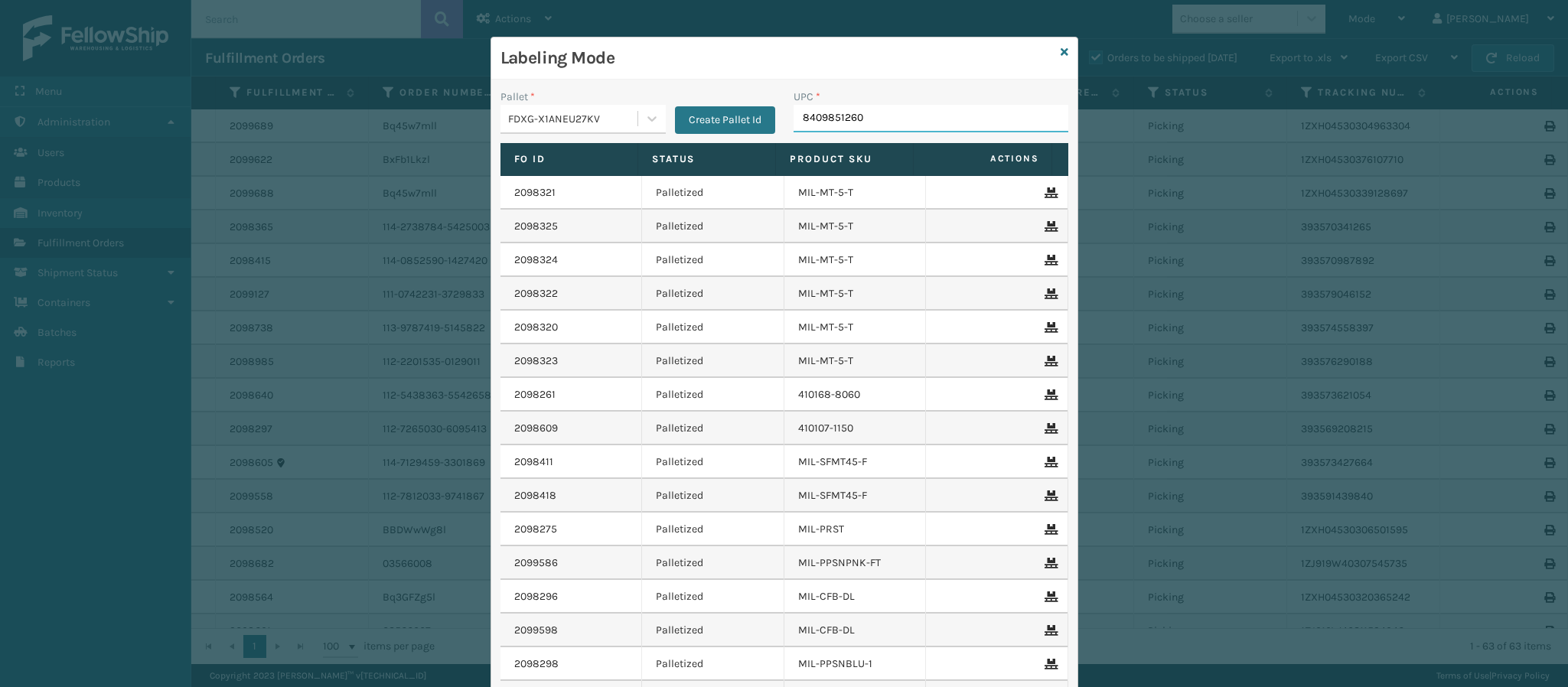
type input "84098512604"
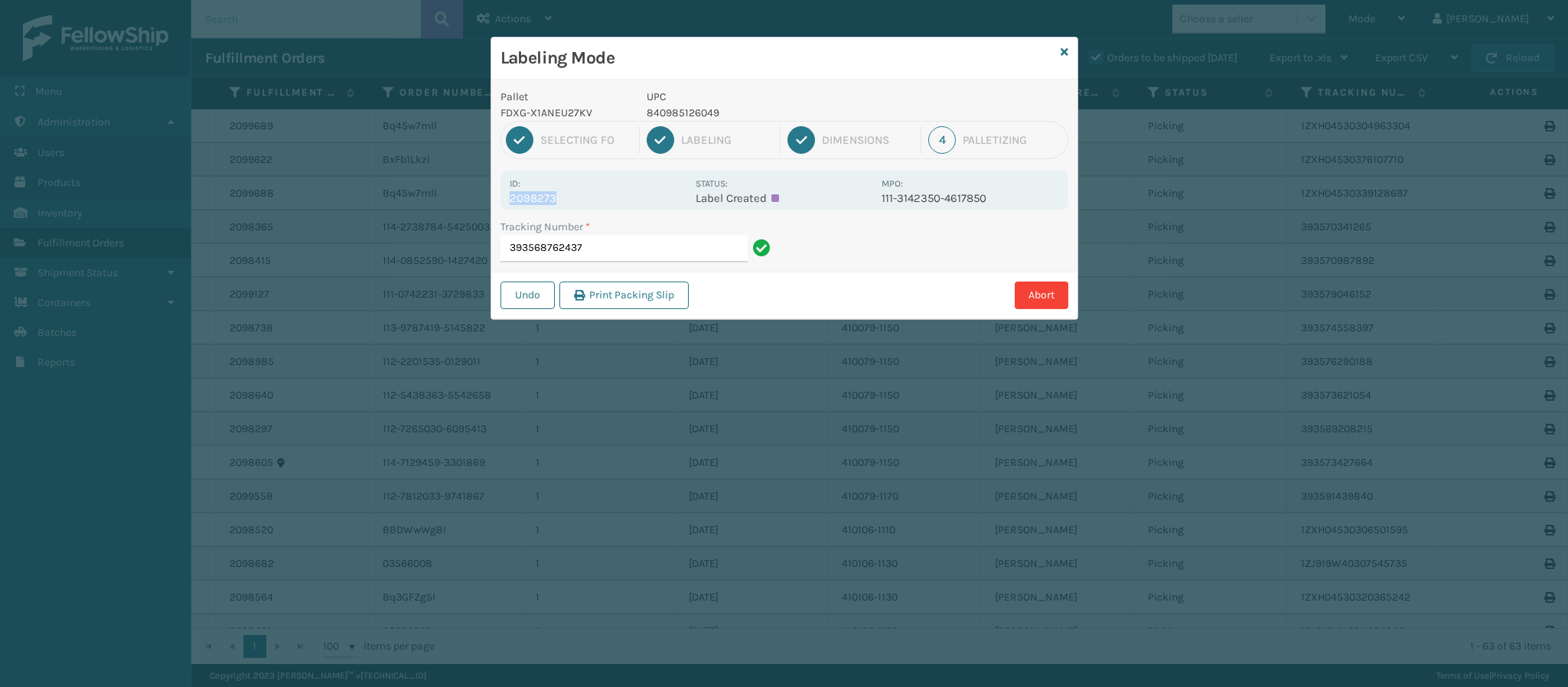
drag, startPoint x: 554, startPoint y: 201, endPoint x: 485, endPoint y: 202, distance: 69.0
click at [485, 202] on div "Labeling Mode Pallet FDXG-X1ANEU27KV UPC 840985126049 1 Selecting FO 2 Labeling…" at bounding box center [784, 343] width 1568 height 687
click at [662, 258] on input "393568762437" at bounding box center [624, 248] width 247 height 28
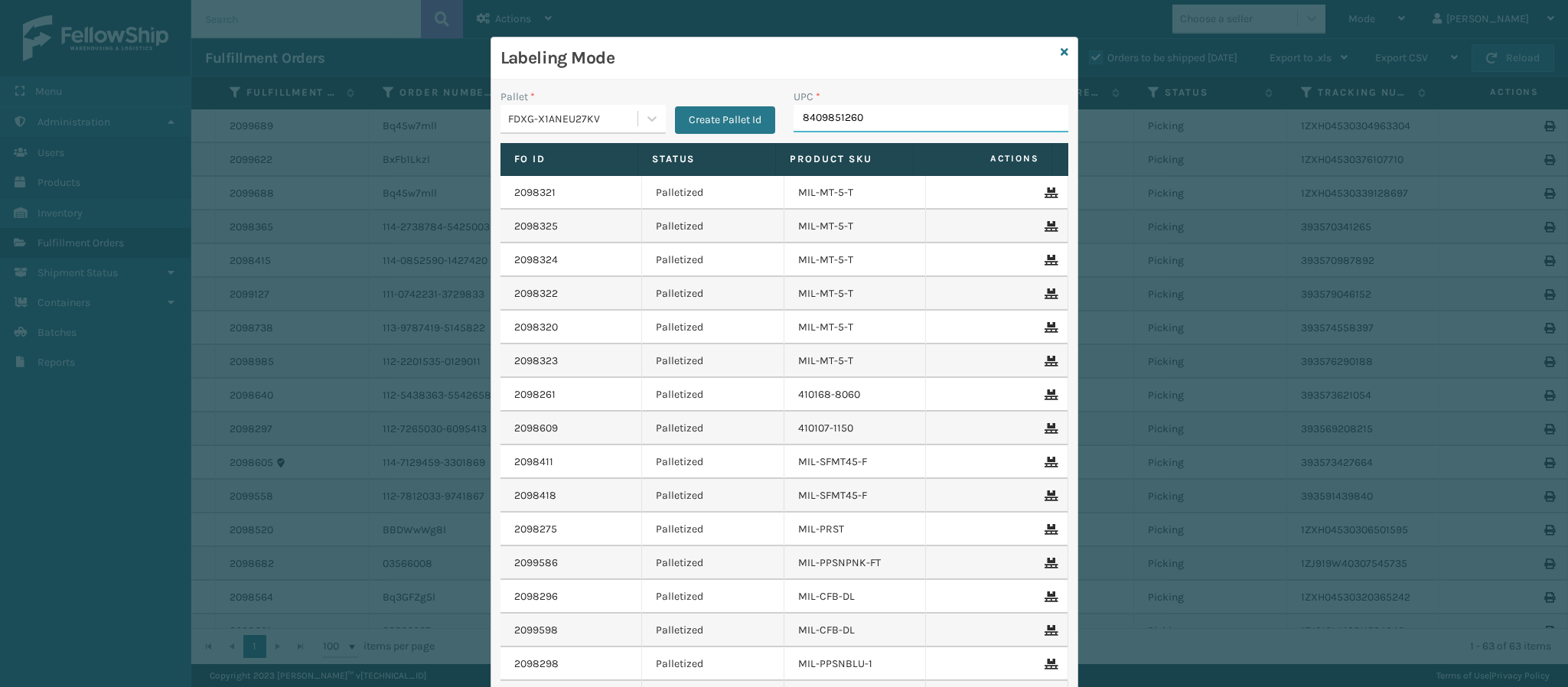
type input "84098512604"
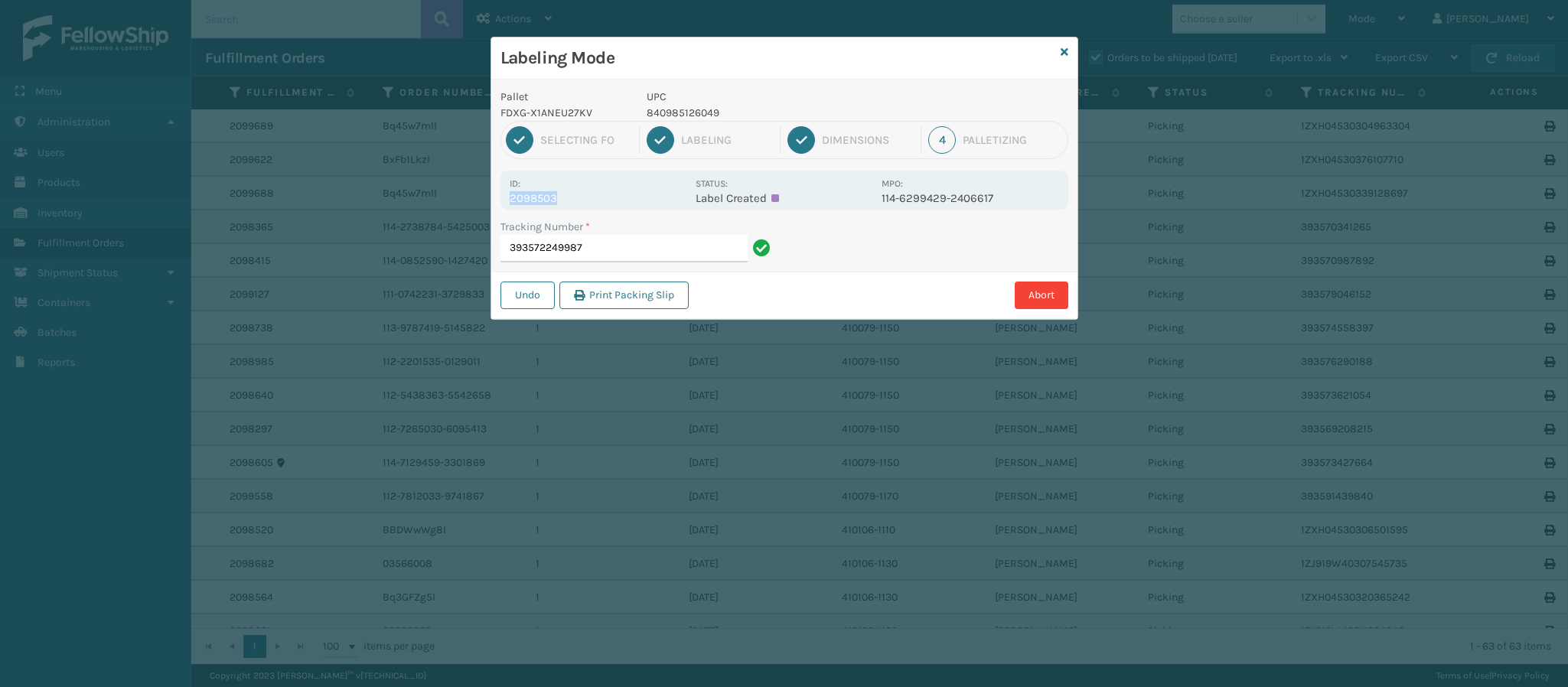
drag, startPoint x: 554, startPoint y: 200, endPoint x: 492, endPoint y: 198, distance: 62.0
click at [492, 198] on div "Pallet FDXG-X1ANEU27KV UPC 840985126049 1 Selecting FO 2 Labeling 3 Dimensions …" at bounding box center [784, 199] width 586 height 239
click at [618, 243] on input "393572249987" at bounding box center [624, 248] width 247 height 28
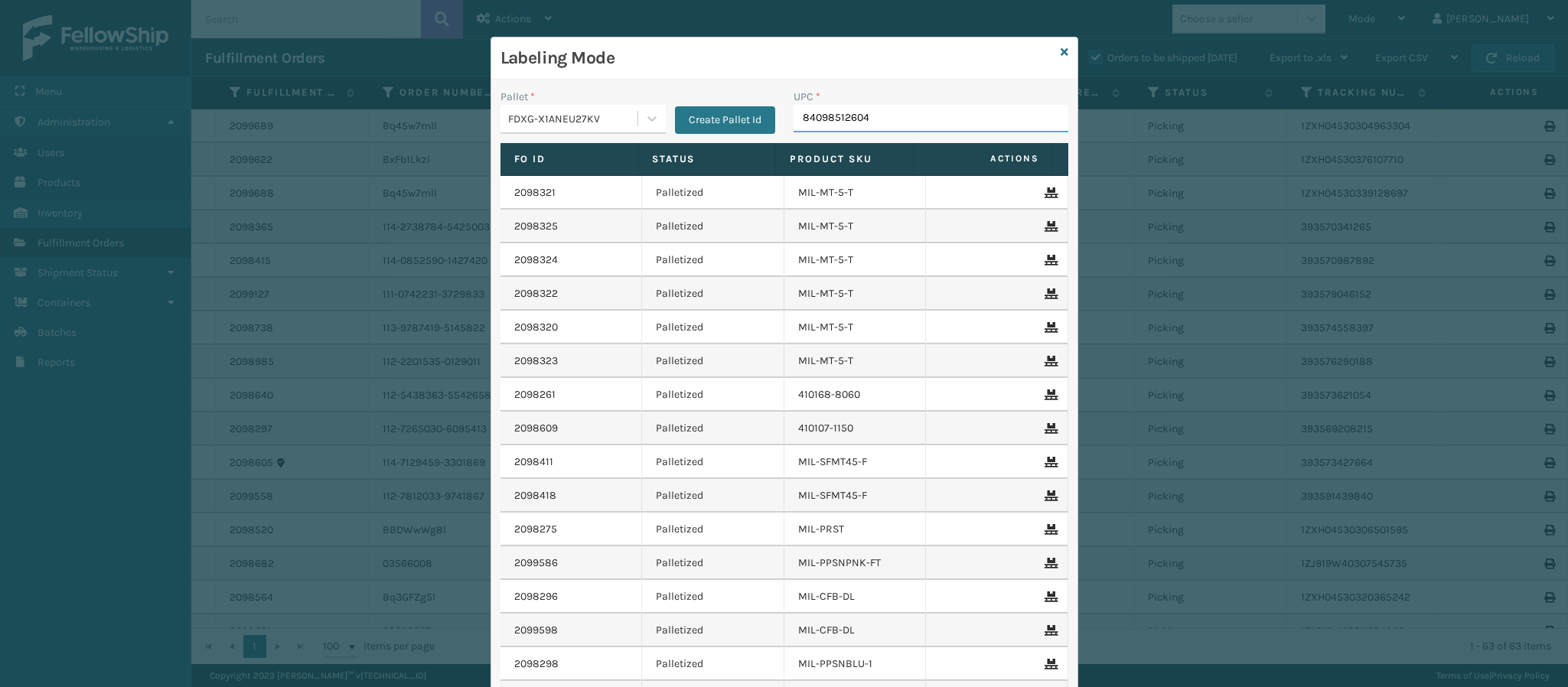
type input "840985126049"
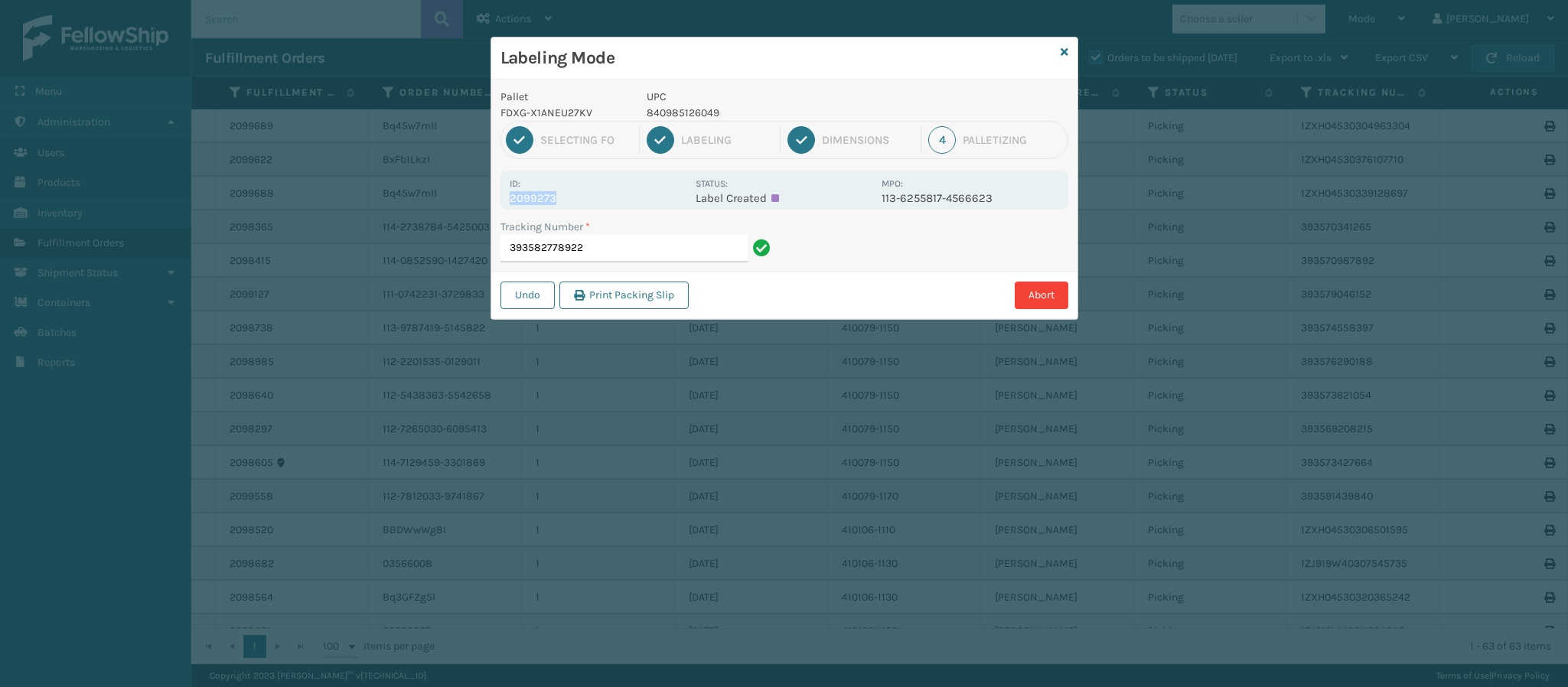
drag, startPoint x: 552, startPoint y: 200, endPoint x: 483, endPoint y: 198, distance: 69.0
click at [483, 198] on div "Labeling Mode Pallet FDXG-X1ANEU27KV UPC 840985126049 1 Selecting FO 2 Labeling…" at bounding box center [784, 343] width 1568 height 687
click at [609, 246] on input "393582778922" at bounding box center [624, 248] width 247 height 28
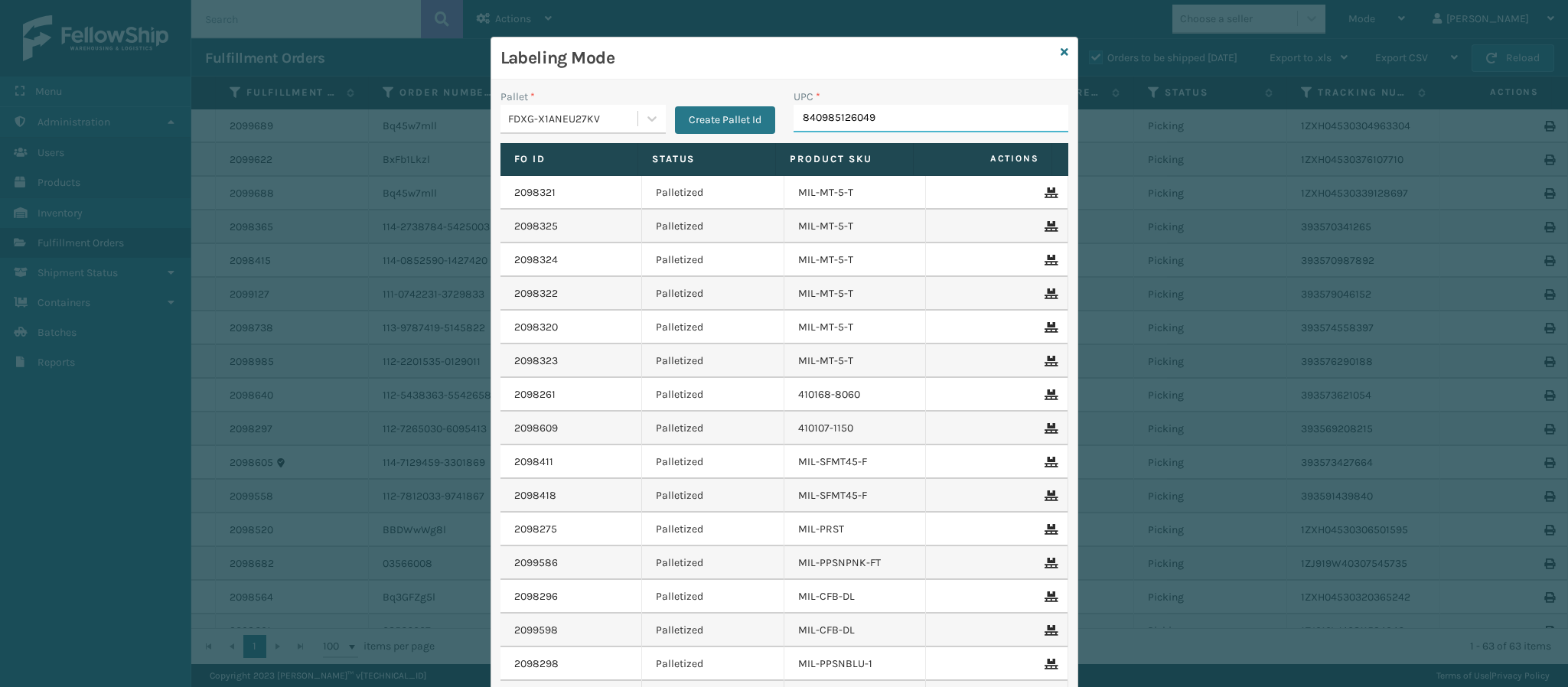
type input "840985126049"
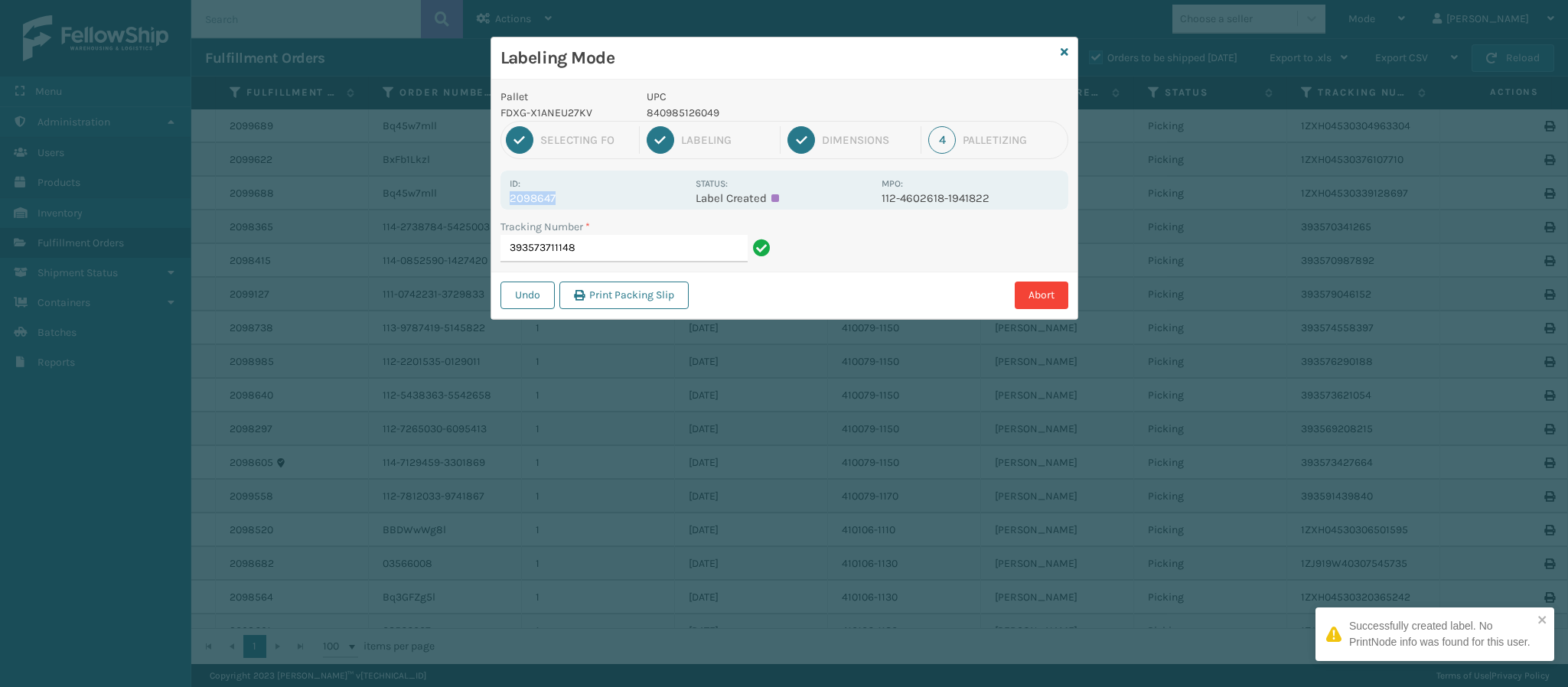
drag, startPoint x: 554, startPoint y: 198, endPoint x: 478, endPoint y: 193, distance: 76.2
click at [478, 193] on div "Labeling Mode Pallet FDXG-X1ANEU27KV UPC 840985126049 1 Selecting FO 2 Labeling…" at bounding box center [784, 343] width 1568 height 687
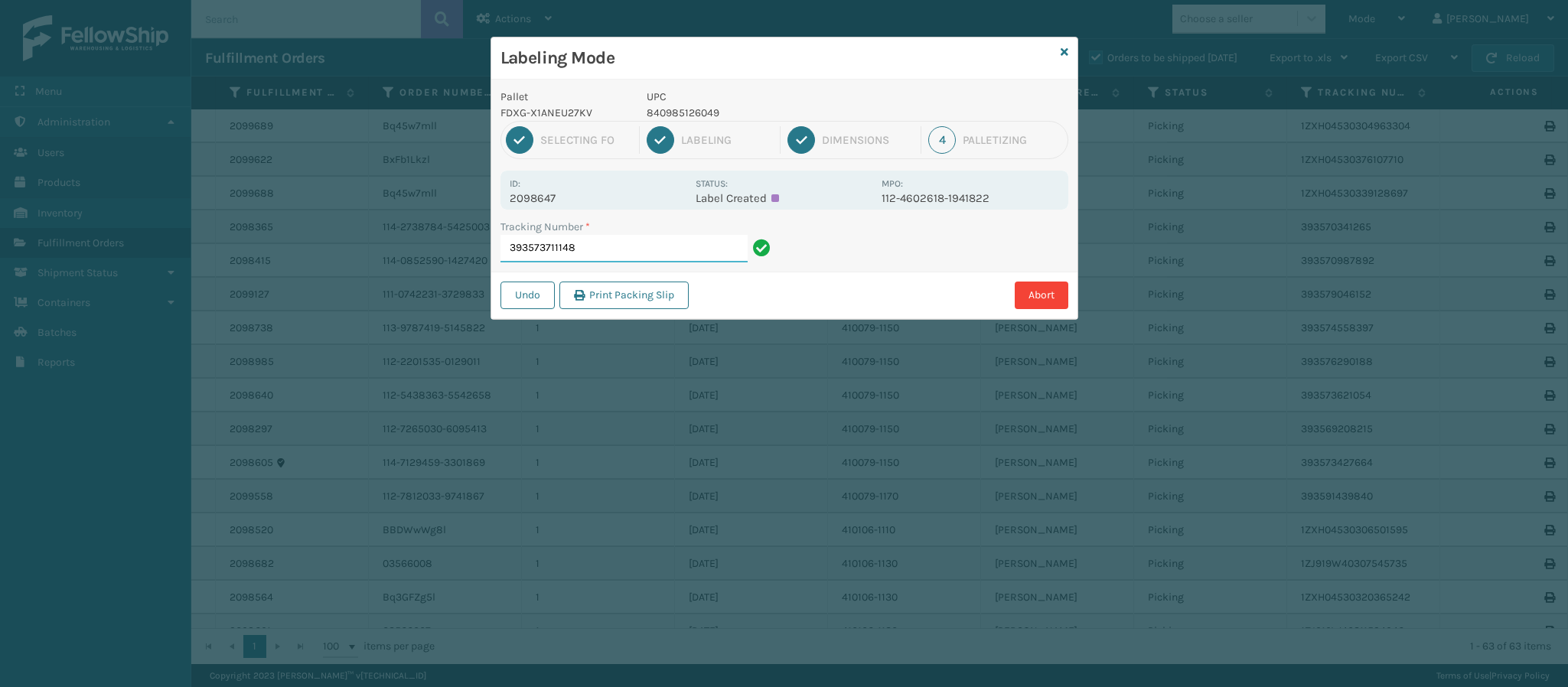
click at [645, 259] on input "393573711148" at bounding box center [624, 248] width 247 height 28
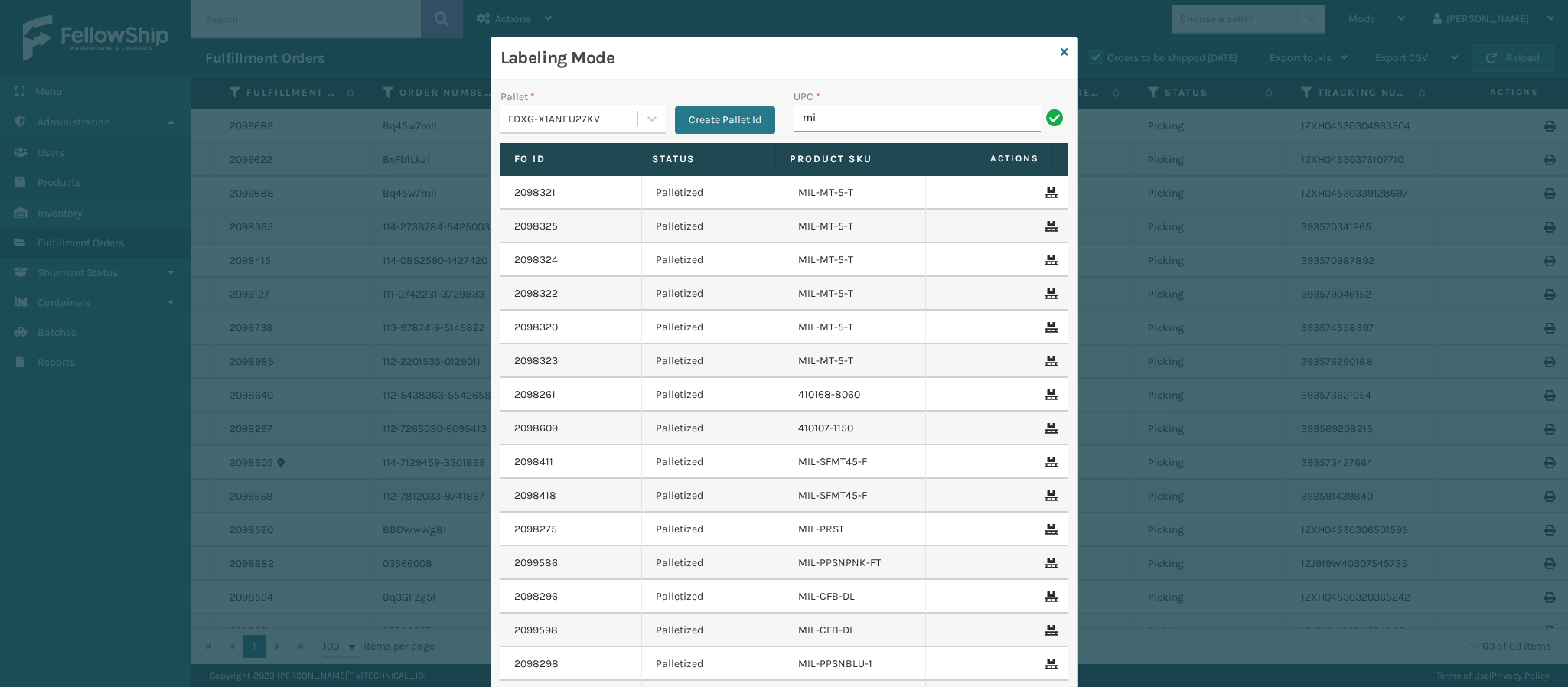
type input "MIL-HK612-4"
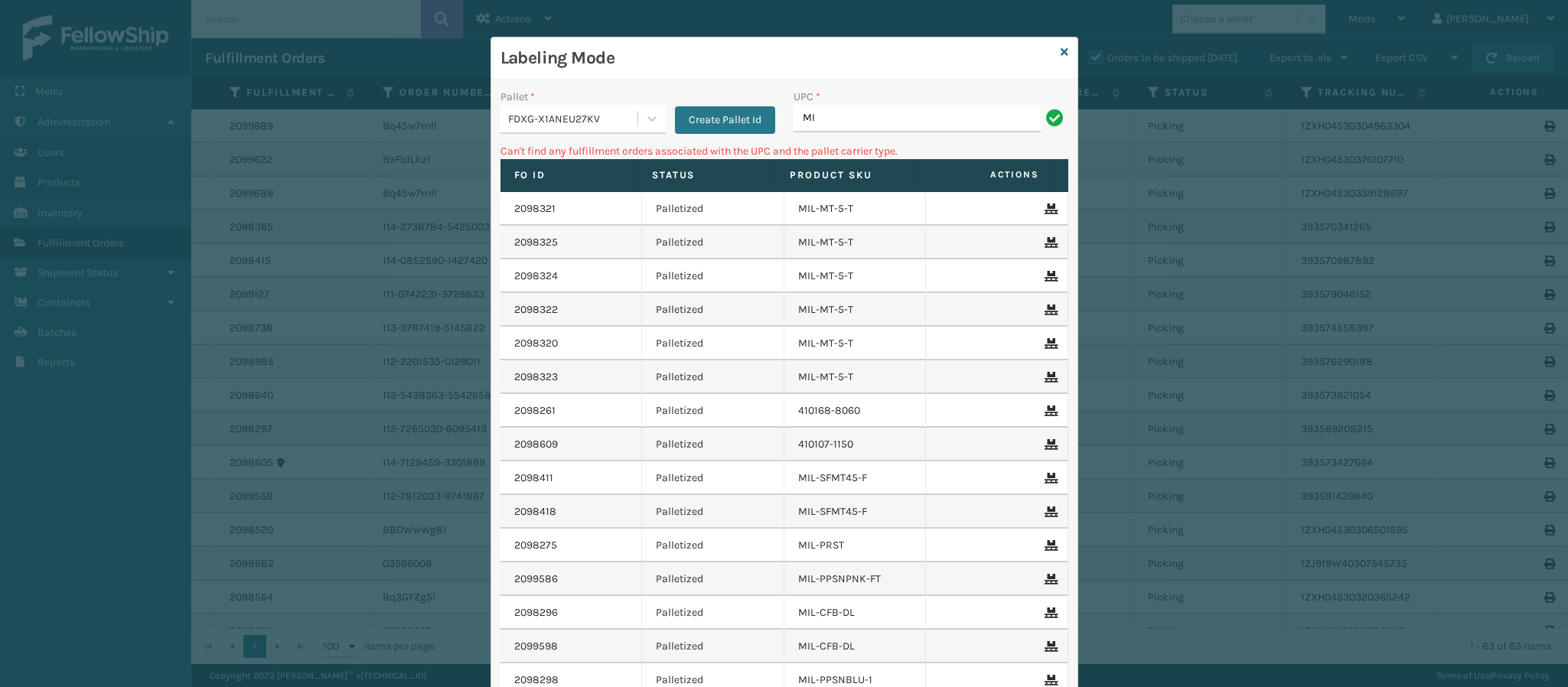
type input "M"
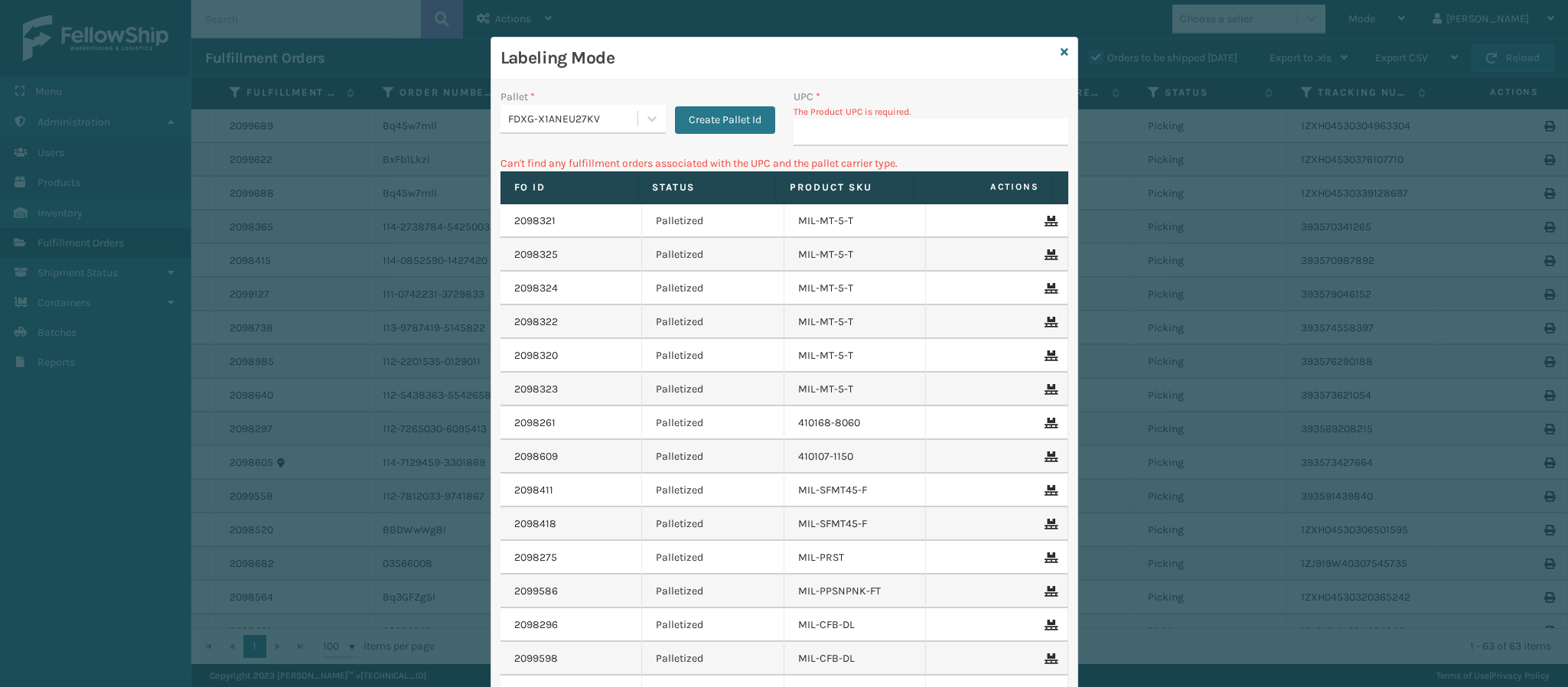
click at [574, 120] on div "FDXG-X1ANEU27KV" at bounding box center [574, 118] width 131 height 16
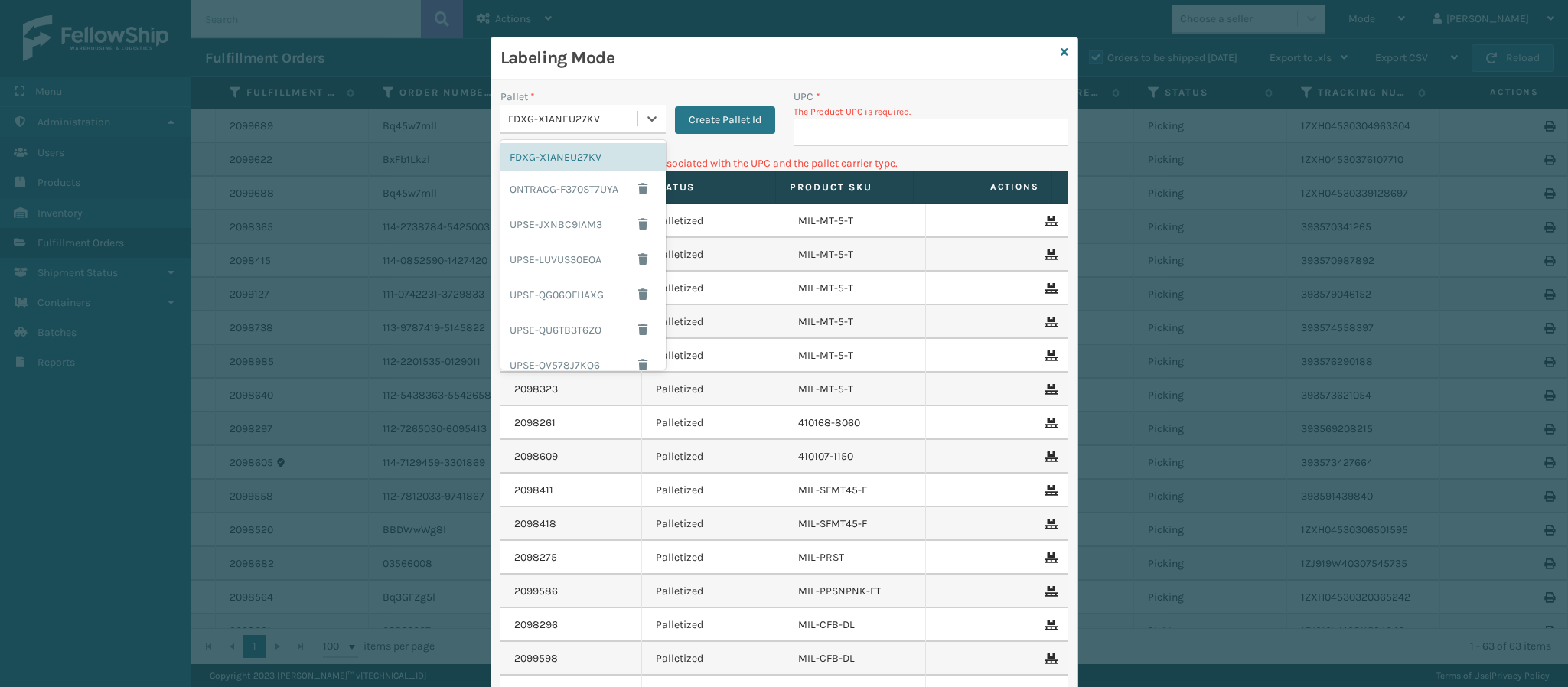
scroll to position [130, 0]
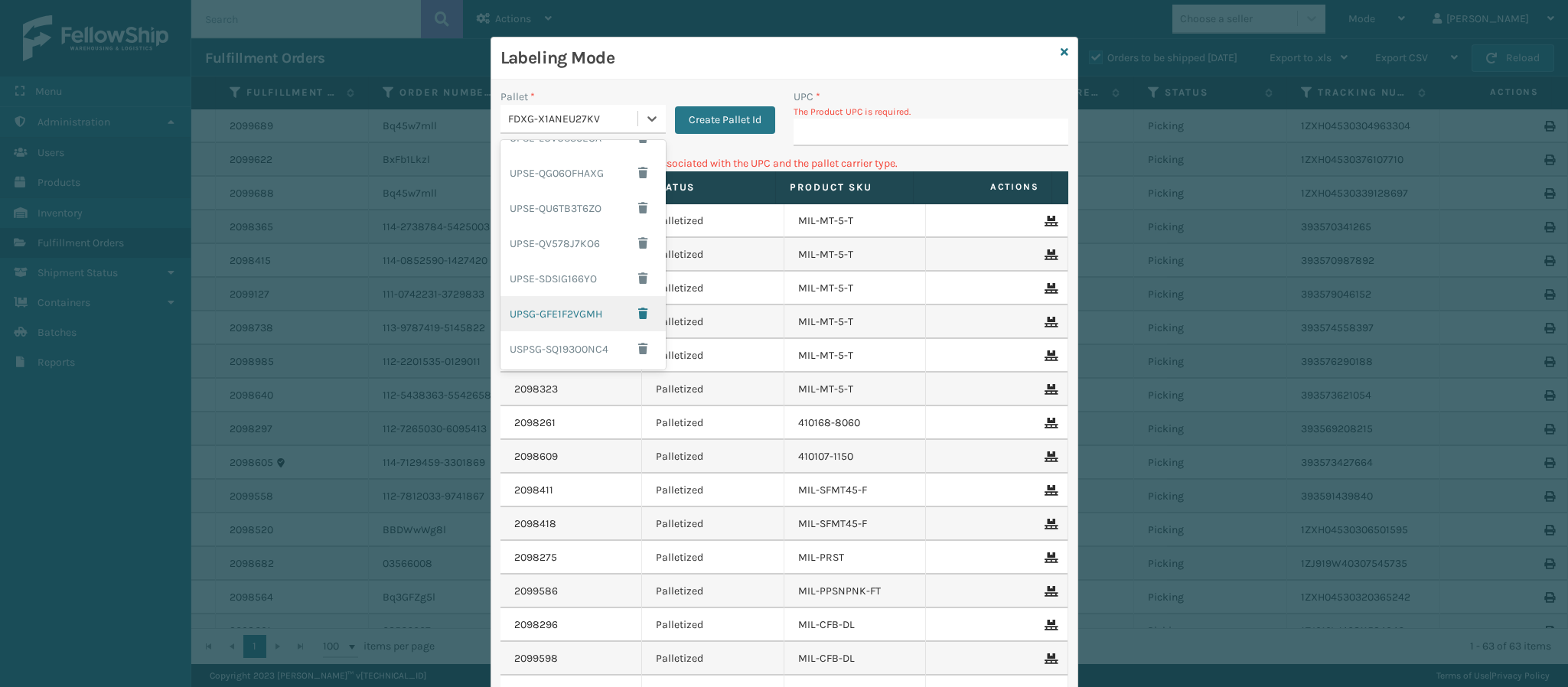
click at [569, 310] on div "UPSG-GFE1F2VGMH" at bounding box center [584, 313] width 165 height 36
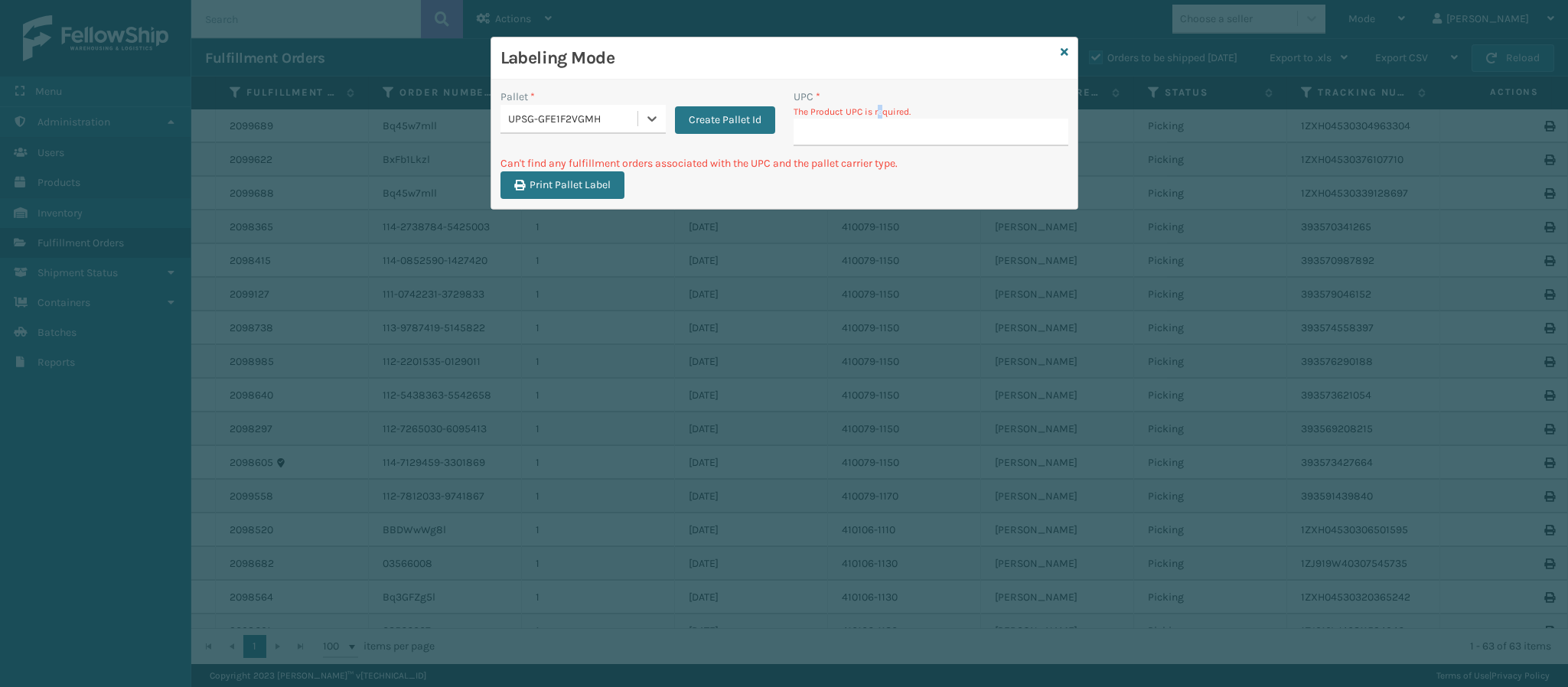
click at [878, 114] on p "The Product UPC is required." at bounding box center [932, 111] width 275 height 13
click at [861, 136] on input "UPC *" at bounding box center [932, 132] width 275 height 28
type input "n"
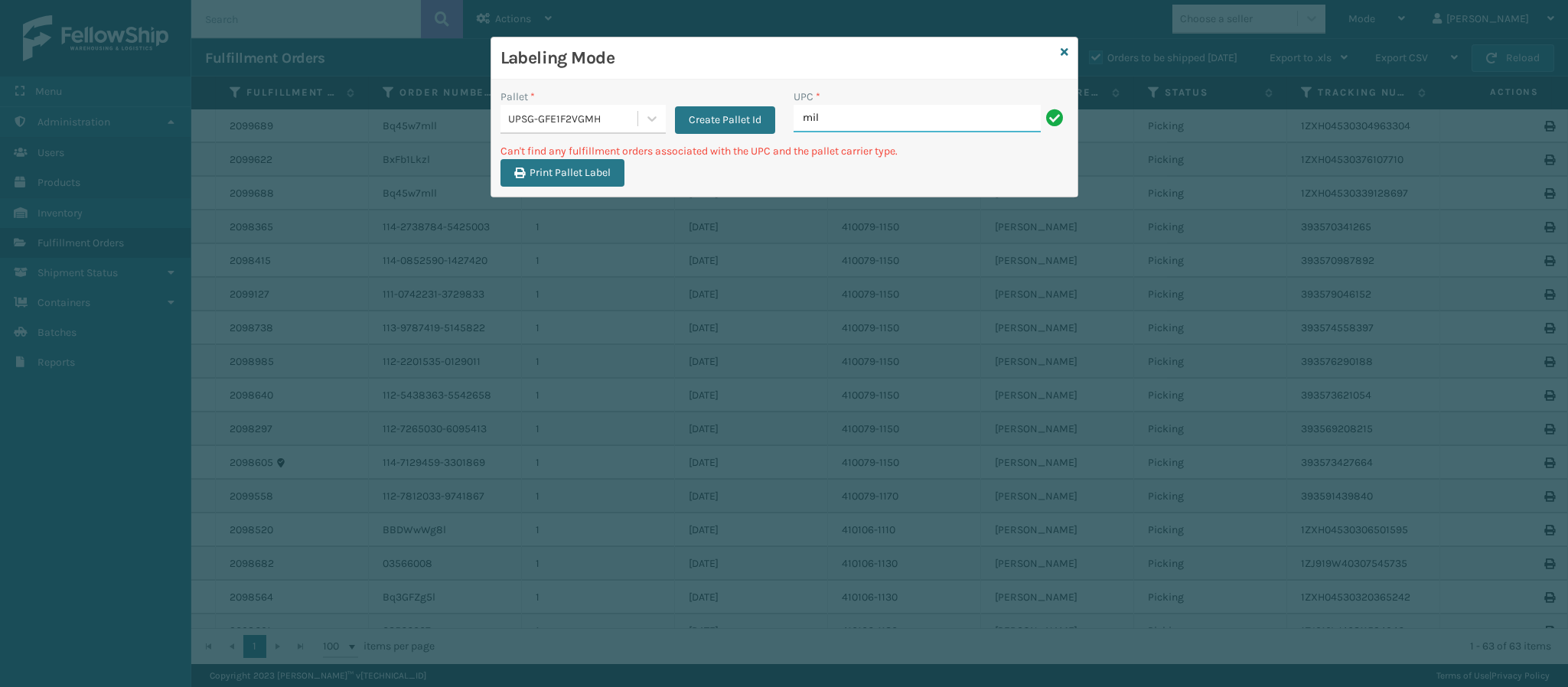
type input "MIL-HK612-4"
click at [1070, 48] on div "Labeling Mode" at bounding box center [784, 59] width 586 height 42
click at [1066, 51] on icon at bounding box center [1064, 52] width 8 height 11
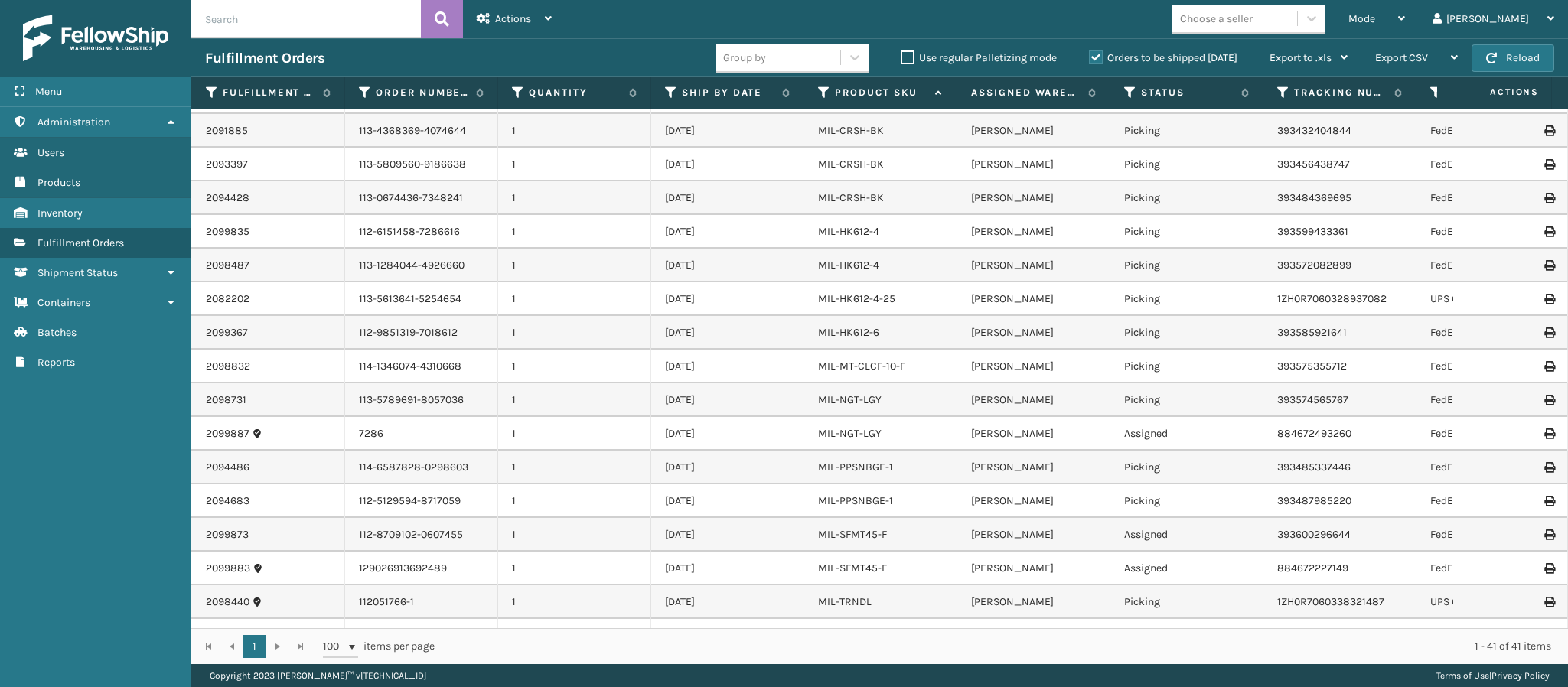
scroll to position [0, 0]
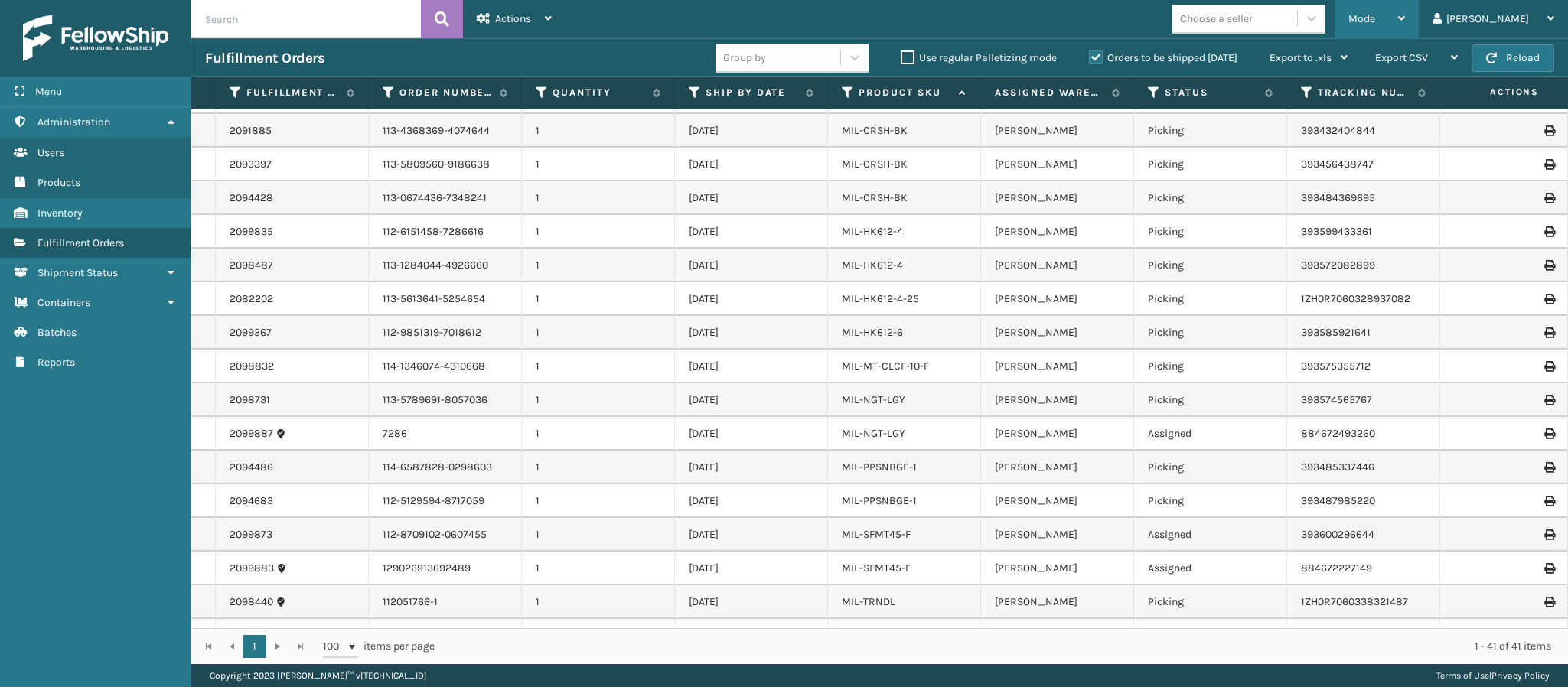
click at [1376, 12] on span "Mode" at bounding box center [1362, 19] width 27 height 13
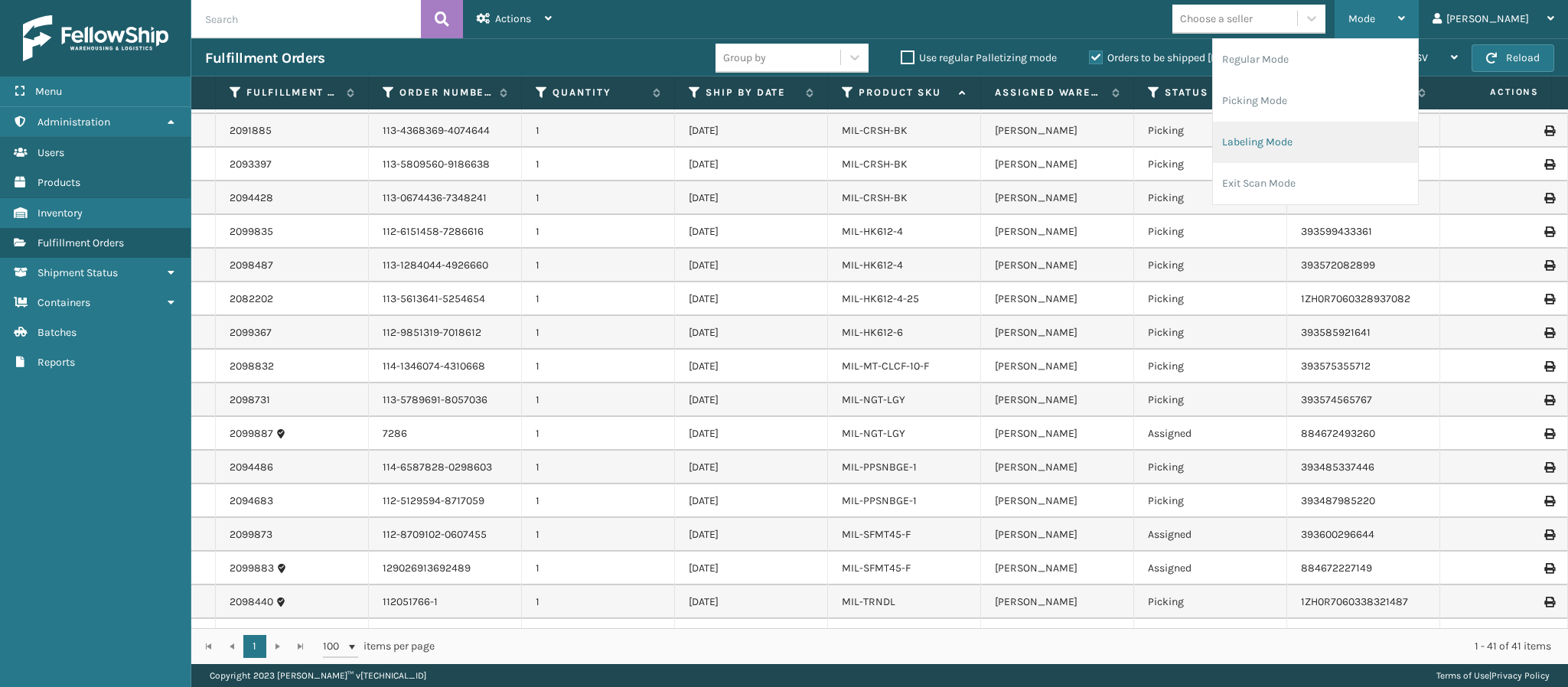
click at [1318, 143] on li "Labeling Mode" at bounding box center [1315, 142] width 205 height 41
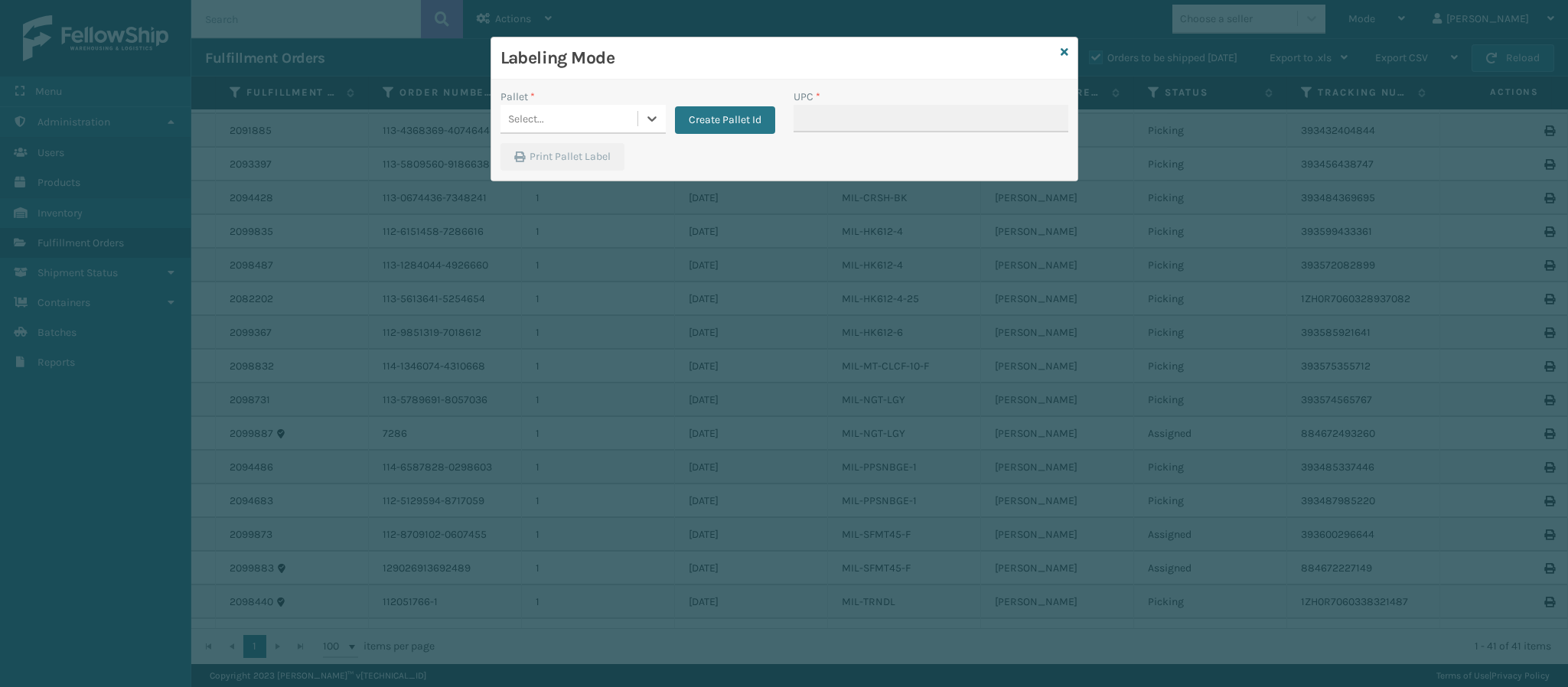
click at [610, 118] on div "Select..." at bounding box center [569, 119] width 137 height 25
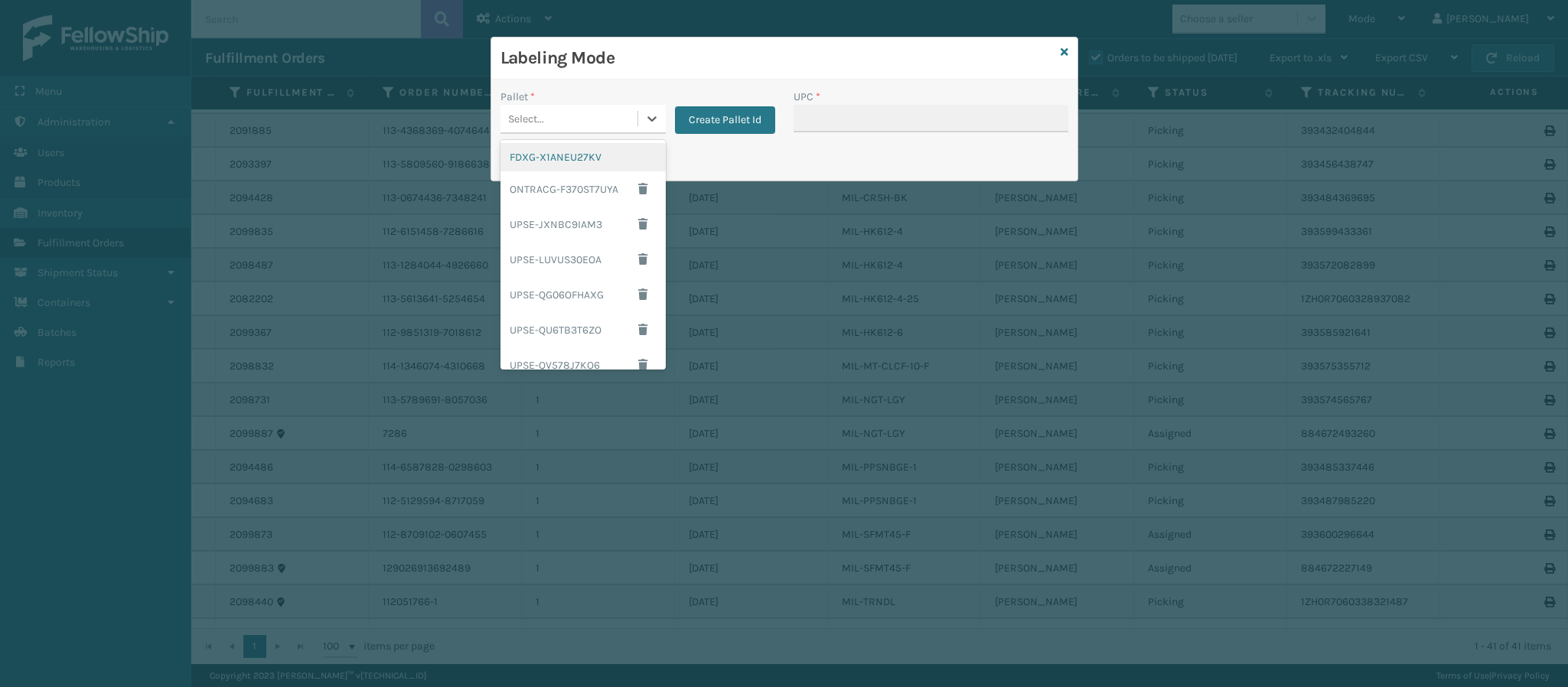
click at [576, 161] on div "FDXG-X1ANEU27KV" at bounding box center [584, 157] width 165 height 28
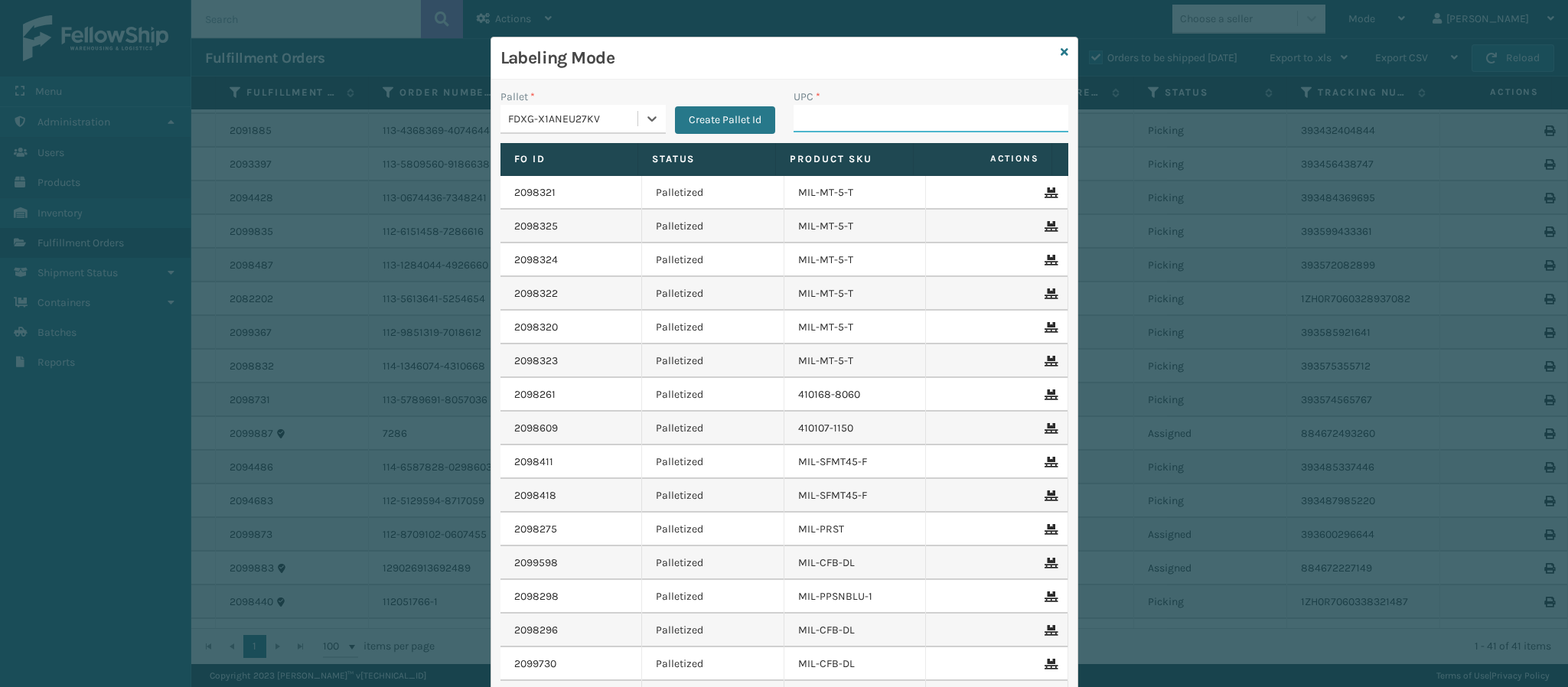
click at [901, 109] on input "UPC *" at bounding box center [932, 118] width 275 height 28
type input "840985124922"
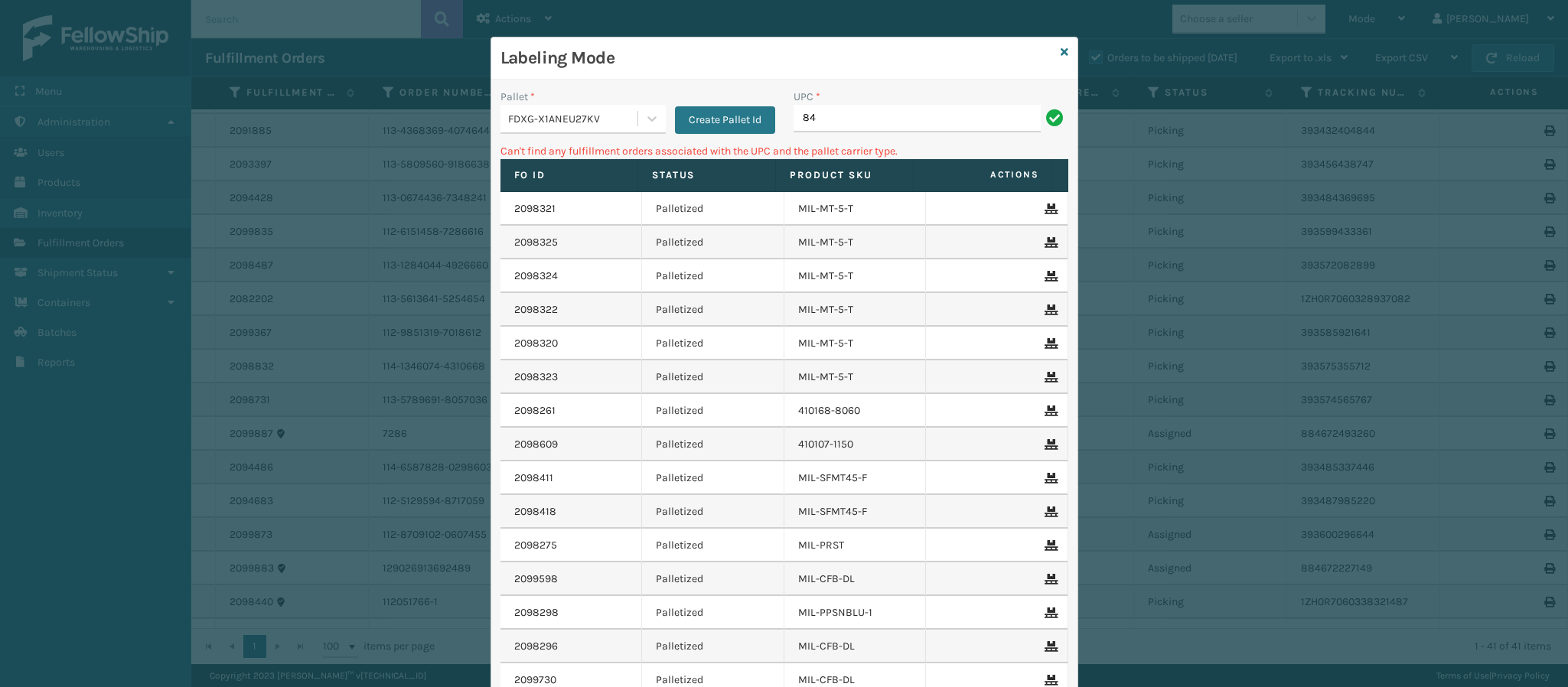
type input "8"
type input "MIL-HK612-4"
type input "M"
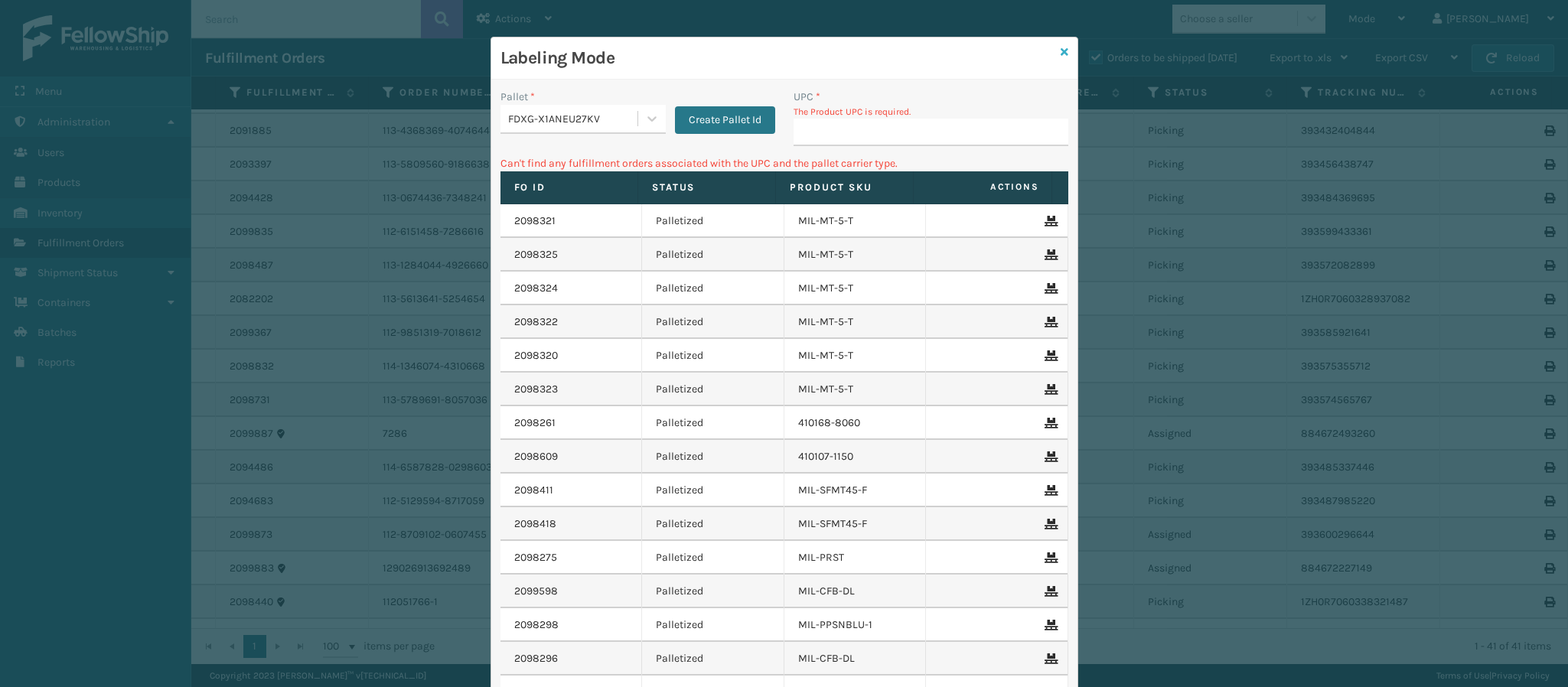
click at [1060, 55] on icon at bounding box center [1064, 52] width 8 height 11
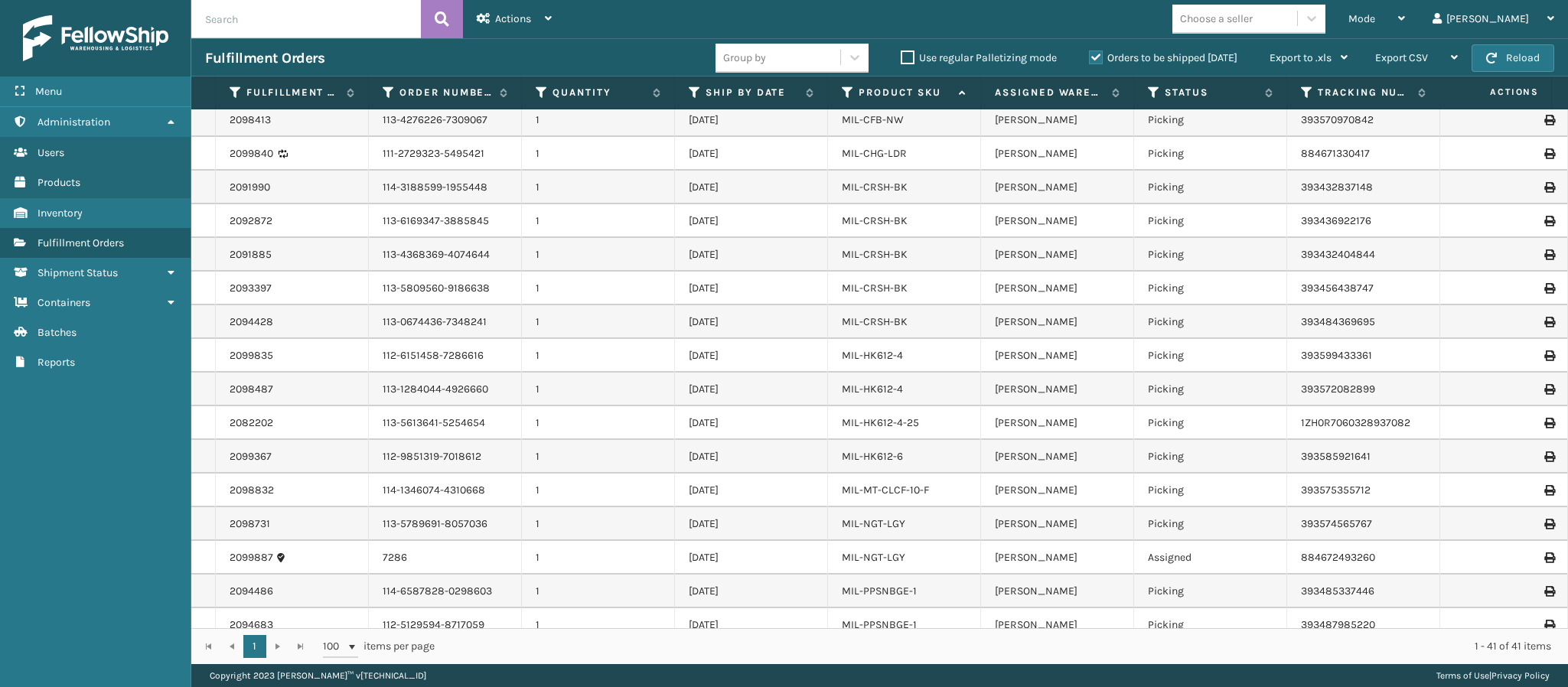
scroll to position [703, 0]
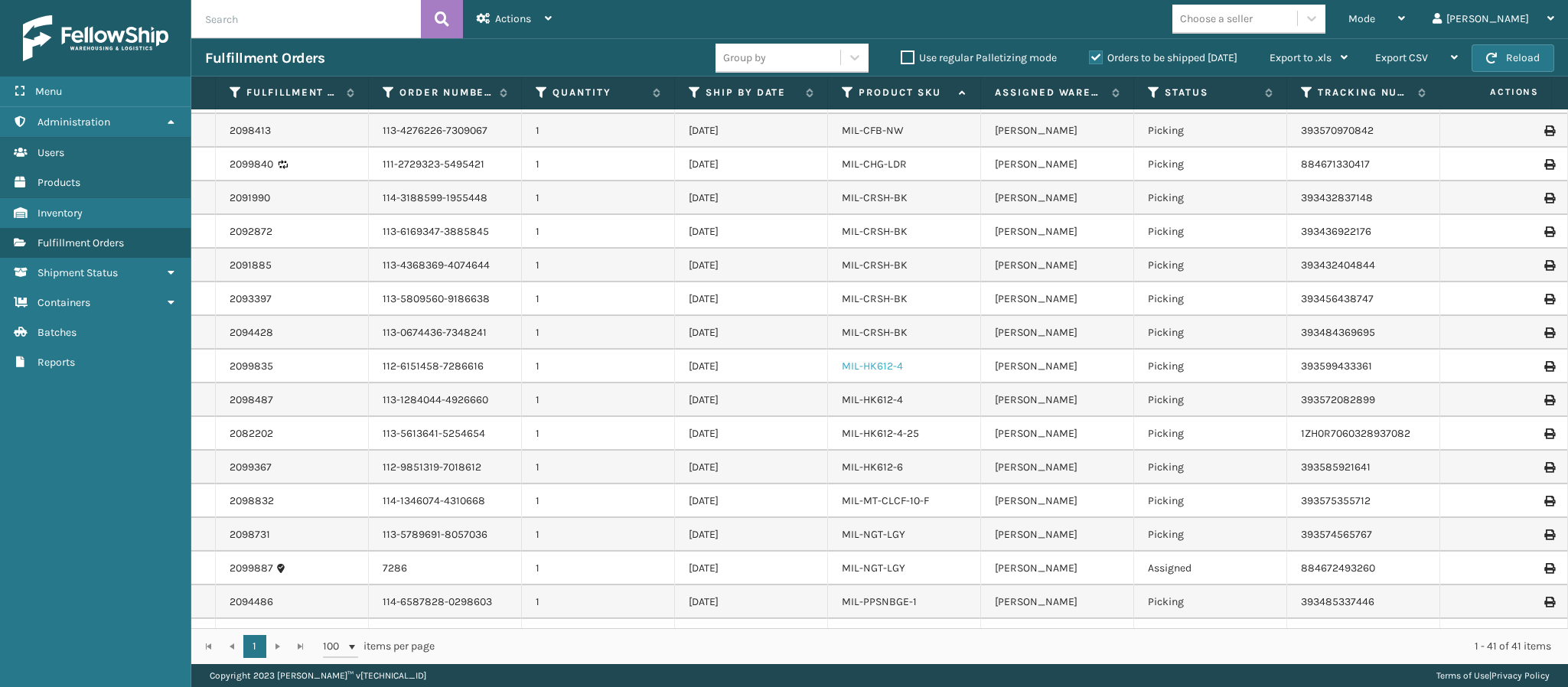
click at [884, 362] on link "MIL-HK612-4" at bounding box center [873, 366] width 62 height 13
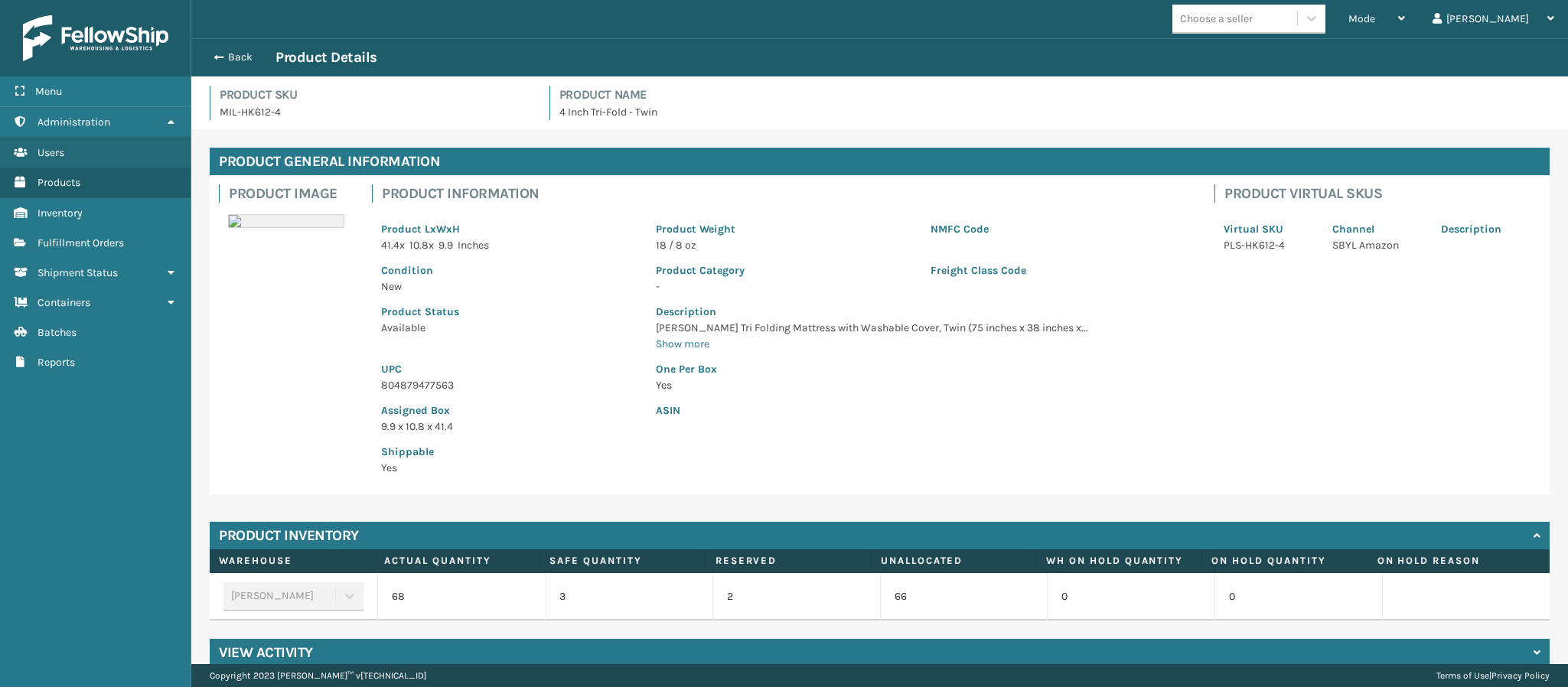
click at [441, 388] on p "804879477563" at bounding box center [509, 384] width 257 height 16
click at [220, 56] on span "button" at bounding box center [217, 57] width 10 height 11
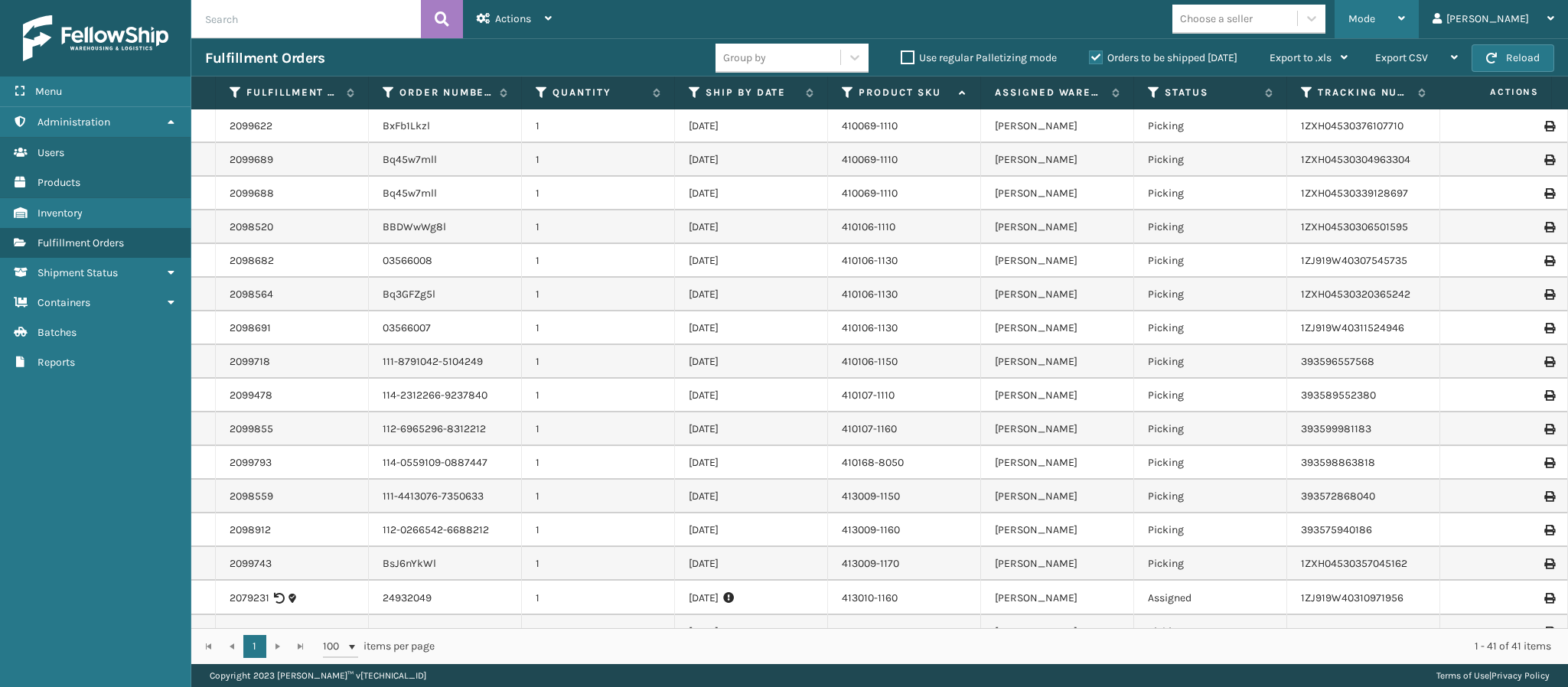
click at [1406, 21] on div "Mode" at bounding box center [1377, 19] width 57 height 38
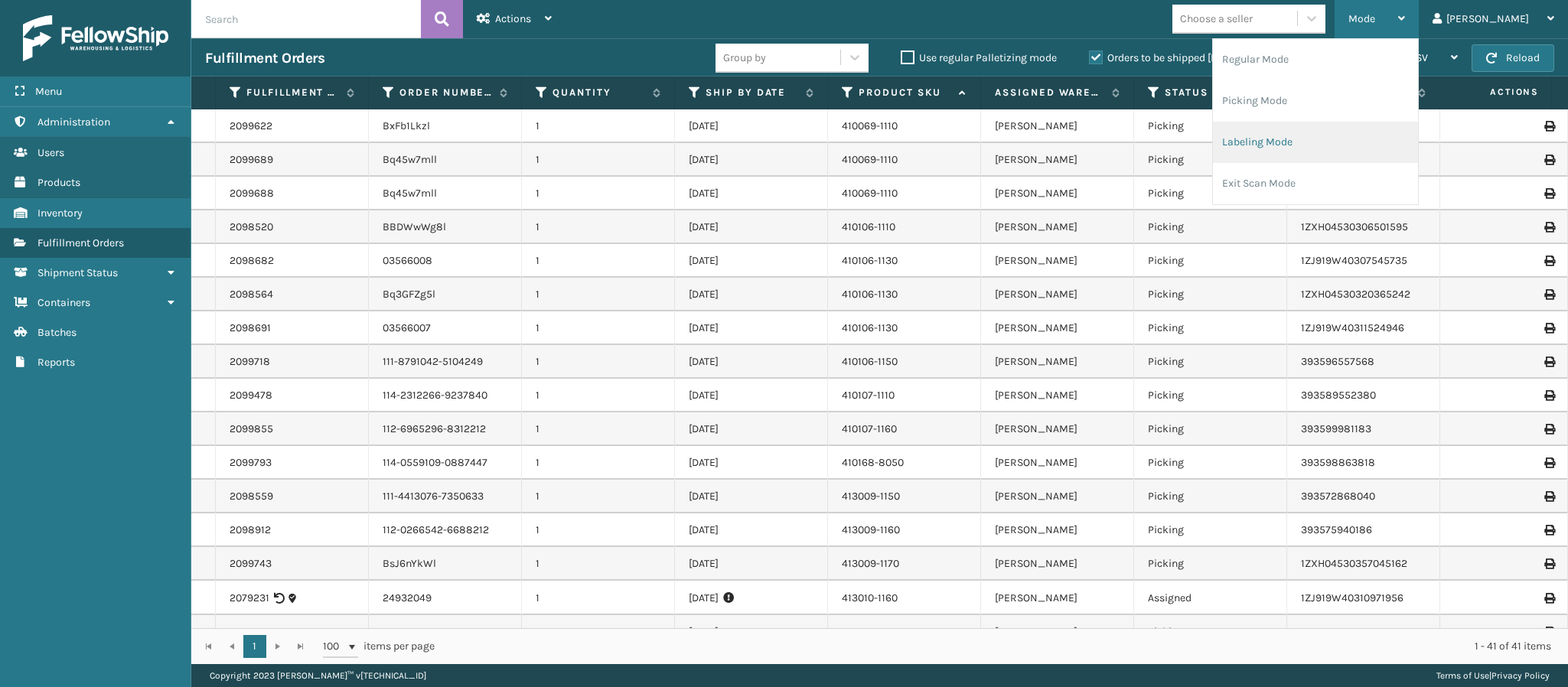
click at [1319, 138] on li "Labeling Mode" at bounding box center [1315, 142] width 205 height 41
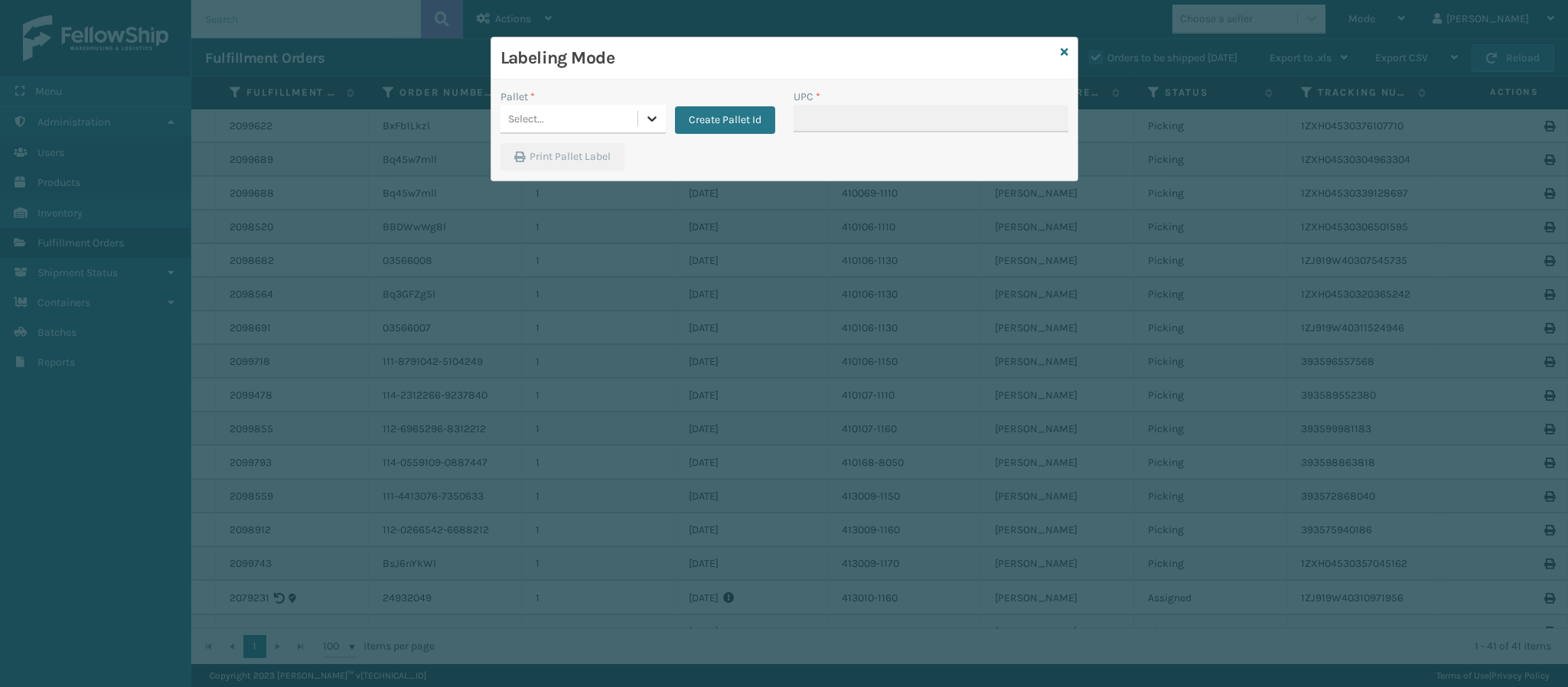
click at [658, 122] on icon at bounding box center [652, 118] width 15 height 15
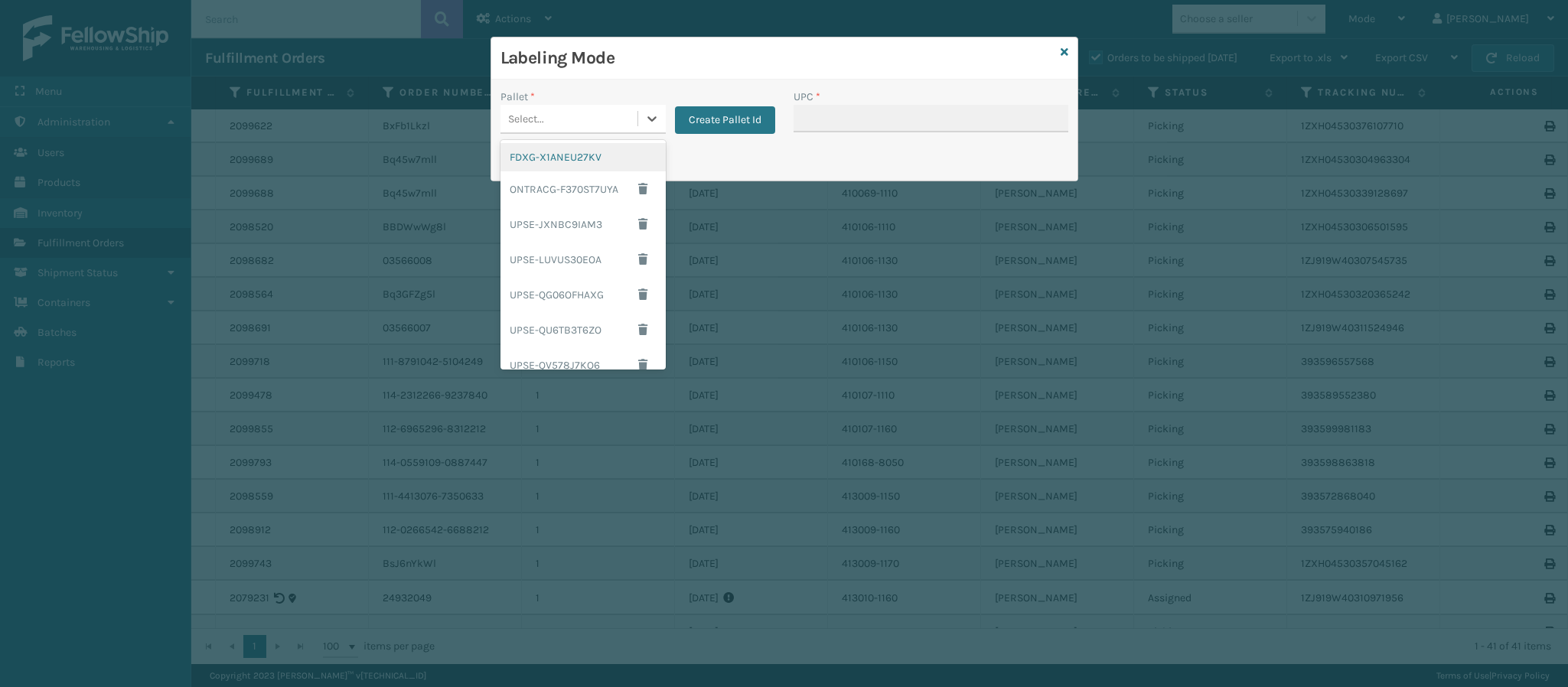
click at [582, 163] on div "FDXG-X1ANEU27KV" at bounding box center [584, 157] width 165 height 28
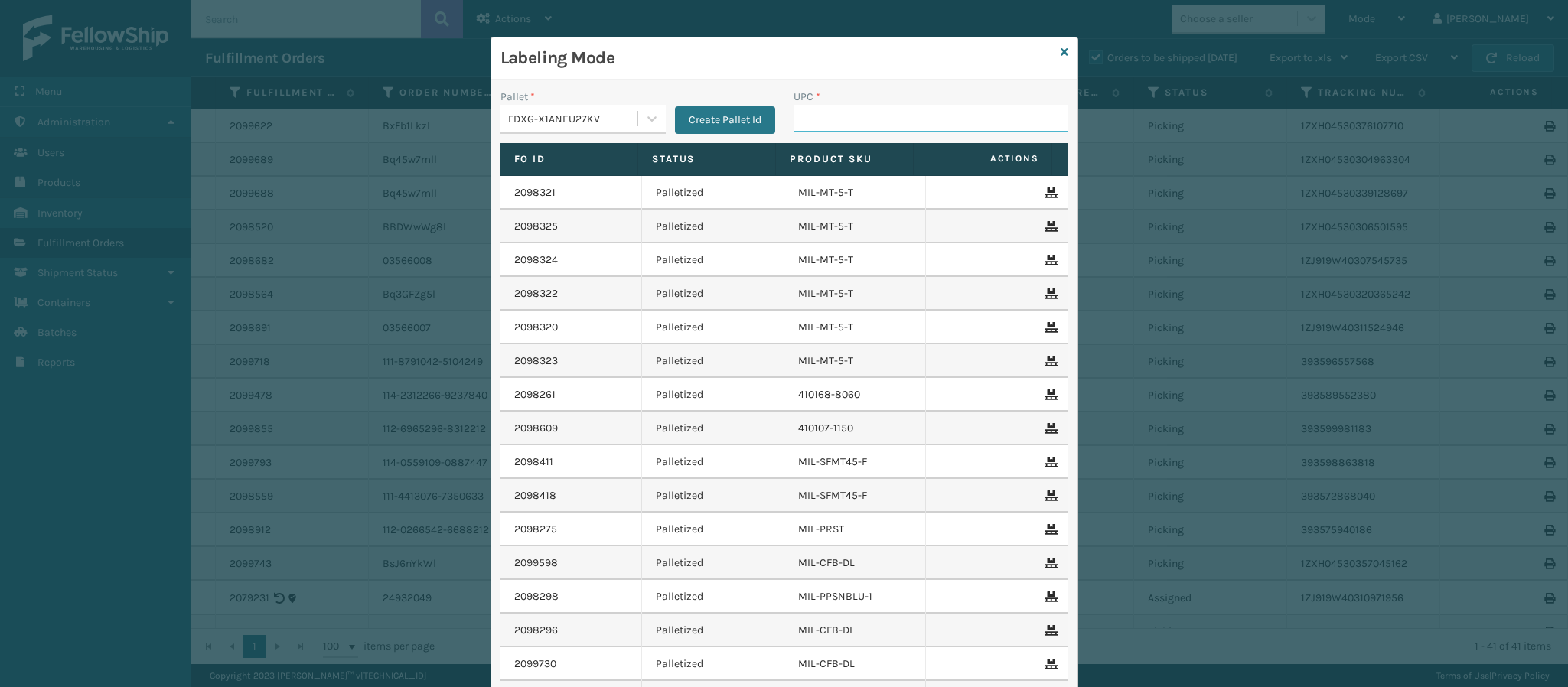
click at [855, 125] on input "UPC *" at bounding box center [932, 118] width 275 height 28
paste input "804879477563"
type input "804879477563"
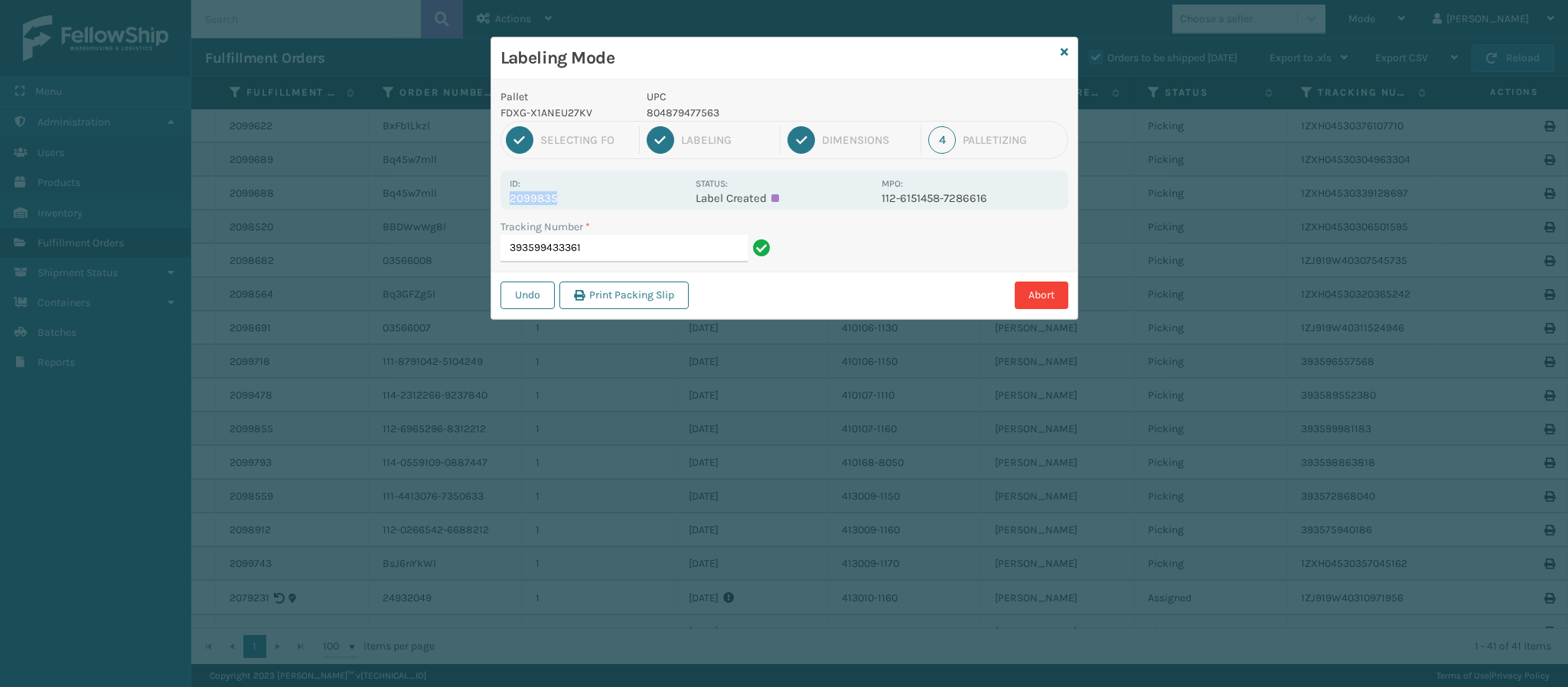
drag, startPoint x: 556, startPoint y: 201, endPoint x: 479, endPoint y: 208, distance: 77.3
click at [479, 208] on div "Labeling Mode Pallet FDXG-X1ANEU27KV UPC 804879477563 1 Selecting FO 2 Labeling…" at bounding box center [784, 343] width 1568 height 687
click at [595, 246] on input "393599433361" at bounding box center [624, 248] width 247 height 28
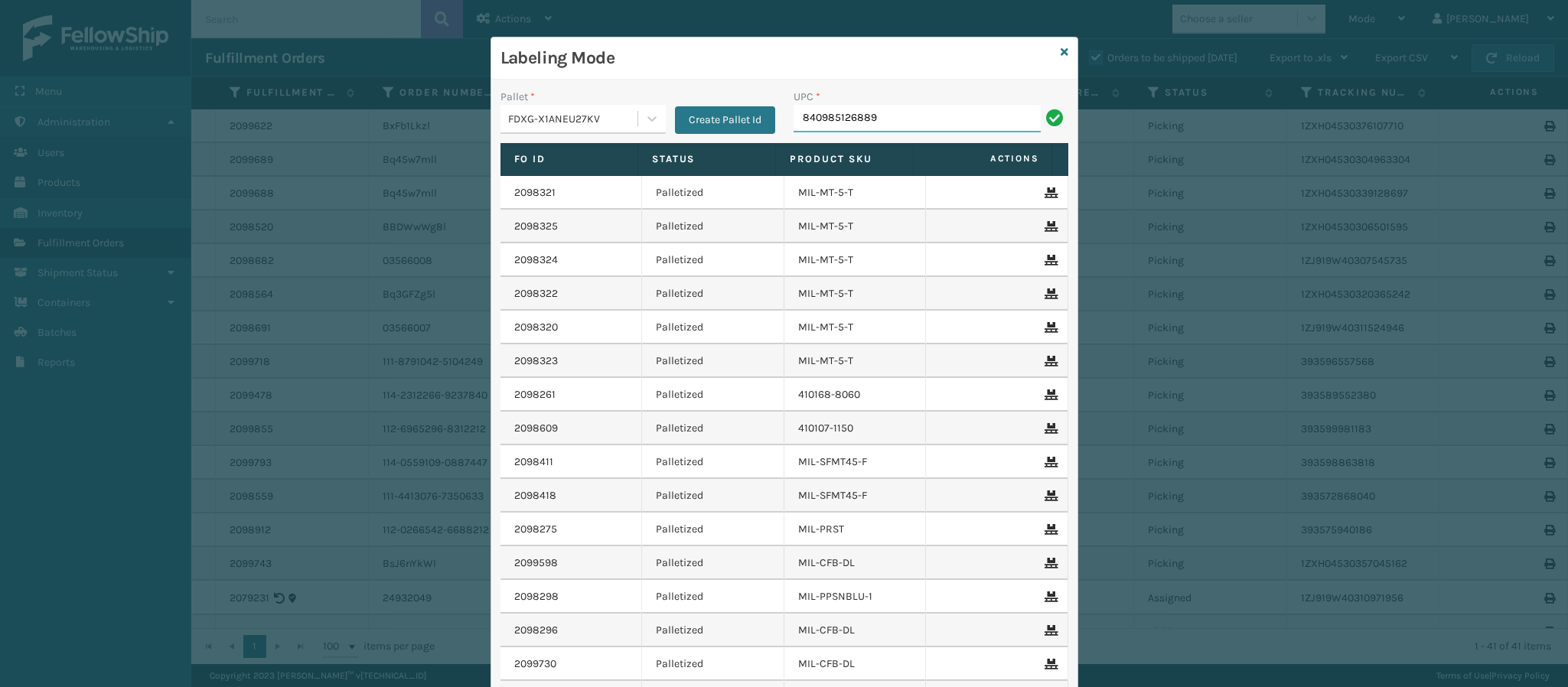
type input "840985126889"
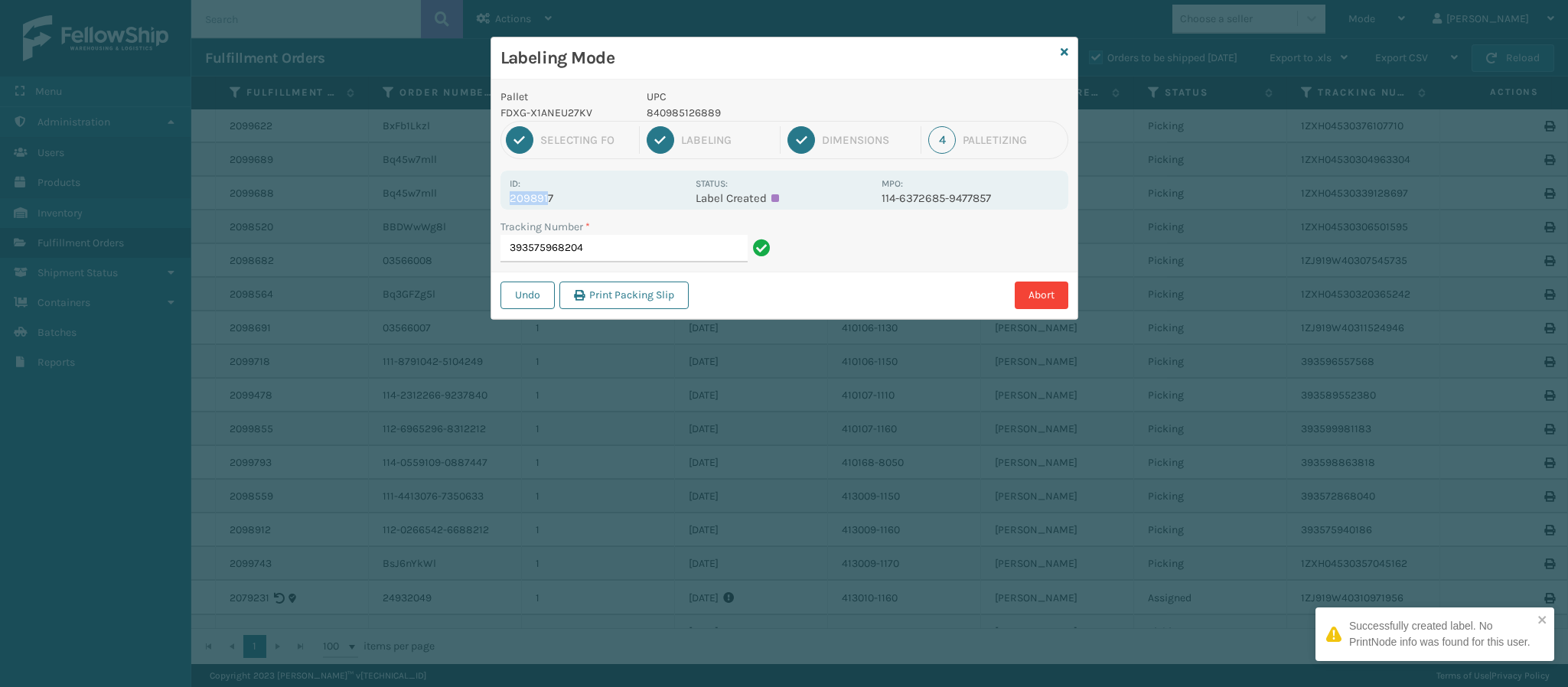
drag, startPoint x: 550, startPoint y: 197, endPoint x: 498, endPoint y: 198, distance: 52.0
click at [498, 198] on div "Pallet FDXG-X1ANEU27KV UPC 840985126889 1 Selecting FO 2 Labeling 3 Dimensions …" at bounding box center [784, 199] width 586 height 239
click at [577, 196] on p "2098917" at bounding box center [598, 198] width 177 height 13
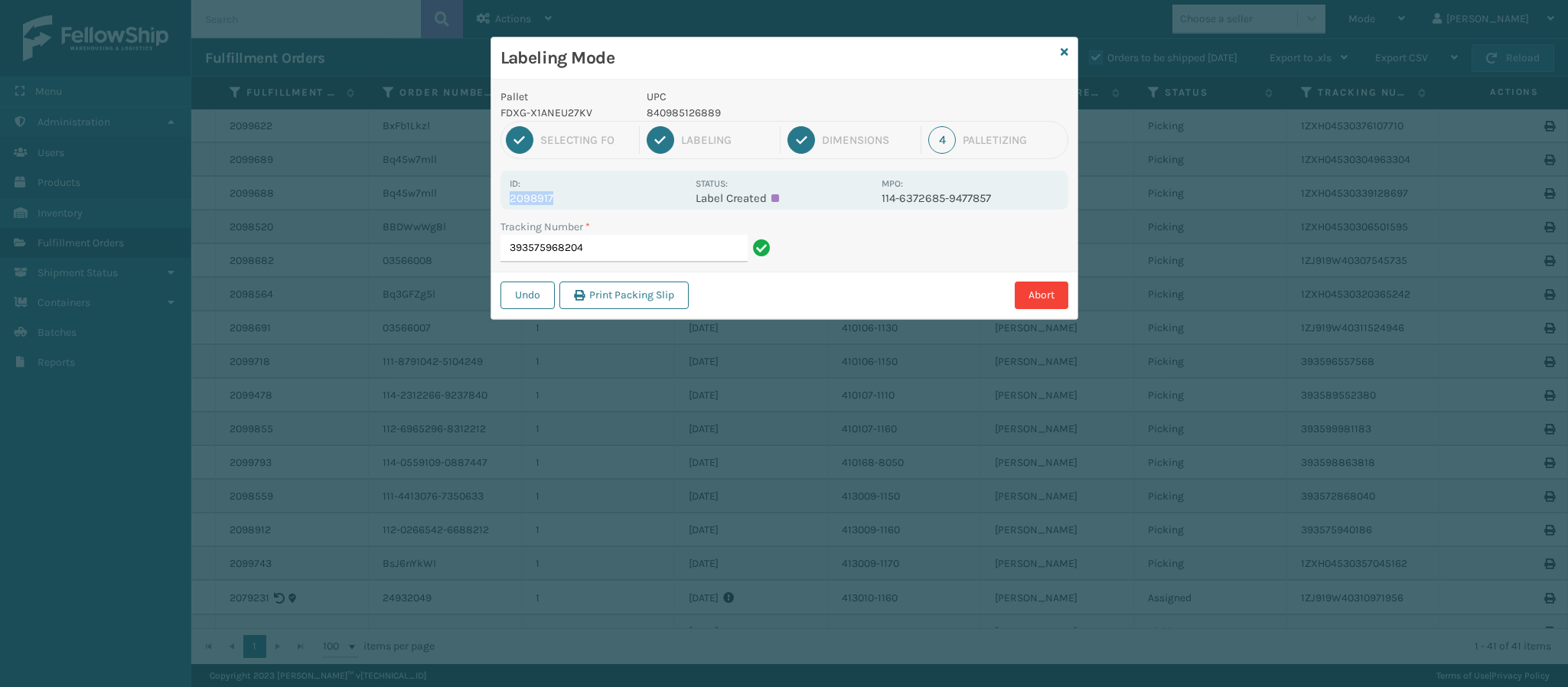
drag, startPoint x: 551, startPoint y: 198, endPoint x: 481, endPoint y: 202, distance: 70.1
click at [481, 202] on div "Labeling Mode Pallet FDXG-X1ANEU27KV UPC 840985126889 1 Selecting FO 2 Labeling…" at bounding box center [784, 343] width 1568 height 687
click at [623, 251] on input "393575968204" at bounding box center [624, 248] width 247 height 28
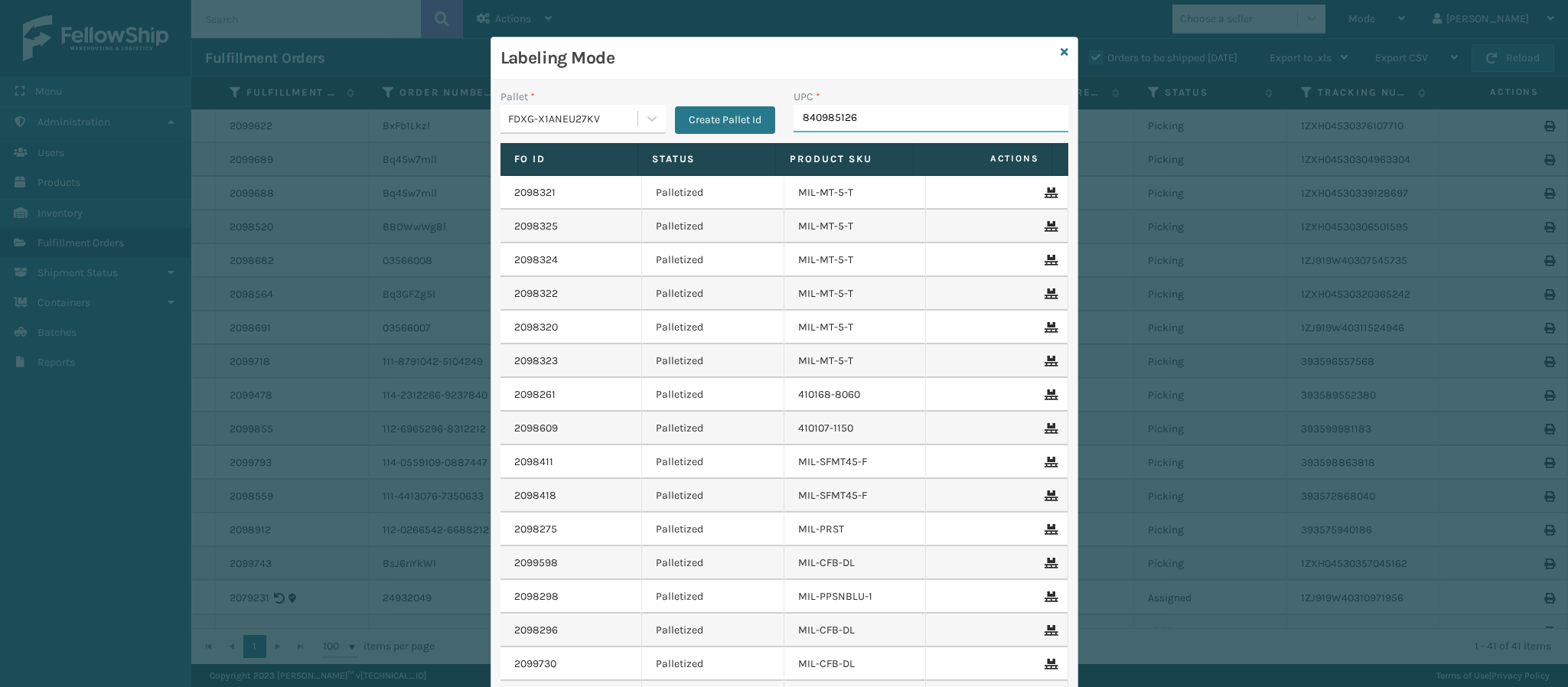
type input "8409851268"
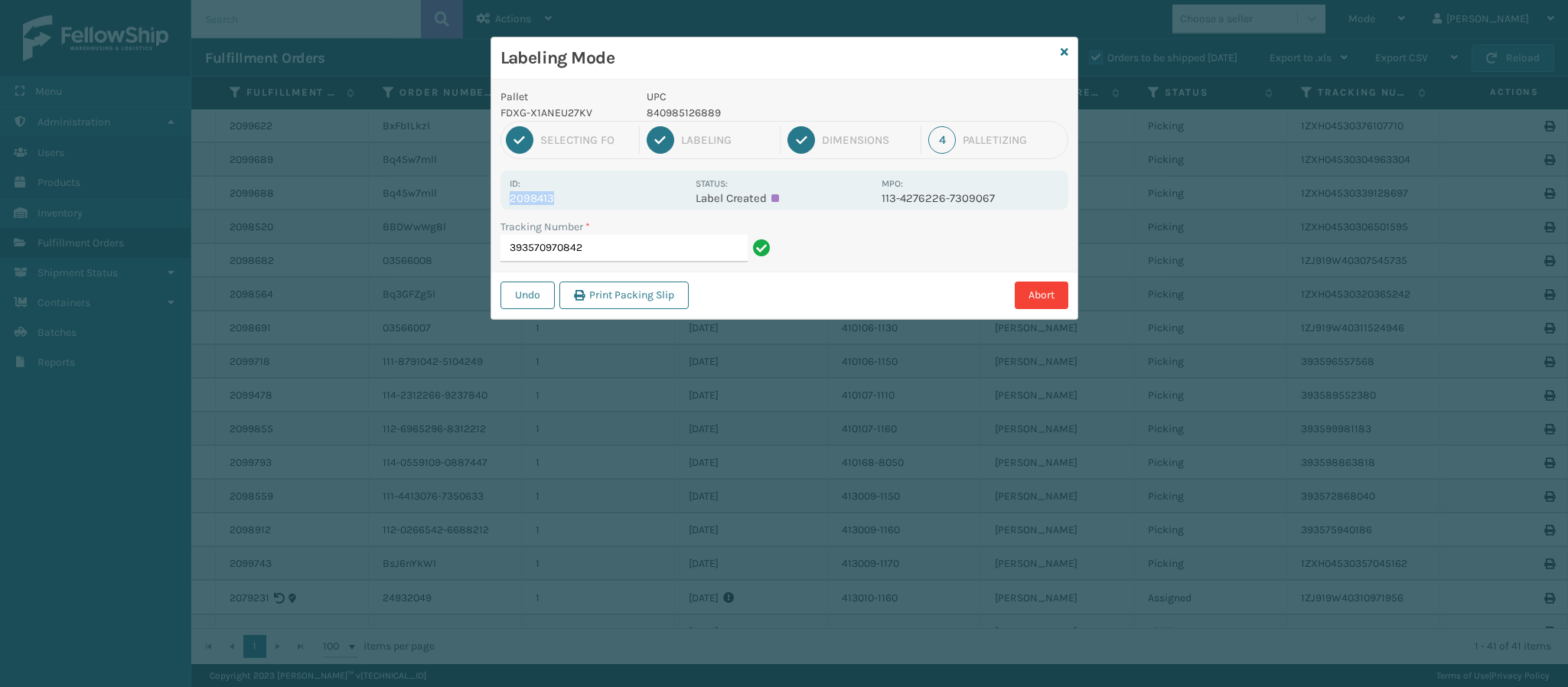
drag, startPoint x: 552, startPoint y: 196, endPoint x: 501, endPoint y: 200, distance: 51.2
click at [501, 200] on div "Id: 2098413 Status: Label Created MPO: 113-4276226-7309067" at bounding box center [784, 190] width 568 height 39
click at [605, 249] on input "393570970842" at bounding box center [624, 248] width 247 height 28
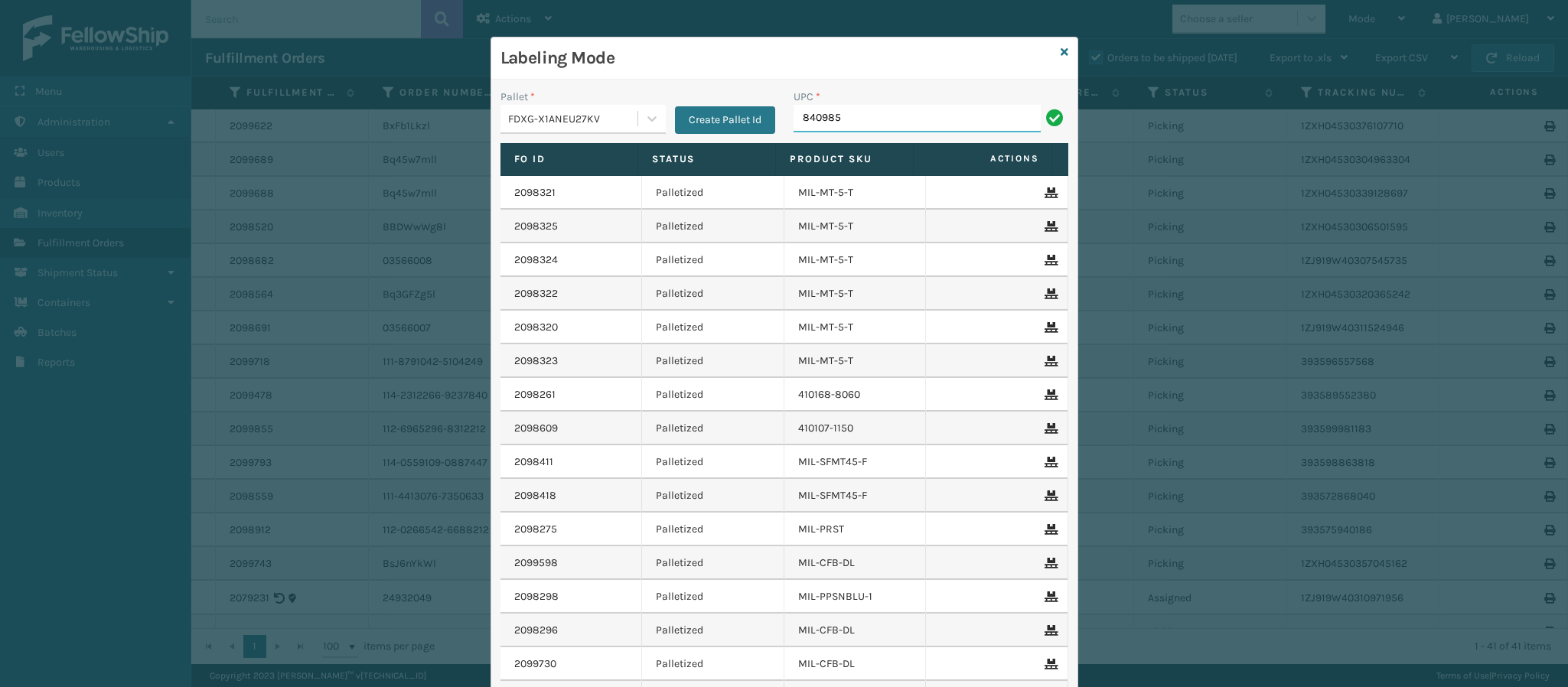
type input "8409851"
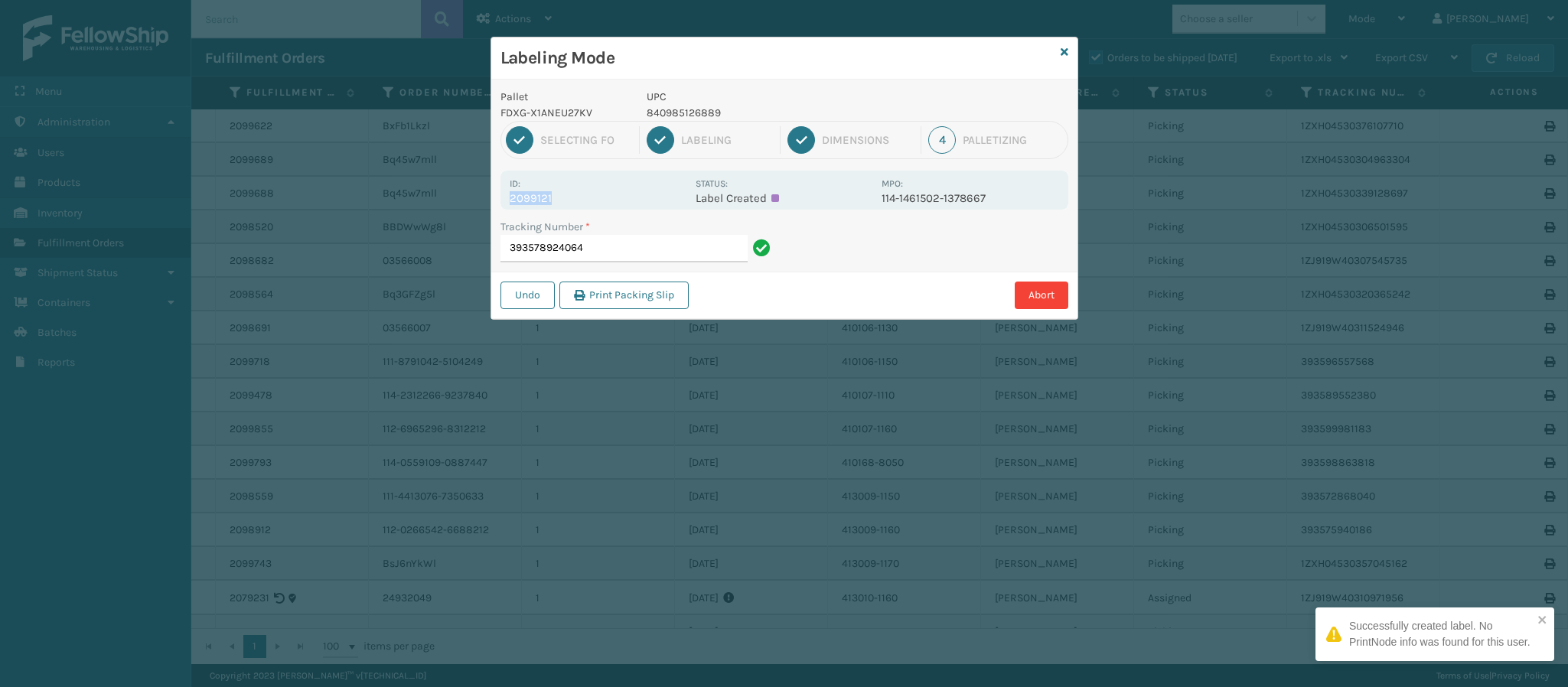
drag, startPoint x: 550, startPoint y: 201, endPoint x: 475, endPoint y: 205, distance: 75.1
click at [475, 205] on div "Labeling Mode Pallet FDXG-X1ANEU27KV UPC 840985126889 1 Selecting FO 2 Labeling…" at bounding box center [784, 343] width 1568 height 687
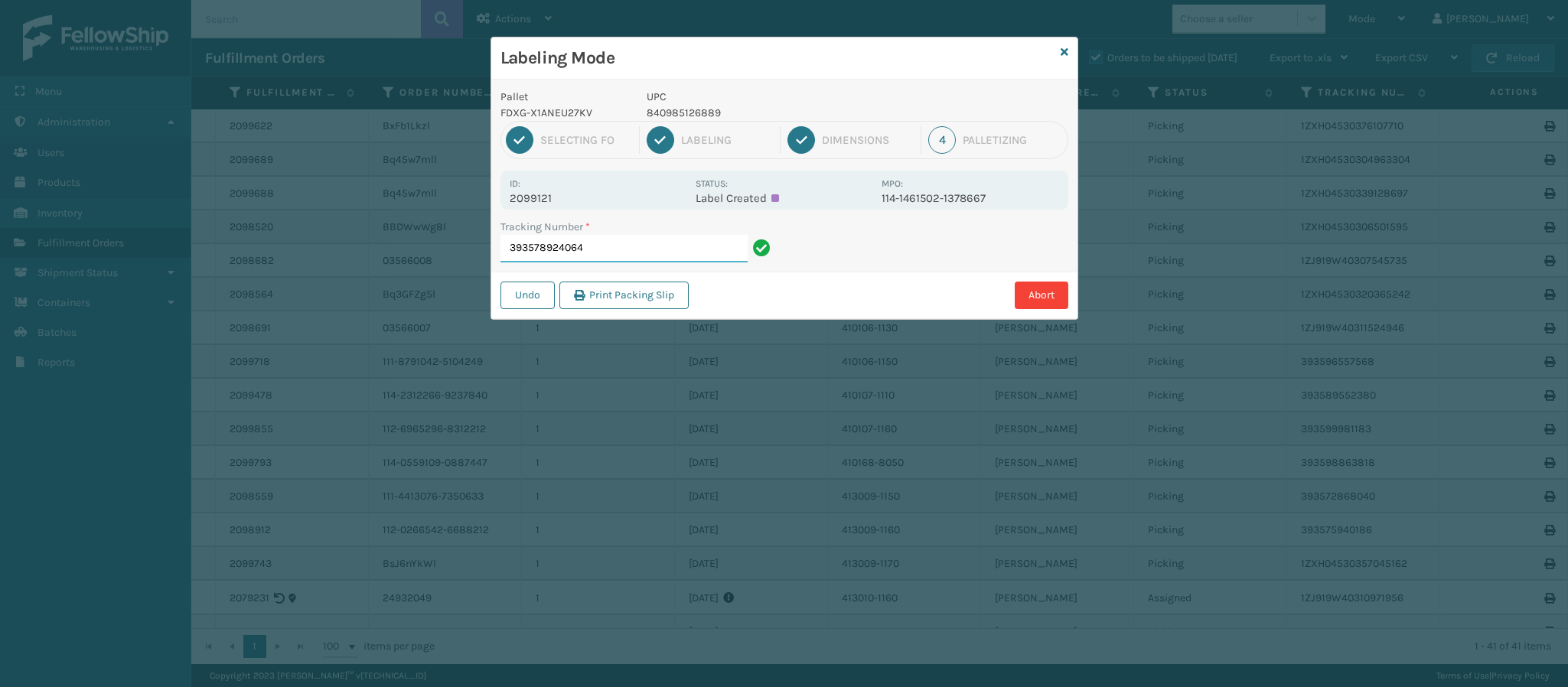
click at [675, 258] on input "393578924064" at bounding box center [624, 248] width 247 height 28
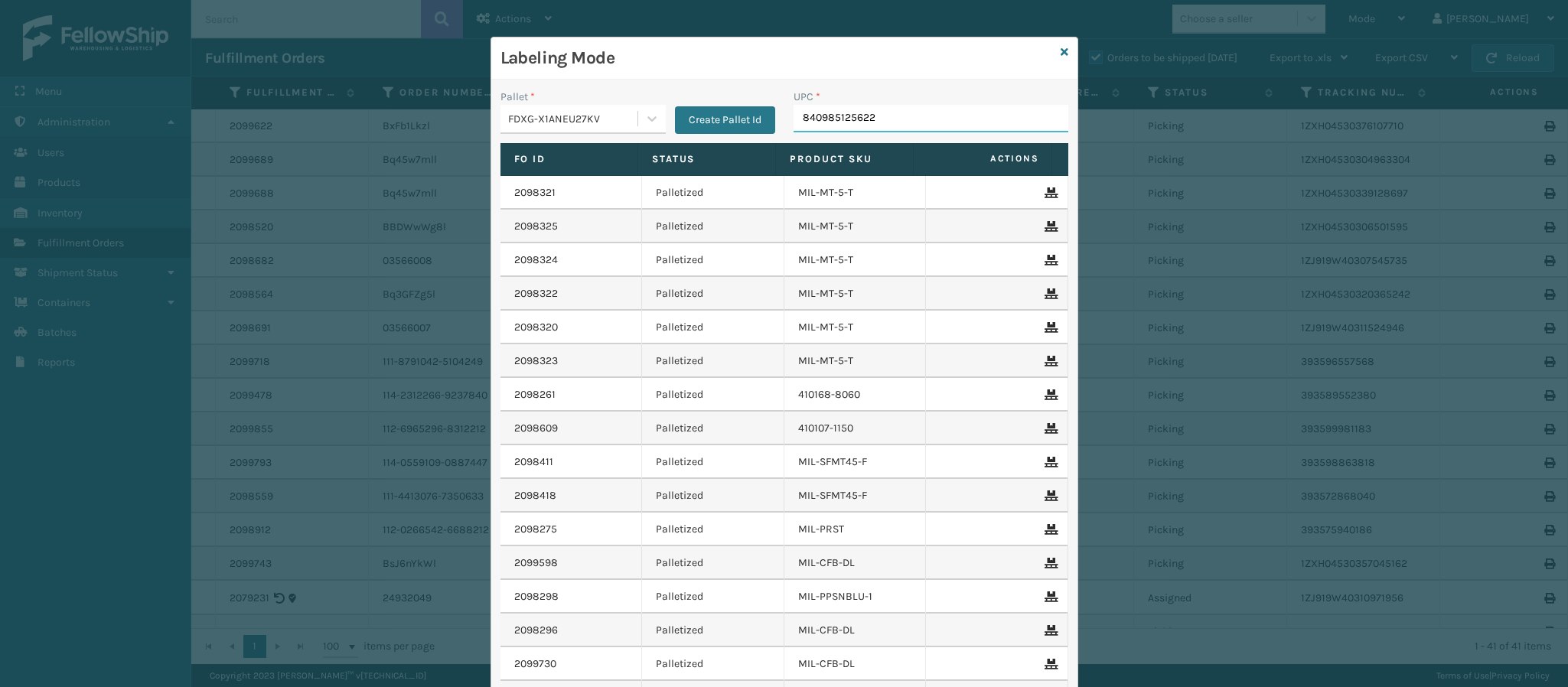
type input "840985125622"
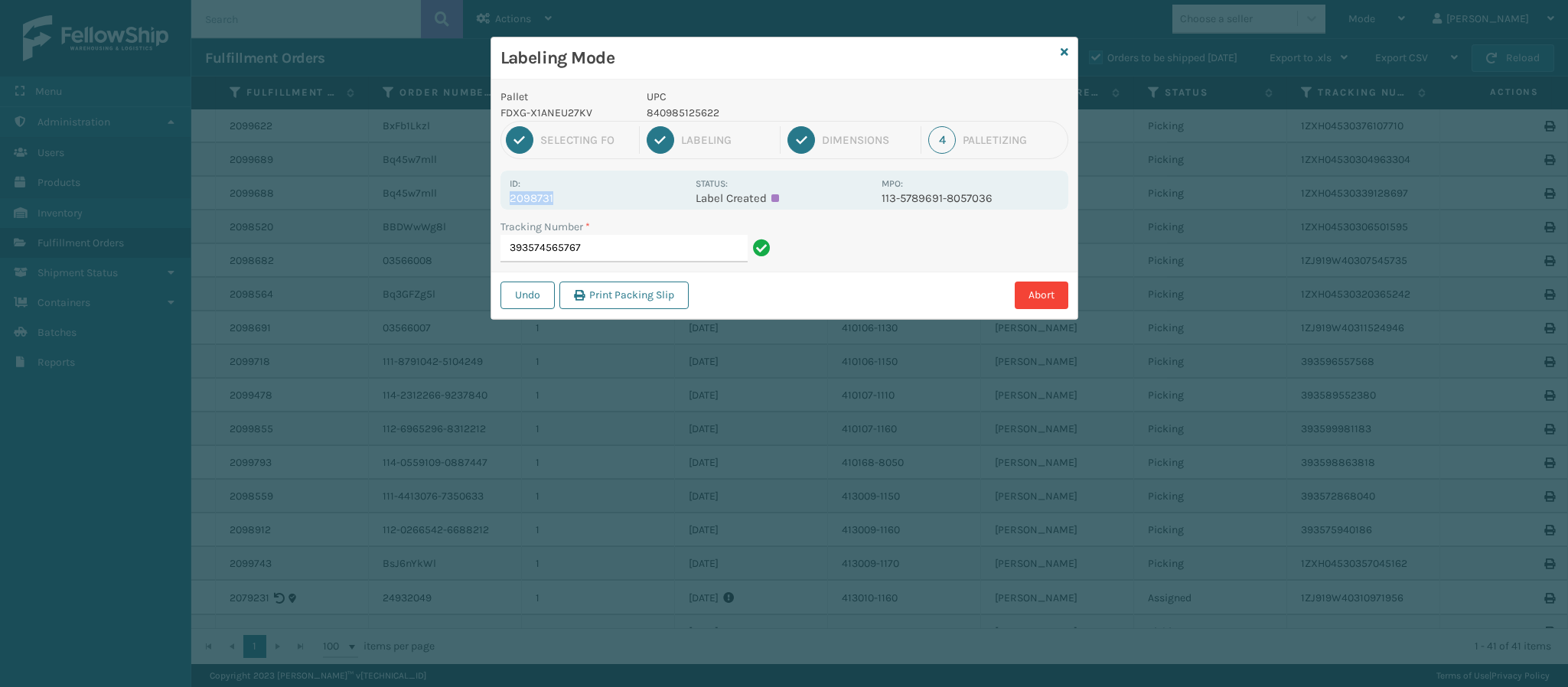
drag, startPoint x: 554, startPoint y: 200, endPoint x: 493, endPoint y: 200, distance: 61.0
click at [493, 200] on div "Pallet FDXG-X1ANEU27KV UPC 840985125622 1 Selecting FO 2 Labeling 3 Dimensions …" at bounding box center [784, 199] width 586 height 239
click at [610, 250] on input "393574565767" at bounding box center [624, 248] width 247 height 28
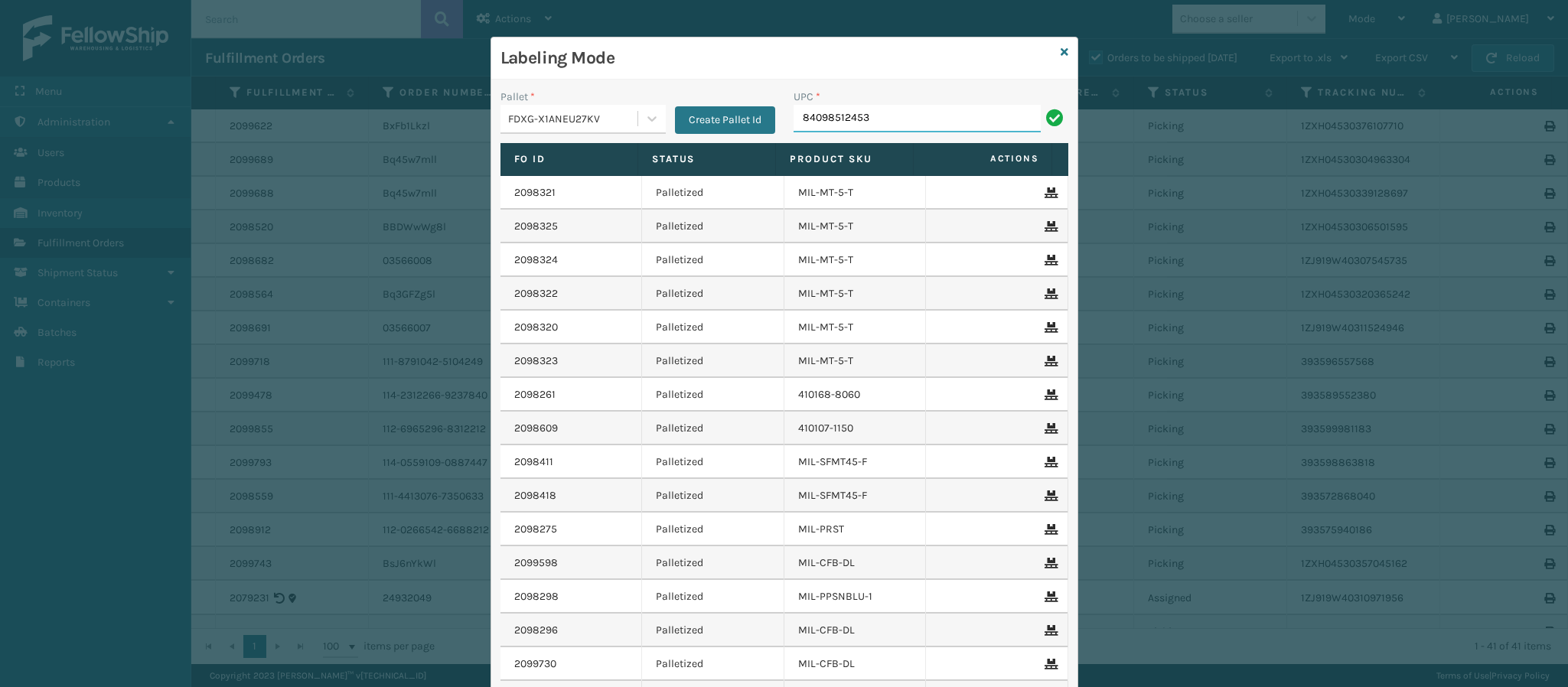
type input "840985124533"
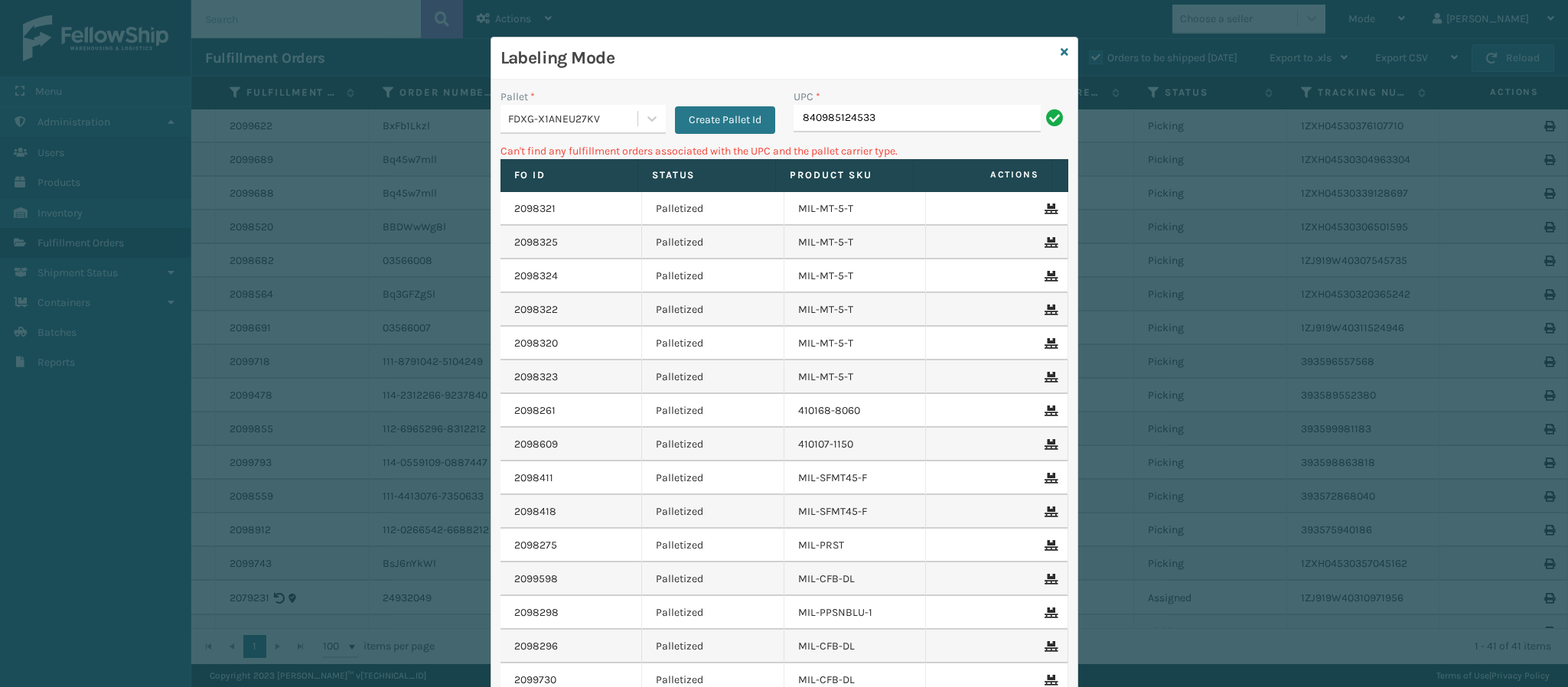
click at [544, 110] on div "FDXG-X1ANEU27KV" at bounding box center [569, 119] width 137 height 25
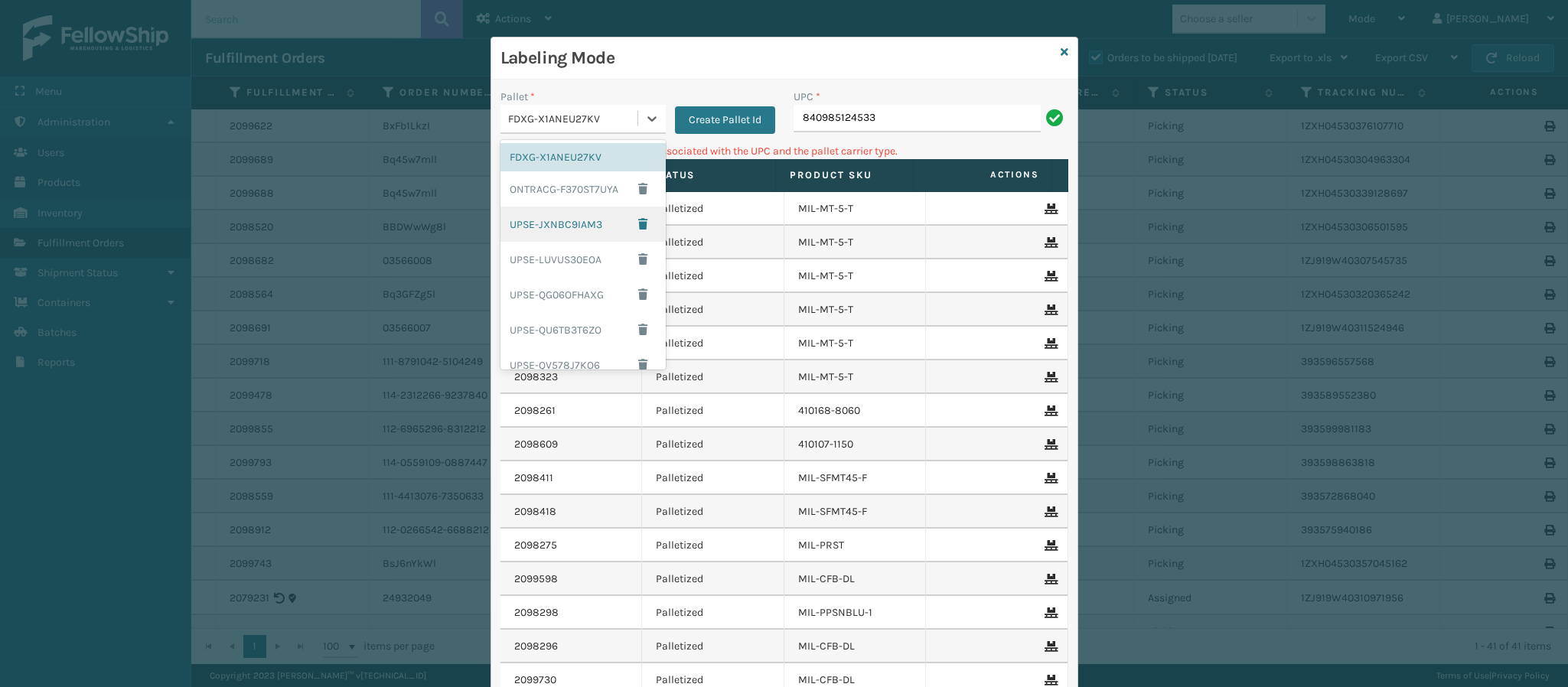
scroll to position [130, 0]
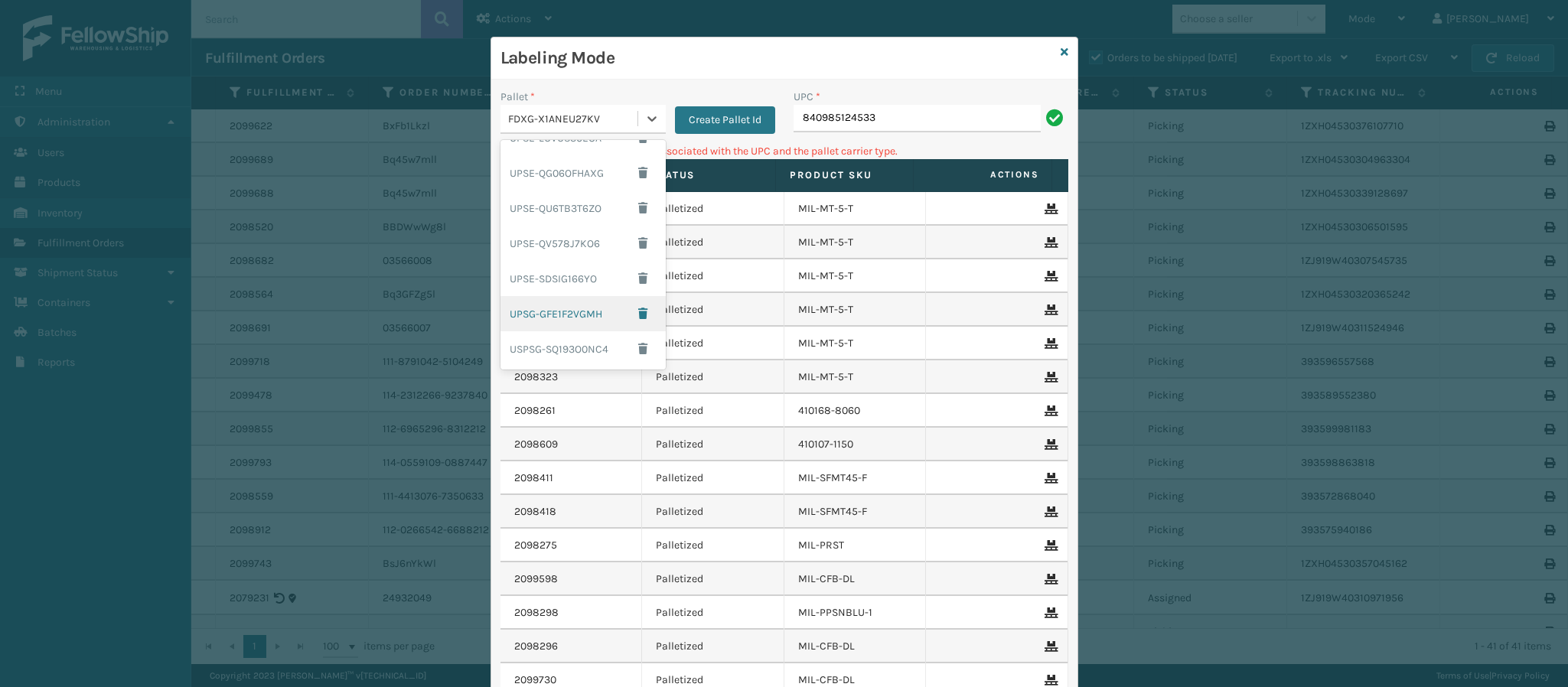
click at [539, 322] on div "UPSG-GFE1F2VGMH" at bounding box center [584, 313] width 165 height 36
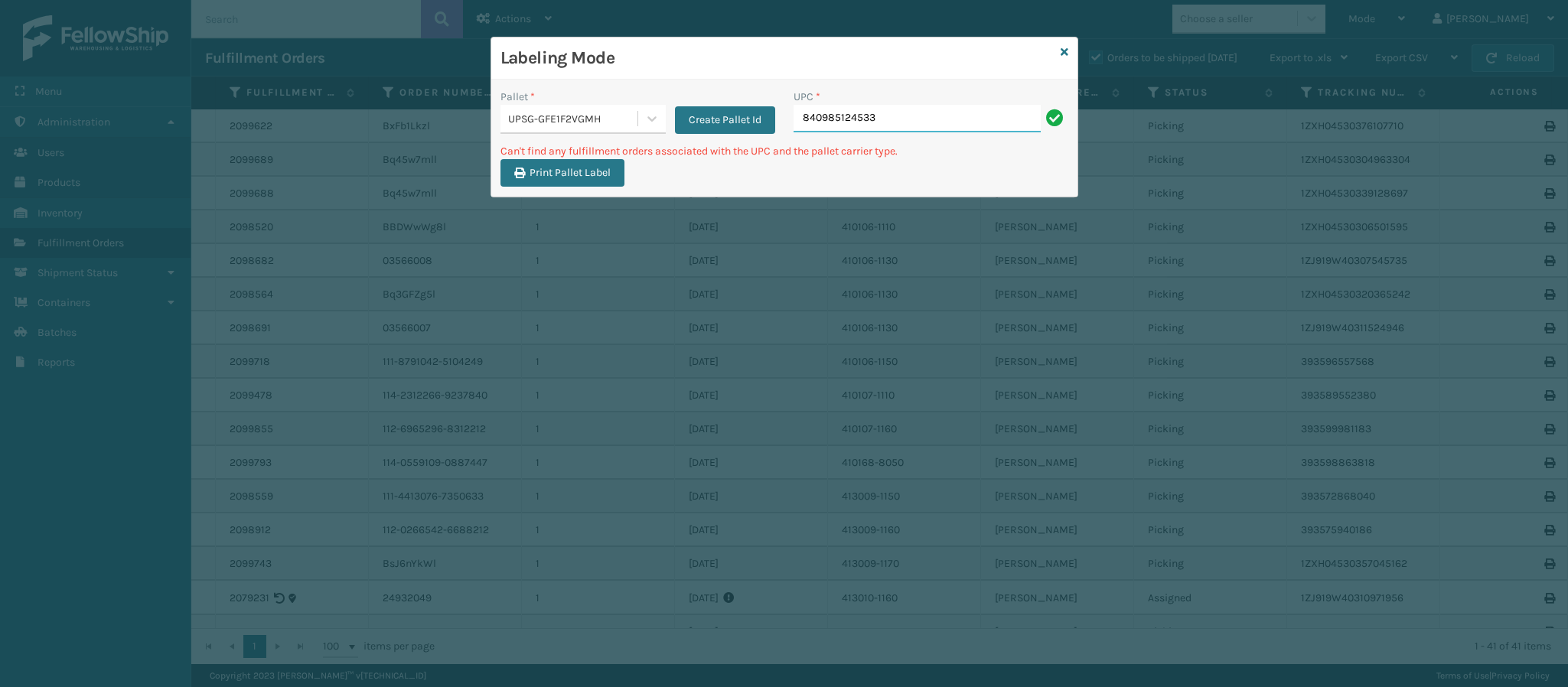
click at [931, 119] on input "840985124533" at bounding box center [917, 118] width 247 height 28
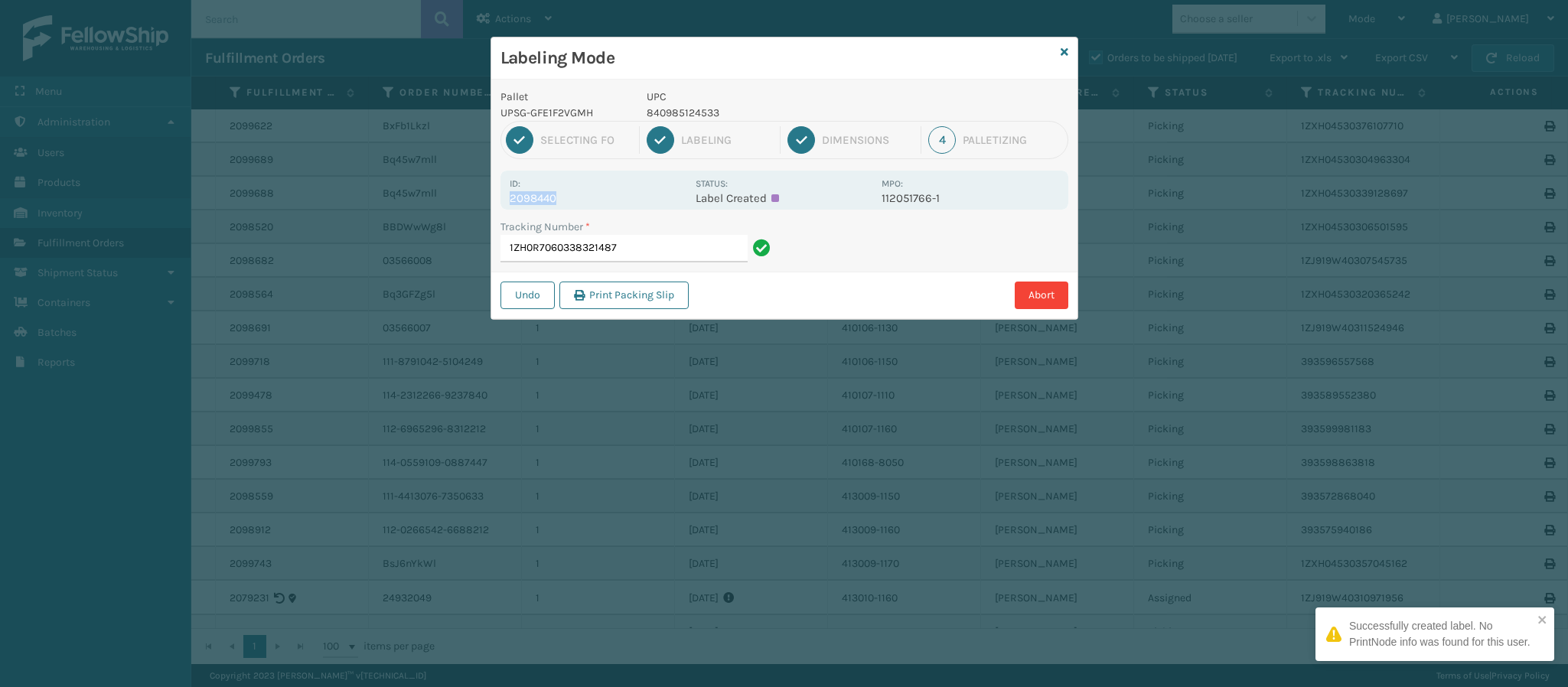
drag, startPoint x: 554, startPoint y: 198, endPoint x: 490, endPoint y: 203, distance: 64.2
click at [490, 203] on div "Labeling Mode Pallet UPSG-GFE1F2VGMH UPC 840985124533 1 Selecting FO 2 Labeling…" at bounding box center [784, 178] width 587 height 283
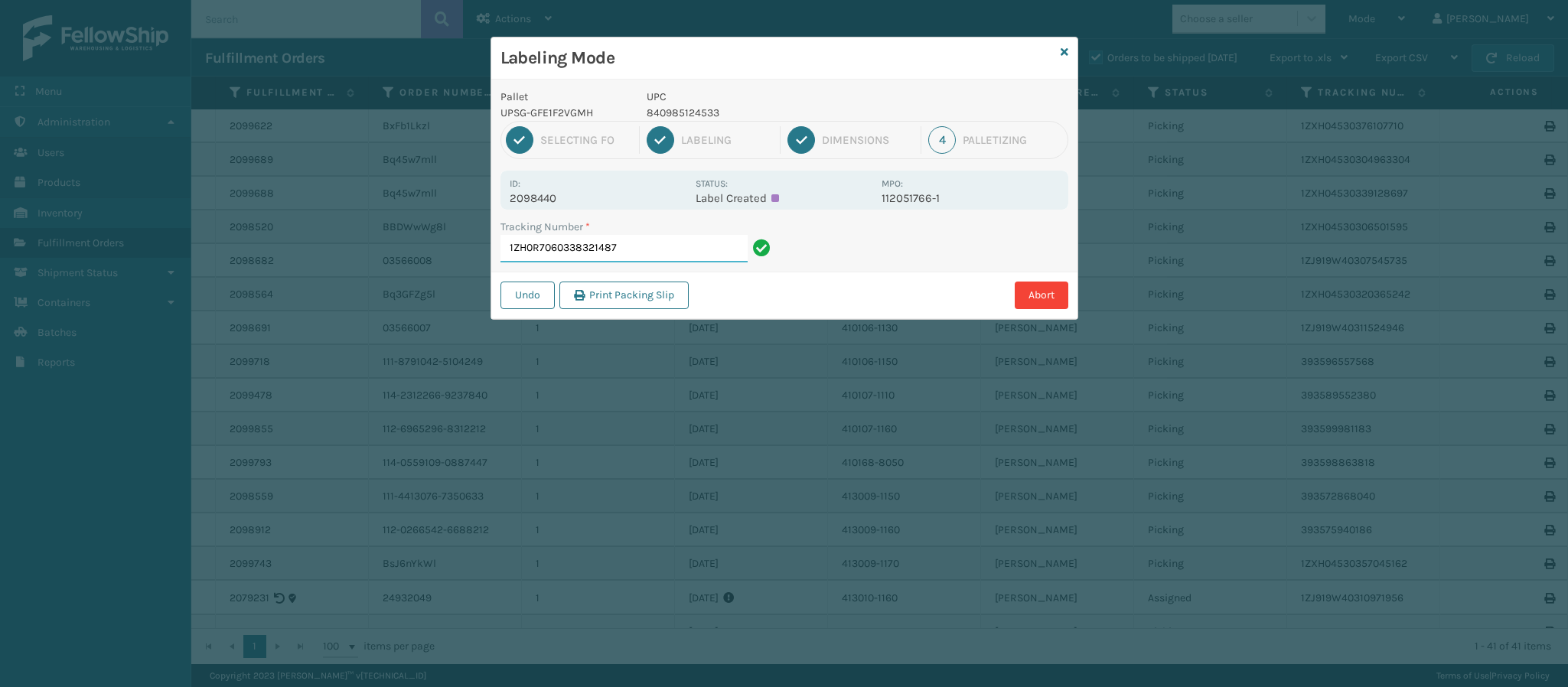
click at [636, 246] on input "1ZH0R7060338321487" at bounding box center [624, 248] width 247 height 28
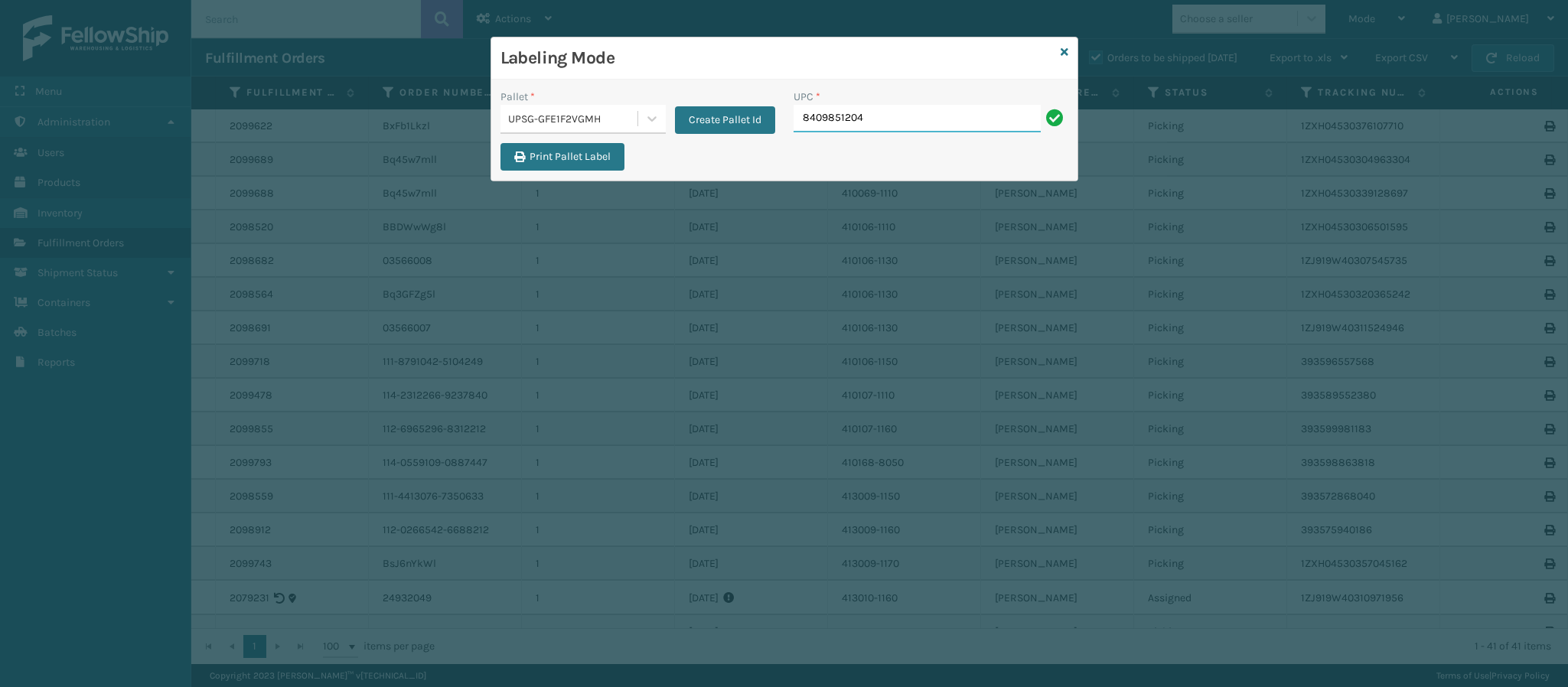
type input "84098512045"
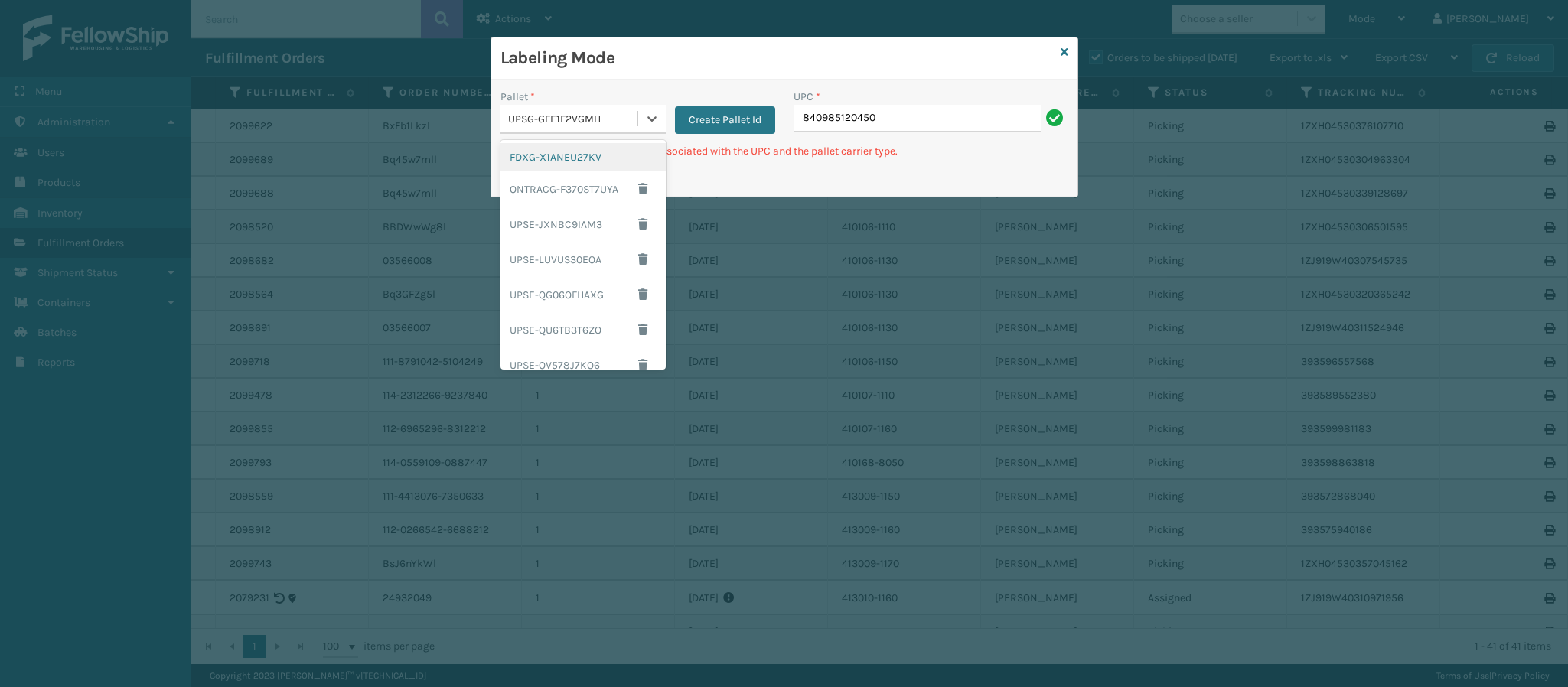
click at [585, 117] on div "UPSG-GFE1F2VGMH" at bounding box center [574, 118] width 131 height 16
drag, startPoint x: 577, startPoint y: 150, endPoint x: 587, endPoint y: 142, distance: 12.8
click at [577, 149] on div "FDXG-X1ANEU27KV" at bounding box center [584, 157] width 165 height 28
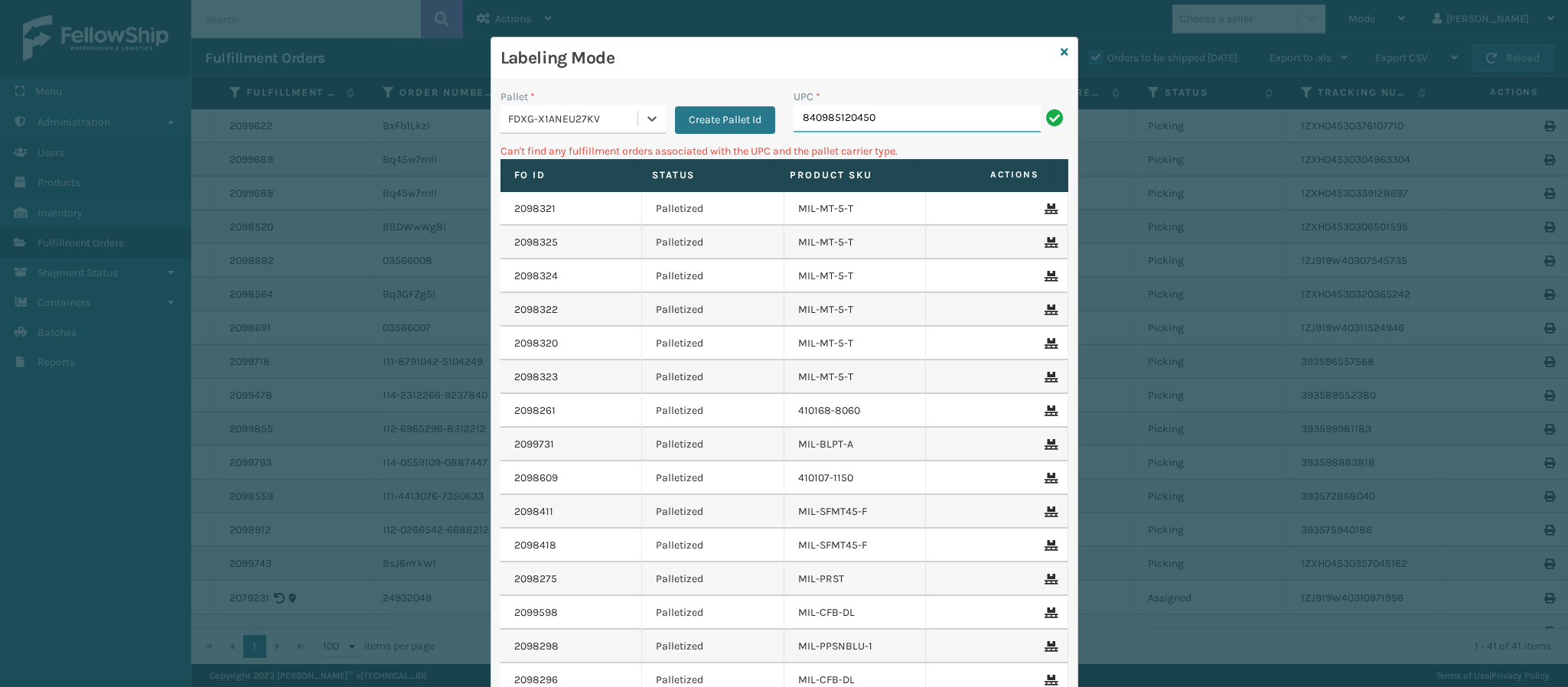
click at [901, 114] on input "840985120450" at bounding box center [917, 118] width 247 height 28
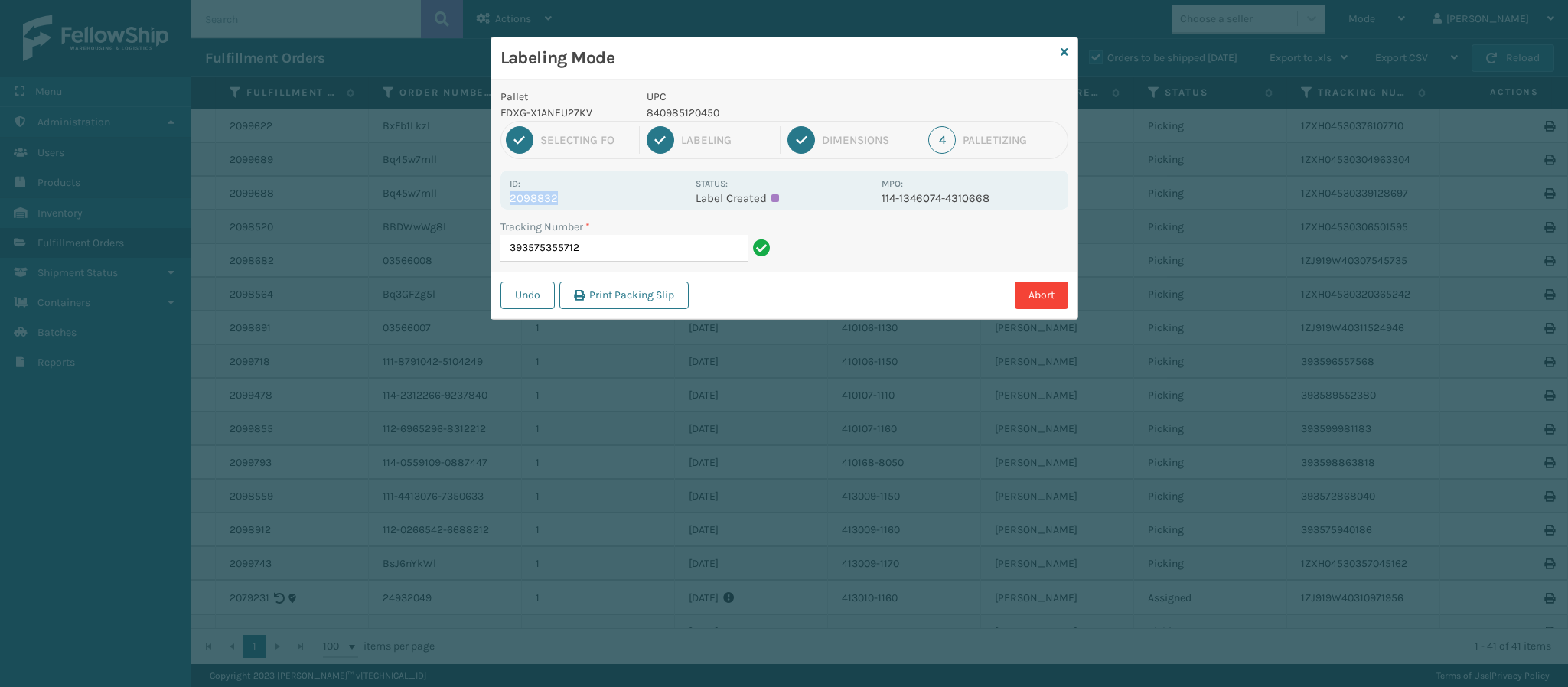
drag, startPoint x: 560, startPoint y: 197, endPoint x: 492, endPoint y: 200, distance: 68.1
click at [492, 200] on div "Pallet FDXG-X1ANEU27KV UPC 840985120450 1 Selecting FO 2 Labeling 3 Dimensions …" at bounding box center [784, 199] width 586 height 239
click at [674, 239] on input "393575355712" at bounding box center [624, 248] width 247 height 28
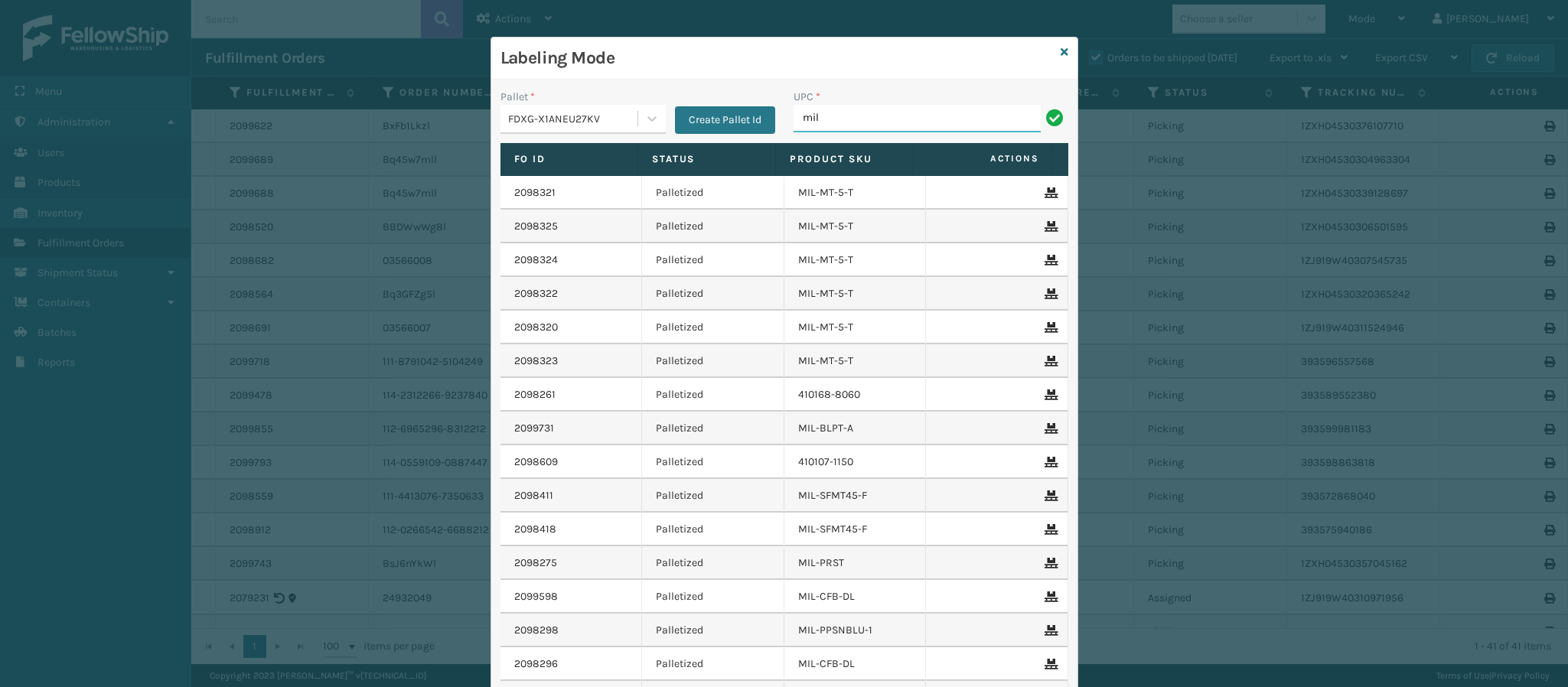
type input "MIL-HK612-6"
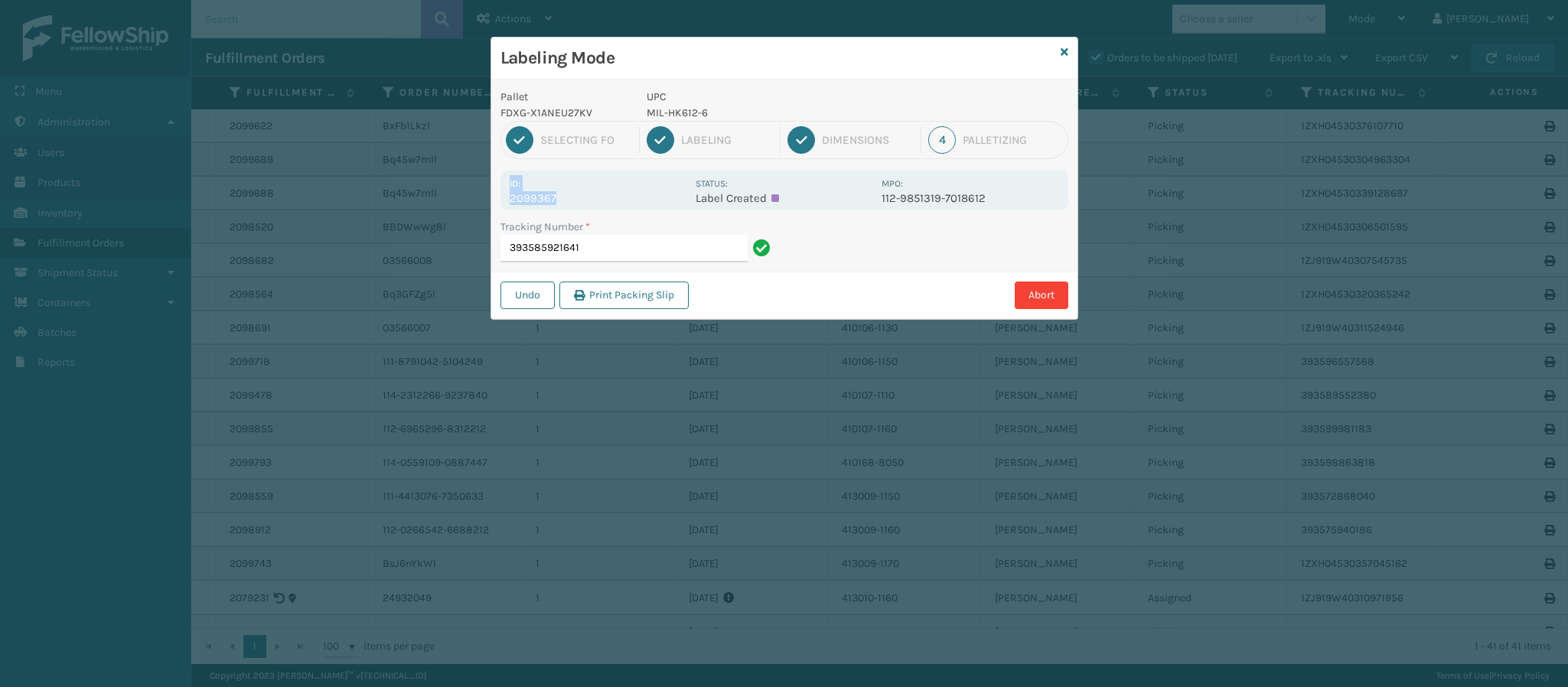
drag, startPoint x: 554, startPoint y: 200, endPoint x: 485, endPoint y: 186, distance: 70.4
click at [485, 186] on div "Labeling Mode Pallet FDXG-X1ANEU27KV UPC MIL-HK612-6 1 Selecting FO 2 Labeling …" at bounding box center [784, 343] width 1568 height 687
click at [558, 193] on p "2099367" at bounding box center [598, 198] width 177 height 13
click at [558, 195] on p "2099367" at bounding box center [598, 198] width 177 height 13
drag, startPoint x: 510, startPoint y: 198, endPoint x: 585, endPoint y: 197, distance: 75.0
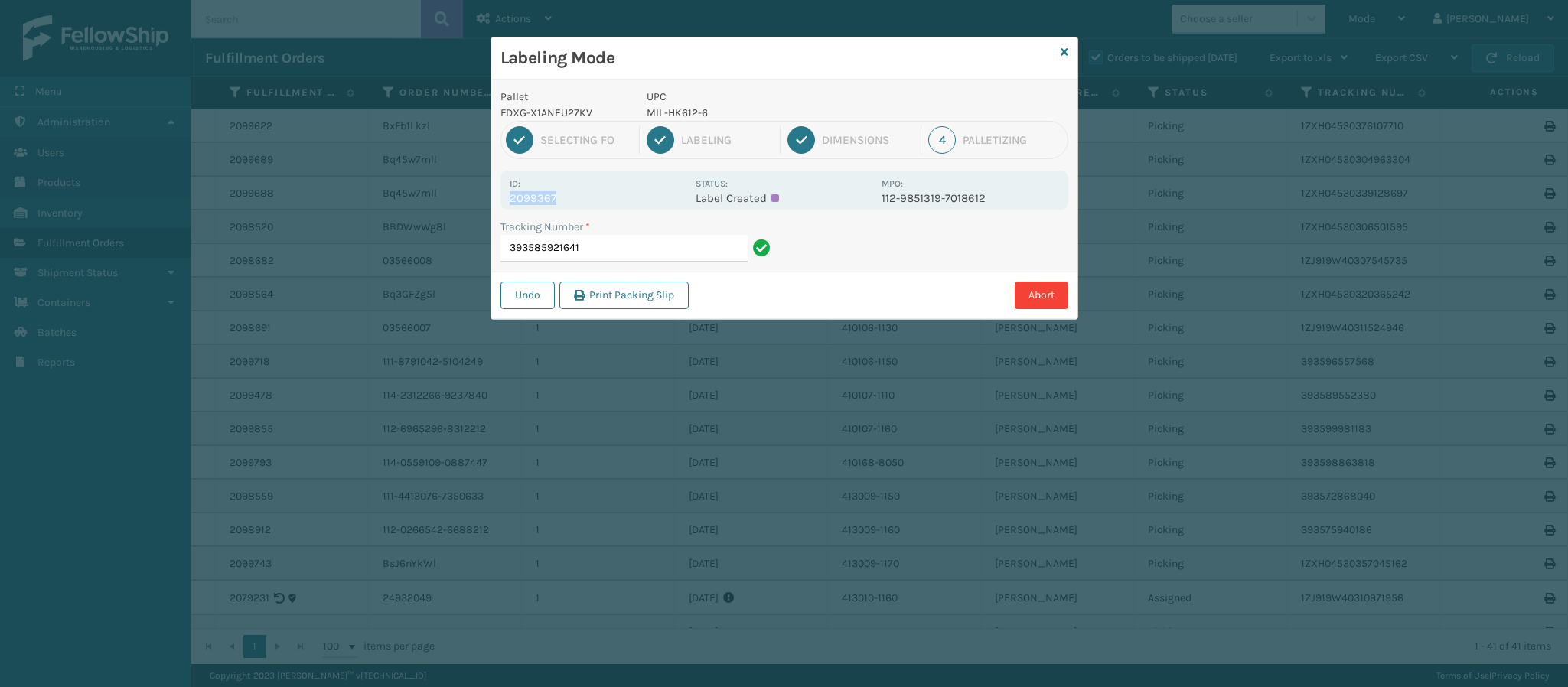
click at [585, 197] on p "2099367" at bounding box center [598, 198] width 177 height 13
click at [663, 251] on input "393585921641" at bounding box center [624, 248] width 247 height 28
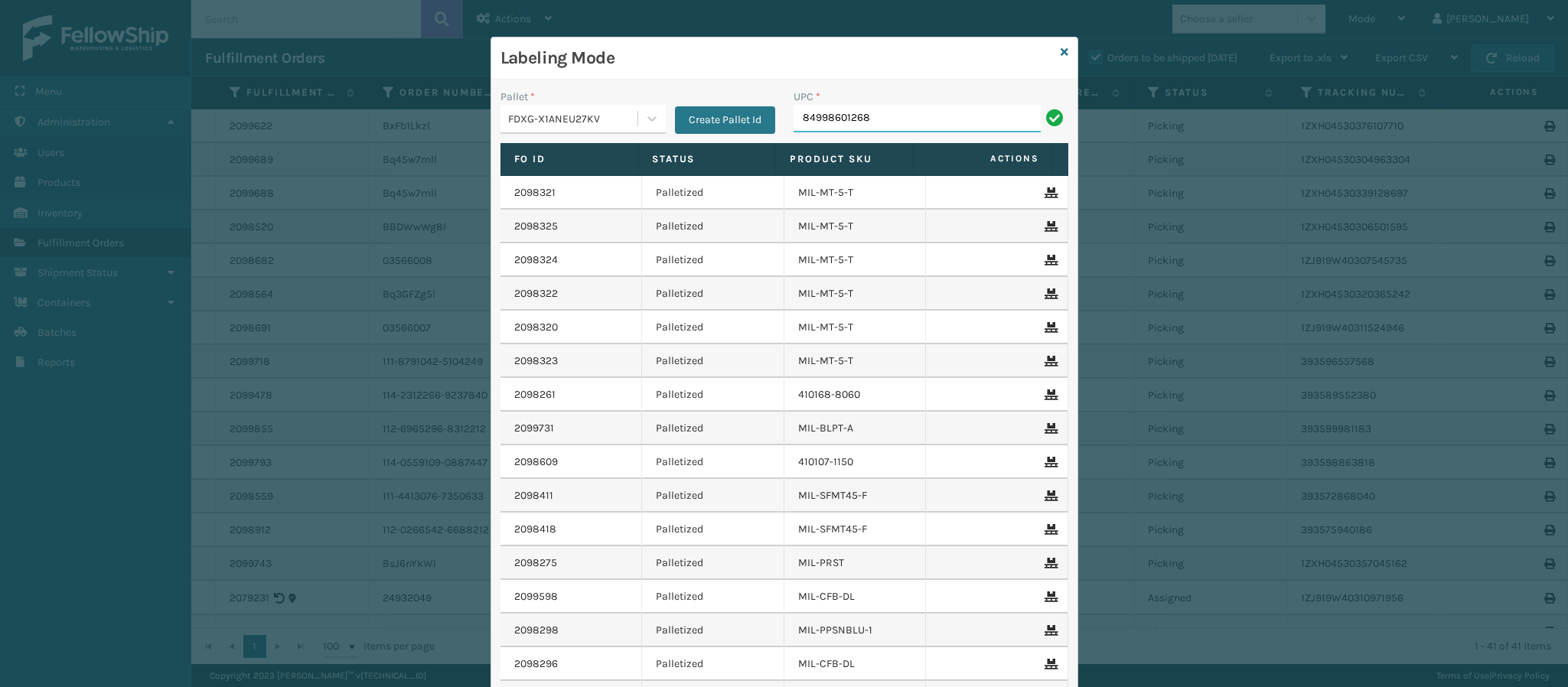
type input "849986012689"
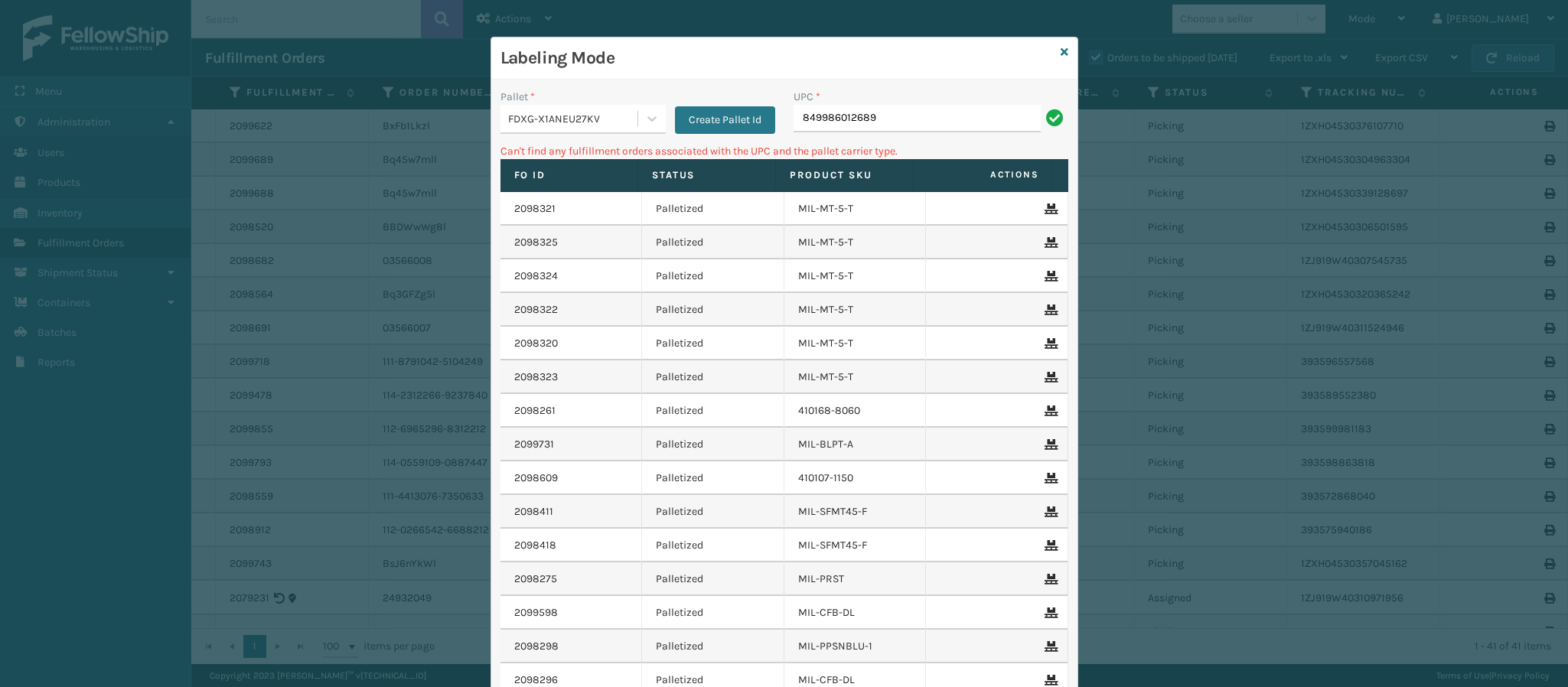
click at [580, 122] on div "FDXG-X1ANEU27KV" at bounding box center [574, 118] width 131 height 16
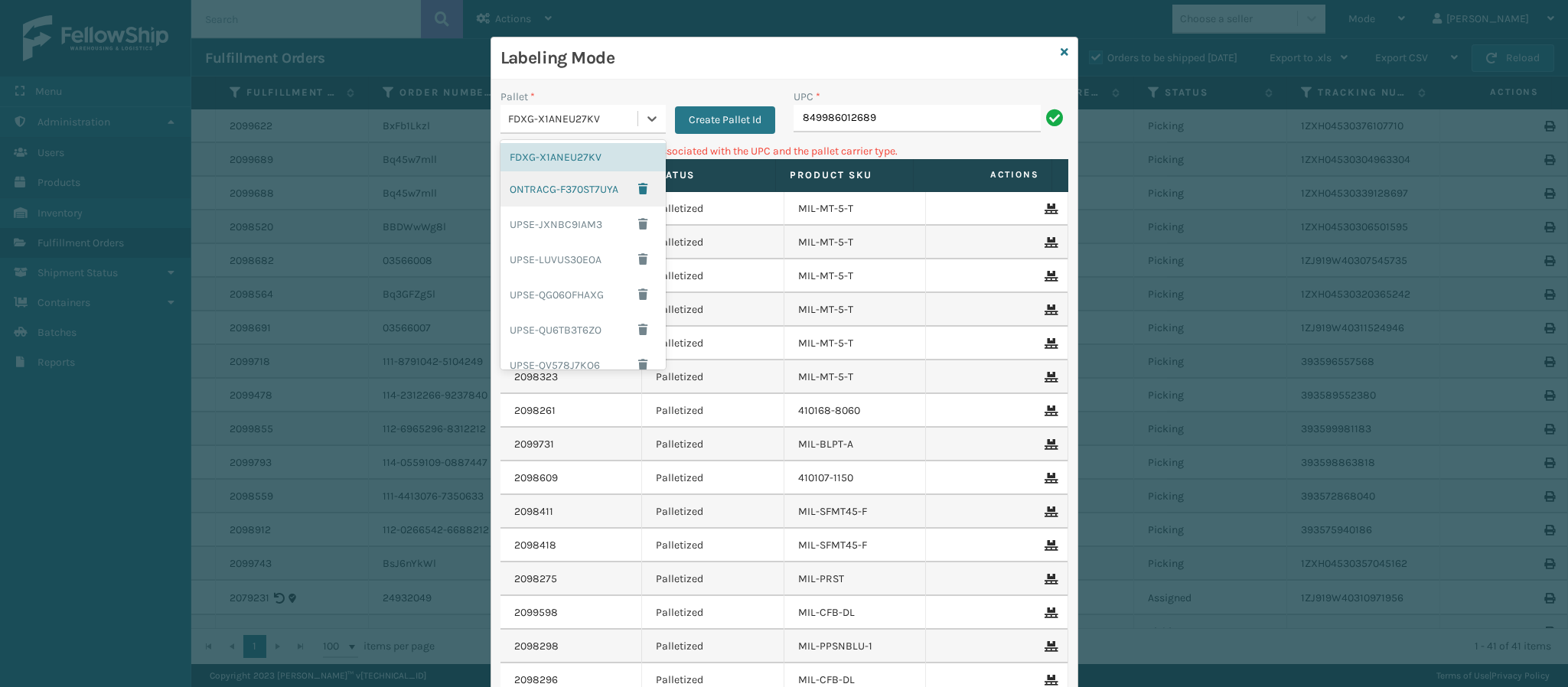
scroll to position [122, 0]
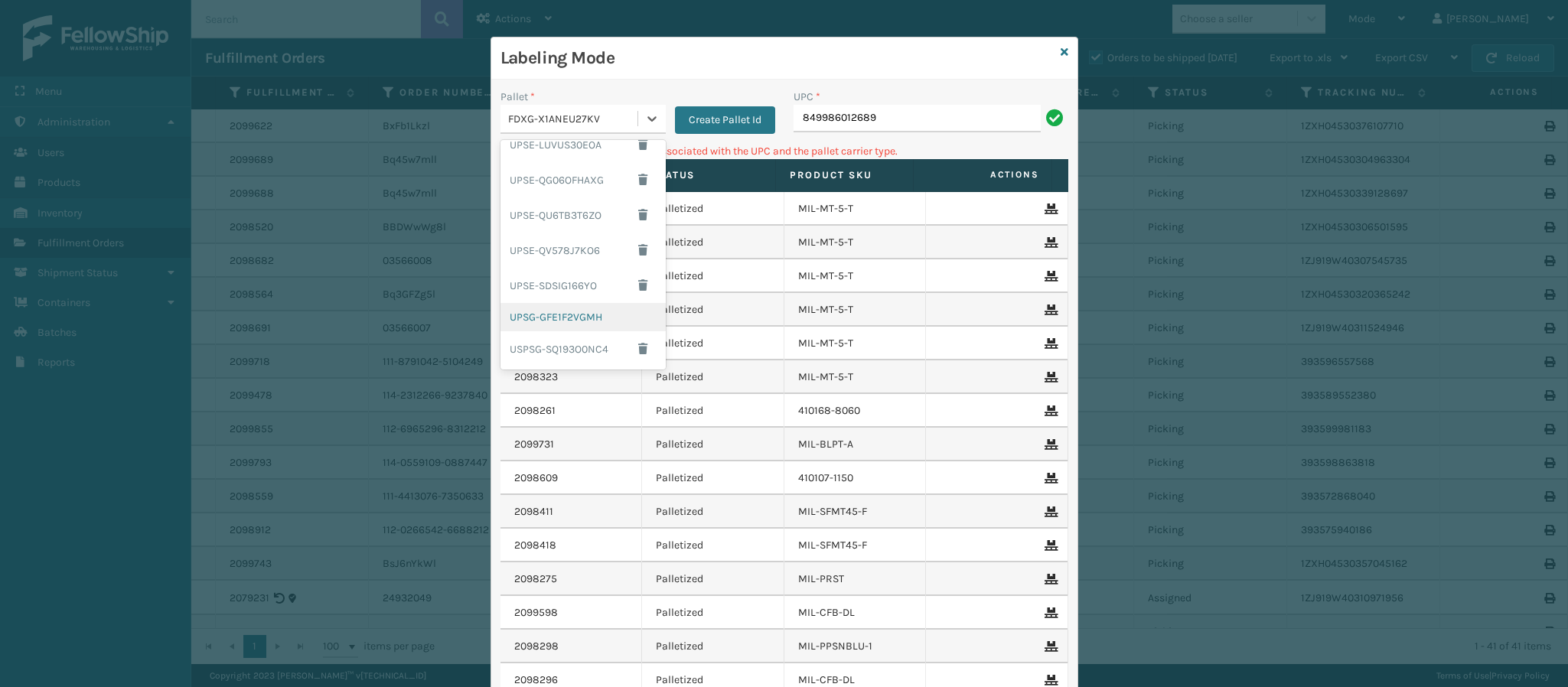
click at [572, 324] on div "UPSG-GFE1F2VGMH" at bounding box center [584, 316] width 165 height 28
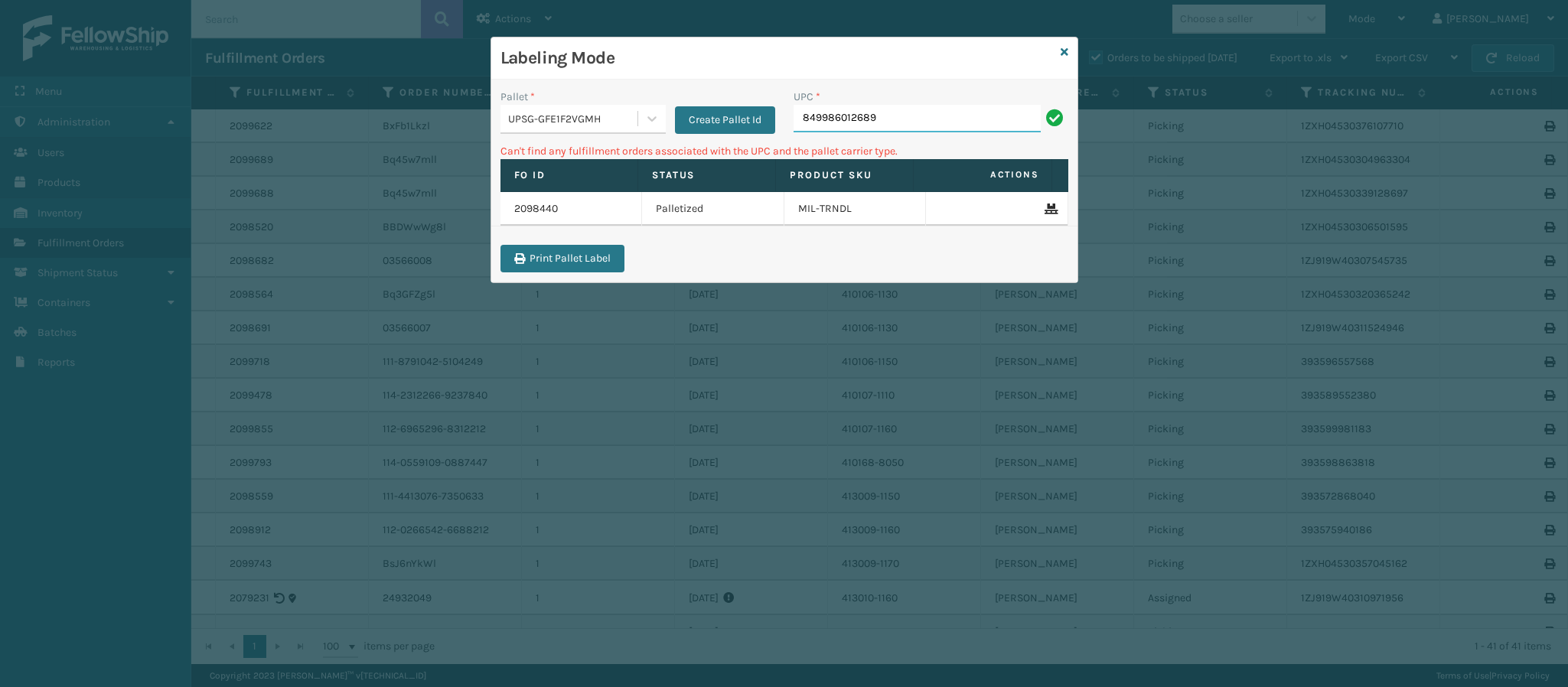
click at [946, 127] on input "849986012689" at bounding box center [917, 118] width 247 height 28
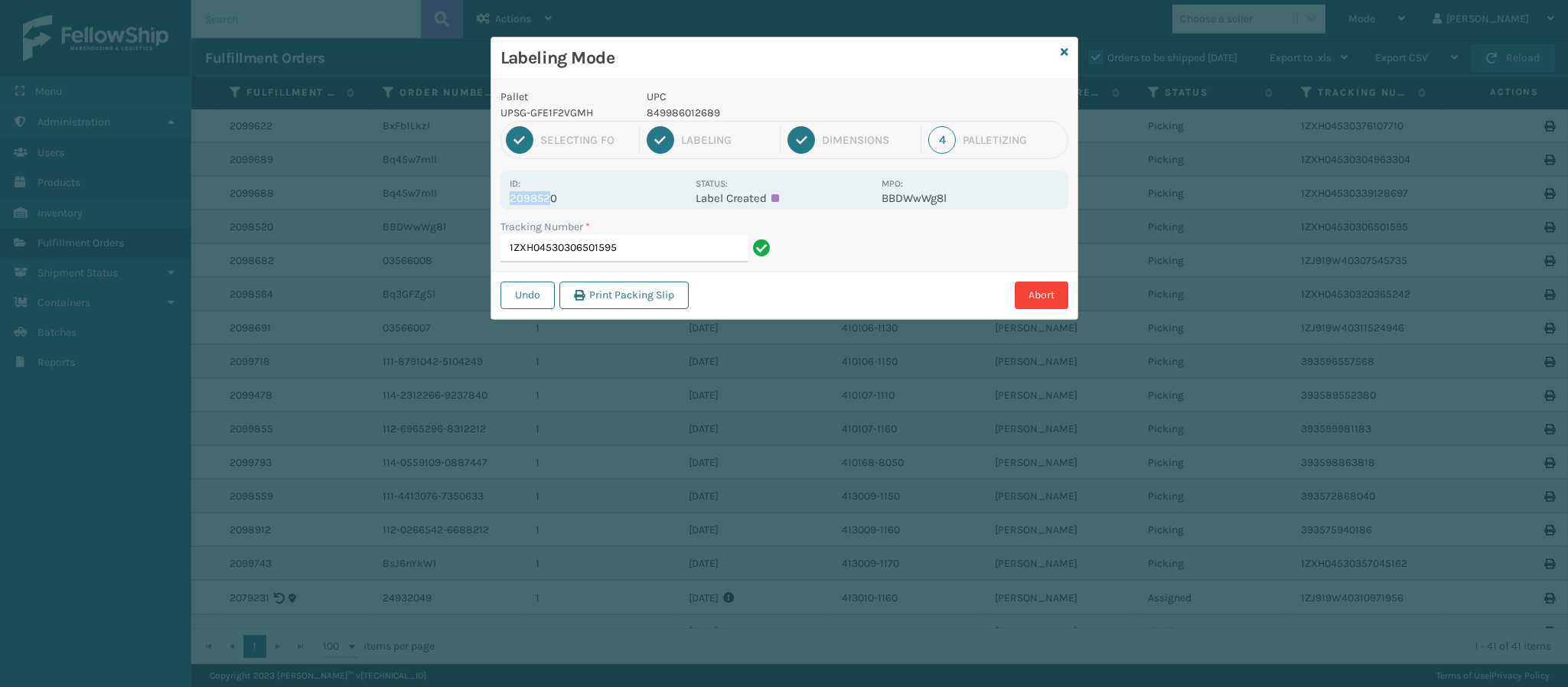
drag, startPoint x: 554, startPoint y: 202, endPoint x: 544, endPoint y: 198, distance: 10.8
click at [487, 205] on div "Labeling Mode Pallet UPSG-GFE1F2VGMH UPC 849986012689 1 Selecting FO 2 Labeling…" at bounding box center [784, 343] width 1568 height 687
click at [582, 193] on p "2098520" at bounding box center [598, 198] width 177 height 13
click at [574, 193] on p "2098520" at bounding box center [598, 198] width 177 height 13
drag, startPoint x: 554, startPoint y: 197, endPoint x: 489, endPoint y: 197, distance: 65.0
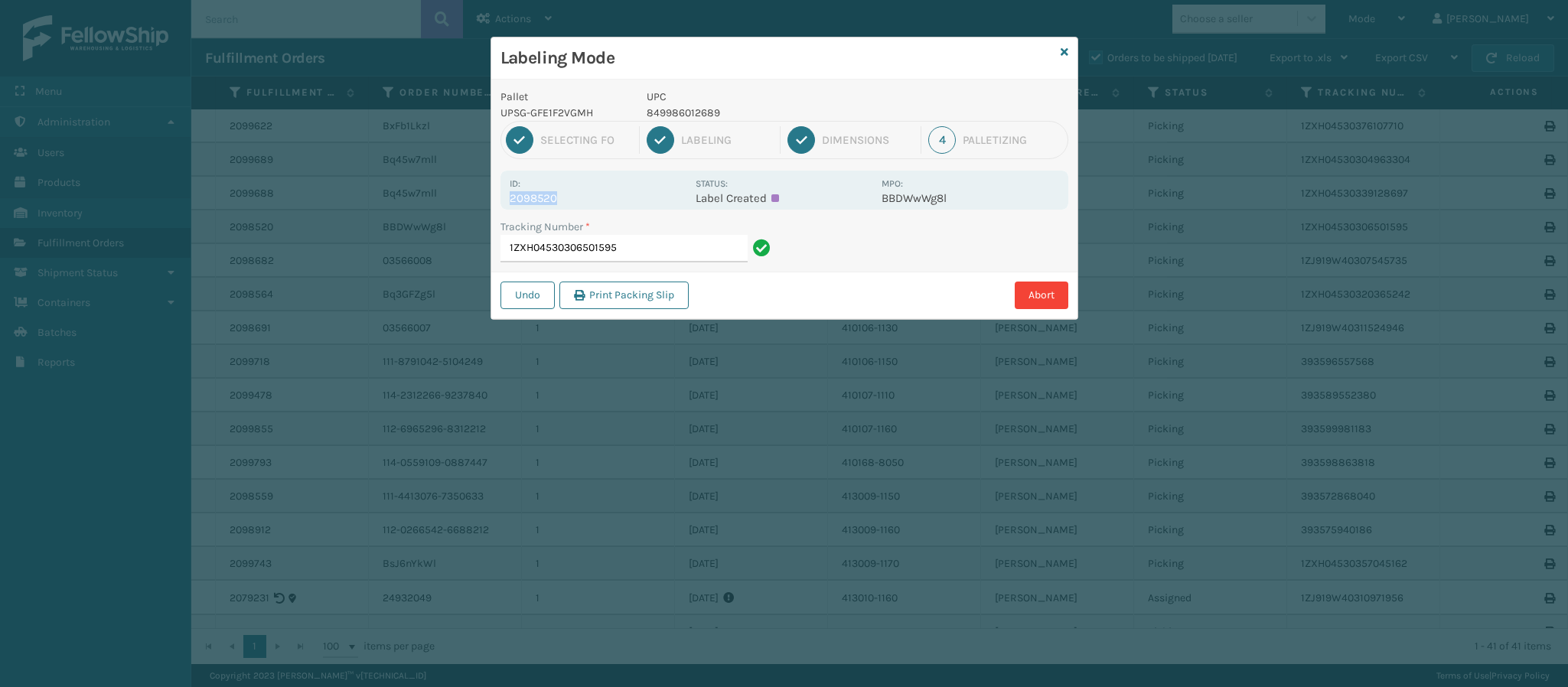
click at [489, 197] on div "Labeling Mode Pallet UPSG-GFE1F2VGMH UPC 849986012689 1 Selecting FO 2 Labeling…" at bounding box center [784, 343] width 1568 height 687
click at [644, 246] on input "1ZXH04530306501595" at bounding box center [624, 248] width 247 height 28
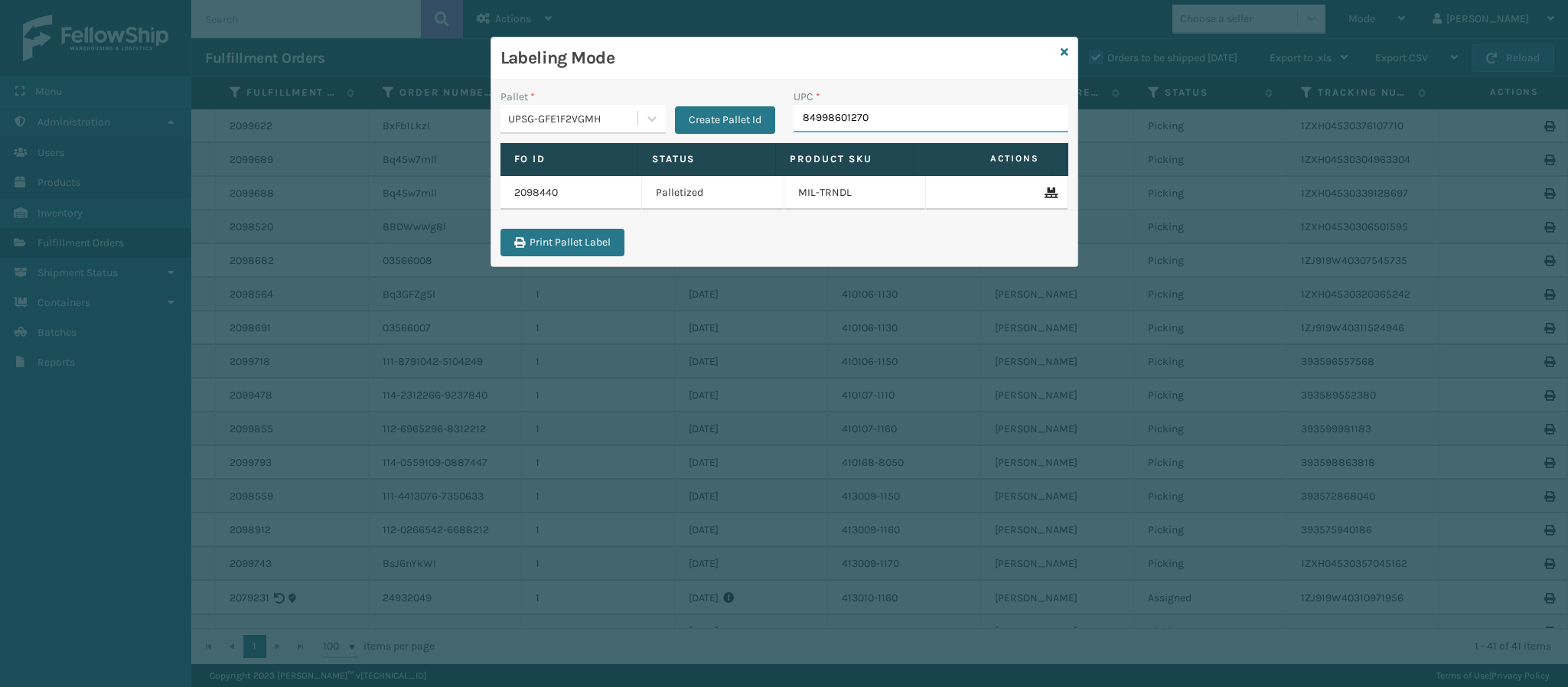
type input "849986012702"
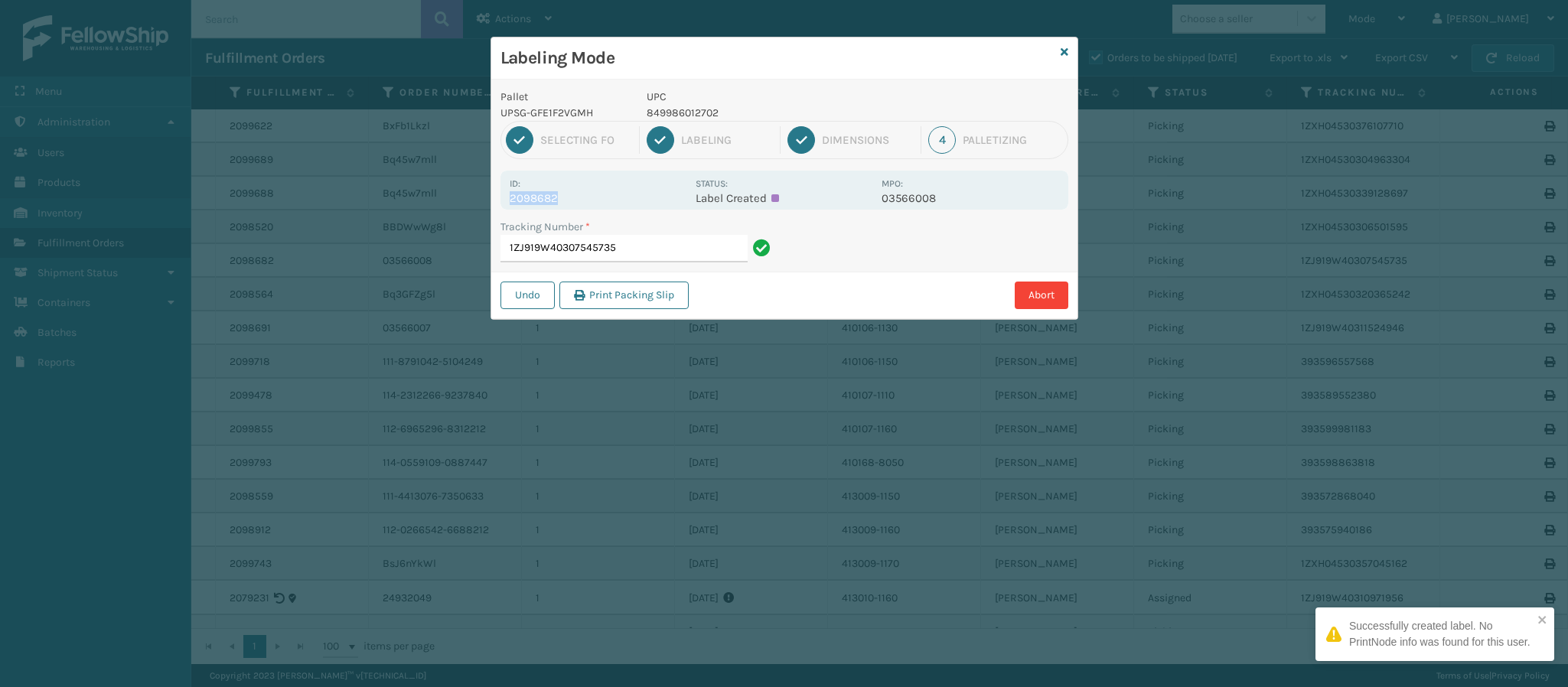
drag, startPoint x: 556, startPoint y: 198, endPoint x: 471, endPoint y: 196, distance: 85.0
click at [471, 196] on div "Labeling Mode Pallet UPSG-GFE1F2VGMH UPC 849986012702 1 Selecting FO 2 Labeling…" at bounding box center [784, 343] width 1568 height 687
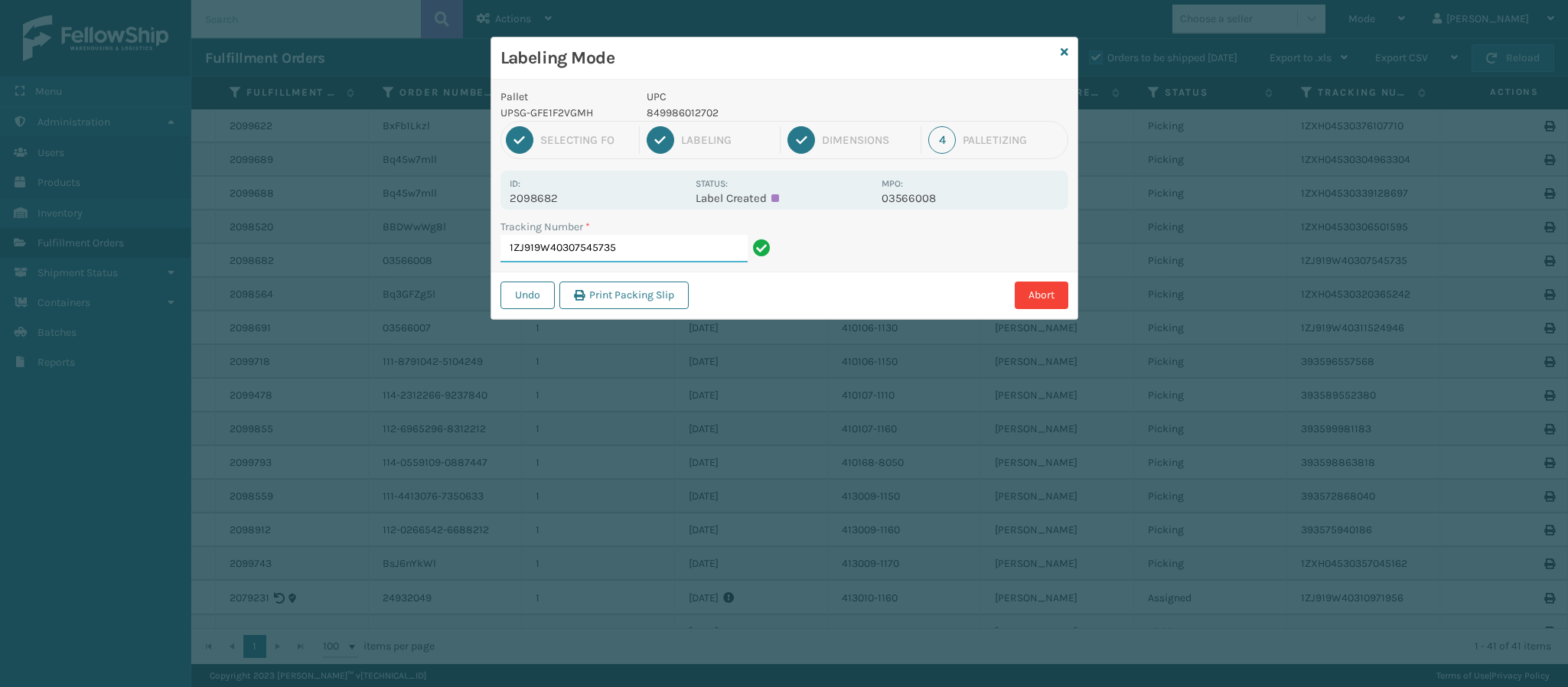
click at [687, 258] on input "1ZJ919W40307545735" at bounding box center [624, 248] width 247 height 28
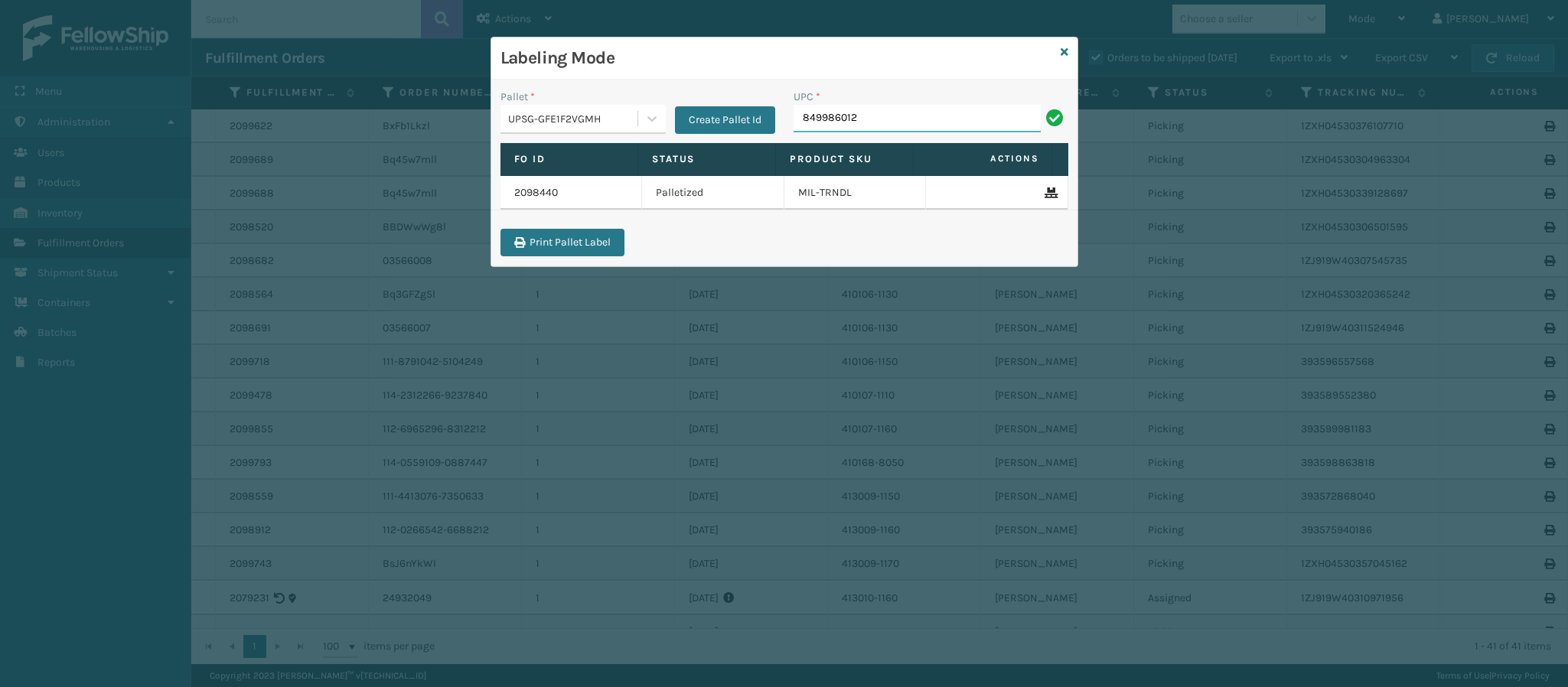
type input "8499860127"
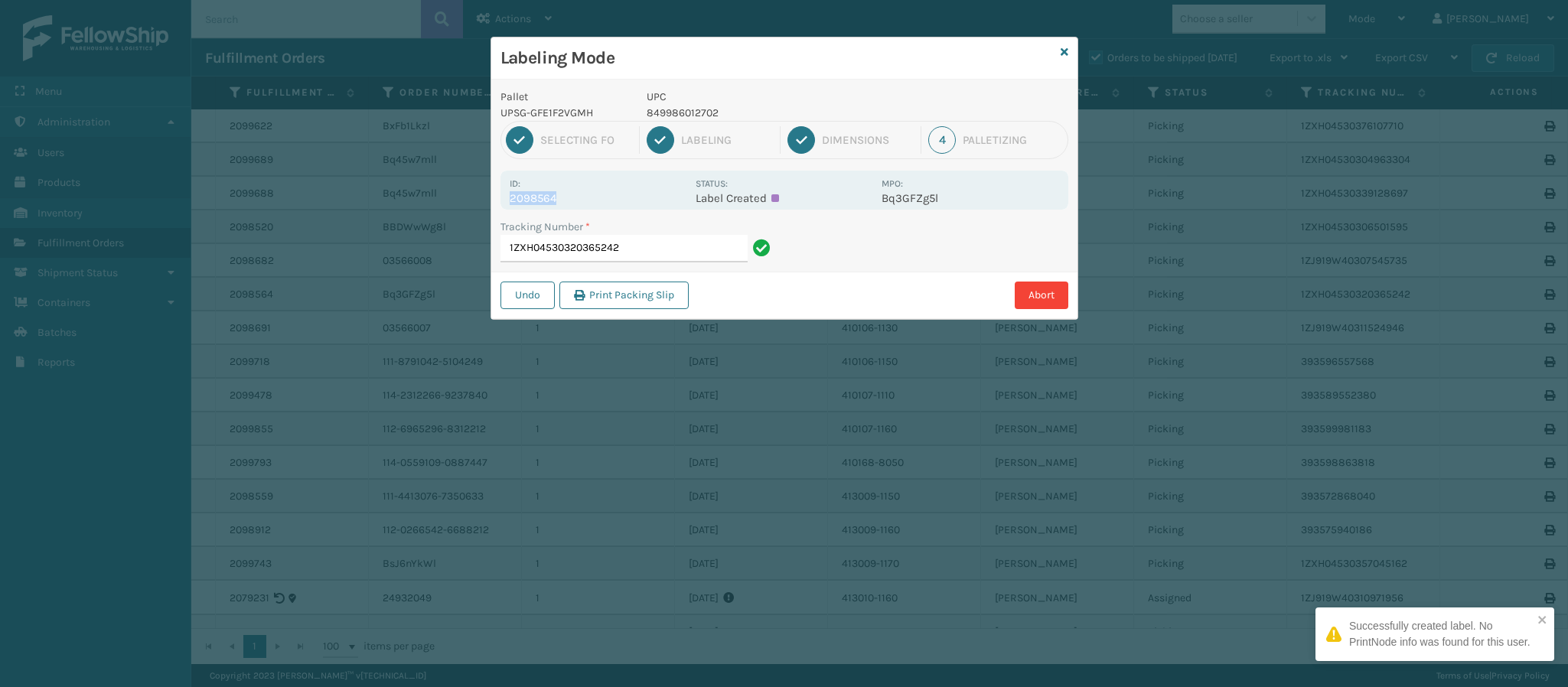
drag, startPoint x: 556, startPoint y: 198, endPoint x: 487, endPoint y: 202, distance: 69.1
click at [487, 202] on div "Labeling Mode Pallet UPSG-GFE1F2VGMH UPC 849986012702 1 Selecting FO 2 Labeling…" at bounding box center [784, 343] width 1568 height 687
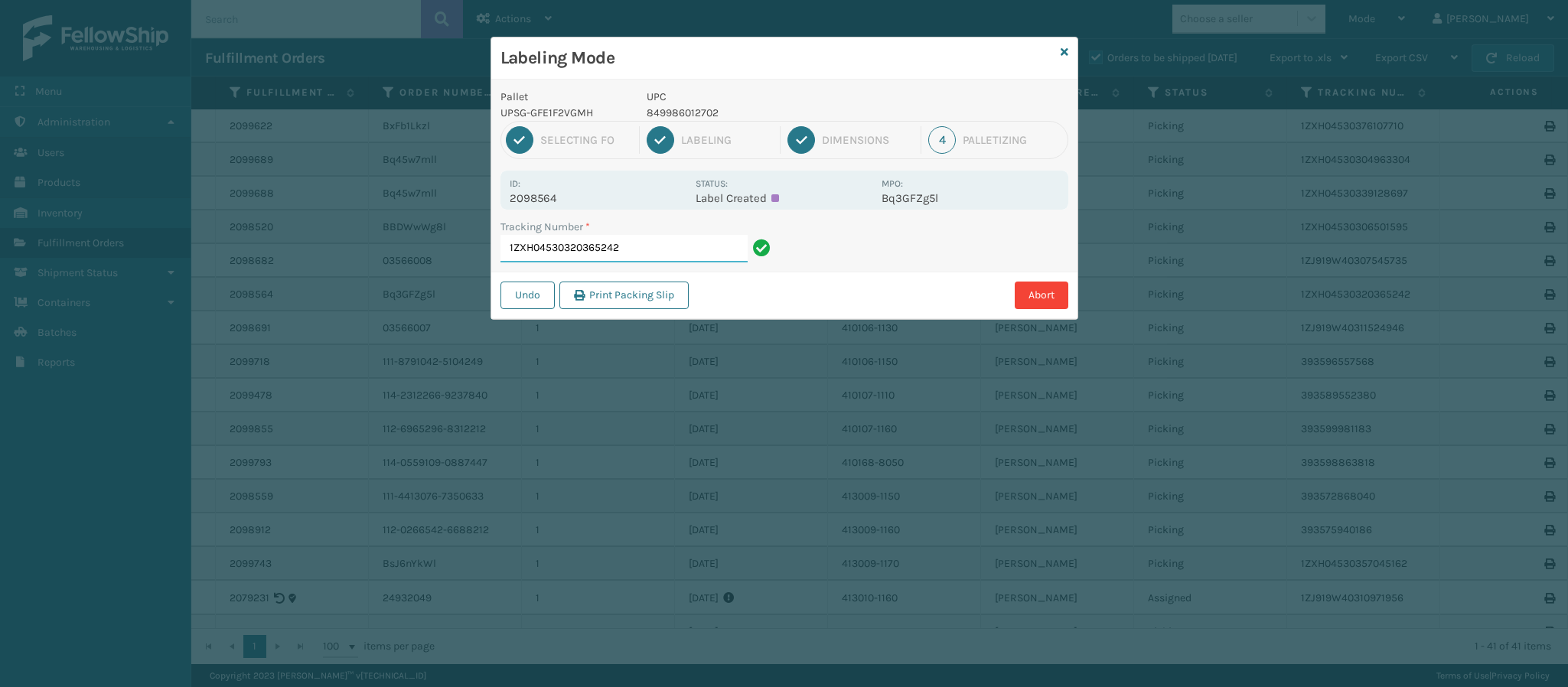
click at [674, 250] on input "1ZXH04530320365242" at bounding box center [624, 248] width 247 height 28
